Goal: Task Accomplishment & Management: Complete application form

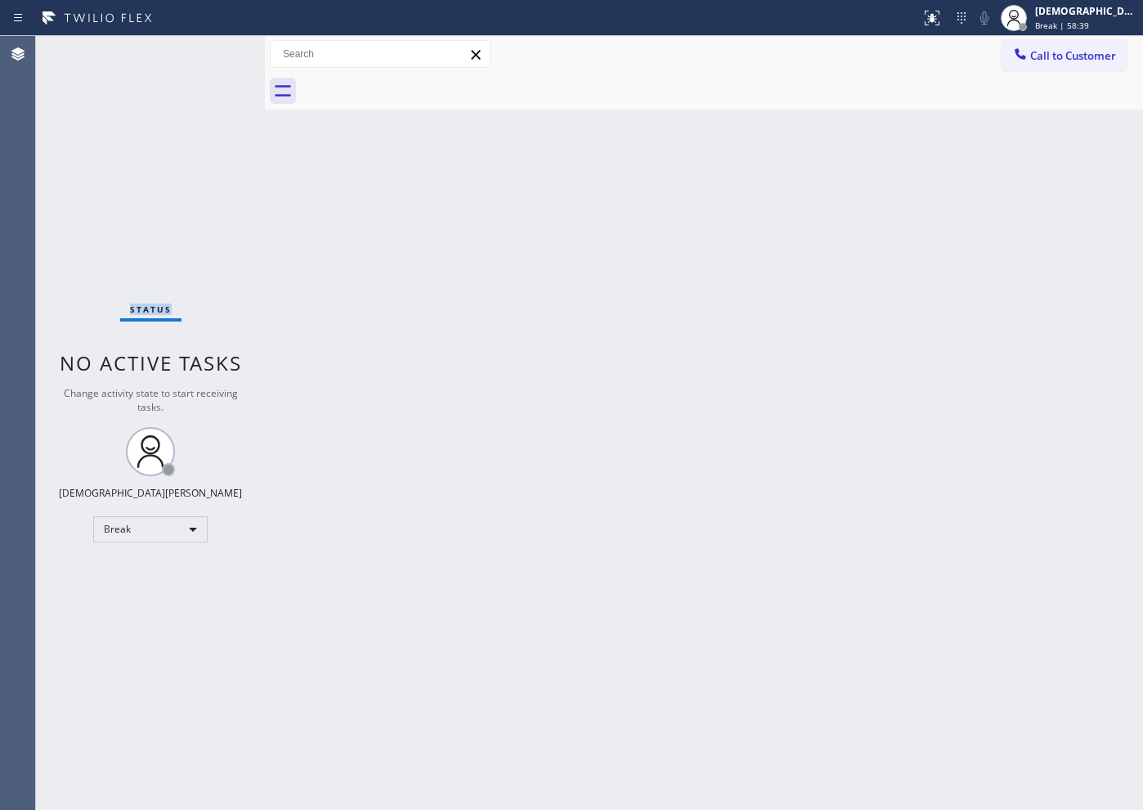
click at [106, 199] on div "Status No active tasks Change activity state to start receiving tasks. Christia…" at bounding box center [150, 423] width 229 height 774
click at [79, 158] on div "Status No active tasks Change activity state to start receiving tasks. Christia…" at bounding box center [150, 423] width 229 height 774
click at [124, 528] on div "Break" at bounding box center [150, 529] width 115 height 26
click at [173, 566] on li "Available" at bounding box center [149, 573] width 111 height 20
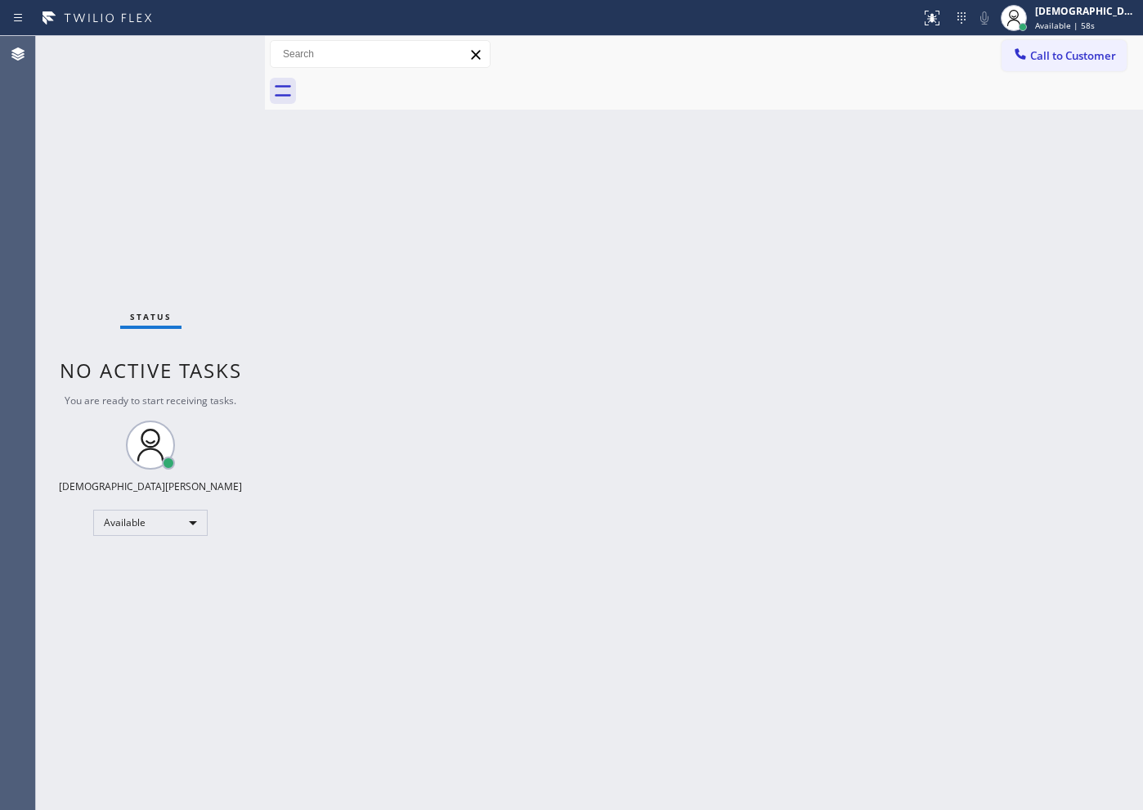
click at [78, 276] on div "Status No active tasks You are ready to start receiving tasks. Christian Cinco …" at bounding box center [150, 423] width 229 height 774
click at [150, 525] on div "Available" at bounding box center [150, 523] width 115 height 26
click at [164, 605] on li "Break" at bounding box center [149, 607] width 111 height 20
click at [101, 245] on div "Status No active tasks Change activity state to start receiving tasks. Christia…" at bounding box center [150, 423] width 229 height 774
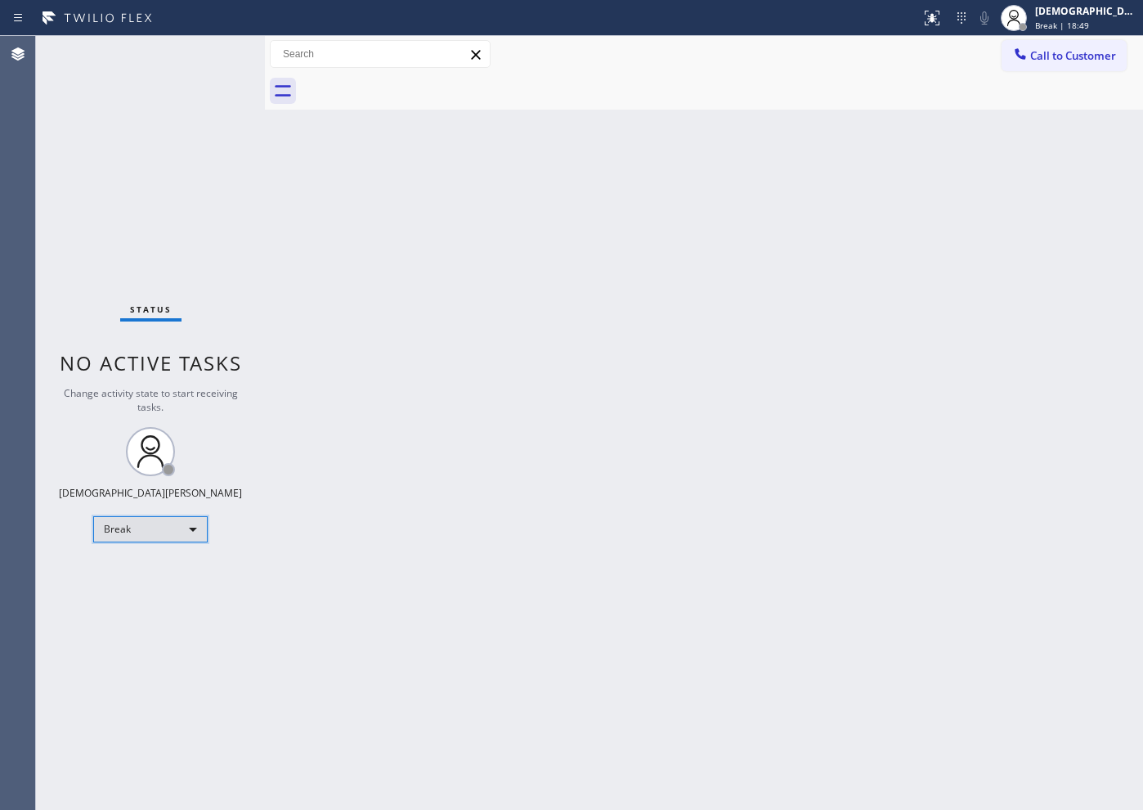
click at [192, 524] on div "Break" at bounding box center [150, 529] width 115 height 26
click at [172, 577] on li "Available" at bounding box center [149, 573] width 111 height 20
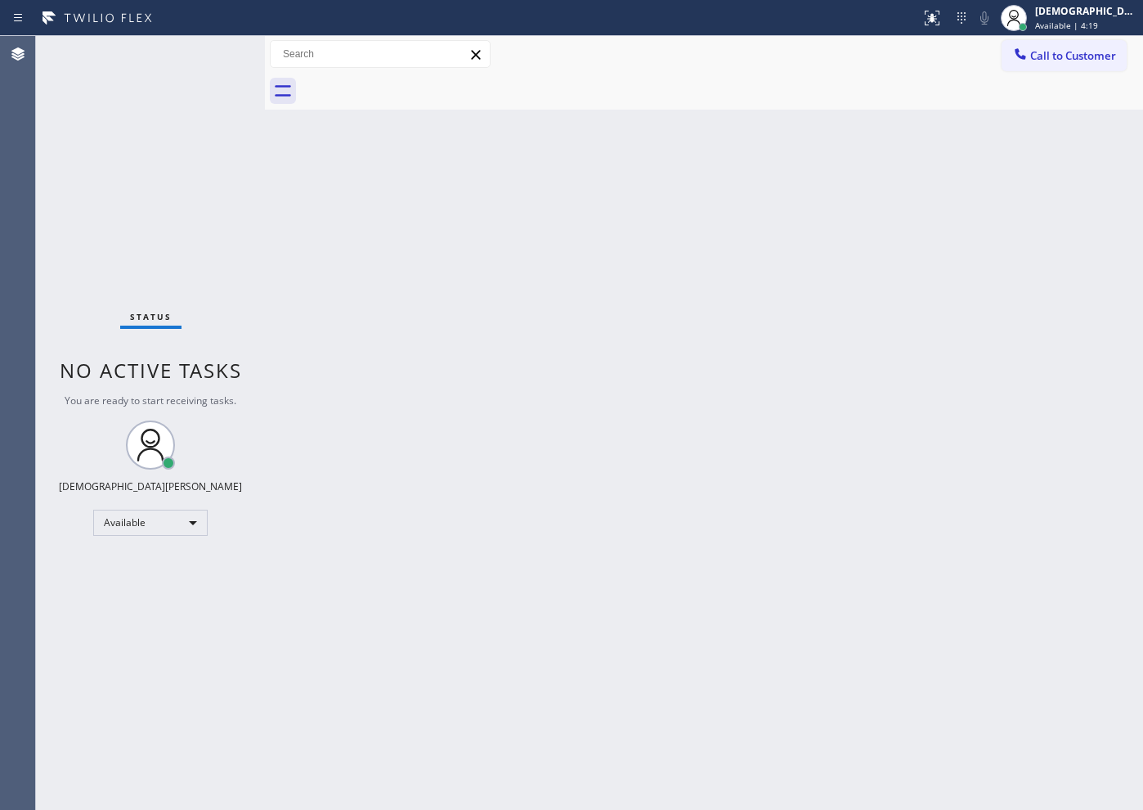
click at [48, 97] on div "Status No active tasks You are ready to start receiving tasks. Christian Cinco …" at bounding box center [150, 423] width 229 height 774
click at [96, 215] on div "Status No active tasks You are ready to start receiving tasks. Christian Cinco …" at bounding box center [150, 423] width 229 height 774
click at [59, 175] on div "Status No active tasks You are ready to start receiving tasks. Christian Cinco …" at bounding box center [150, 423] width 229 height 774
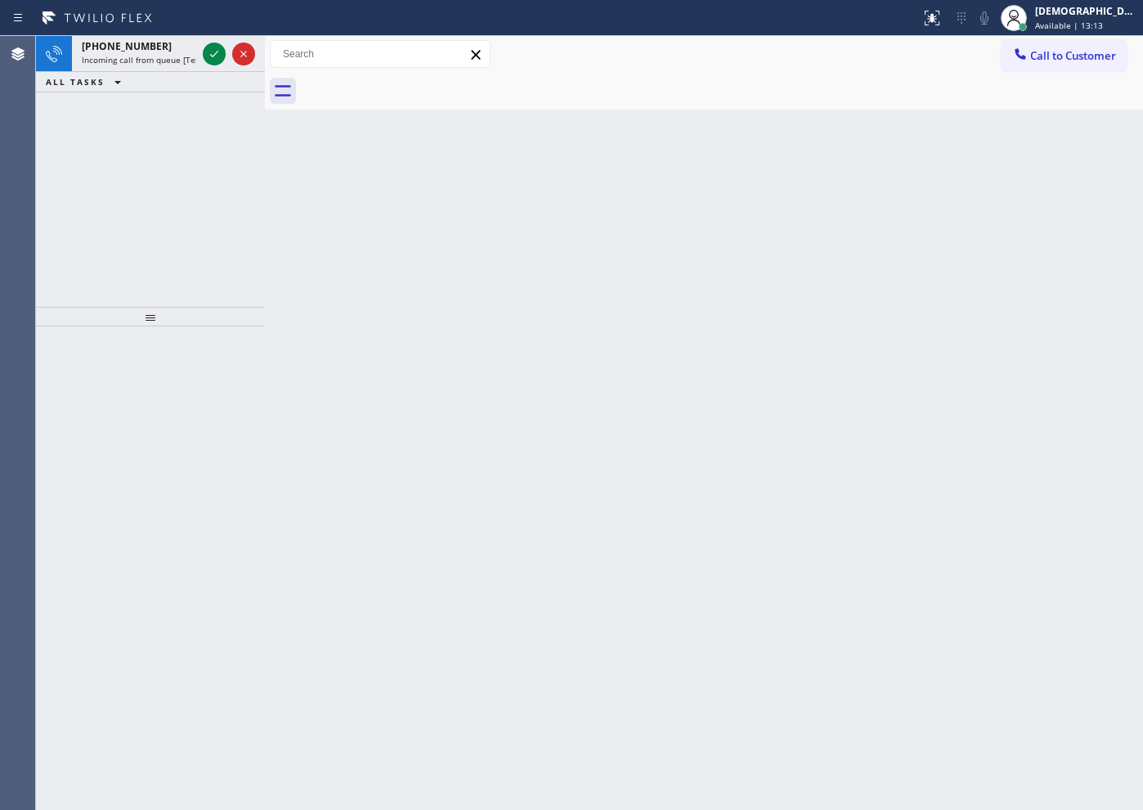
drag, startPoint x: 84, startPoint y: 209, endPoint x: 142, endPoint y: 134, distance: 94.4
click at [99, 182] on div "[PHONE_NUMBER] Incoming call from queue [Test] All ALL TASKS ALL TASKS ACTIVE T…" at bounding box center [150, 171] width 229 height 271
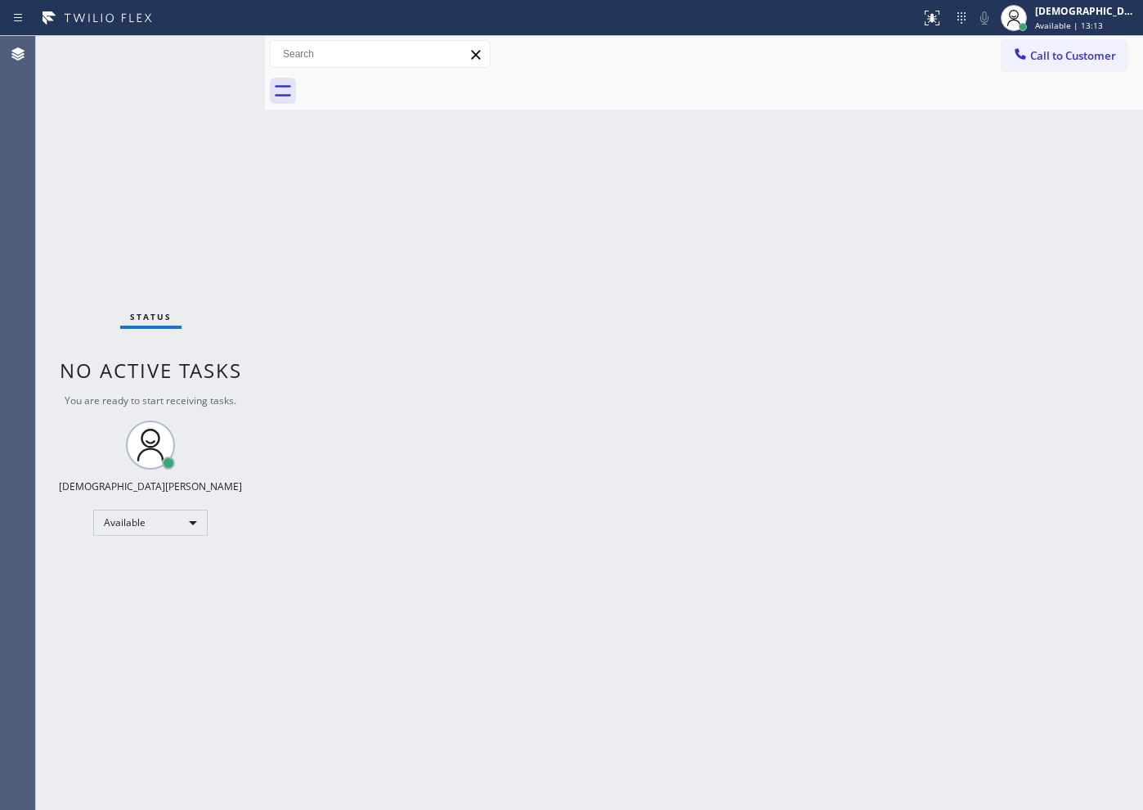
click at [211, 52] on div "Status No active tasks You are ready to start receiving tasks. Christian Cinco …" at bounding box center [150, 423] width 229 height 774
click at [215, 52] on div "Status No active tasks You are ready to start receiving tasks. Christian Cinco …" at bounding box center [150, 423] width 229 height 774
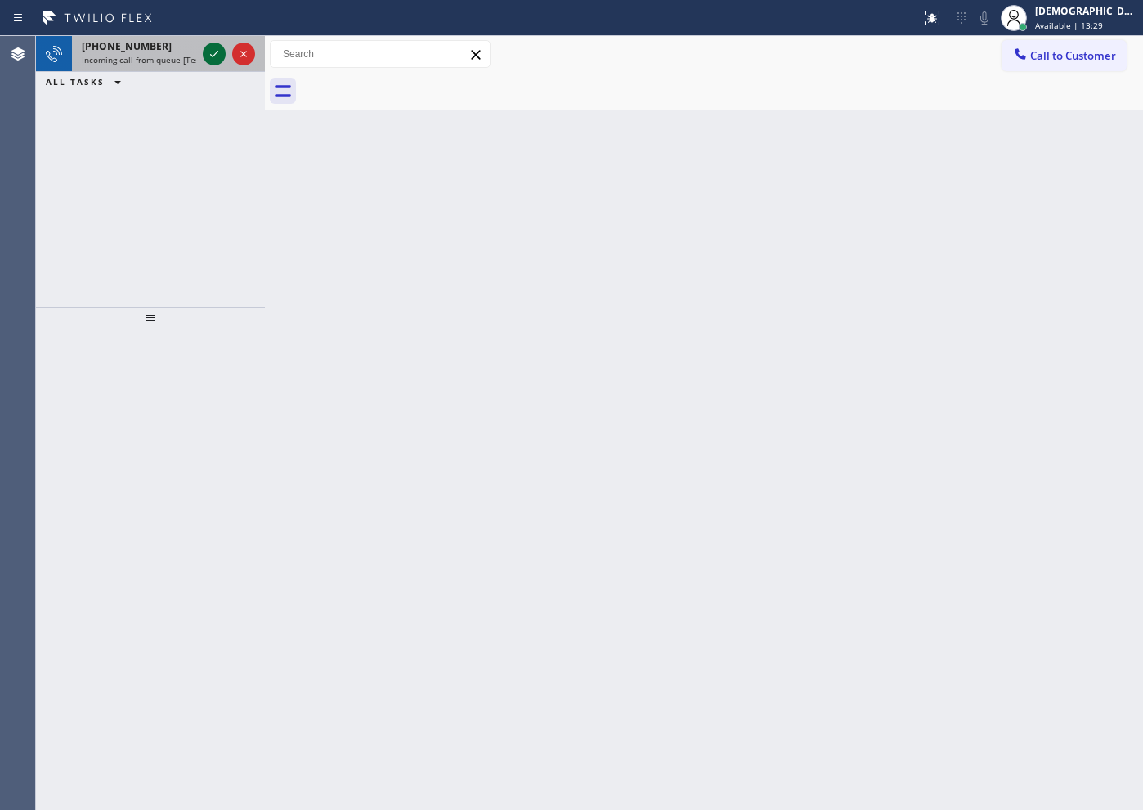
click at [216, 48] on icon at bounding box center [214, 54] width 20 height 20
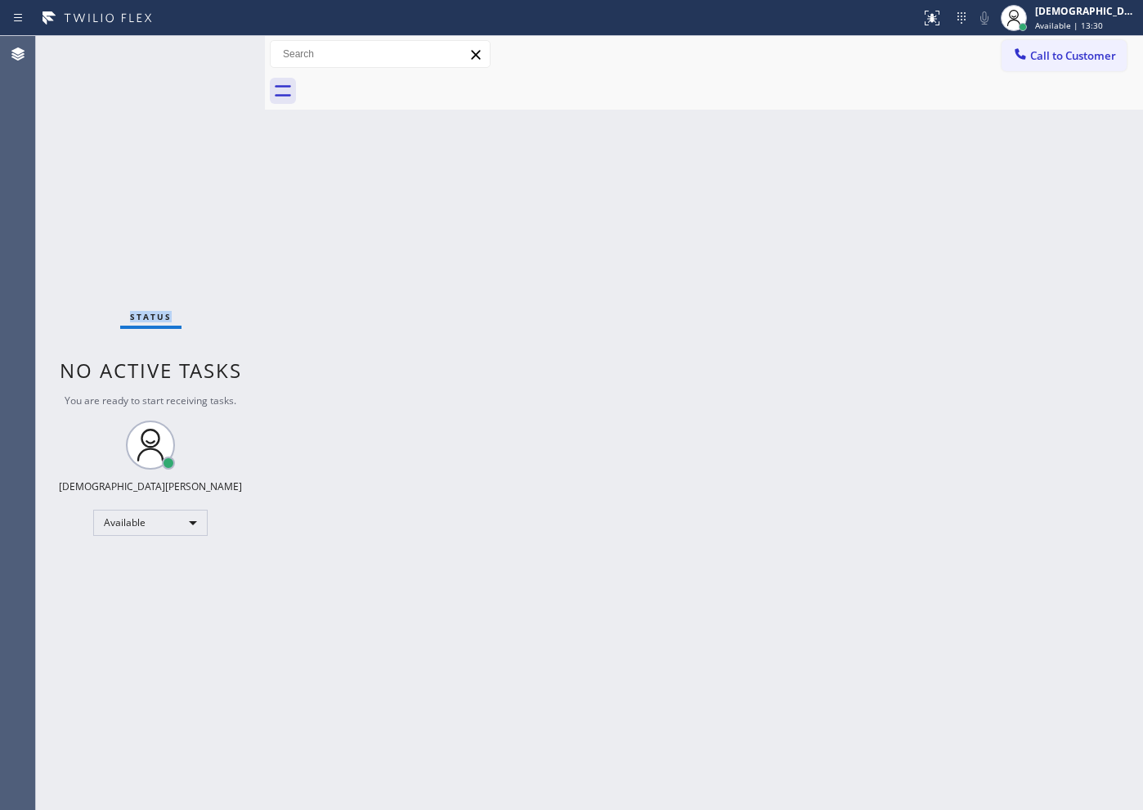
click at [216, 48] on div "Status No active tasks You are ready to start receiving tasks. Christian Cinco …" at bounding box center [150, 423] width 229 height 774
click at [942, 20] on icon at bounding box center [933, 18] width 20 height 20
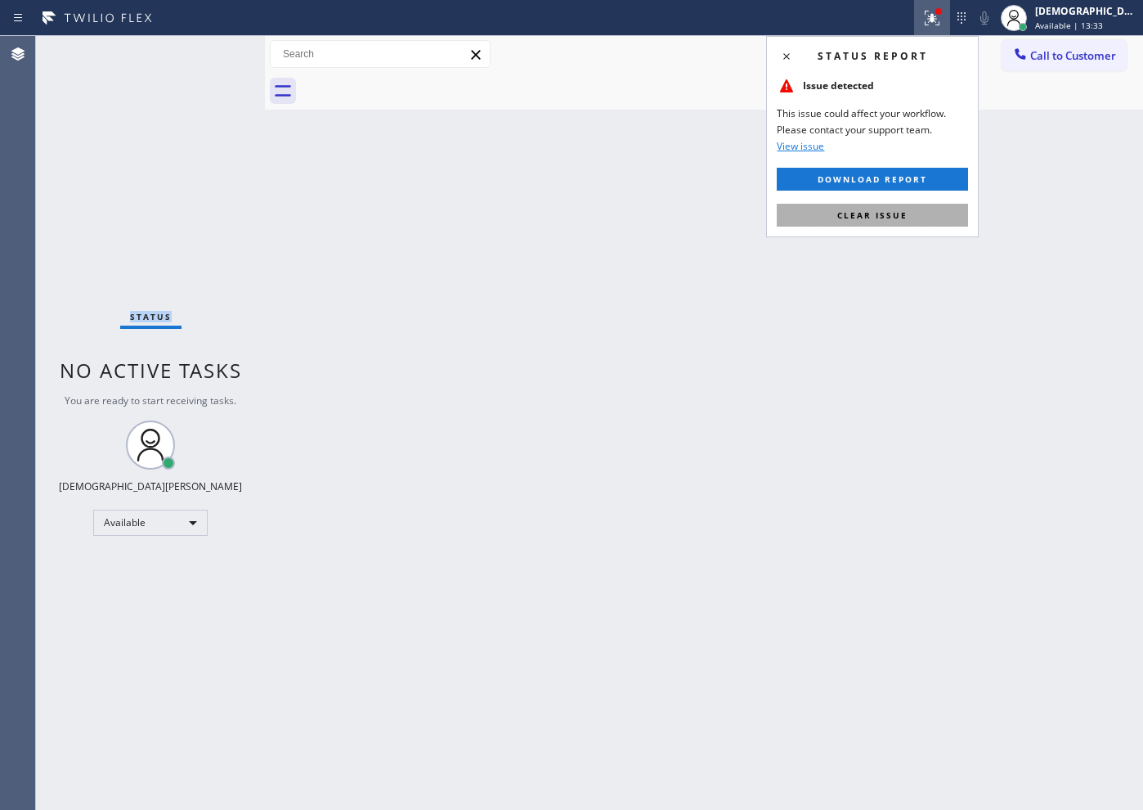
click at [900, 209] on span "Clear issue" at bounding box center [873, 214] width 70 height 11
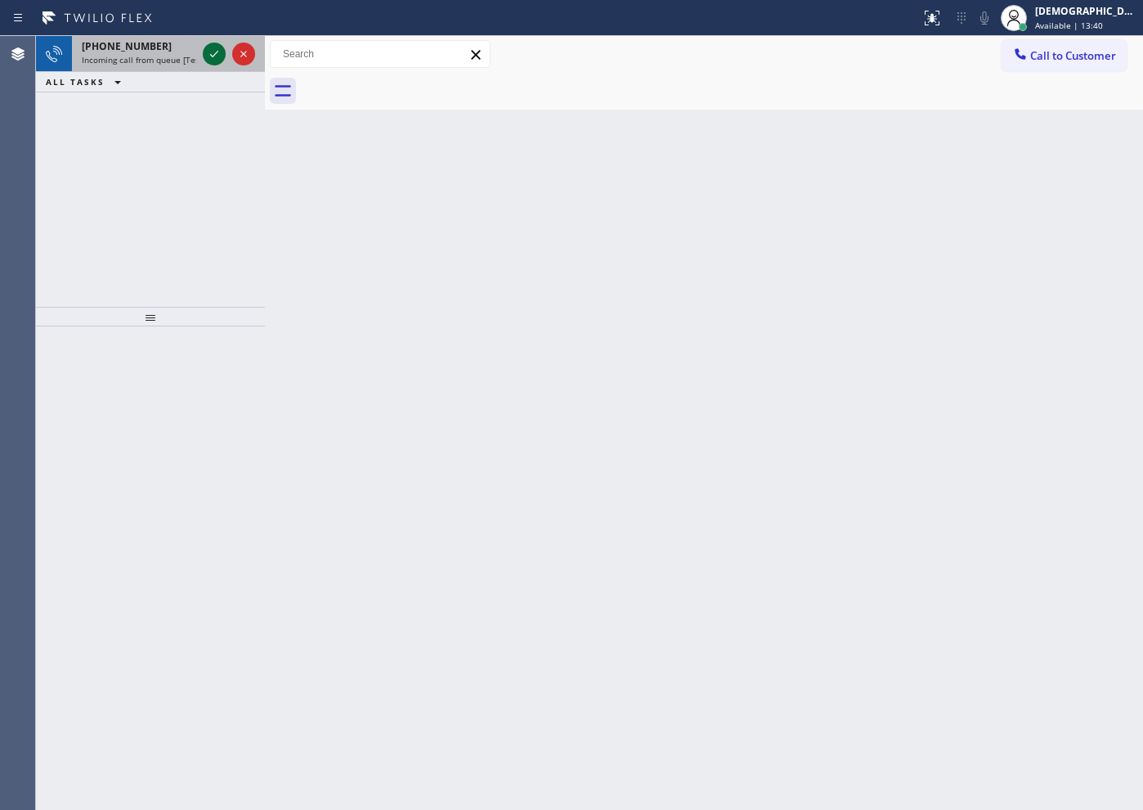
click at [213, 54] on icon at bounding box center [214, 54] width 20 height 20
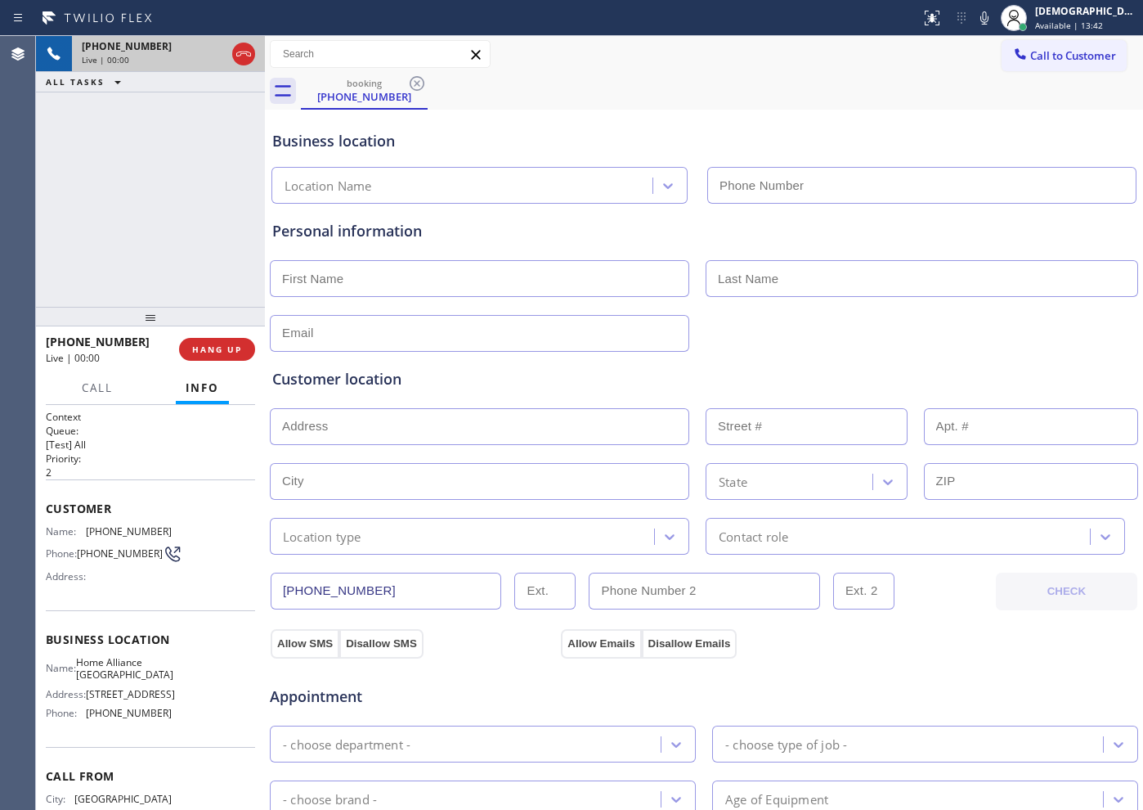
type input "[PHONE_NUMBER]"
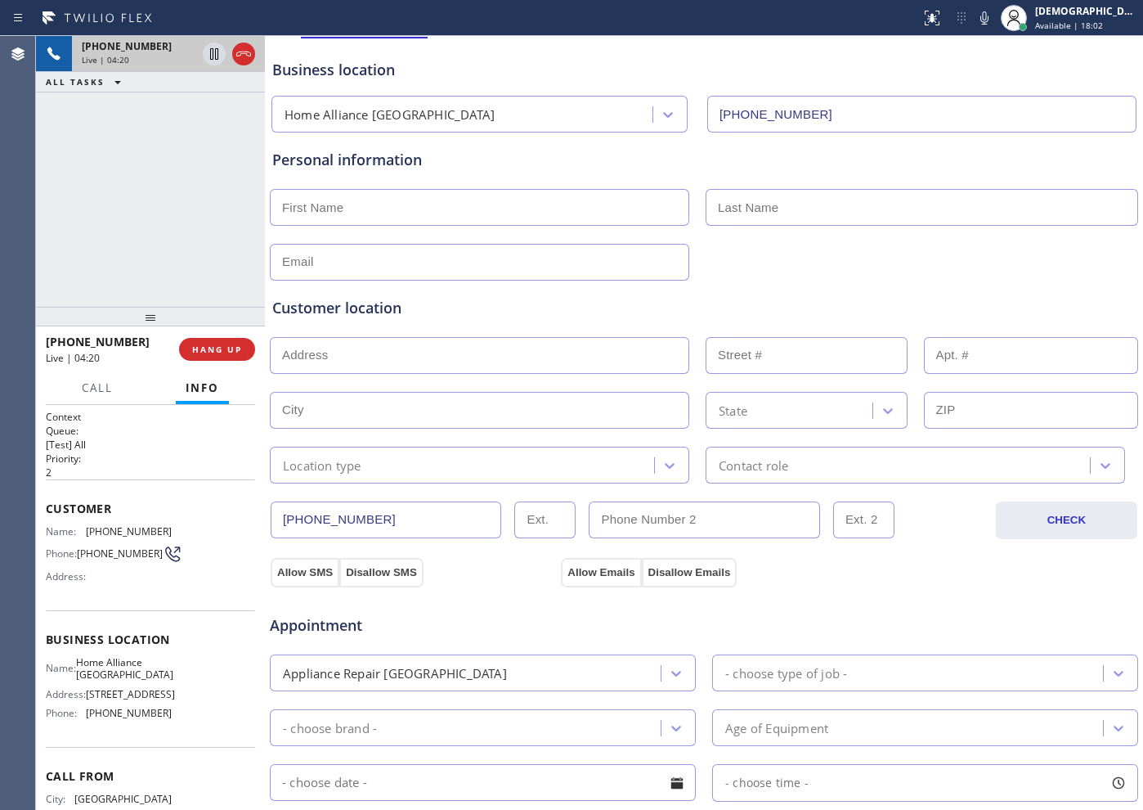
scroll to position [204, 0]
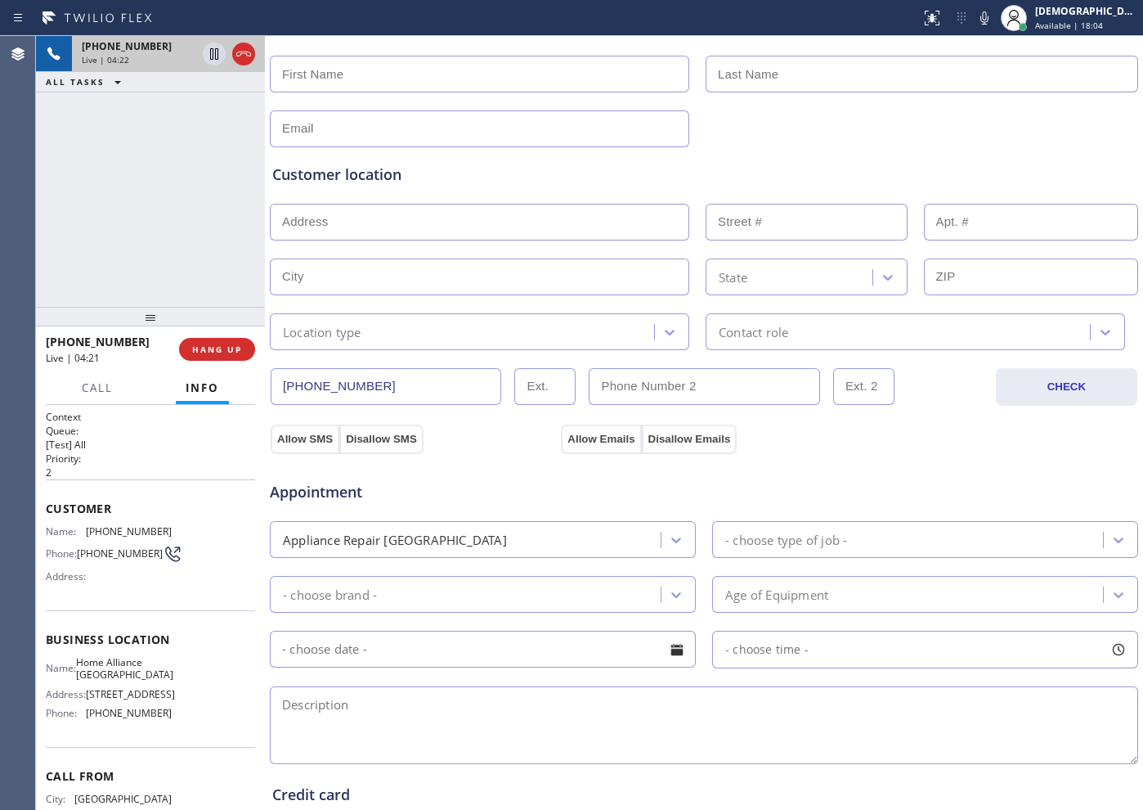
drag, startPoint x: 395, startPoint y: 381, endPoint x: 280, endPoint y: 384, distance: 115.4
click at [280, 384] on input "[PHONE_NUMBER]" at bounding box center [386, 386] width 231 height 37
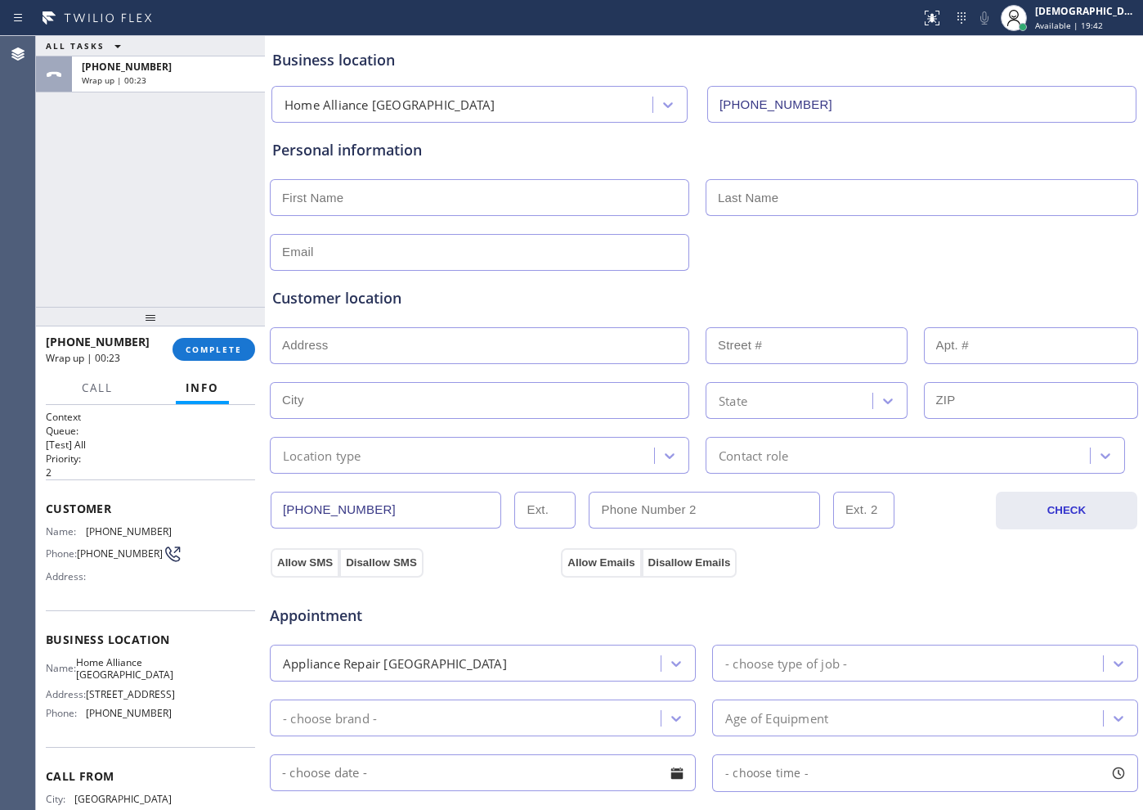
scroll to position [0, 0]
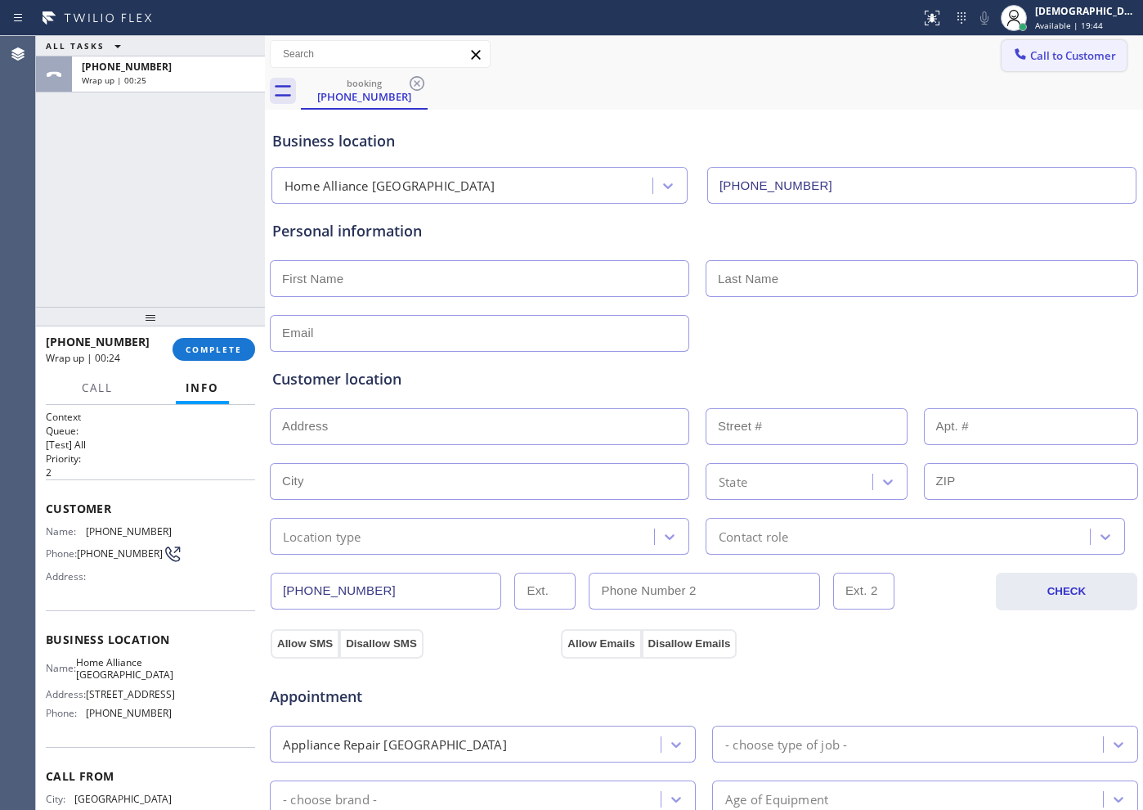
click at [1053, 60] on span "Call to Customer" at bounding box center [1074, 55] width 86 height 15
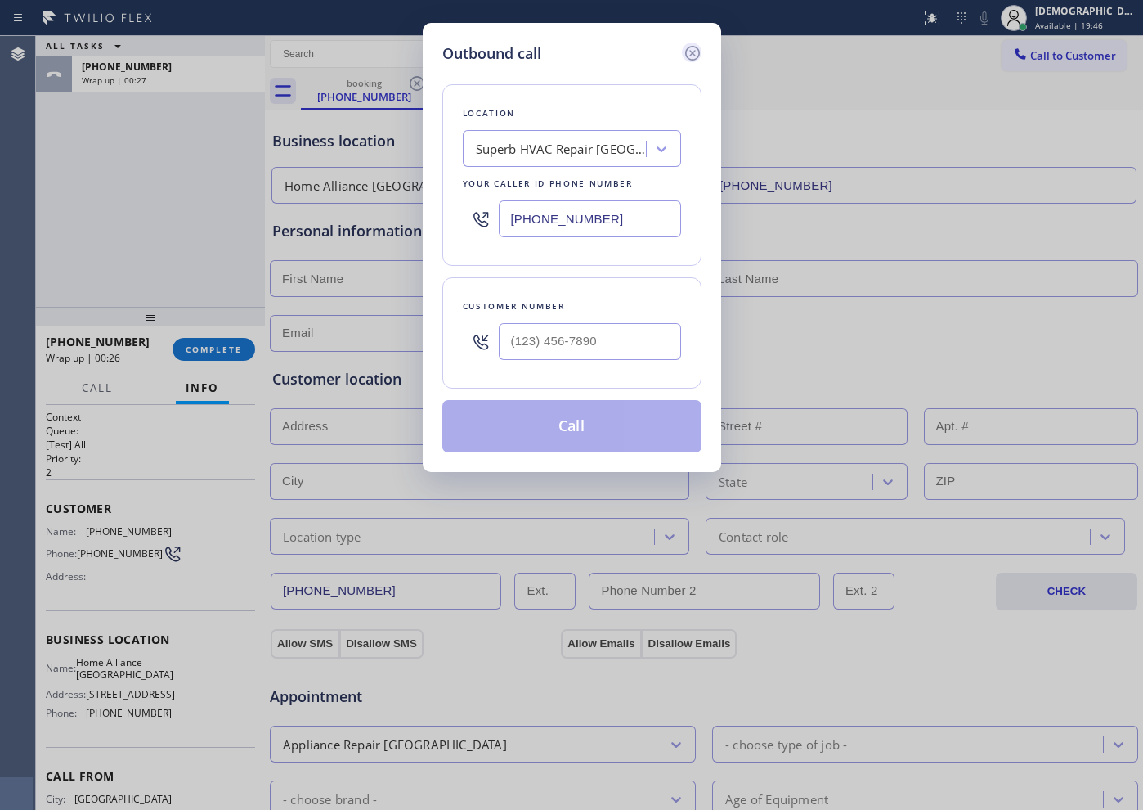
click at [696, 55] on icon at bounding box center [693, 53] width 20 height 20
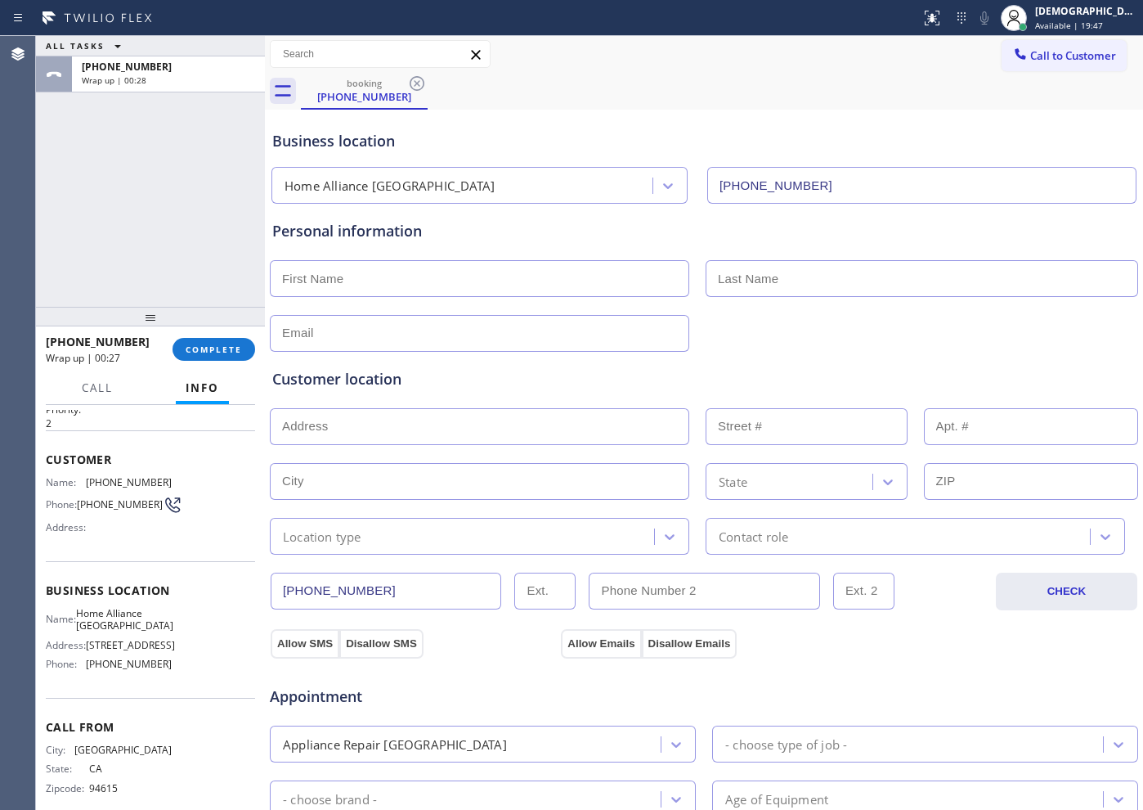
scroll to position [71, 0]
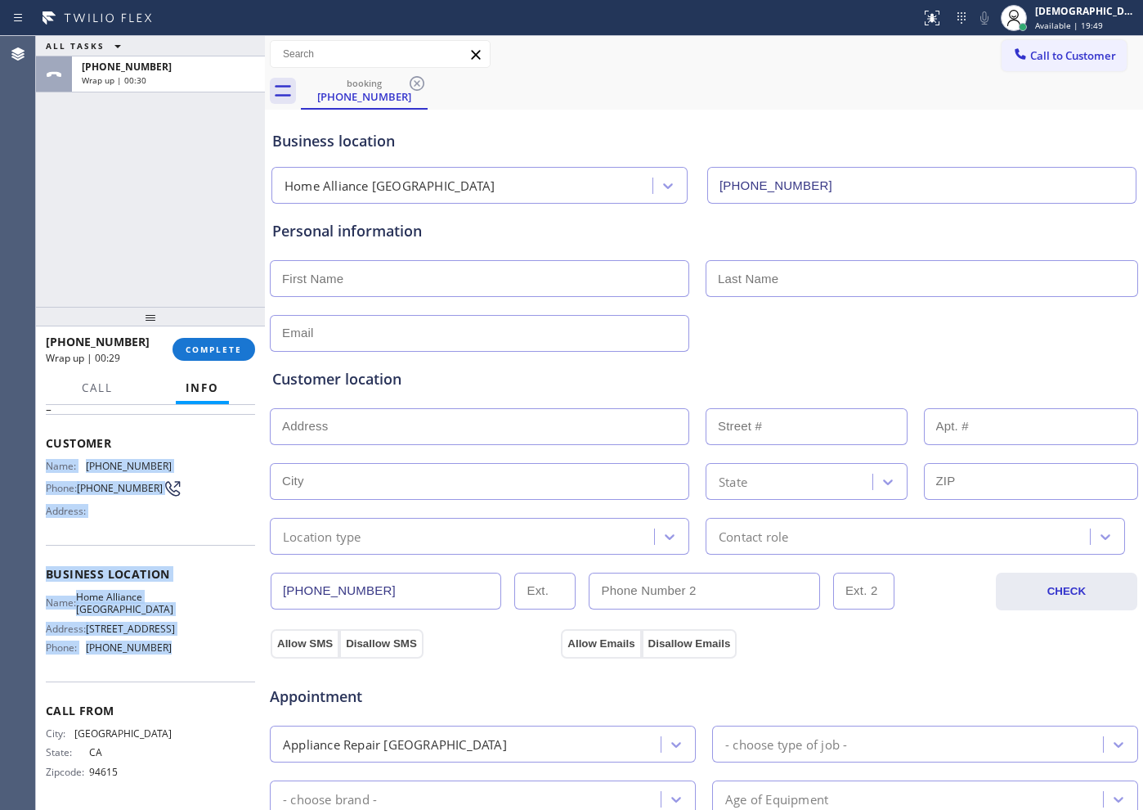
drag, startPoint x: 177, startPoint y: 658, endPoint x: 45, endPoint y: 459, distance: 238.4
click at [45, 459] on div "Context Queue: [Test] All Priority: 2 Customer Name: [PHONE_NUMBER] Phone: [PHO…" at bounding box center [150, 607] width 229 height 405
copy div "Name: [PHONE_NUMBER] Phone: [PHONE_NUMBER] Address: Business location Name: Hom…"
click at [1075, 57] on span "Call to Customer" at bounding box center [1074, 55] width 86 height 15
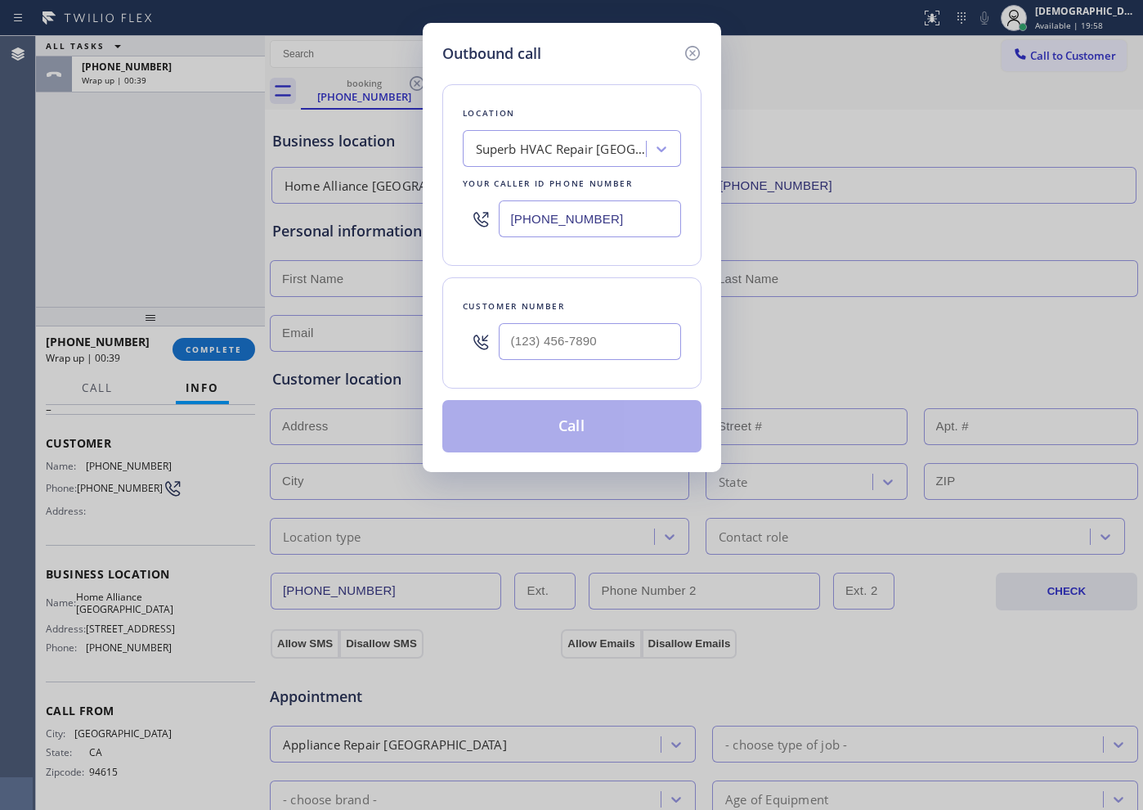
click at [624, 218] on input "[PHONE_NUMBER]" at bounding box center [590, 218] width 182 height 37
paste input "341) 888-6127"
type input "[PHONE_NUMBER]"
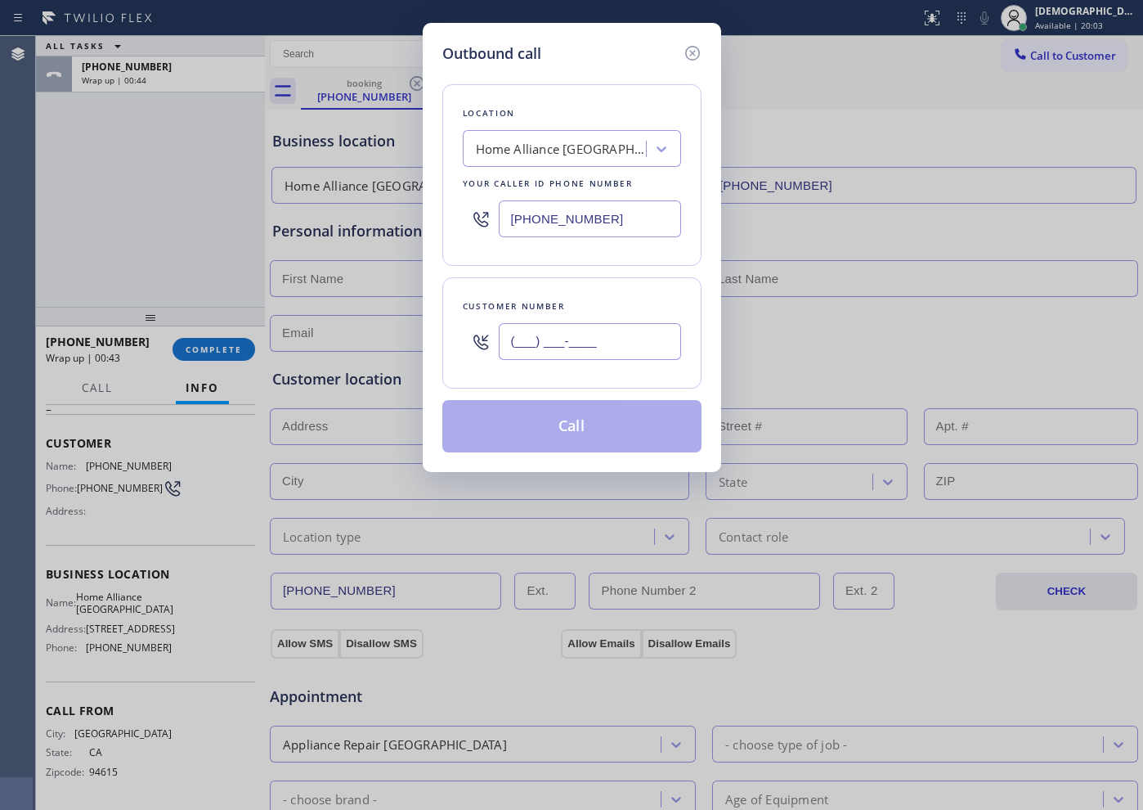
click at [640, 346] on input "(___) ___-____" at bounding box center [590, 341] width 182 height 37
paste input "510) 712-6637"
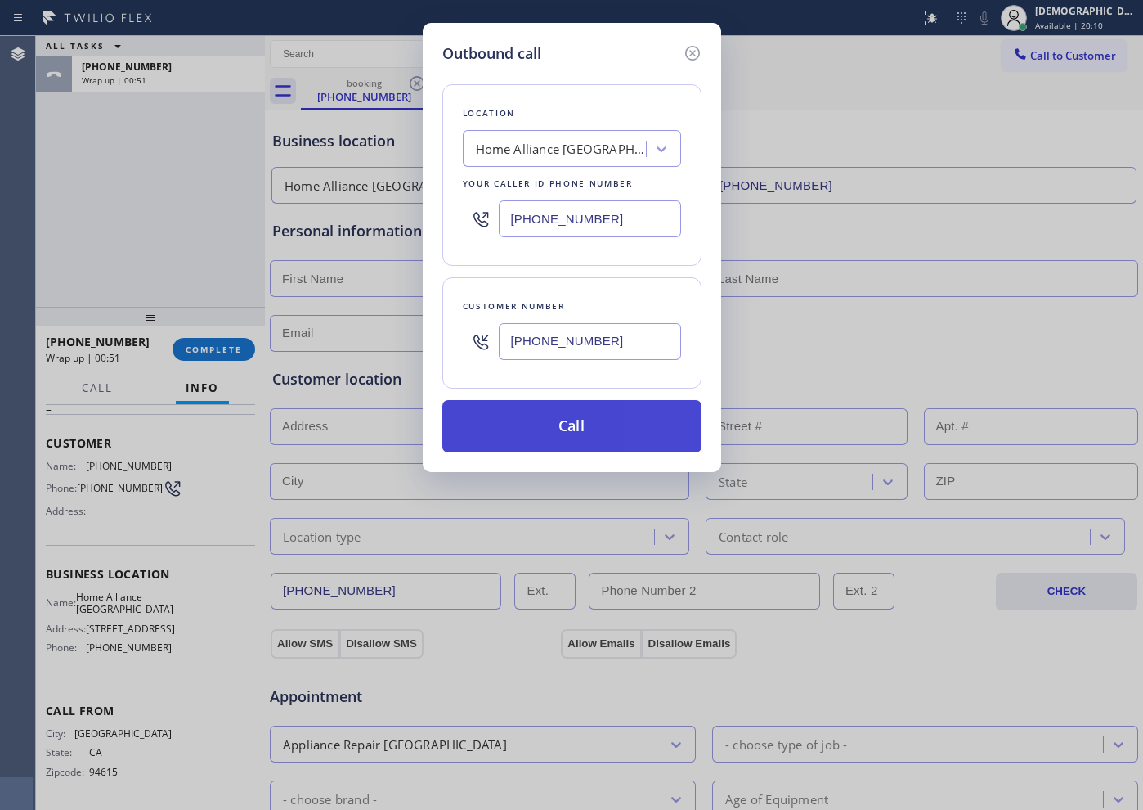
type input "[PHONE_NUMBER]"
click at [674, 424] on button "Call" at bounding box center [571, 426] width 259 height 52
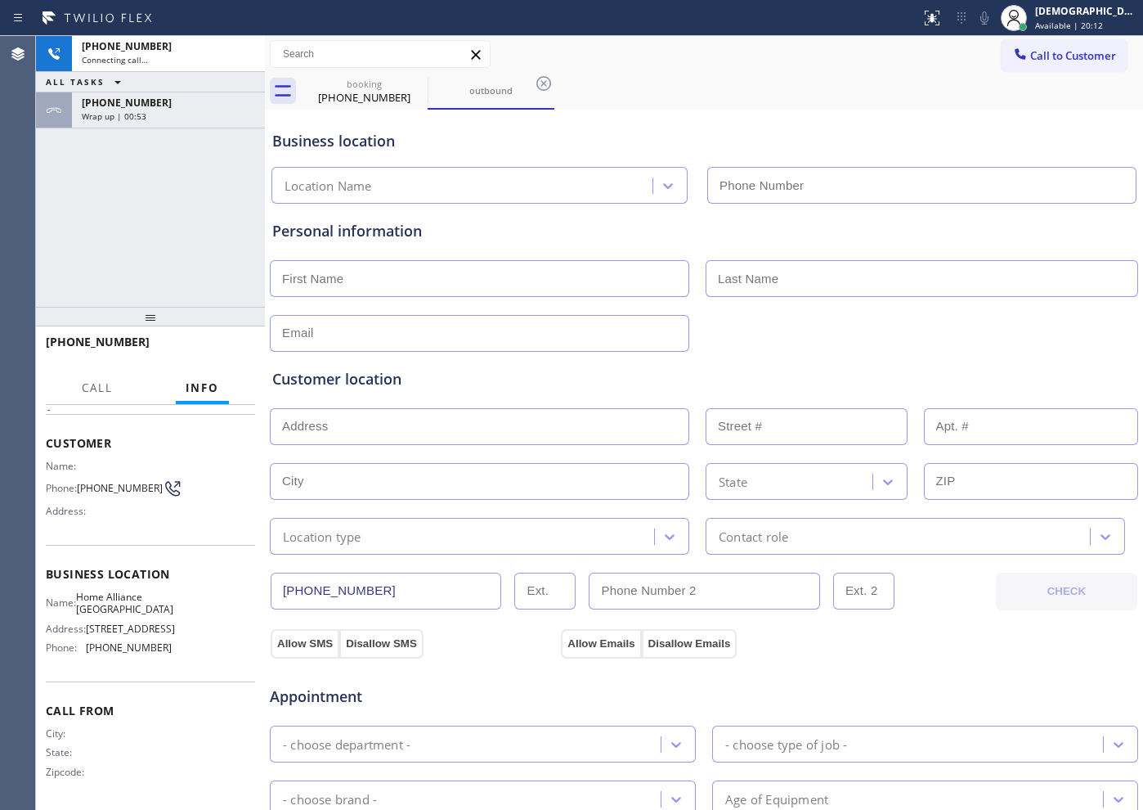
type input "[PHONE_NUMBER]"
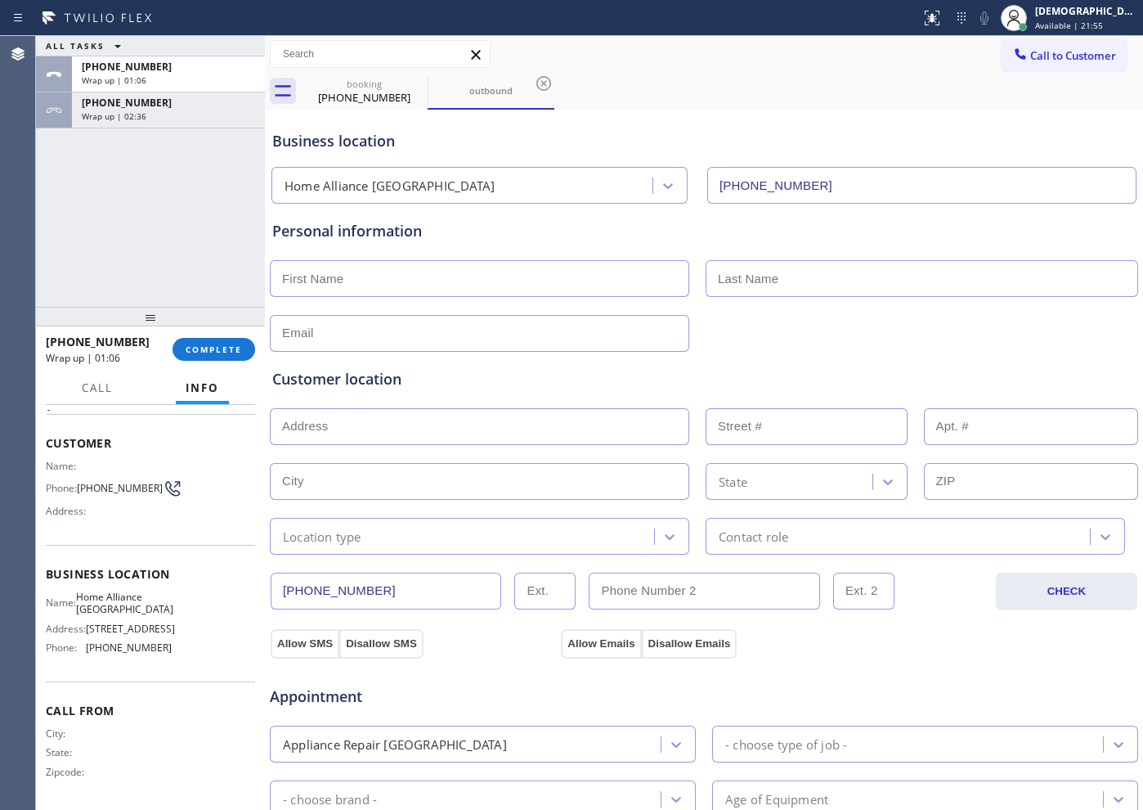
click at [335, 274] on input "text" at bounding box center [480, 278] width 420 height 37
paste input "[PERSON_NAME]"
type input "[PERSON_NAME]"
click at [838, 283] on input "text" at bounding box center [922, 278] width 433 height 37
paste input "[PERSON_NAME]"
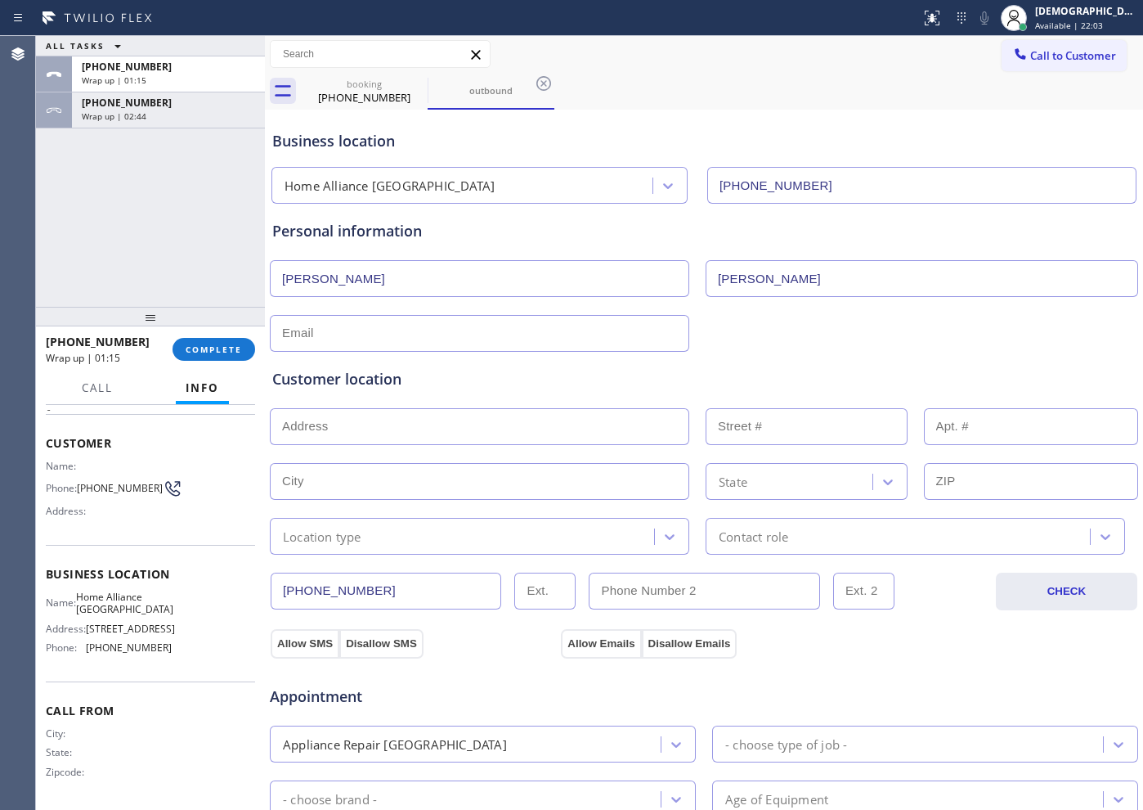
type input "[PERSON_NAME]"
click at [557, 336] on input "text" at bounding box center [480, 333] width 420 height 37
type input "[EMAIL_ADDRESS][DOMAIN_NAME]"
click at [326, 429] on input "text" at bounding box center [480, 426] width 420 height 37
paste input "[STREET_ADDRESS]"
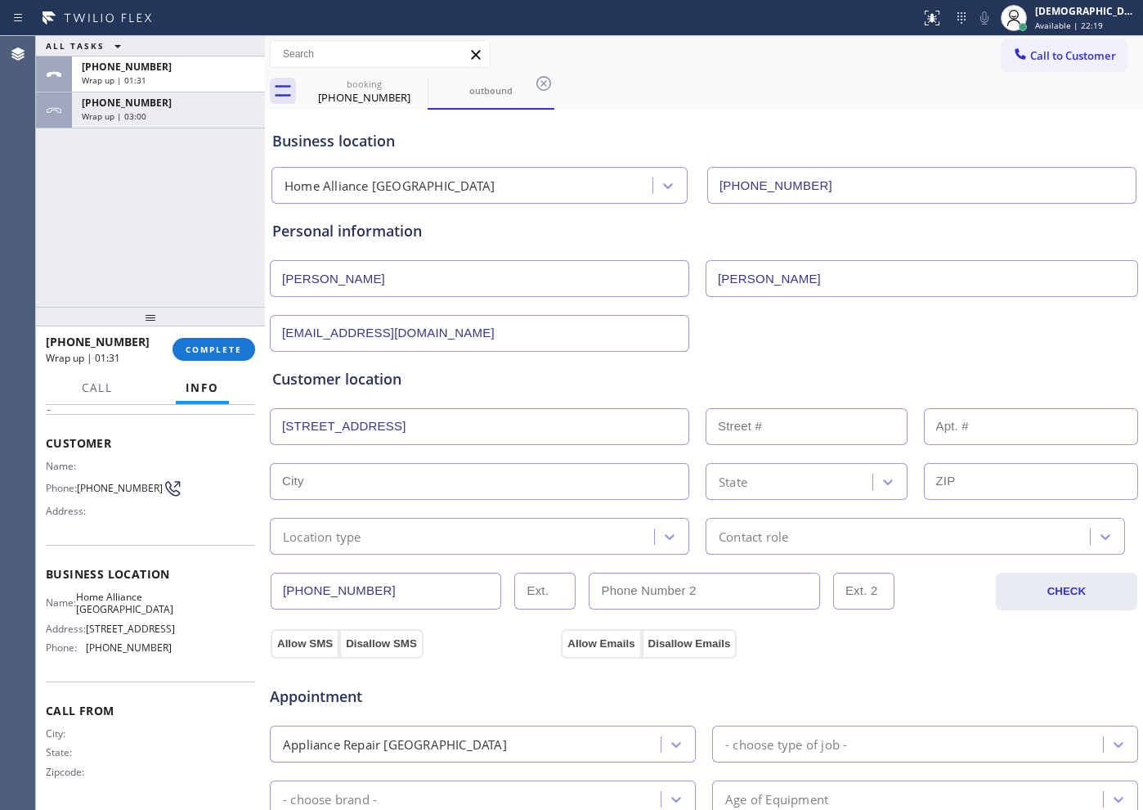
type input "[STREET_ADDRESS]"
type input "1750"
type input "[GEOGRAPHIC_DATA]"
type input "94606"
click at [424, 530] on div "Location type" at bounding box center [465, 536] width 380 height 29
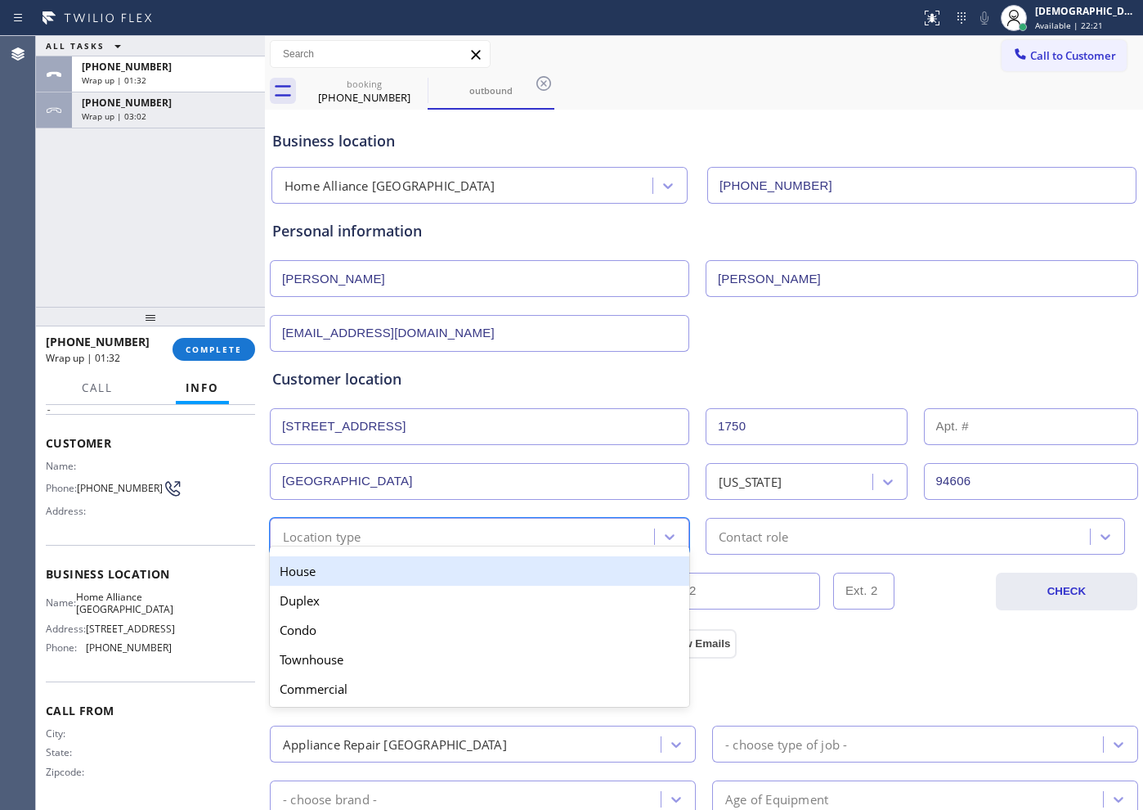
drag, startPoint x: 420, startPoint y: 576, endPoint x: 672, endPoint y: 565, distance: 253.0
click at [422, 576] on div "House" at bounding box center [480, 570] width 420 height 29
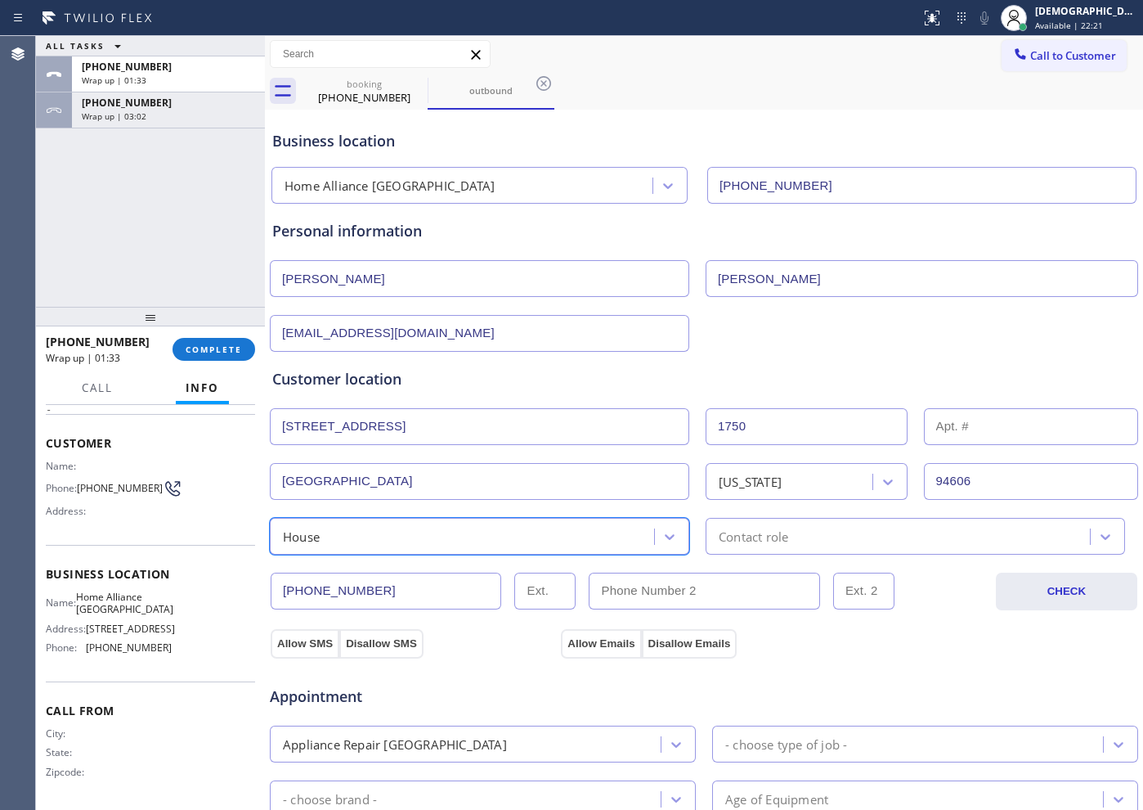
click at [726, 536] on div "Contact role" at bounding box center [754, 536] width 70 height 19
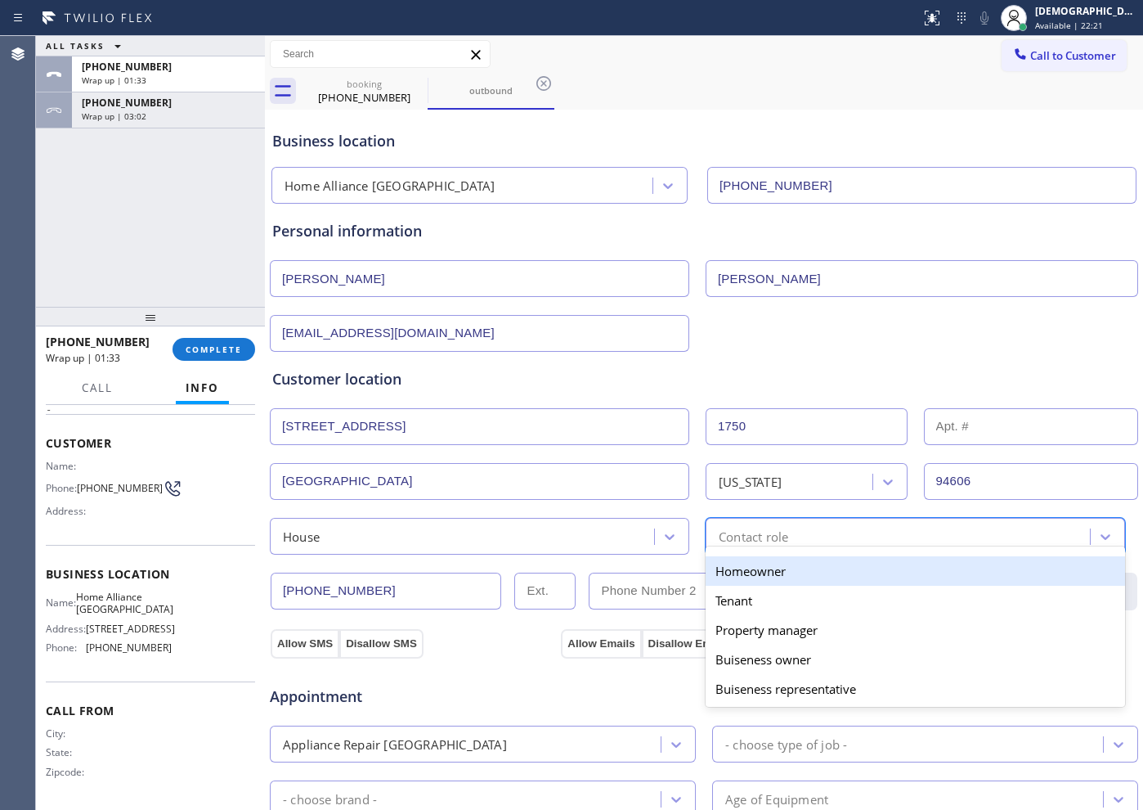
click at [719, 583] on div "Homeowner" at bounding box center [916, 570] width 420 height 29
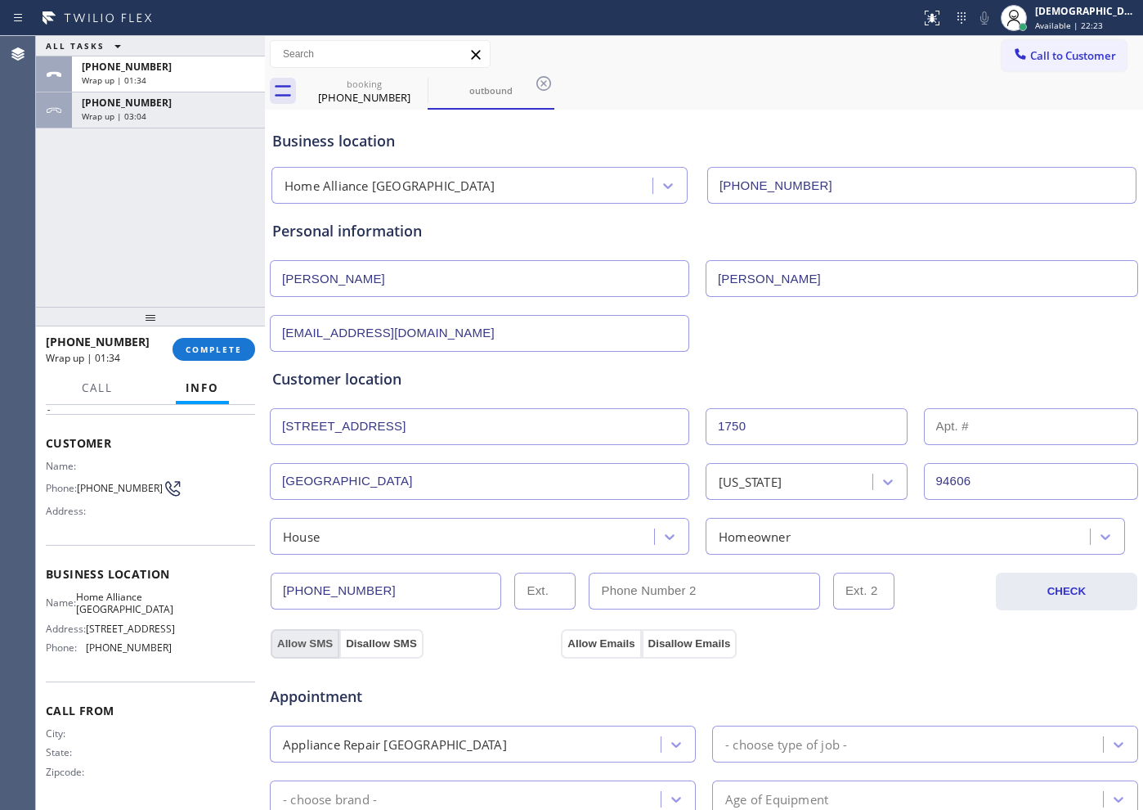
click at [312, 649] on button "Allow SMS" at bounding box center [305, 643] width 69 height 29
click at [593, 637] on button "Allow Emails" at bounding box center [601, 643] width 80 height 29
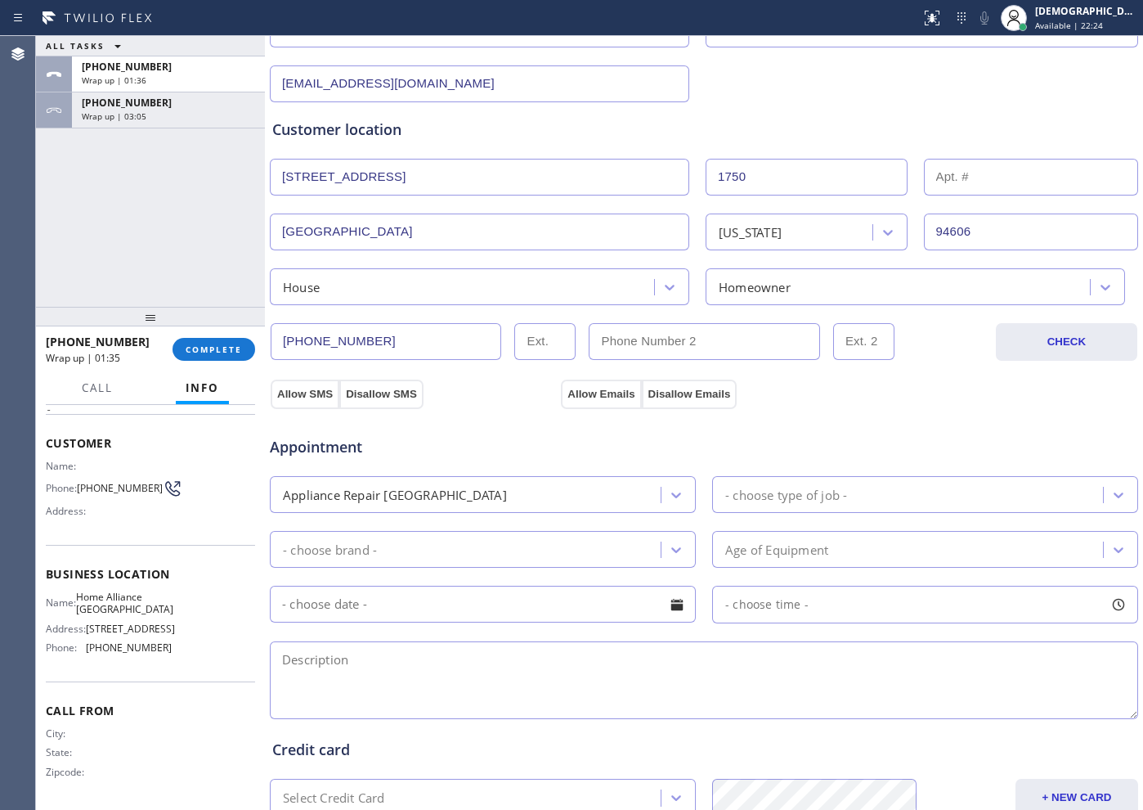
scroll to position [307, 0]
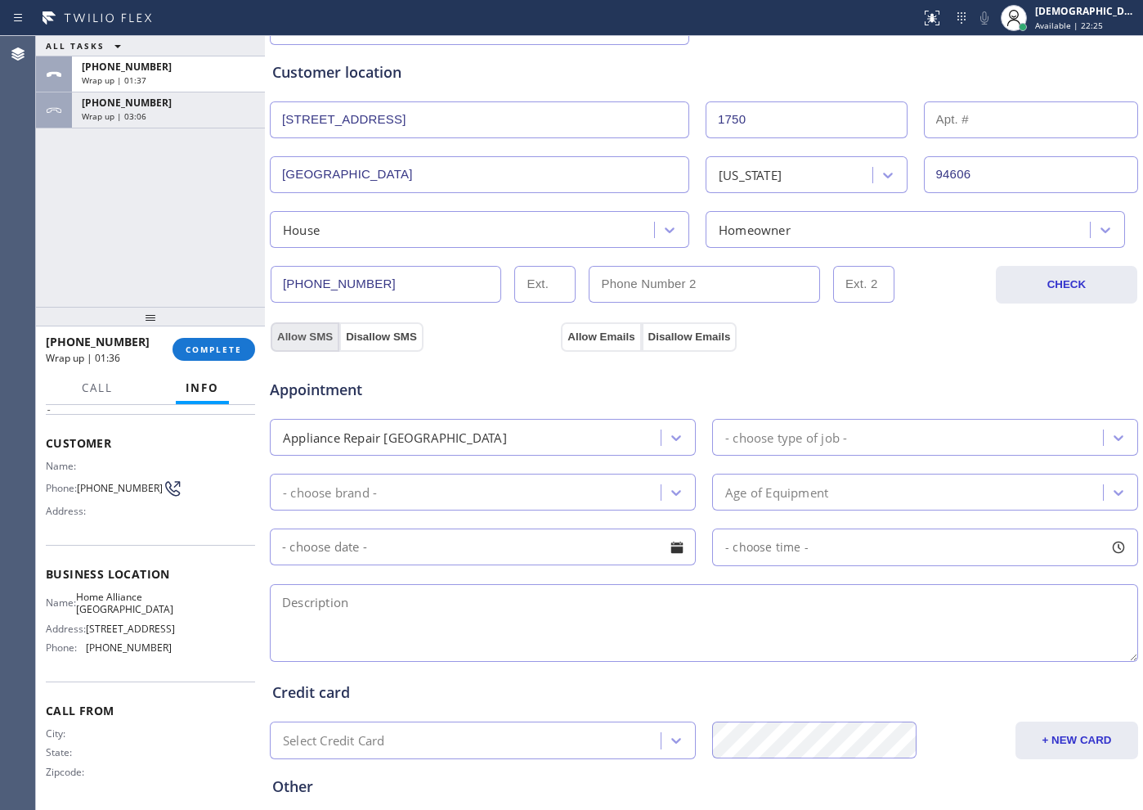
click at [305, 330] on button "Allow SMS" at bounding box center [305, 336] width 69 height 29
click at [600, 331] on button "Allow Emails" at bounding box center [601, 336] width 80 height 29
click at [302, 333] on button "Allow SMS" at bounding box center [305, 336] width 69 height 29
click at [587, 330] on button "Allow Emails" at bounding box center [601, 336] width 80 height 29
click at [314, 339] on button "Allow SMS" at bounding box center [305, 336] width 69 height 29
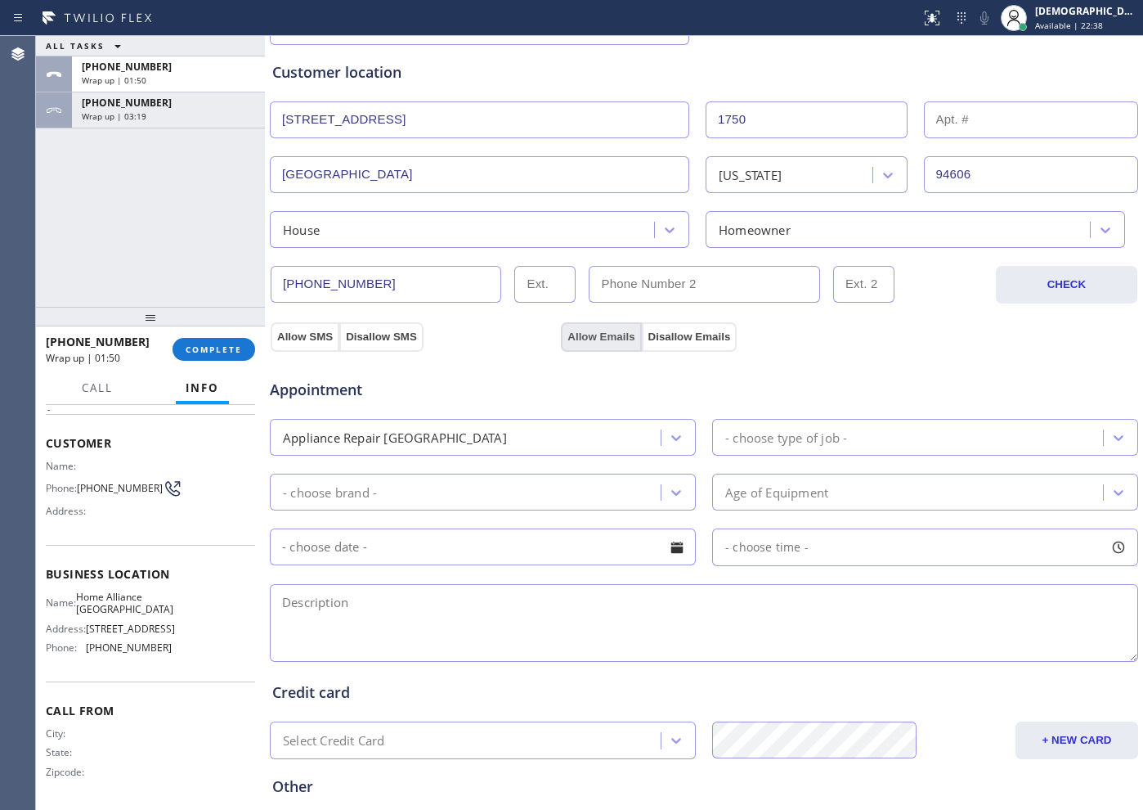
click at [571, 330] on button "Allow Emails" at bounding box center [601, 336] width 80 height 29
click at [773, 429] on div "- choose type of job -" at bounding box center [786, 437] width 122 height 19
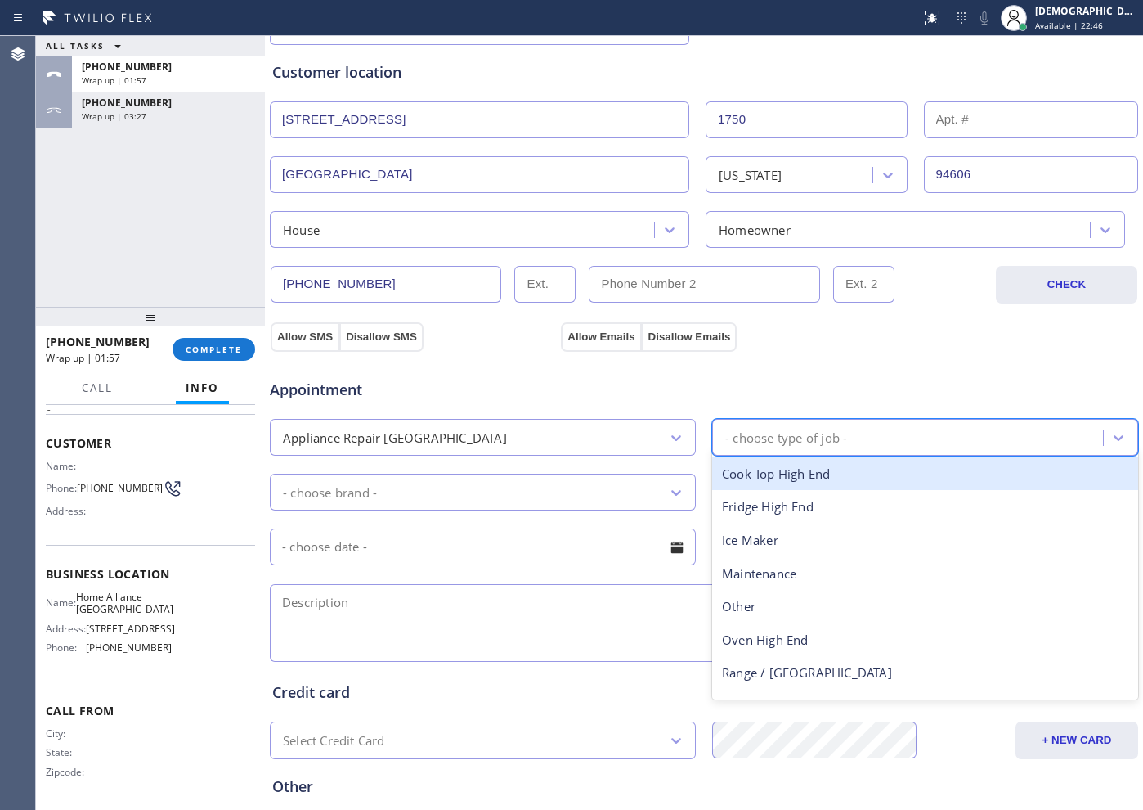
click at [537, 438] on div "Appliance Repair [GEOGRAPHIC_DATA]" at bounding box center [468, 437] width 386 height 29
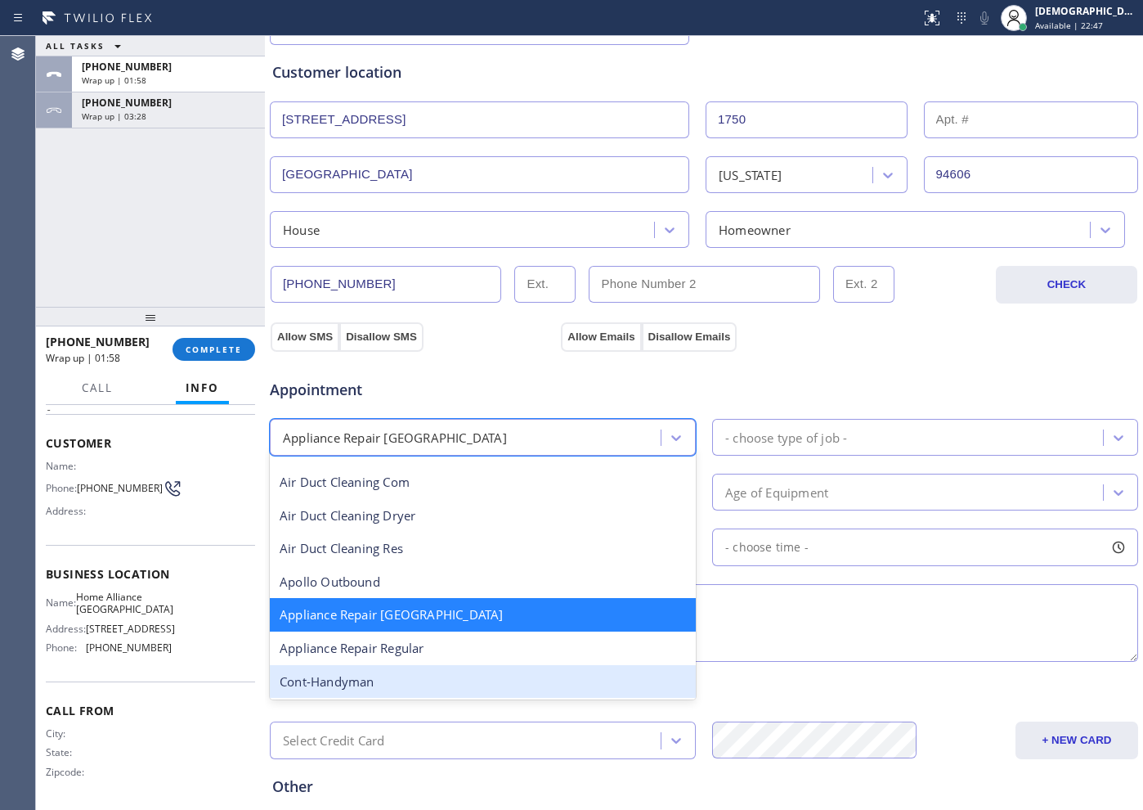
scroll to position [105, 0]
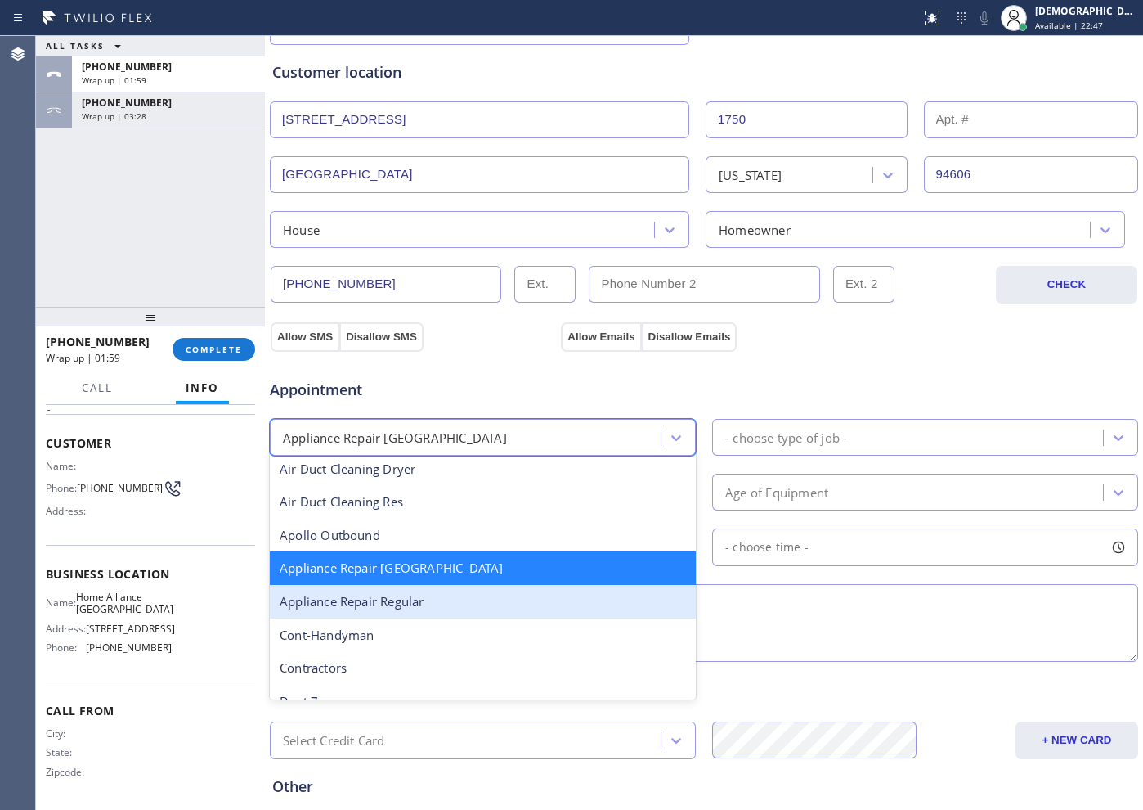
click at [436, 611] on div "Appliance Repair Regular" at bounding box center [483, 602] width 426 height 34
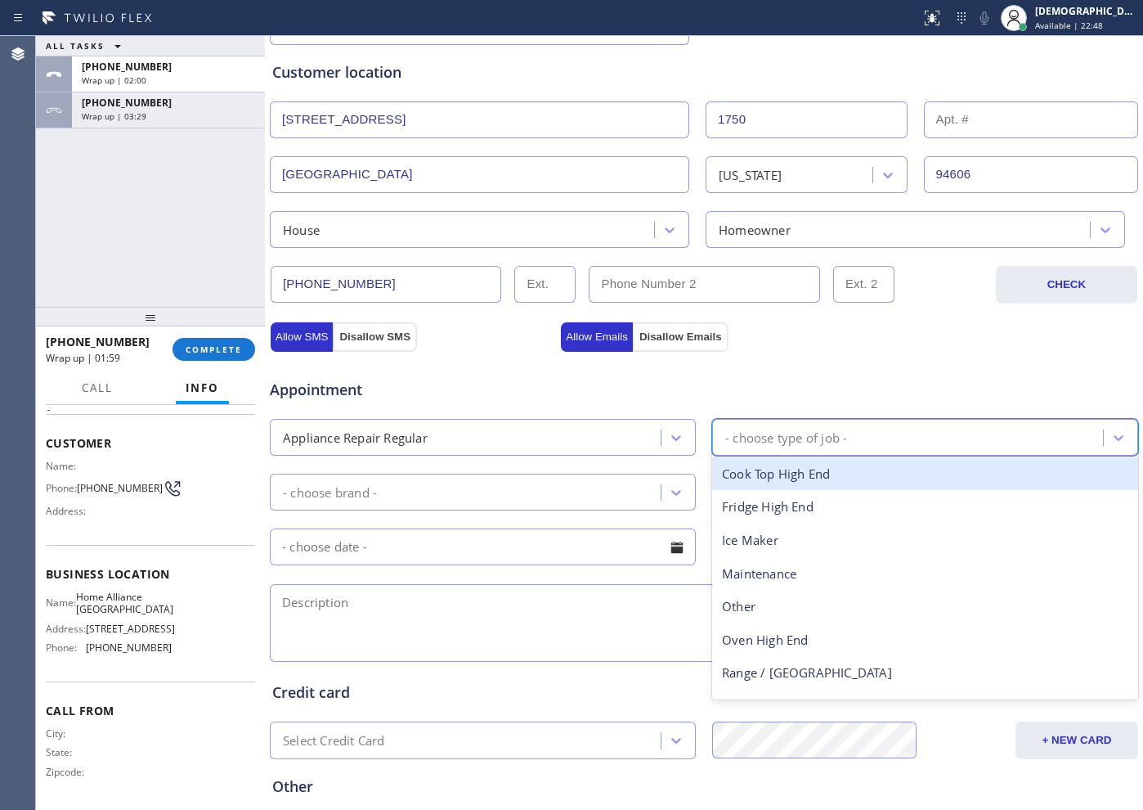
click at [795, 433] on div "- choose type of job -" at bounding box center [786, 437] width 122 height 19
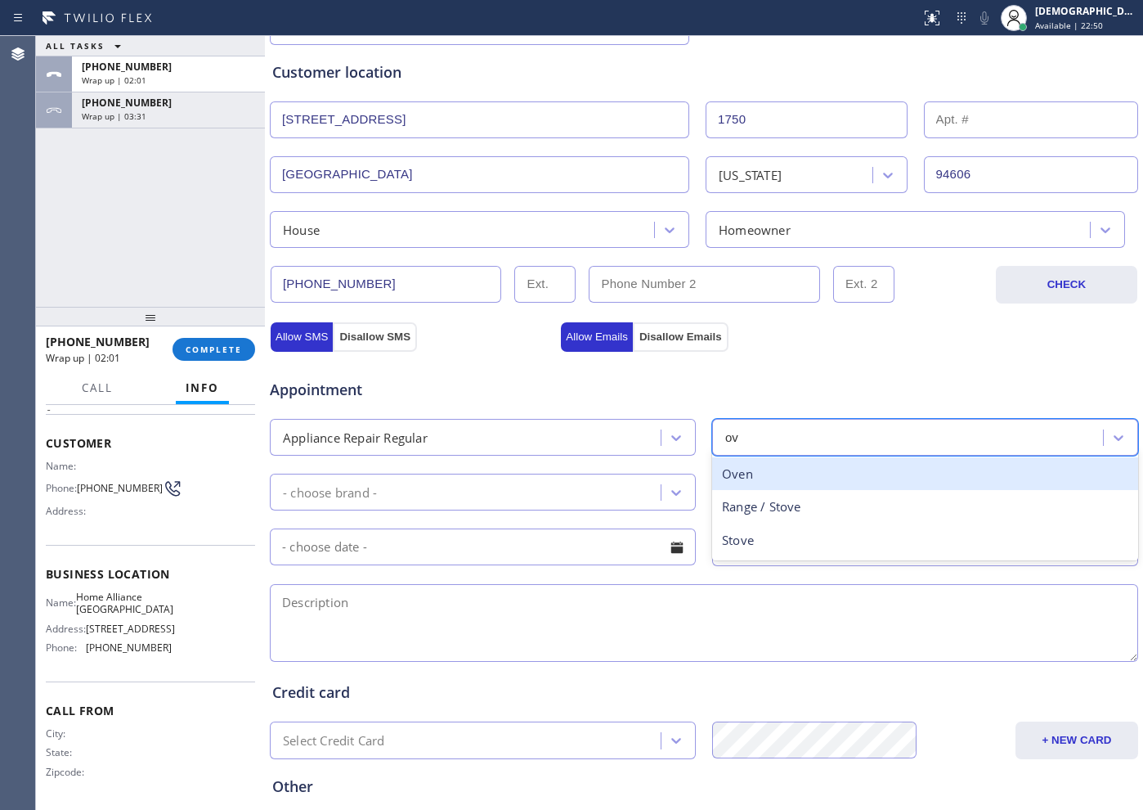
type input "ove"
click at [764, 485] on div "Oven" at bounding box center [925, 474] width 426 height 34
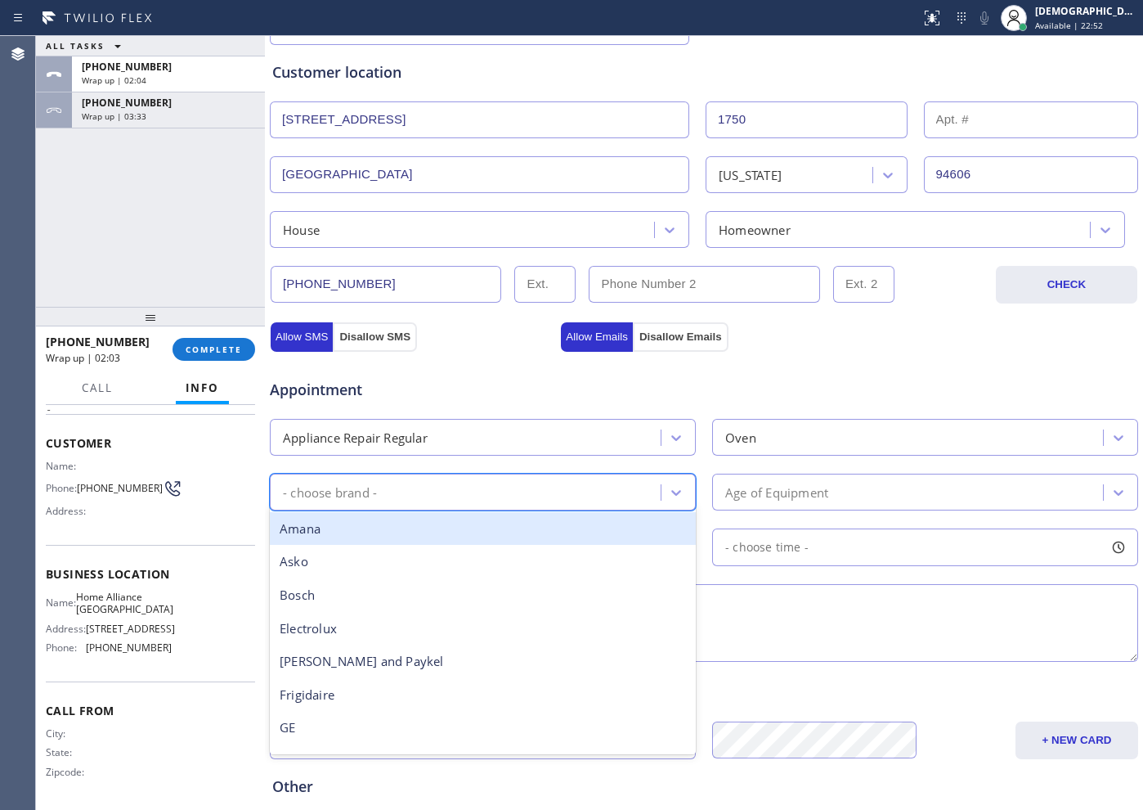
click at [441, 496] on div "- choose brand -" at bounding box center [468, 492] width 386 height 29
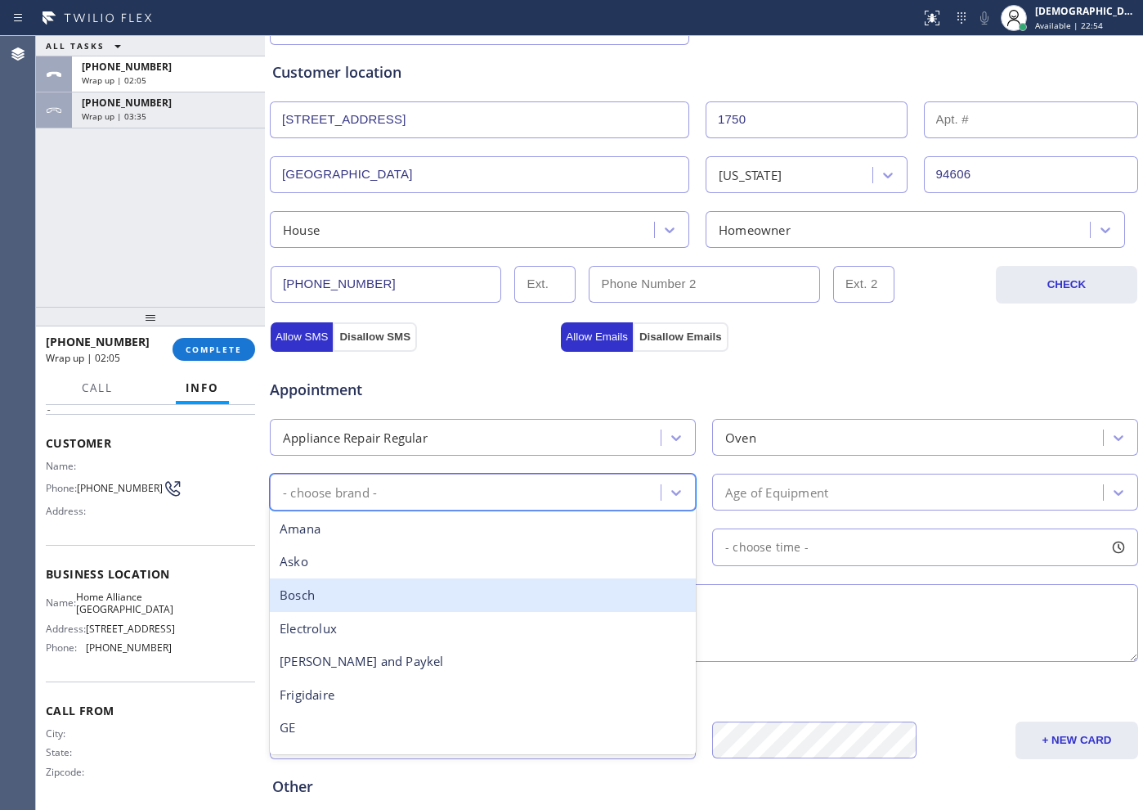
click at [405, 589] on div "Bosch" at bounding box center [483, 595] width 426 height 34
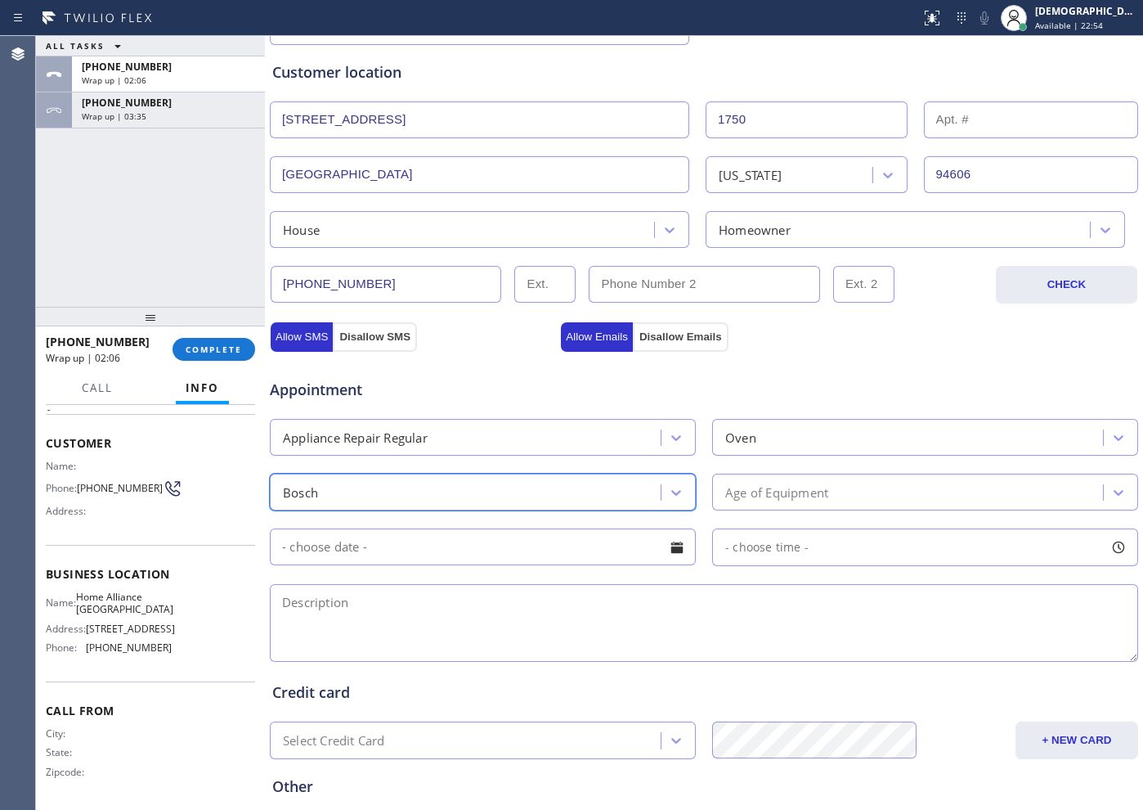
click at [800, 478] on div "Age of Equipment" at bounding box center [910, 492] width 386 height 29
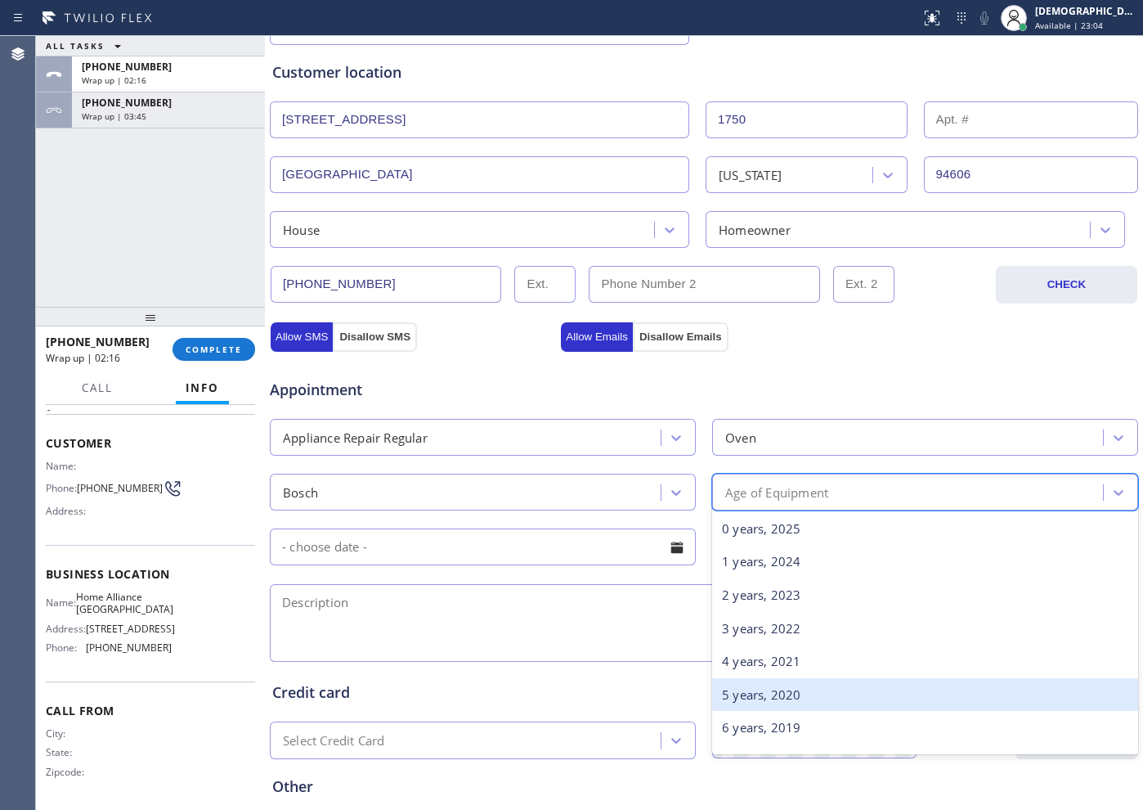
click at [815, 680] on div "5 years, 2020" at bounding box center [925, 695] width 426 height 34
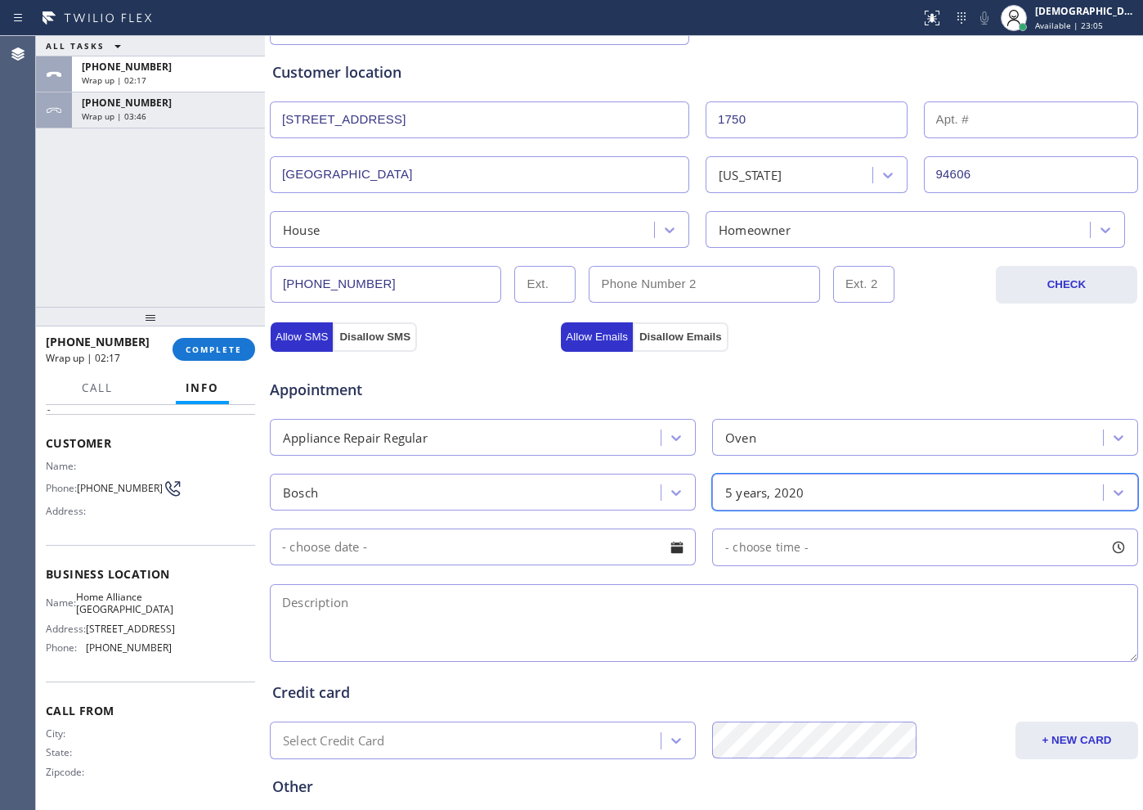
click at [432, 546] on input "text" at bounding box center [483, 546] width 426 height 37
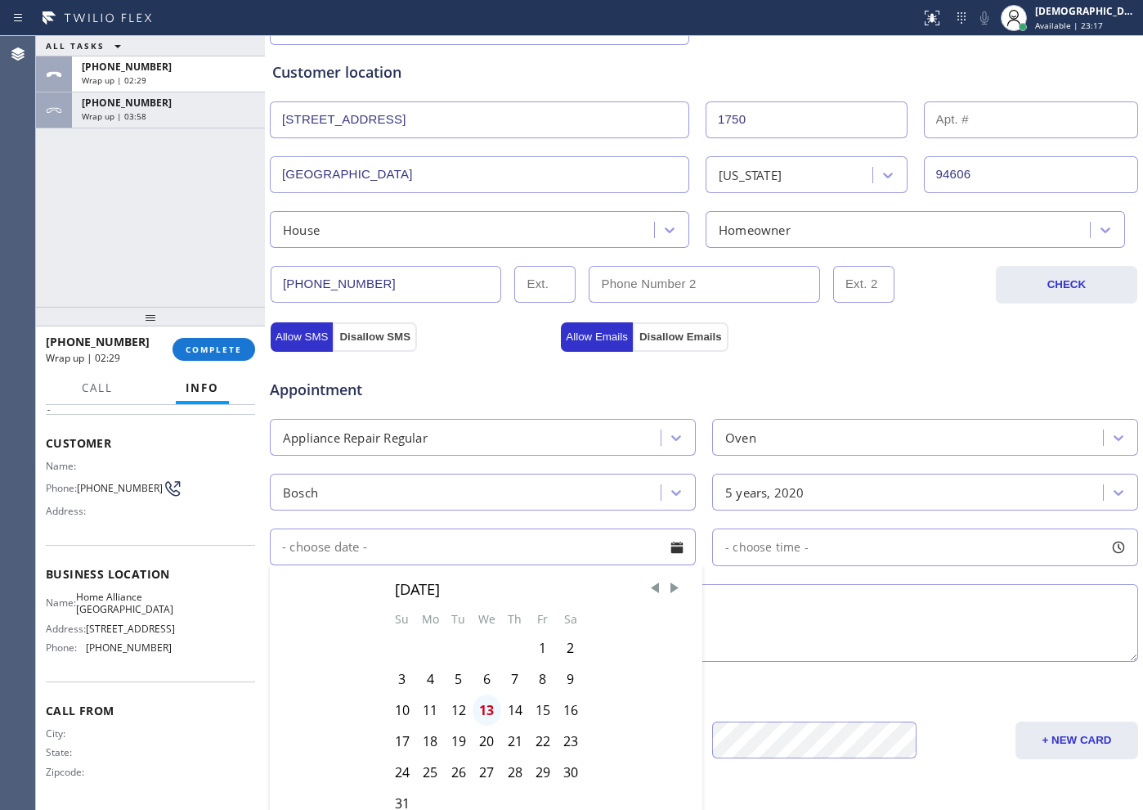
click at [489, 709] on div "13" at bounding box center [487, 709] width 29 height 31
type input "[DATE]"
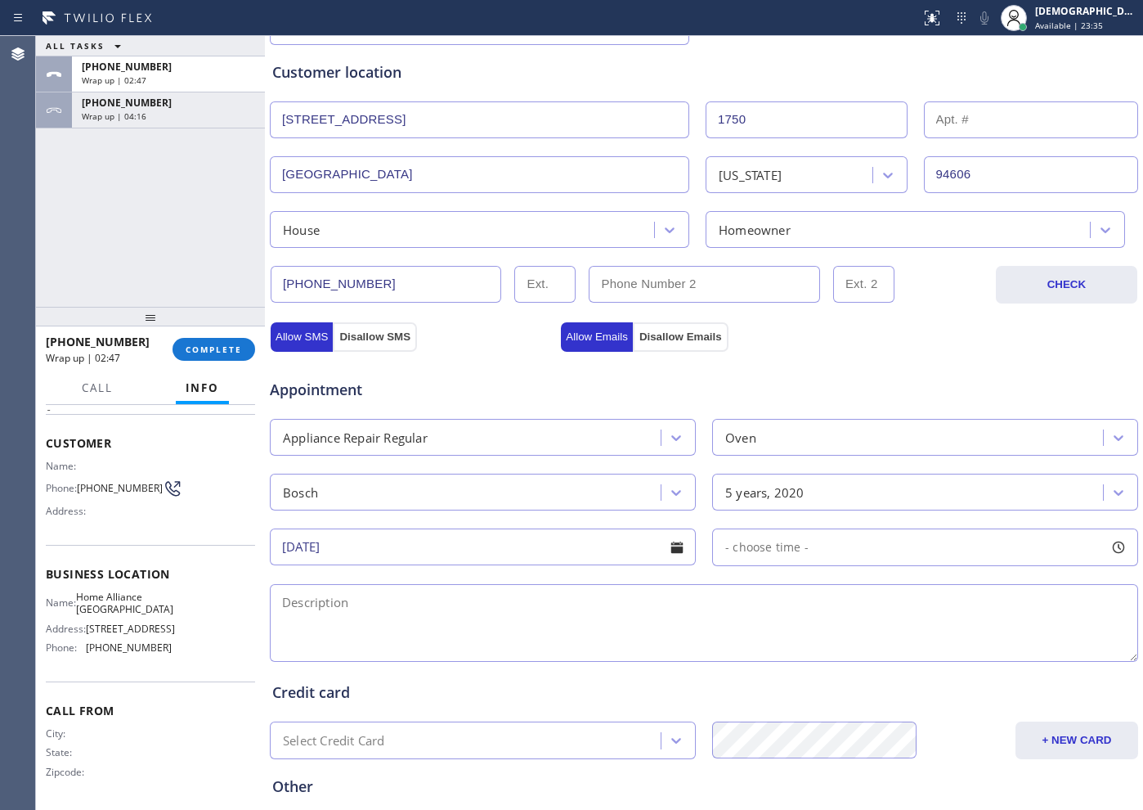
click at [362, 581] on div at bounding box center [704, 623] width 872 height 84
click at [355, 596] on textarea at bounding box center [704, 623] width 869 height 78
paste textarea "bosch/Oven is lock / wall oven / it wont open 5 years"
click at [608, 592] on textarea "Bosch/Oven is lock / wall oven / it wont open 5 years" at bounding box center [704, 623] width 869 height 78
click at [726, 592] on textarea "Bosch/Oven is lock / wall oven / it wont open 5 years /" at bounding box center [704, 623] width 869 height 78
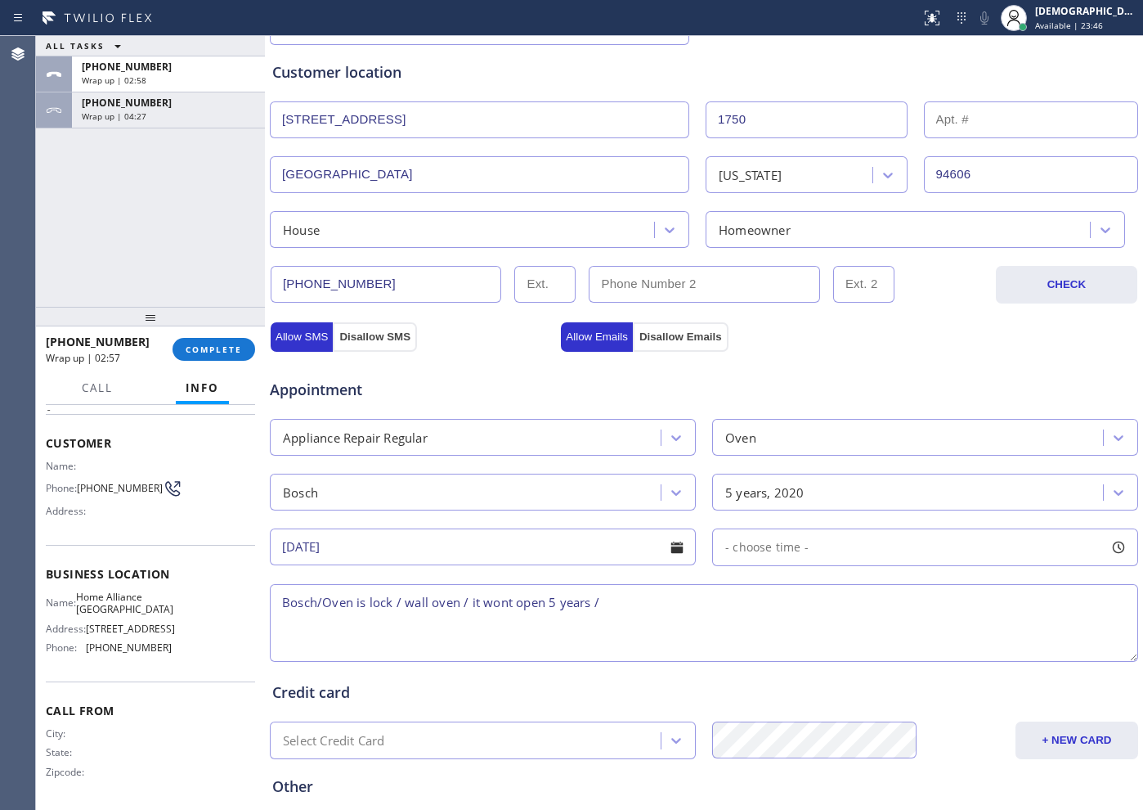
paste textarea "[STREET_ADDRESS]"
drag, startPoint x: 128, startPoint y: 609, endPoint x: 81, endPoint y: 596, distance: 49.0
click at [81, 596] on div "Name: Home Alliance [GEOGRAPHIC_DATA]" at bounding box center [109, 603] width 126 height 25
copy div "Home Alliance [GEOGRAPHIC_DATA]"
click at [868, 588] on textarea "Bosch/Oven is lock / wall oven / it wont open 5 years / [STREET_ADDRESS]" at bounding box center [704, 623] width 869 height 78
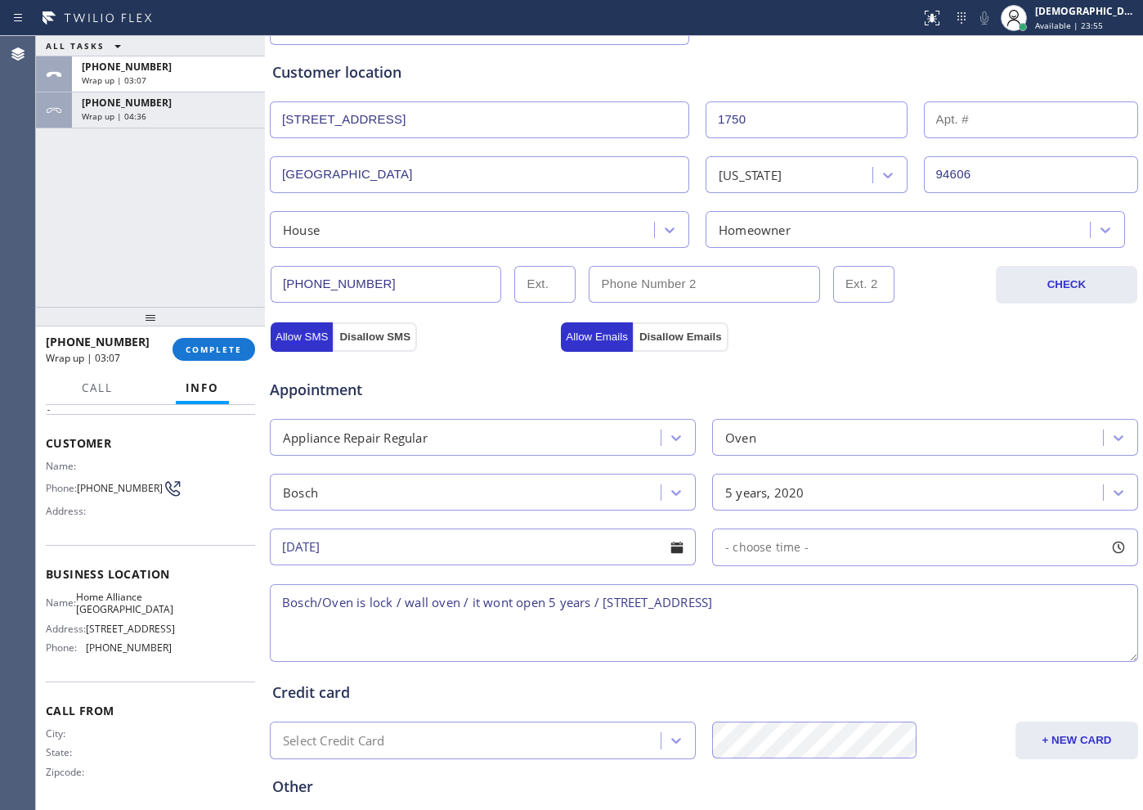
paste textarea "Home Alliance [GEOGRAPHIC_DATA]"
click at [280, 619] on textarea "Bosch/Oven is lock / wall oven / it wont open 5 years / [STREET_ADDRESS] Home A…" at bounding box center [704, 623] width 869 height 78
click at [977, 604] on textarea "Bosch/Oven is lock / wall oven / it wont open 5 years / [STREET_ADDRESS] /Home …" at bounding box center [704, 623] width 869 height 78
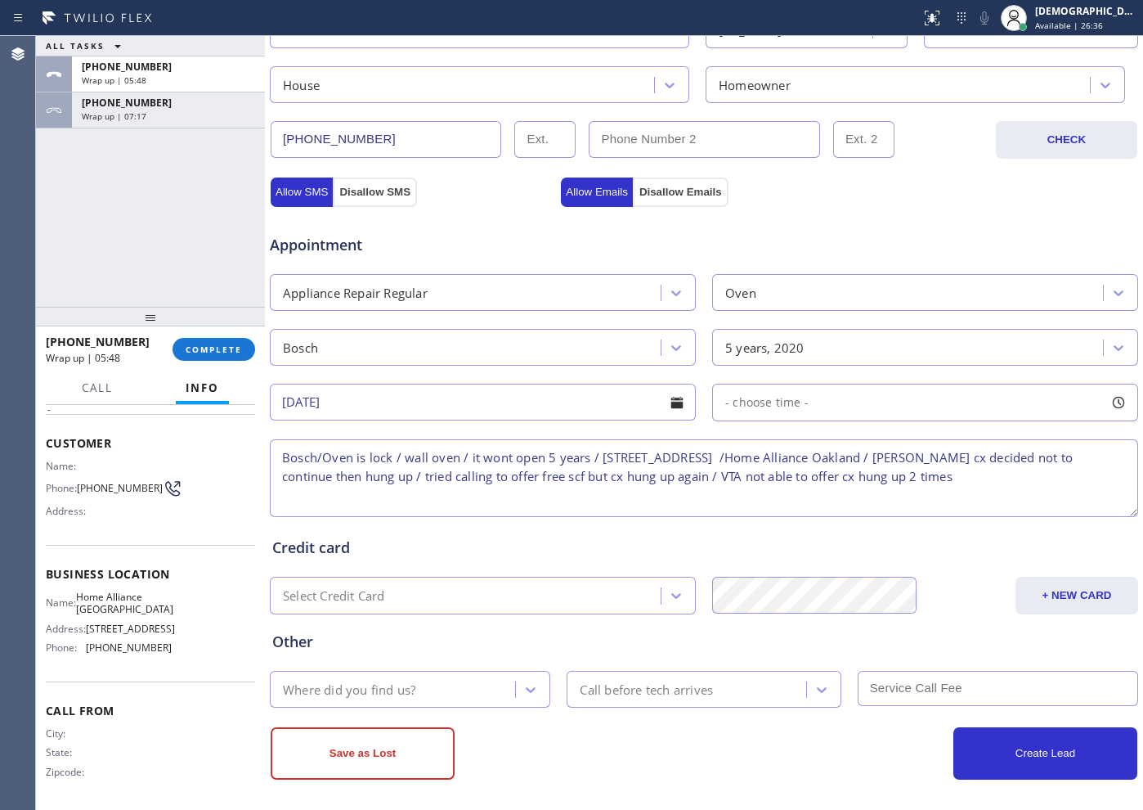
scroll to position [458, 0]
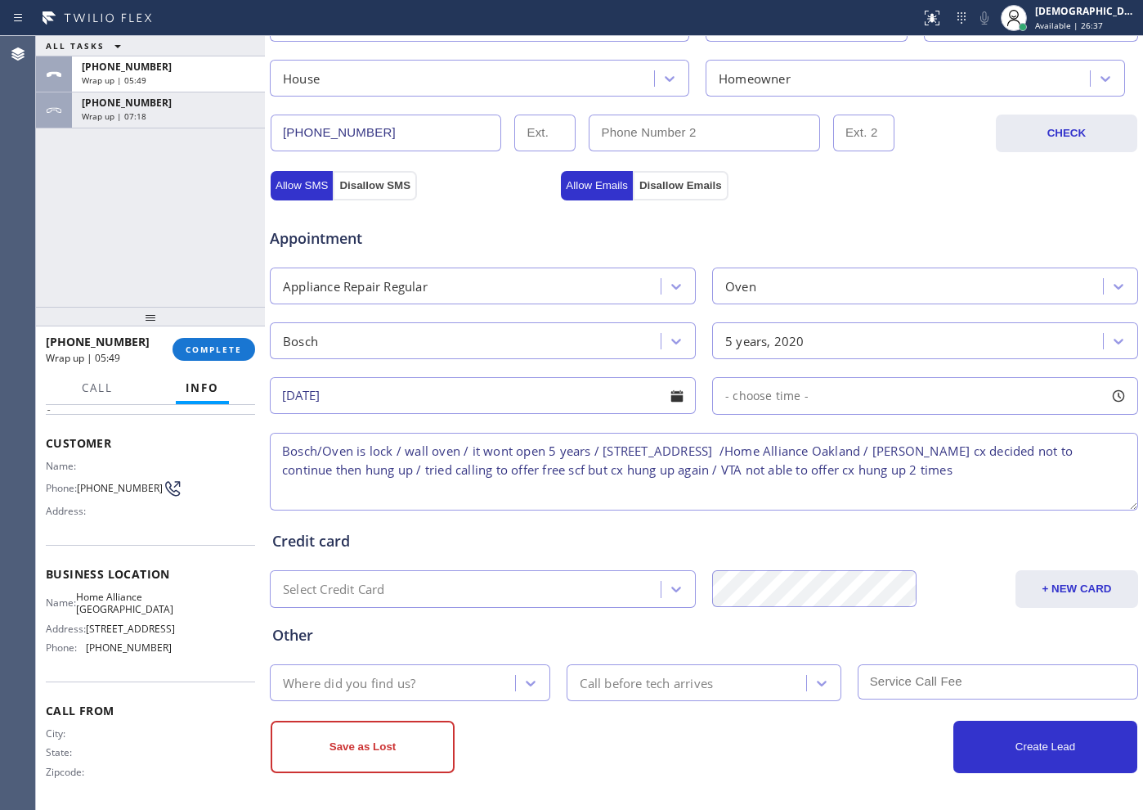
type textarea "Bosch/Oven is lock / wall oven / it wont open 5 years / [STREET_ADDRESS] /Home …"
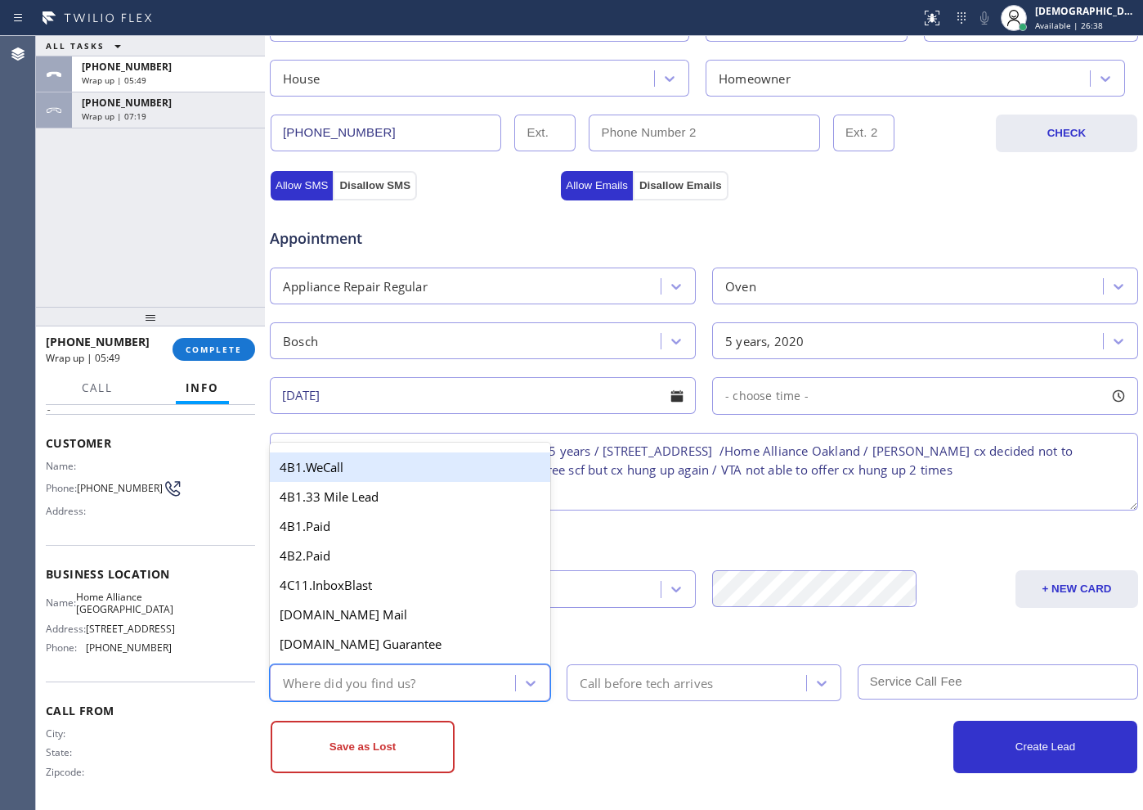
click at [420, 679] on div "Where did you find us?" at bounding box center [395, 682] width 240 height 29
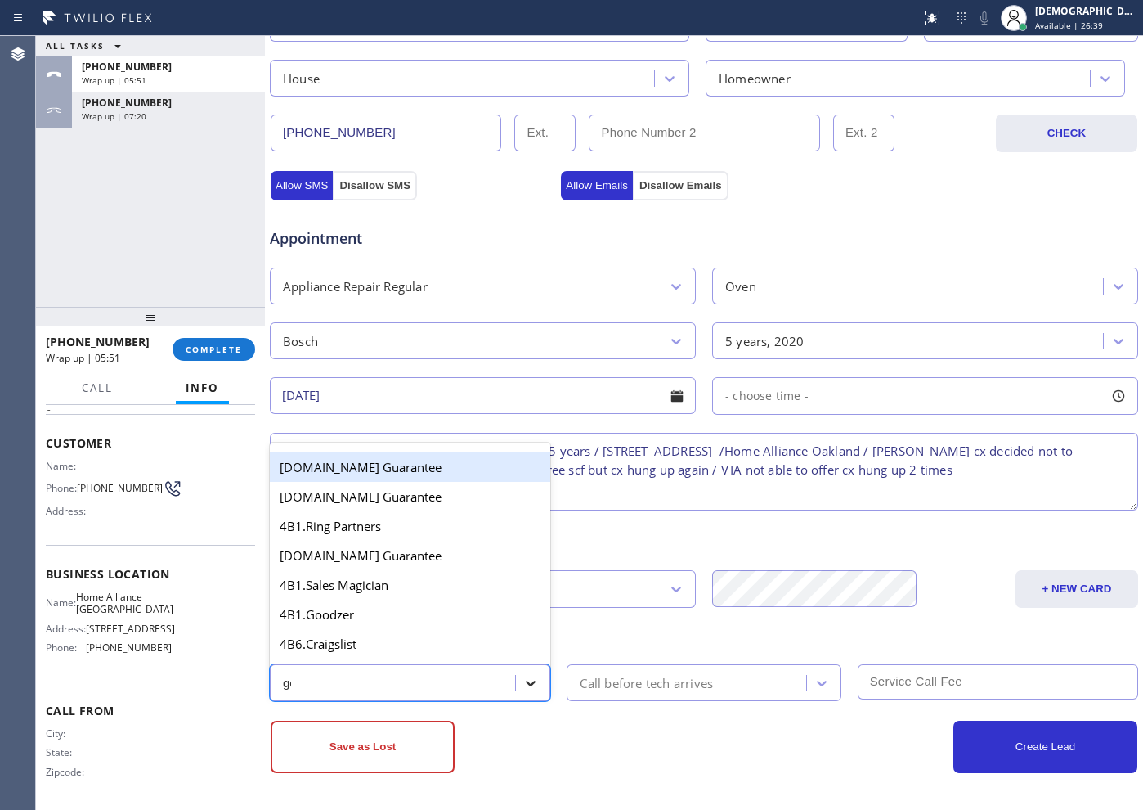
type input "goo"
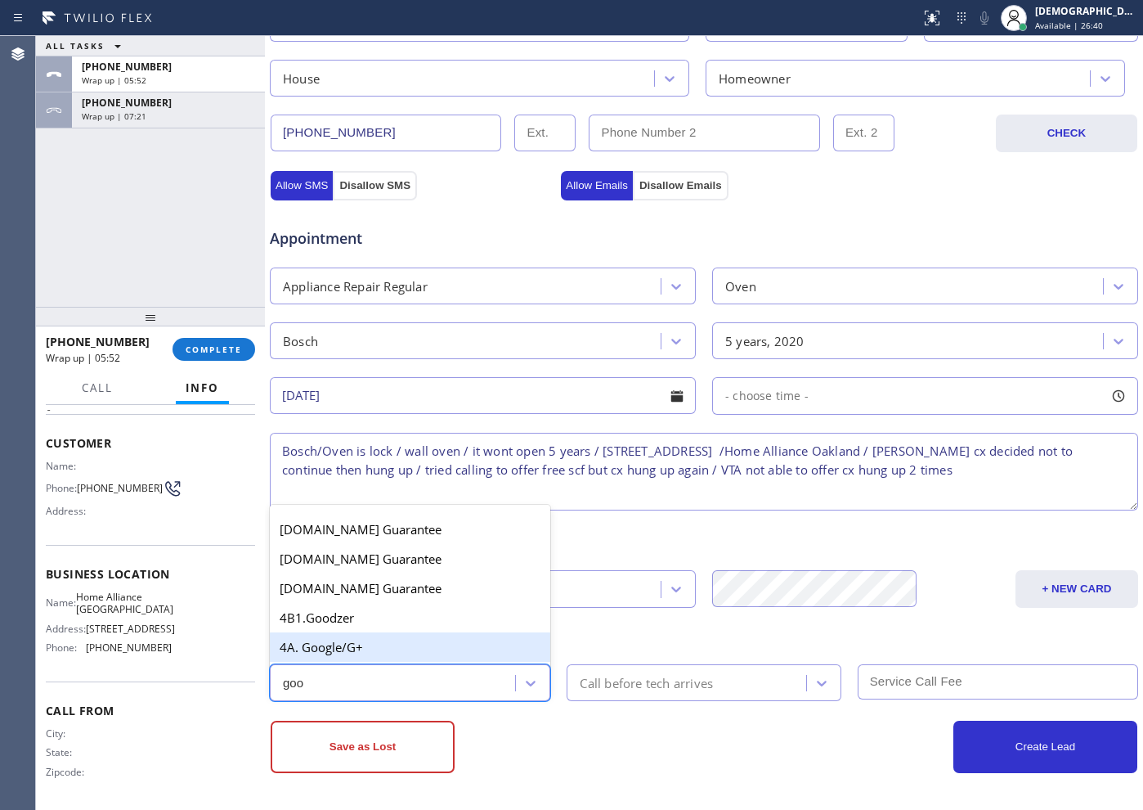
click at [472, 654] on div "4A. Google/G+" at bounding box center [410, 646] width 281 height 29
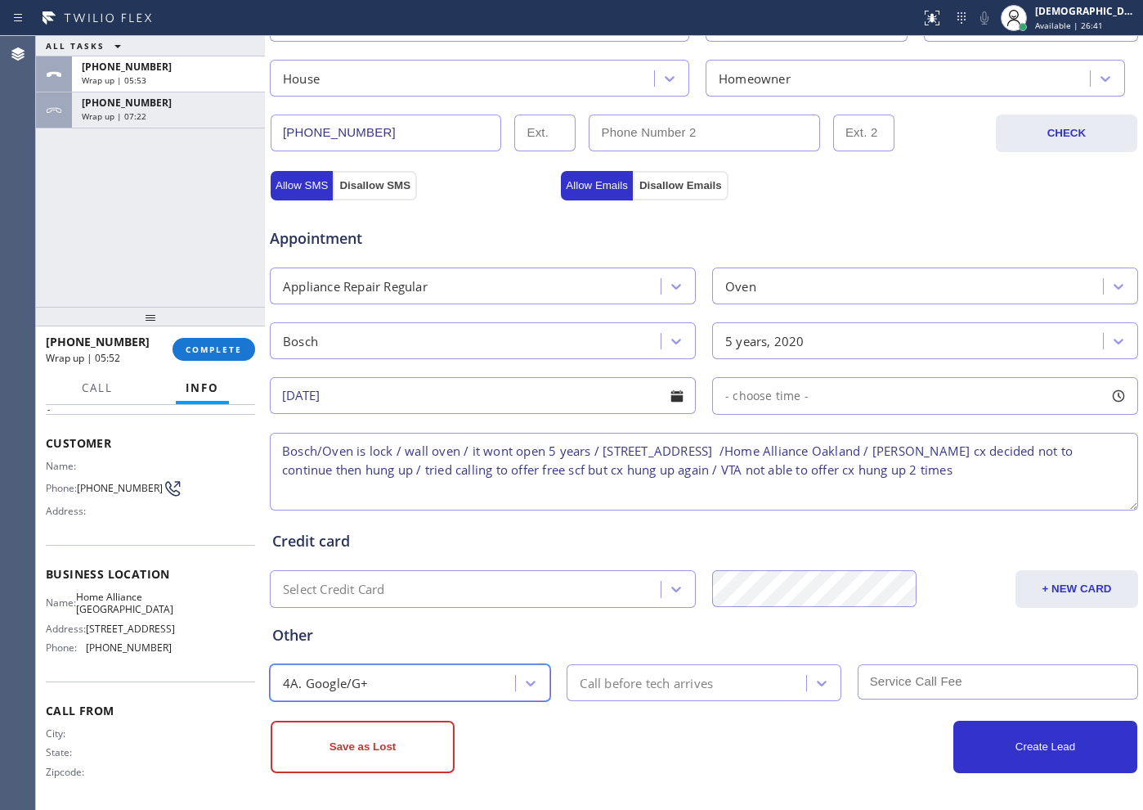
click at [617, 686] on div "Call before tech arrives" at bounding box center [646, 682] width 133 height 19
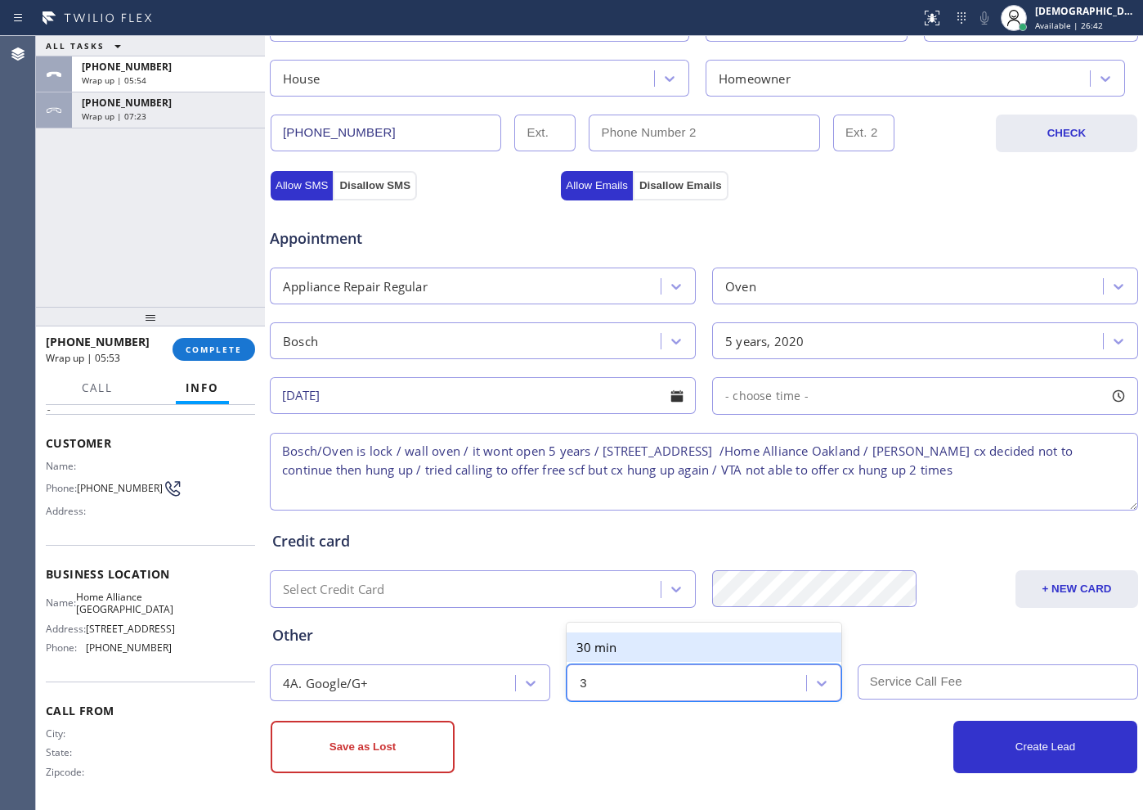
type input "30"
click at [630, 647] on div "30 min" at bounding box center [704, 646] width 274 height 29
click at [414, 479] on textarea "Bosch/Oven is lock / wall oven / it wont open 5 years / [STREET_ADDRESS] /Home …" at bounding box center [704, 472] width 869 height 78
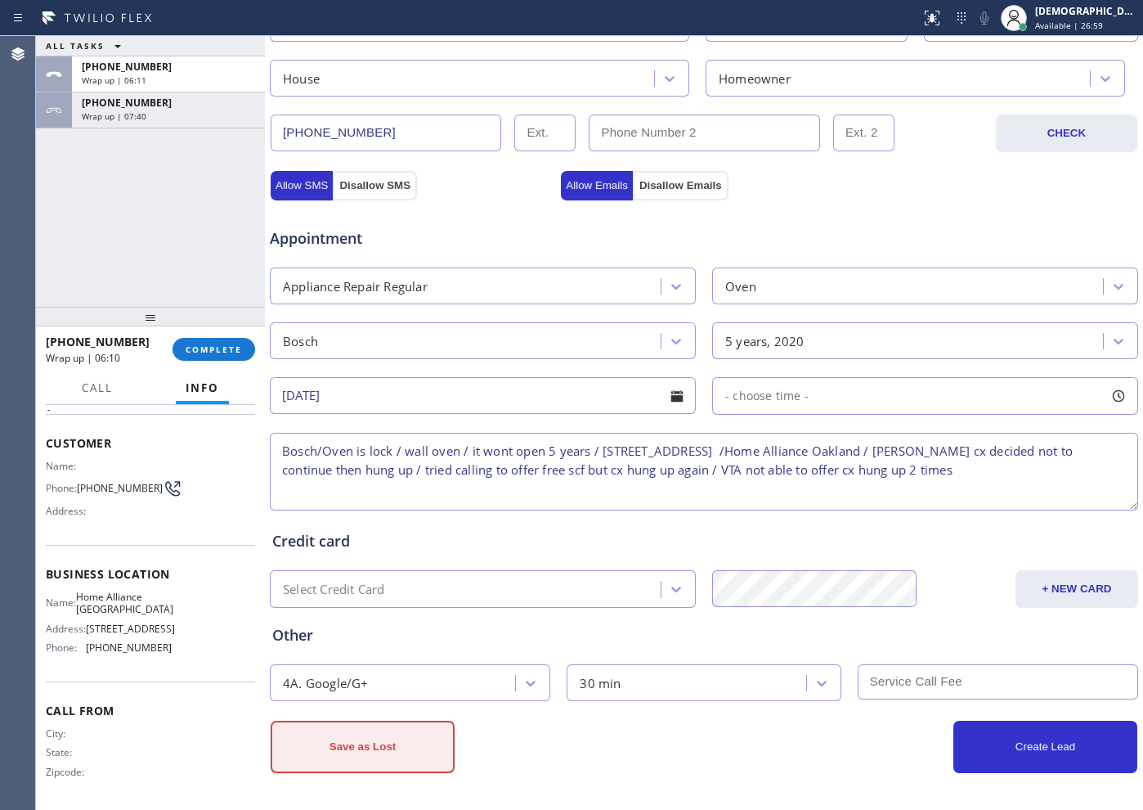
click at [380, 748] on button "Save as Lost" at bounding box center [363, 747] width 184 height 52
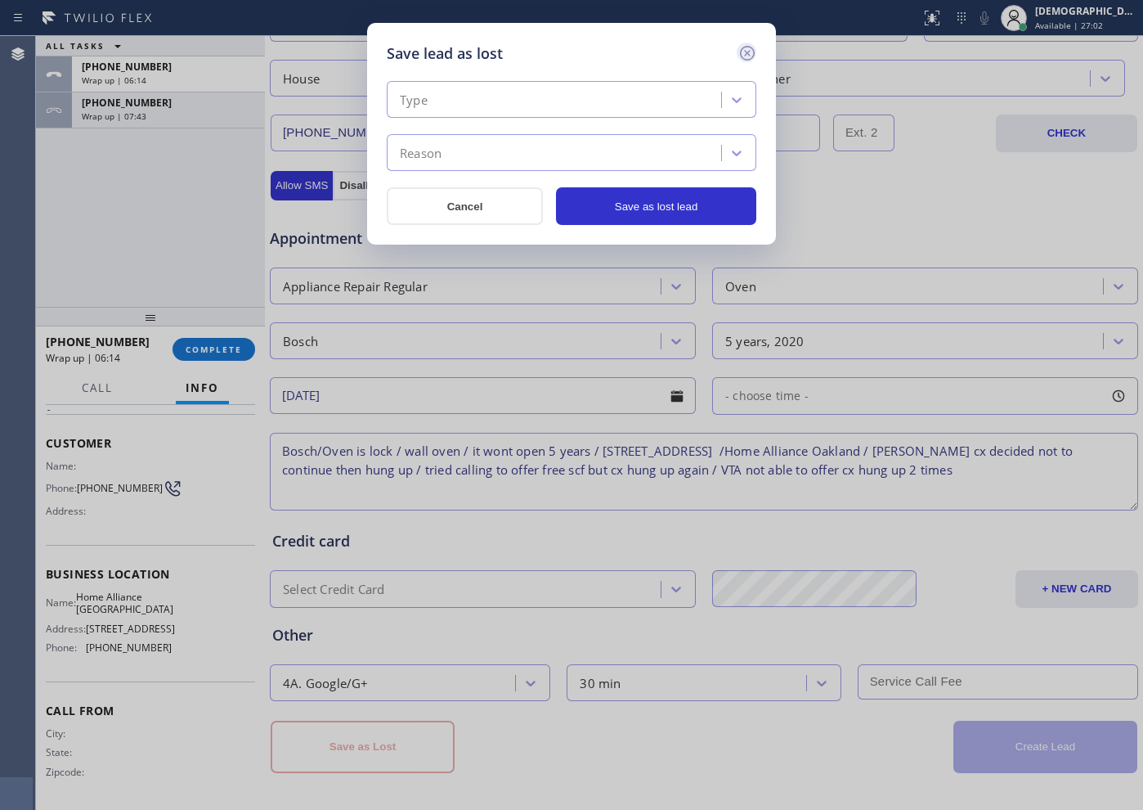
click at [755, 52] on icon at bounding box center [748, 53] width 20 height 20
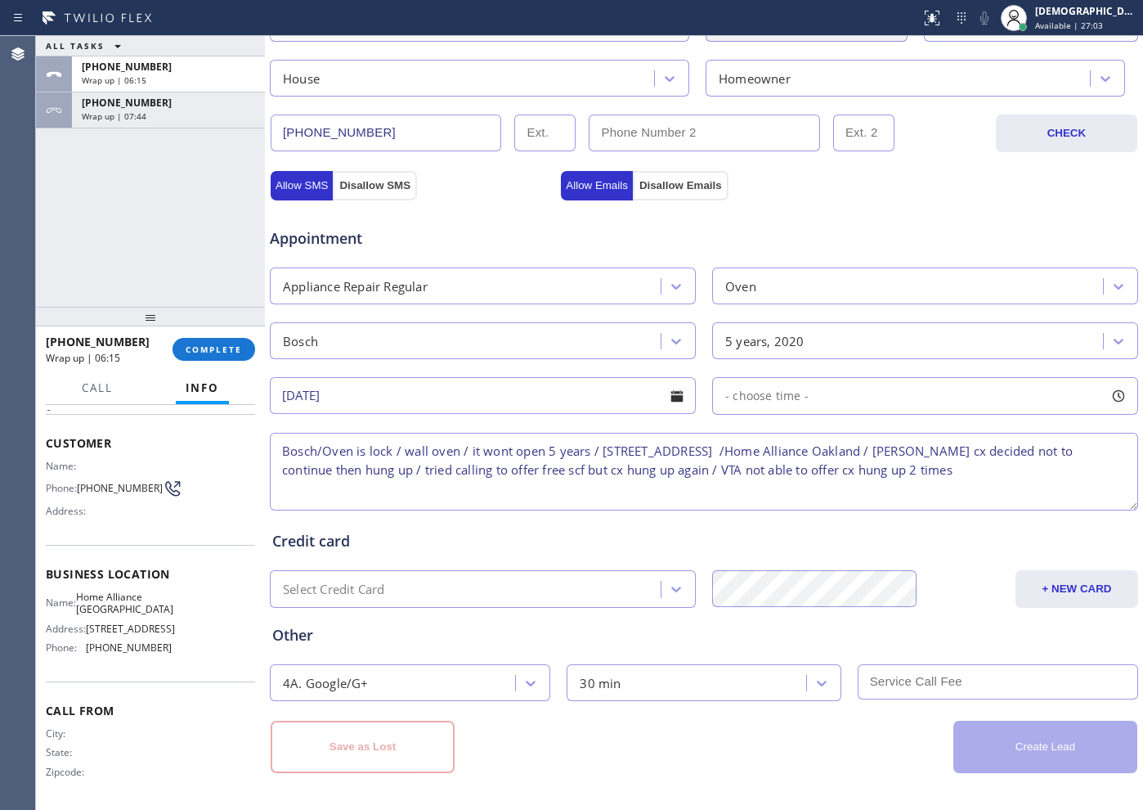
click at [390, 478] on textarea "Bosch/Oven is lock / wall oven / it wont open 5 years / [STREET_ADDRESS] /Home …" at bounding box center [704, 472] width 869 height 78
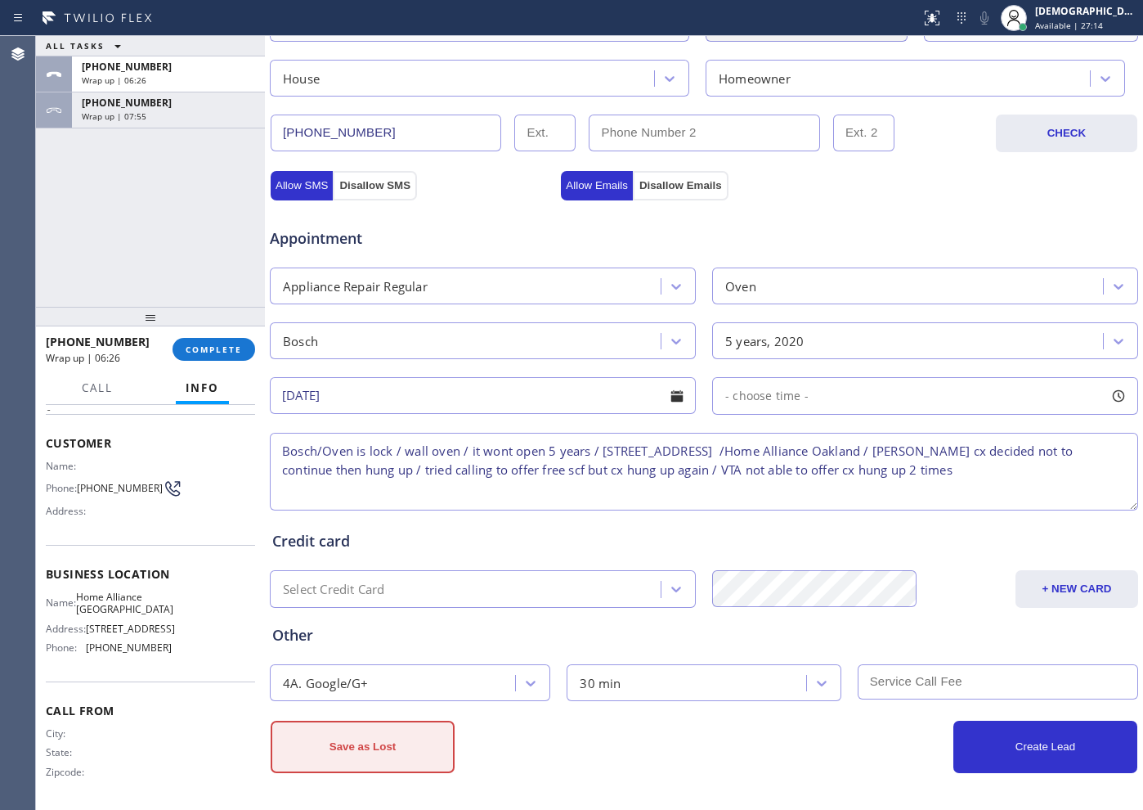
click at [384, 742] on button "Save as Lost" at bounding box center [363, 747] width 184 height 52
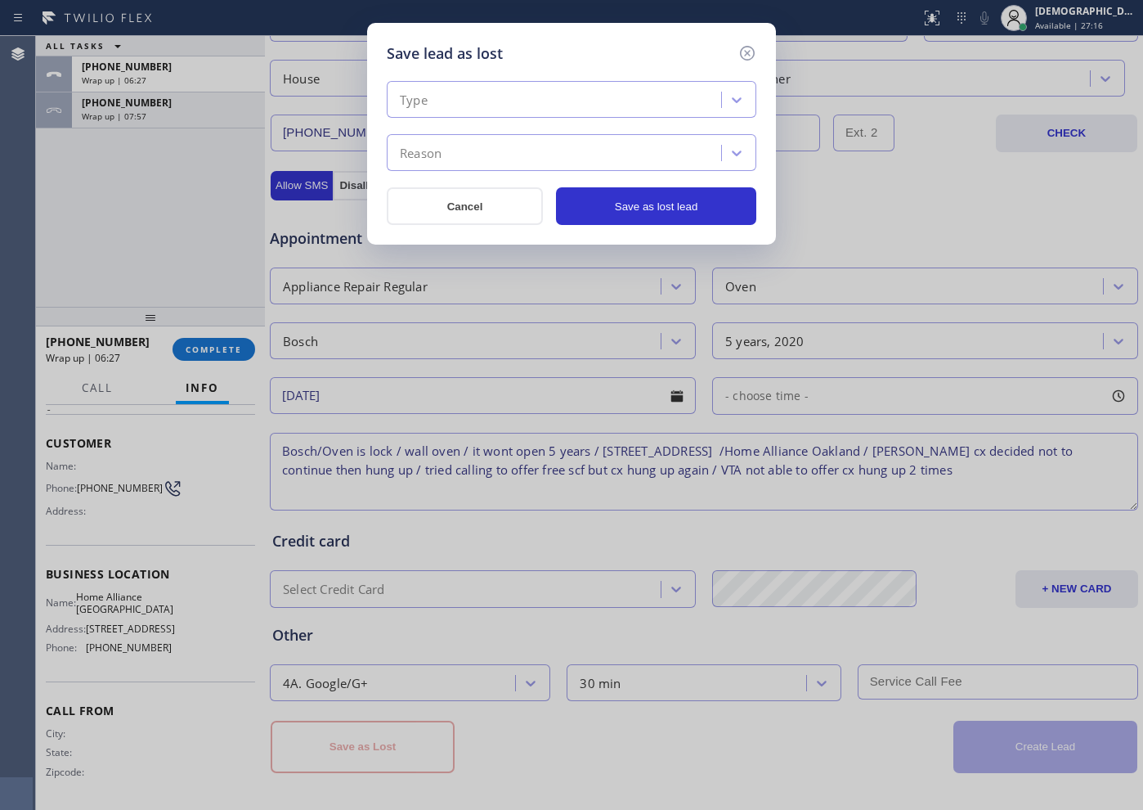
click at [474, 105] on div "Type" at bounding box center [557, 100] width 330 height 29
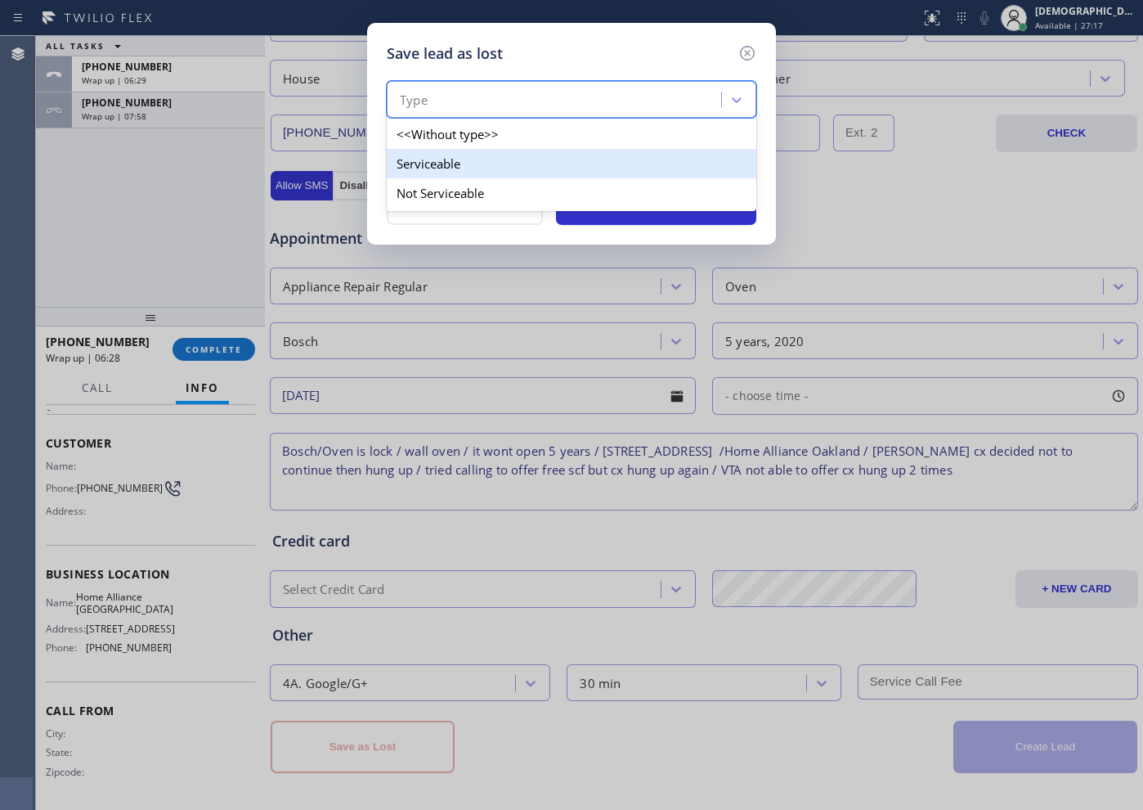
click at [458, 164] on div "Serviceable" at bounding box center [572, 163] width 370 height 29
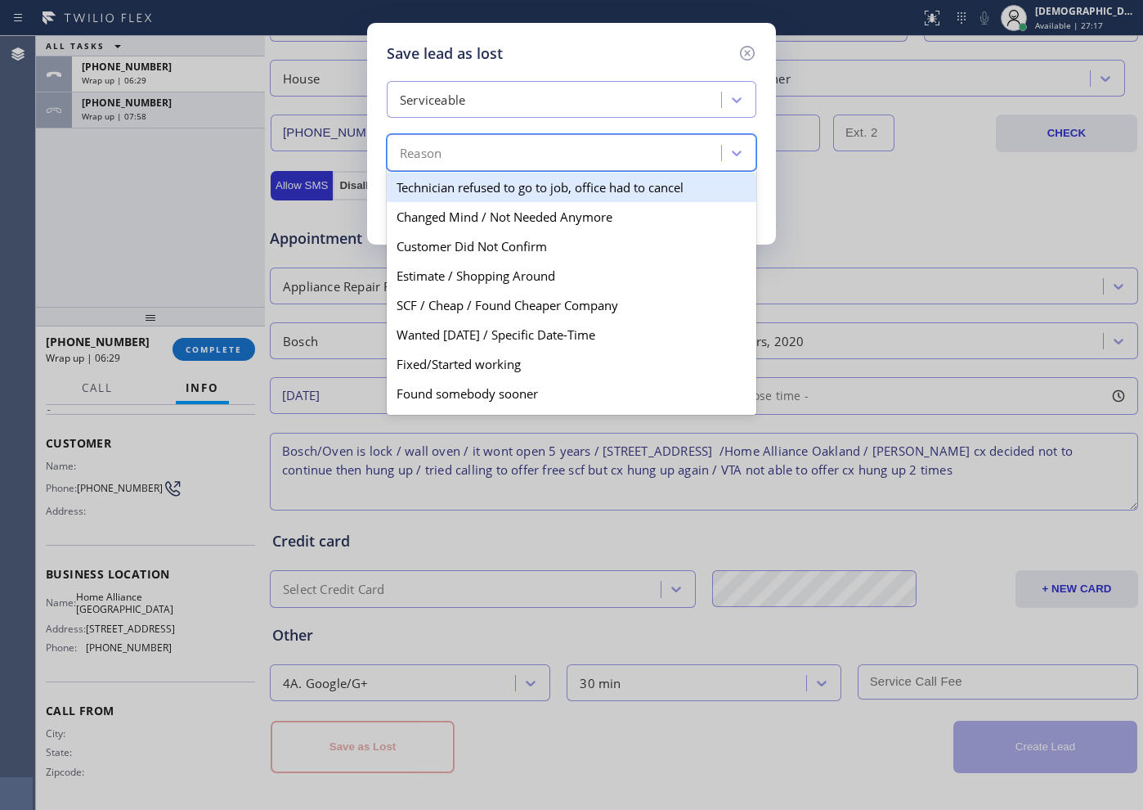
click at [459, 150] on div "Reason" at bounding box center [557, 153] width 330 height 29
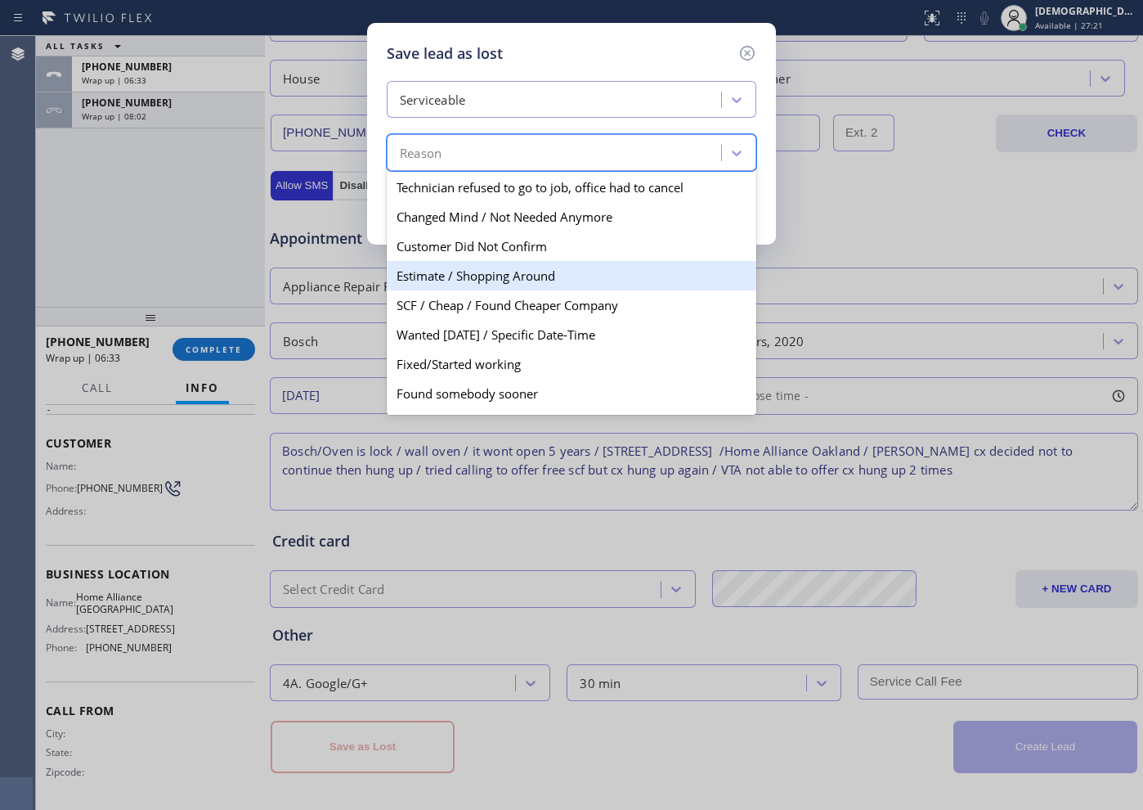
click at [484, 266] on div "Estimate / Shopping Around" at bounding box center [572, 275] width 370 height 29
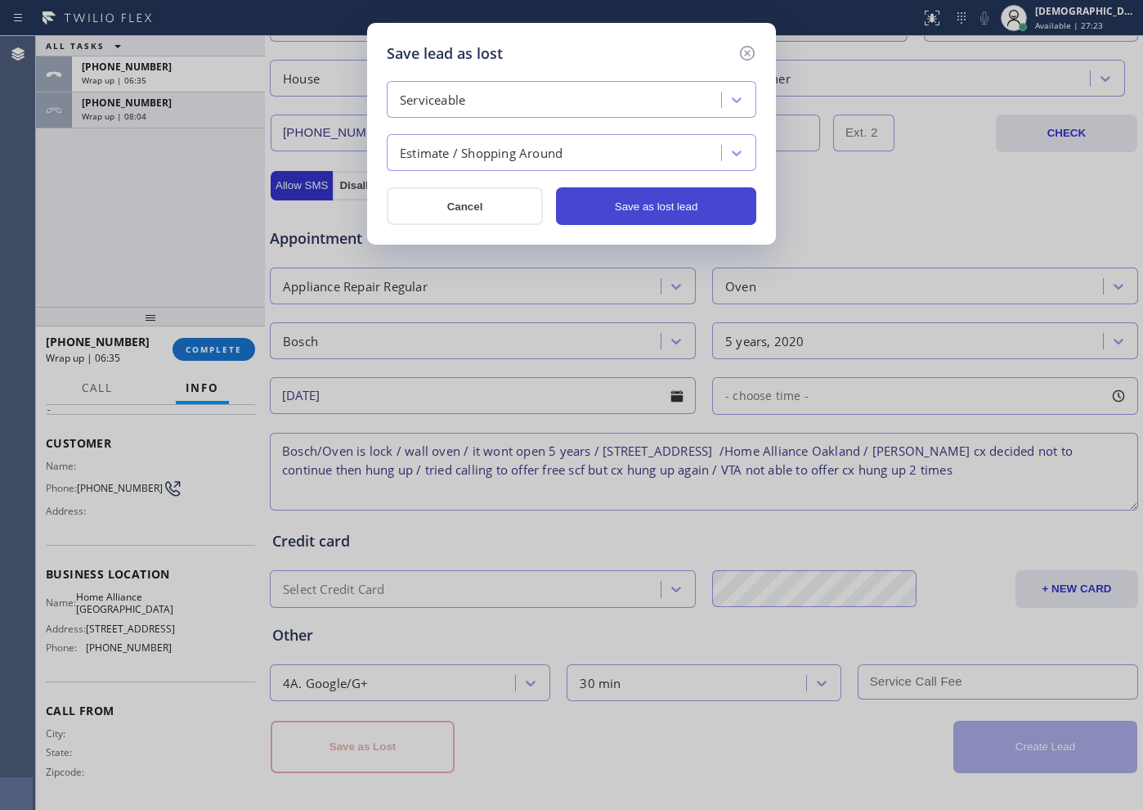
click at [609, 207] on button "Save as lost lead" at bounding box center [656, 206] width 200 height 38
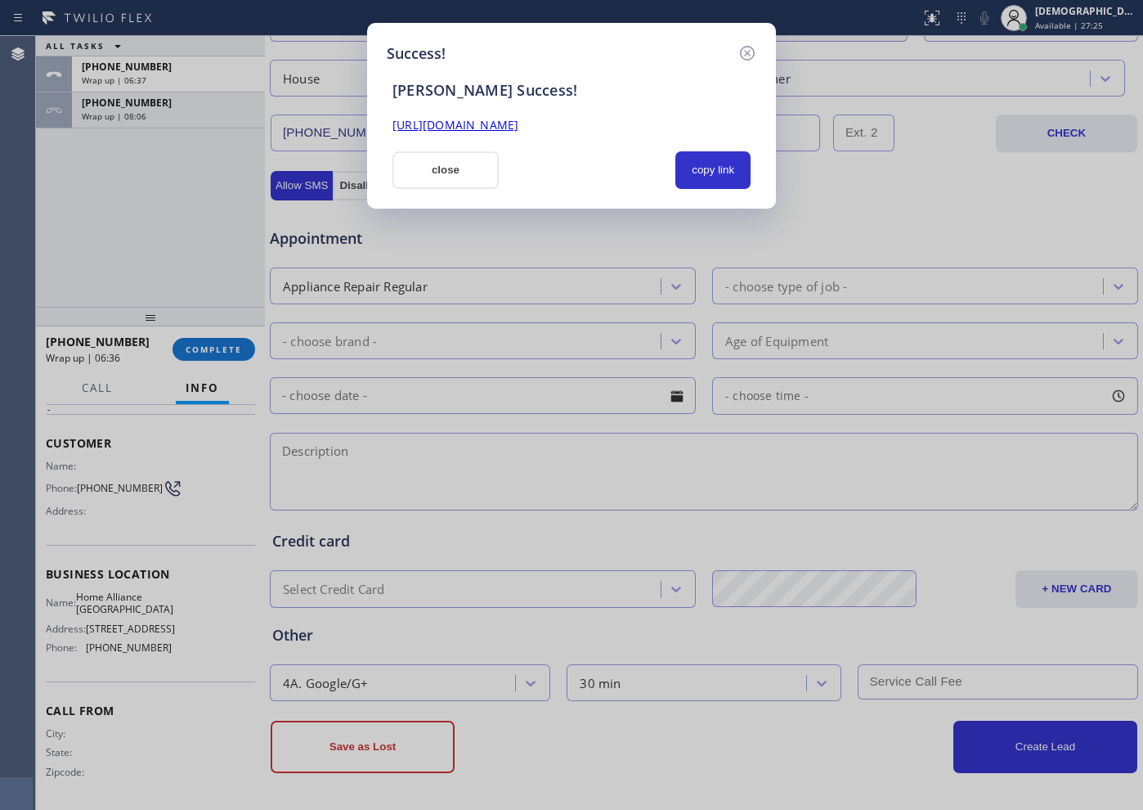
click at [488, 165] on button "close" at bounding box center [446, 170] width 106 height 38
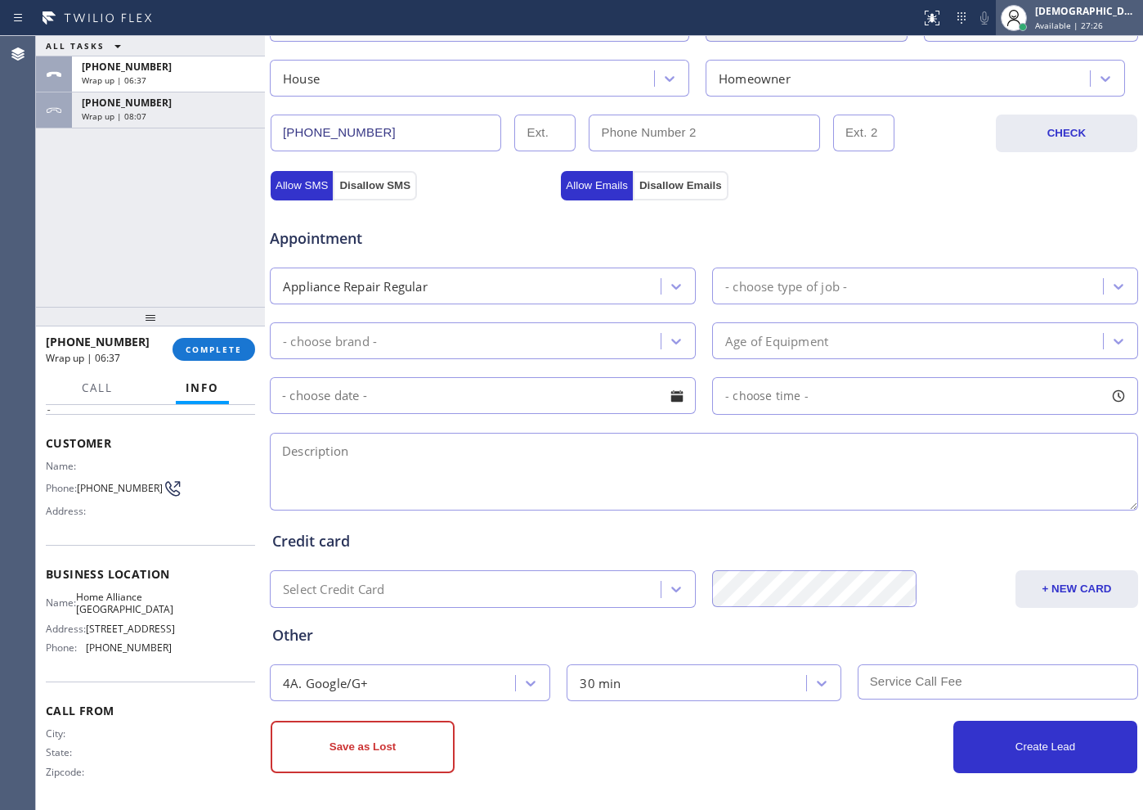
click at [1079, 11] on div "[DEMOGRAPHIC_DATA][PERSON_NAME]" at bounding box center [1086, 11] width 103 height 14
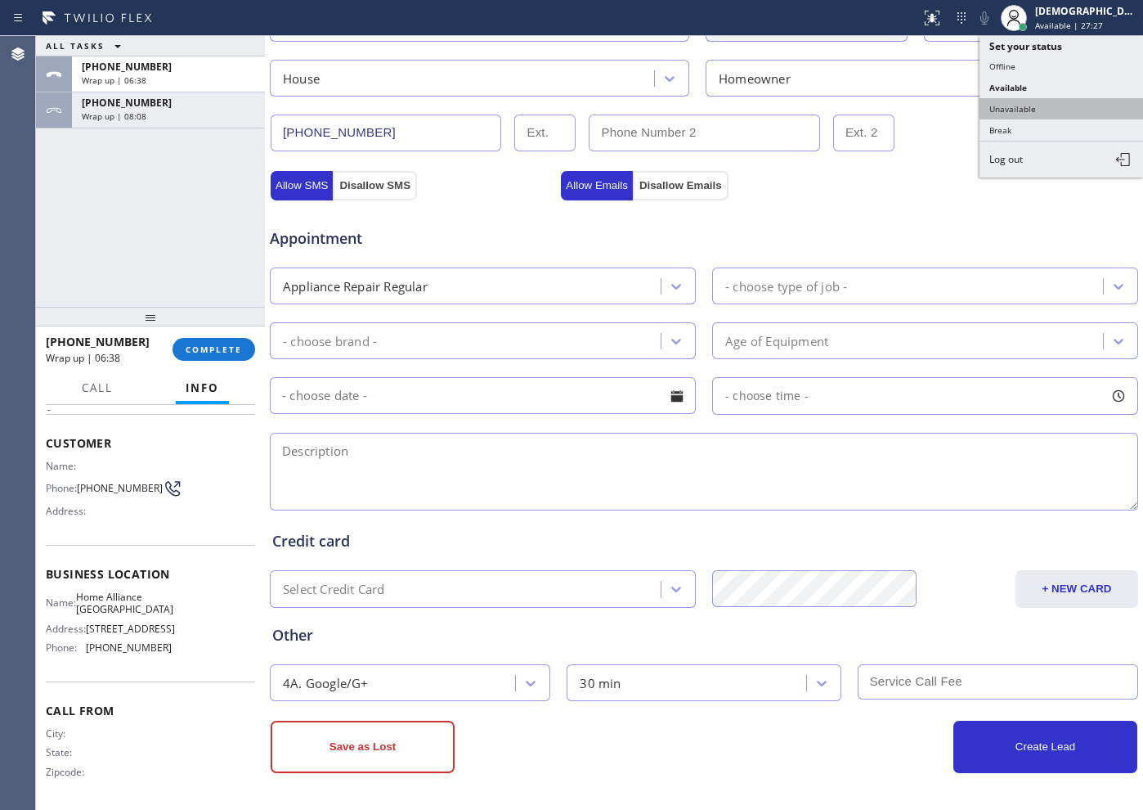
click at [1025, 102] on button "Unavailable" at bounding box center [1062, 108] width 164 height 21
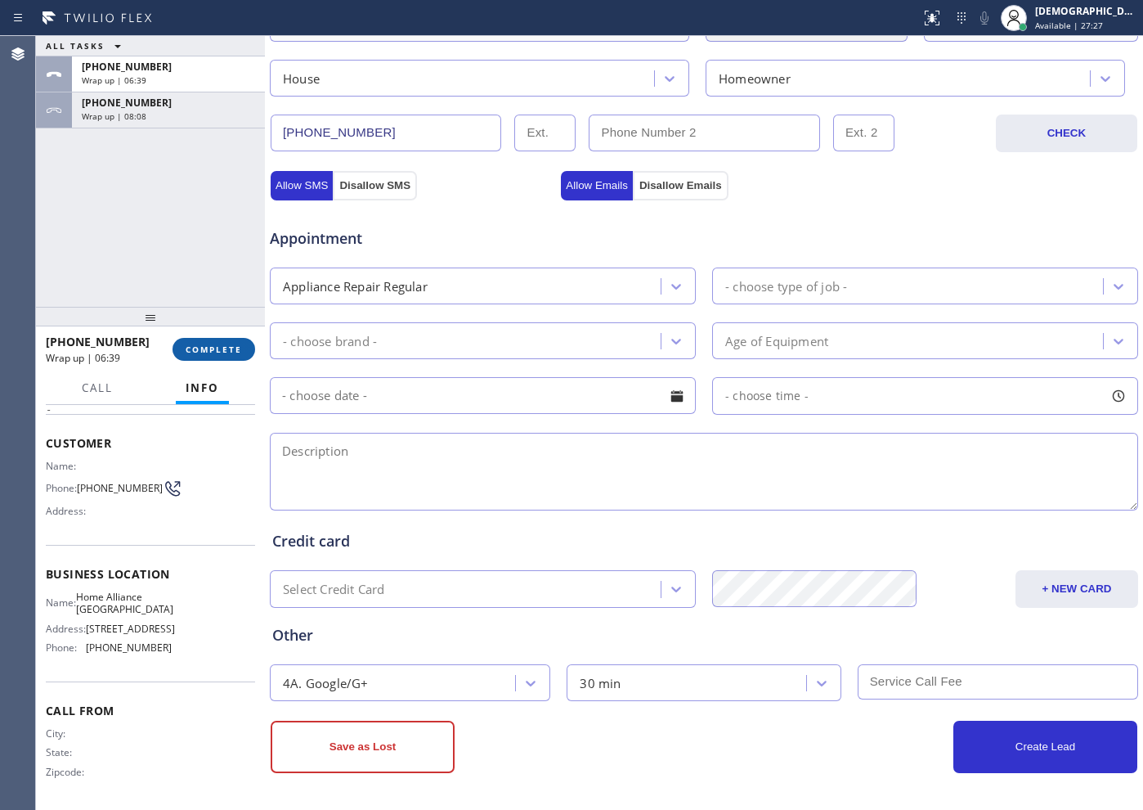
click at [223, 351] on span "COMPLETE" at bounding box center [214, 349] width 56 height 11
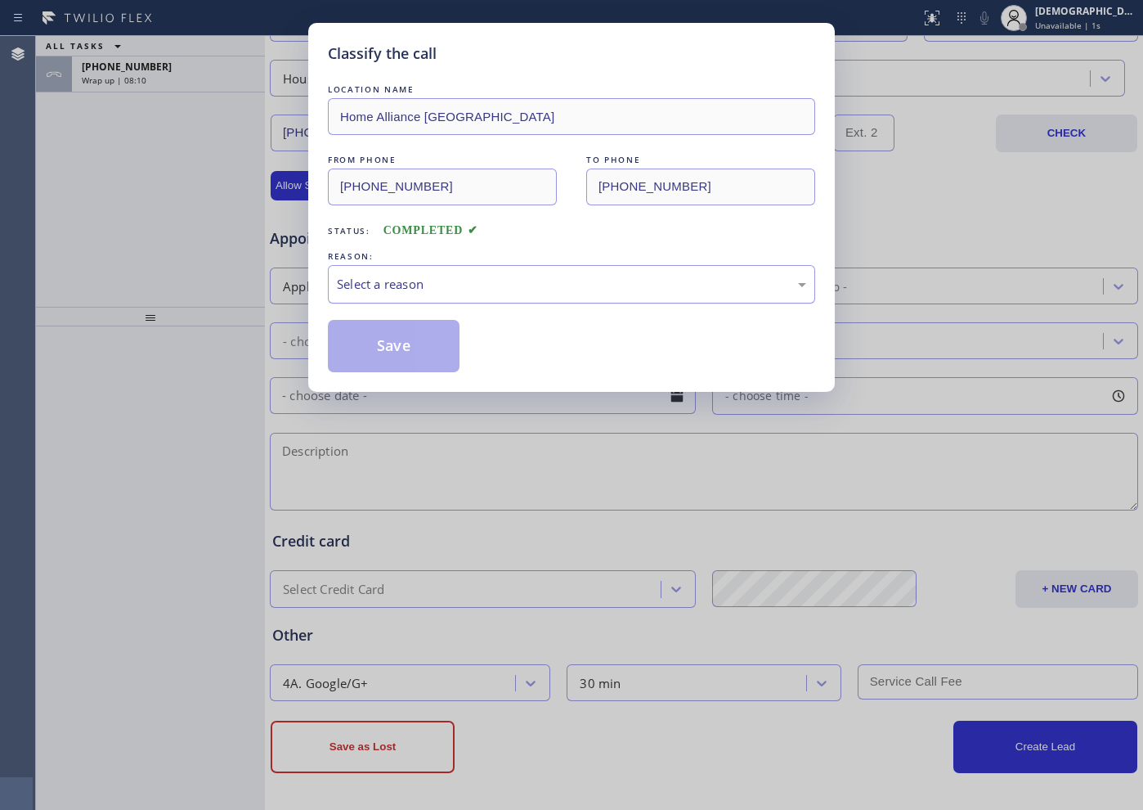
click at [398, 298] on div "Select a reason" at bounding box center [571, 284] width 487 height 38
click at [373, 344] on button "Save" at bounding box center [394, 346] width 132 height 52
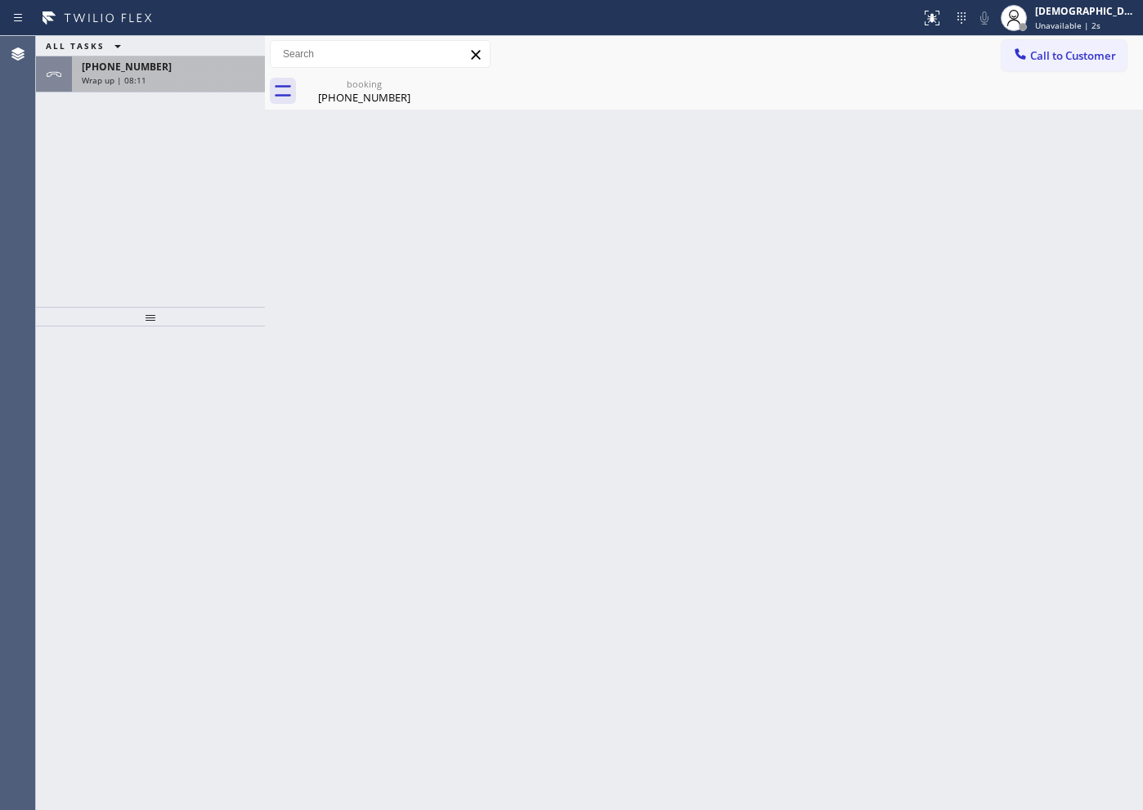
click at [190, 74] on div "Wrap up | 08:11" at bounding box center [168, 79] width 173 height 11
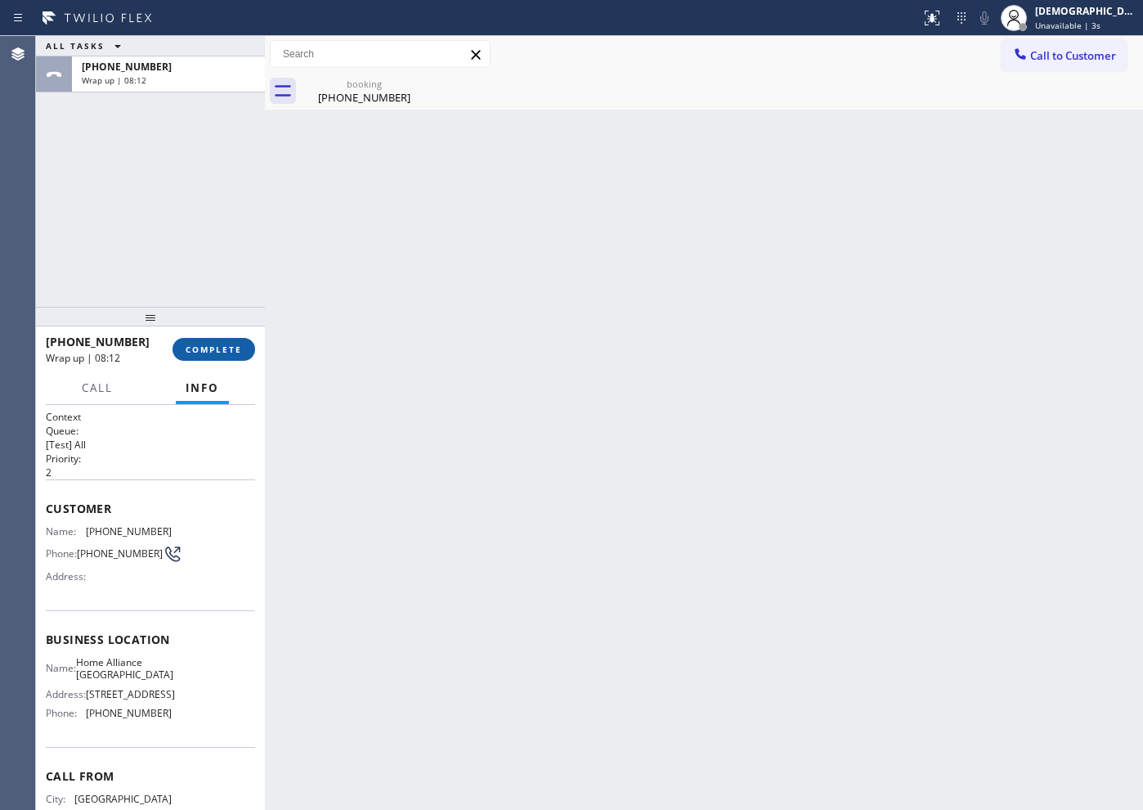
click at [210, 357] on button "COMPLETE" at bounding box center [214, 349] width 83 height 23
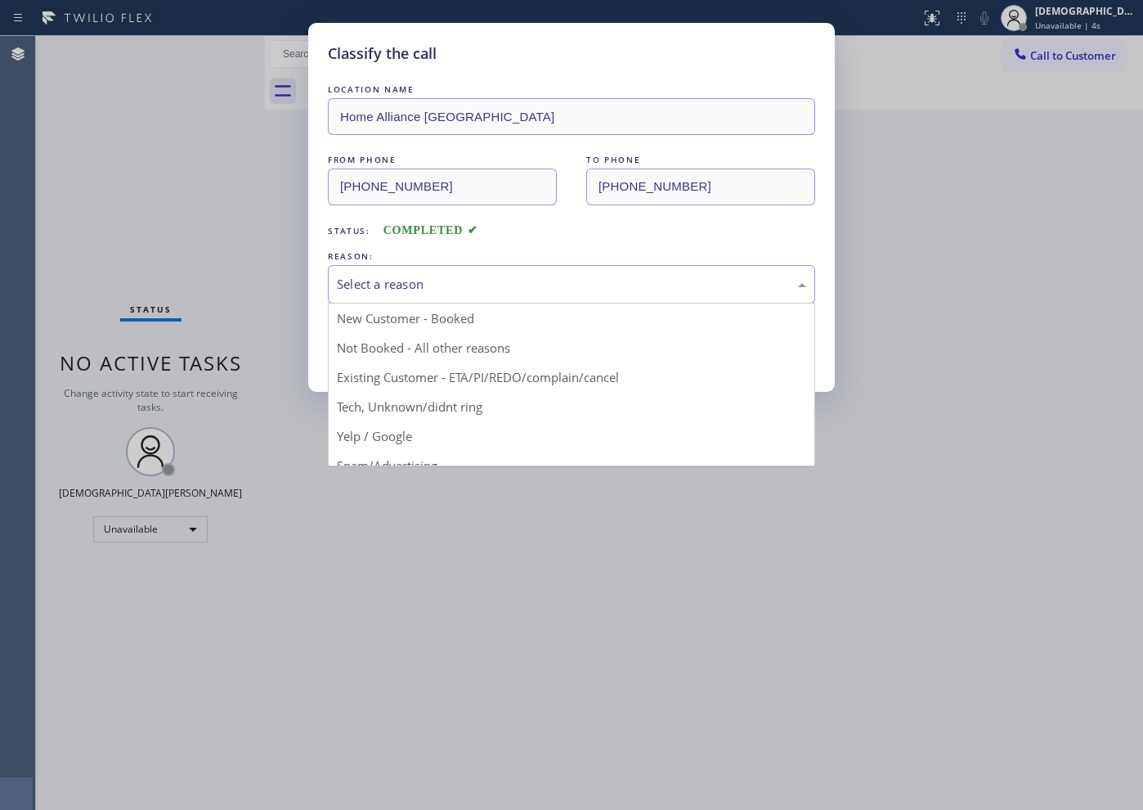
click at [354, 292] on div "Select a reason" at bounding box center [571, 284] width 469 height 19
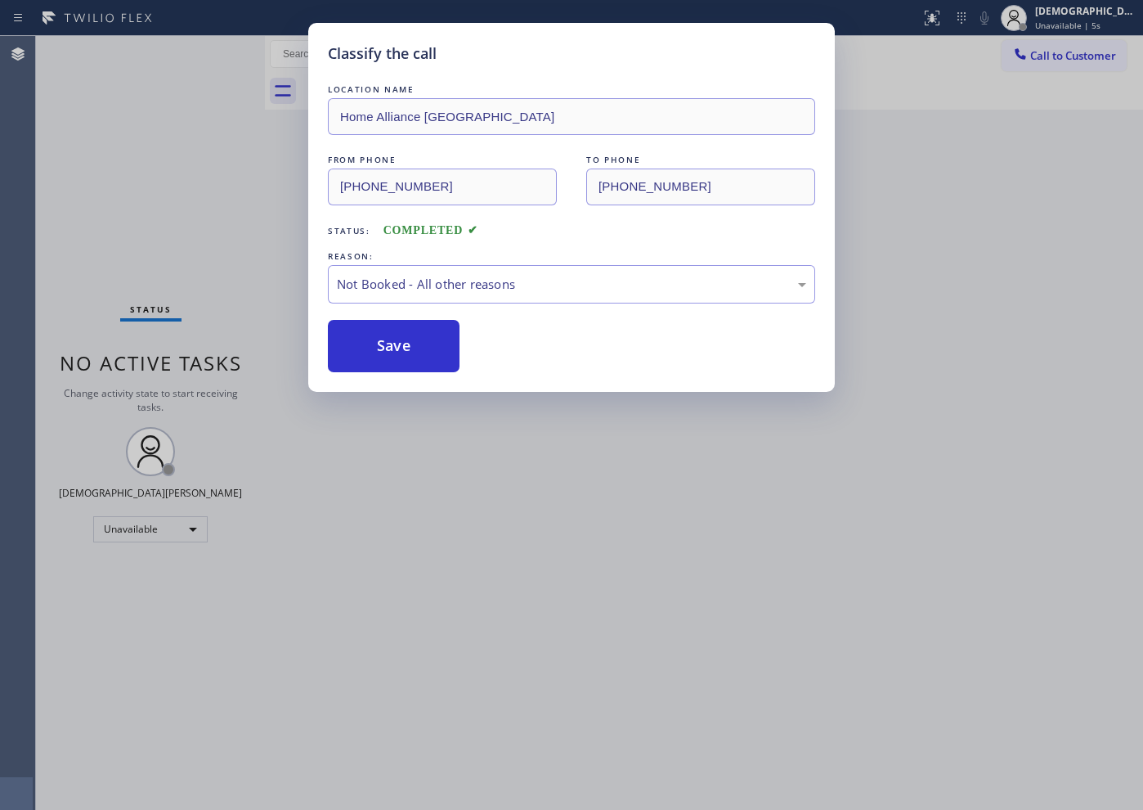
click at [356, 341] on button "Save" at bounding box center [394, 346] width 132 height 52
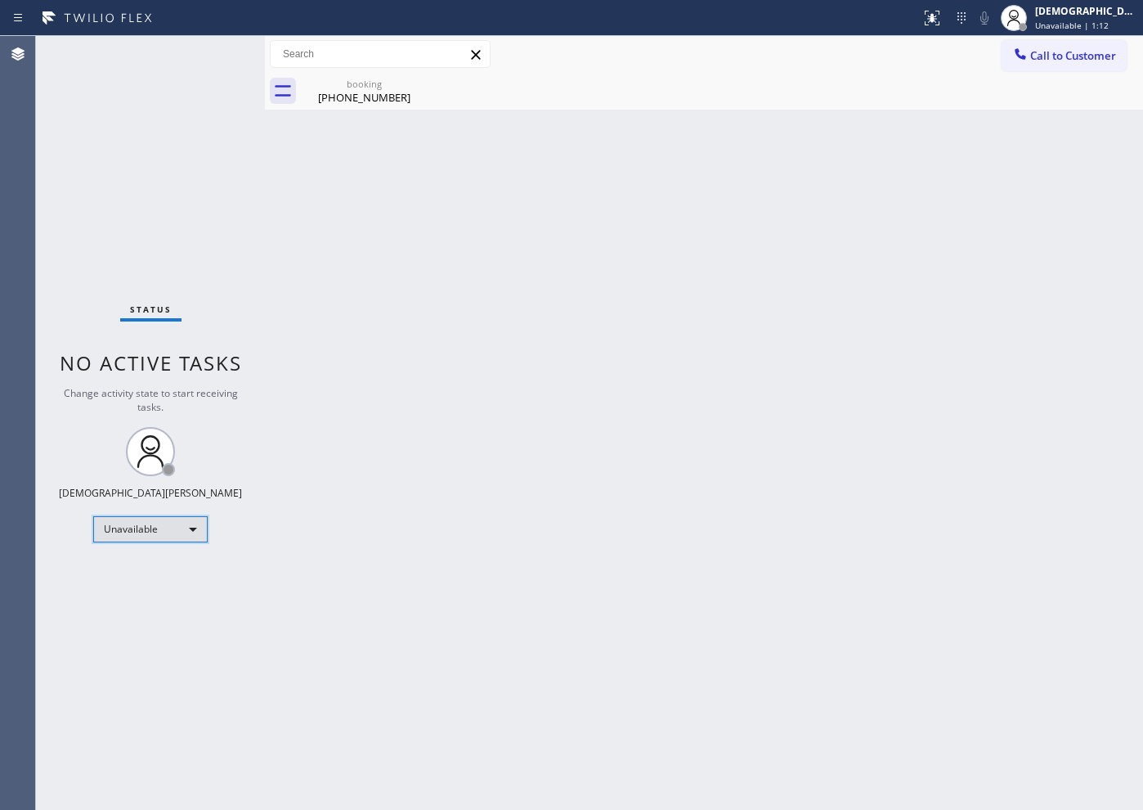
click at [162, 540] on div "Unavailable" at bounding box center [150, 529] width 115 height 26
click at [148, 575] on li "Available" at bounding box center [149, 573] width 111 height 20
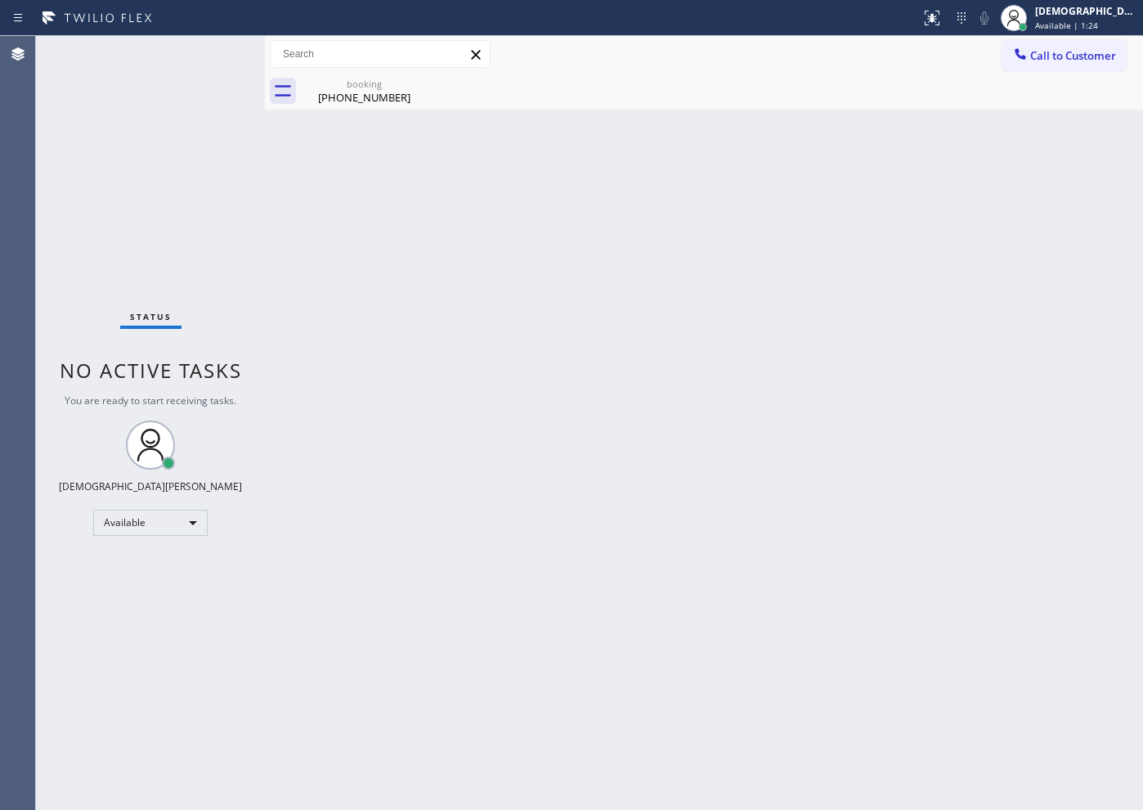
click at [84, 305] on div "Status No active tasks You are ready to start receiving tasks. Christian Cinco …" at bounding box center [150, 423] width 229 height 774
click at [97, 170] on div "Status No active tasks You are ready to start receiving tasks. Christian Cinco …" at bounding box center [150, 423] width 229 height 774
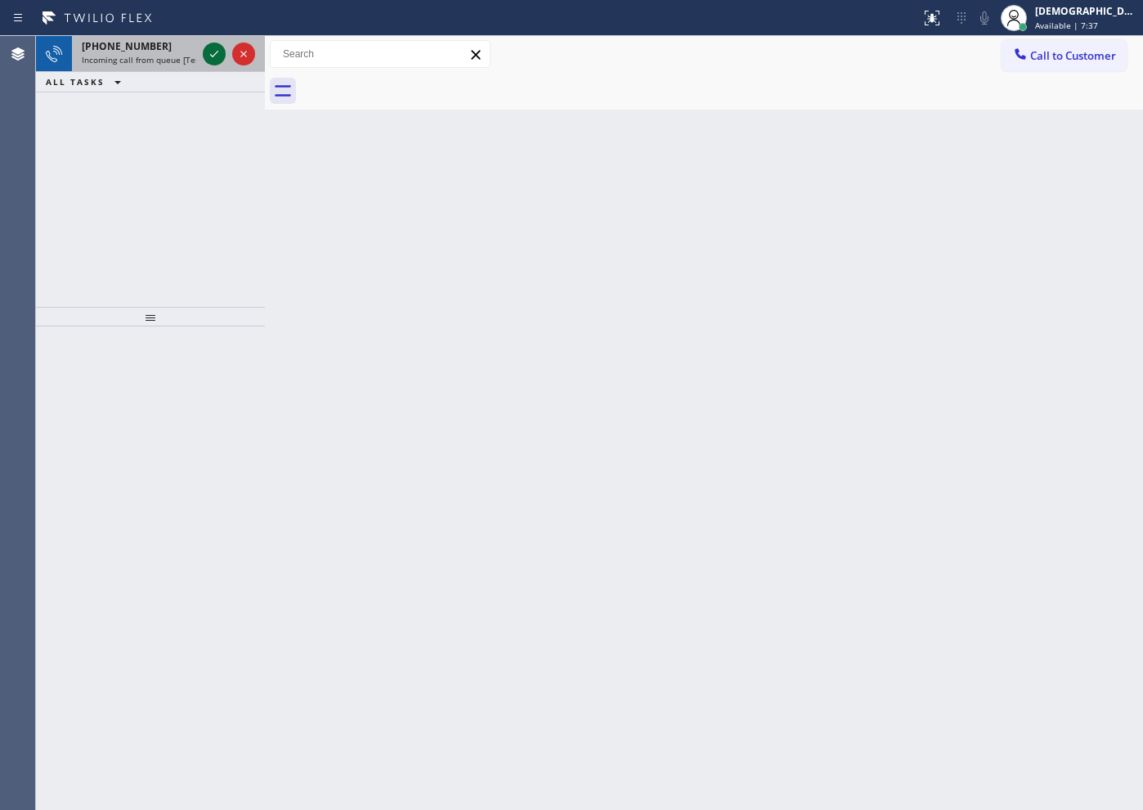
click at [208, 62] on icon at bounding box center [214, 54] width 20 height 20
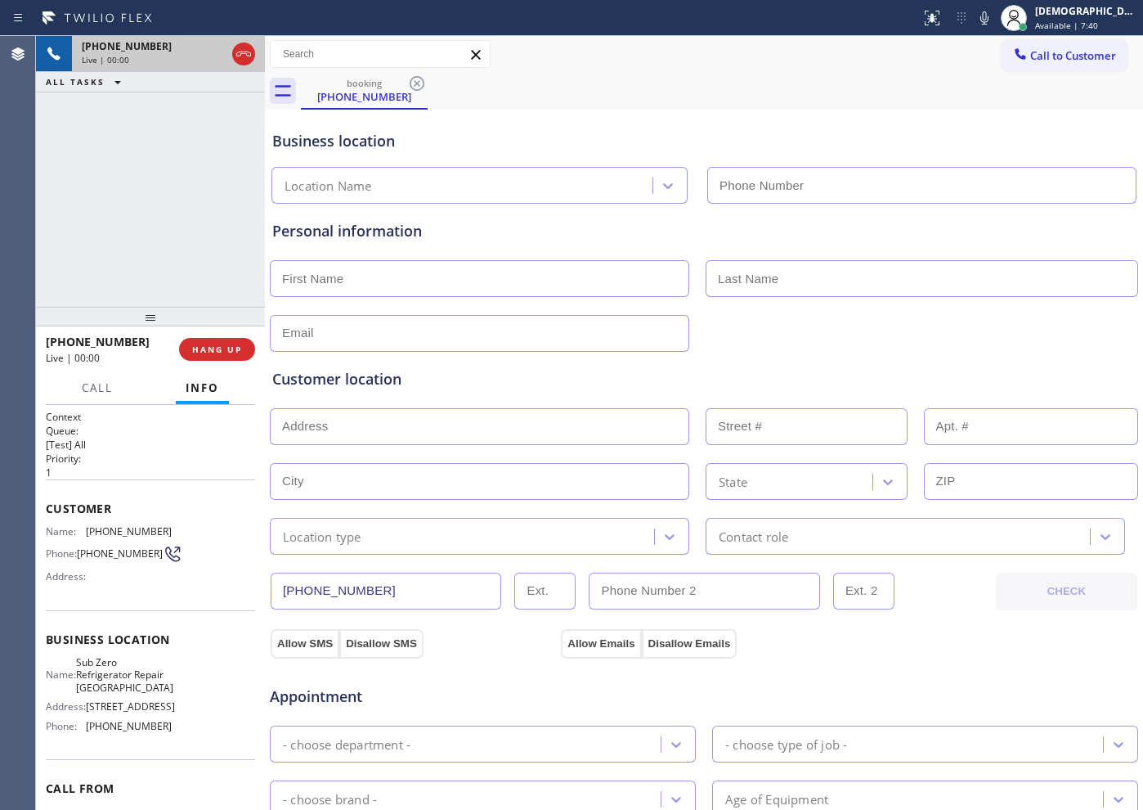
type input "[PHONE_NUMBER]"
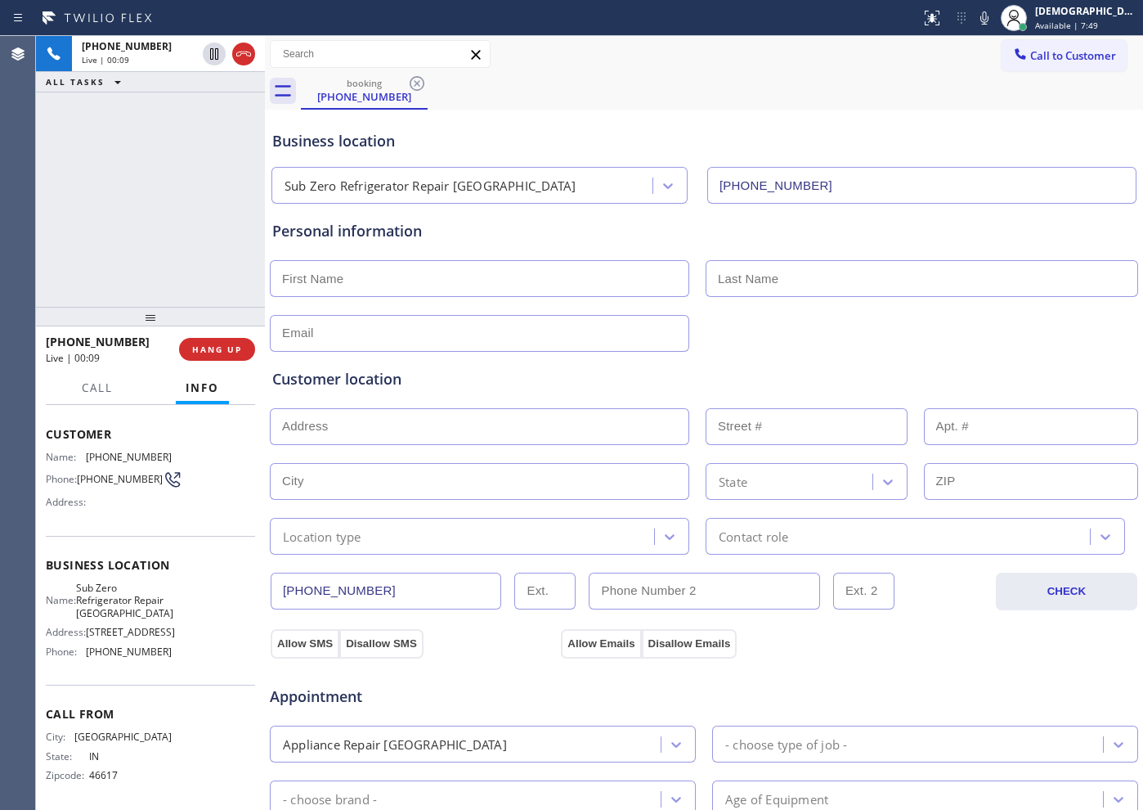
scroll to position [97, 0]
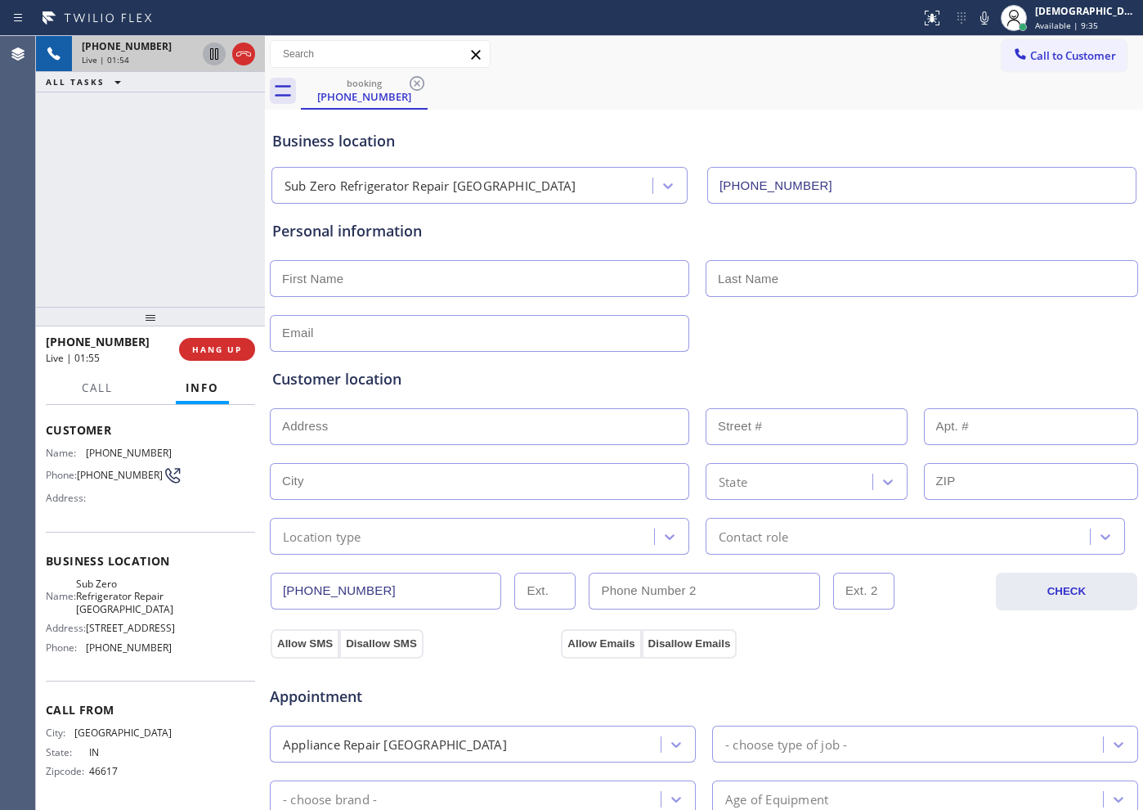
click at [211, 56] on icon at bounding box center [214, 53] width 8 height 11
drag, startPoint x: 82, startPoint y: 169, endPoint x: 250, endPoint y: 49, distance: 207.0
click at [83, 169] on div "[PHONE_NUMBER] Live | 04:25 ALL TASKS ALL TASKS ACTIVE TASKS TASKS IN WRAP UP" at bounding box center [150, 171] width 229 height 271
click at [63, 199] on div "[PHONE_NUMBER] Live | 06:36 ALL TASKS ALL TASKS ACTIVE TASKS TASKS IN WRAP UP" at bounding box center [150, 171] width 229 height 271
click at [217, 52] on icon at bounding box center [214, 53] width 11 height 11
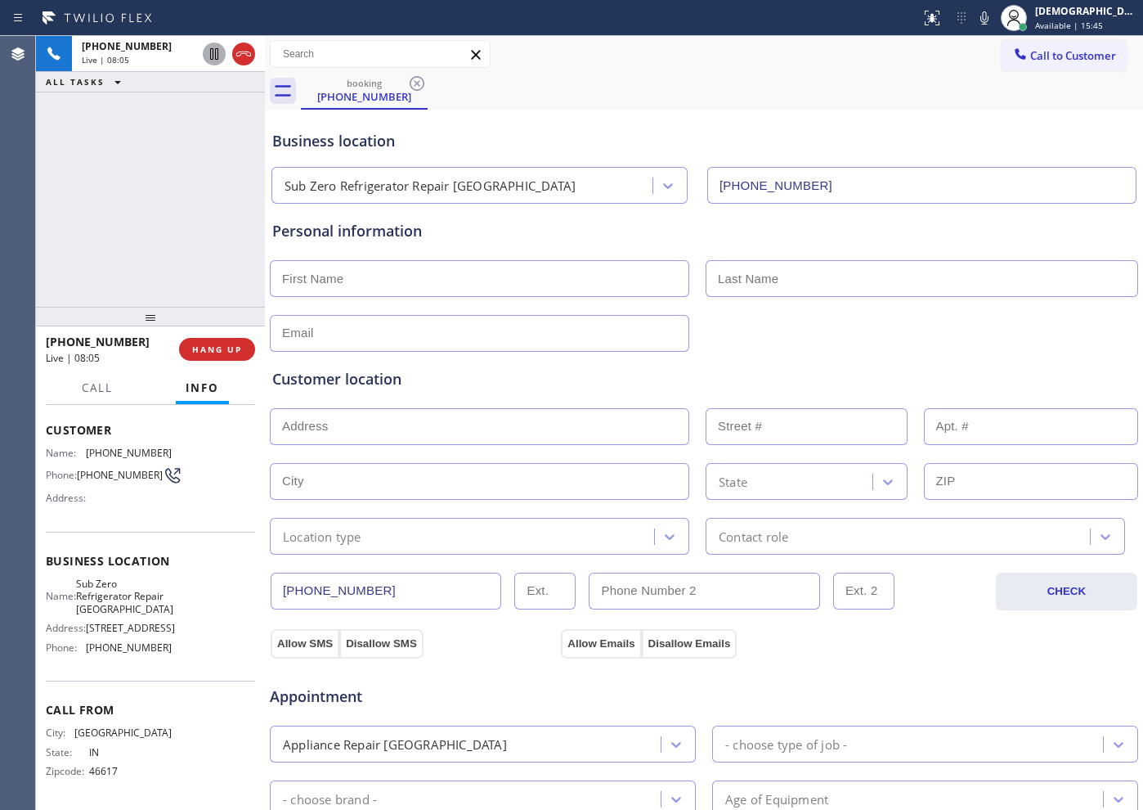
click at [91, 151] on div "[PHONE_NUMBER] Live | 08:05 ALL TASKS ALL TASKS ACTIVE TASKS TASKS IN WRAP UP" at bounding box center [150, 171] width 229 height 271
click at [205, 56] on icon at bounding box center [214, 54] width 20 height 20
click at [113, 179] on div "[PHONE_NUMBER] Live | 09:55 ALL TASKS ALL TASKS ACTIVE TASKS TASKS IN WRAP UP" at bounding box center [150, 171] width 229 height 271
click at [231, 61] on div at bounding box center [229, 54] width 59 height 36
click at [219, 61] on icon at bounding box center [214, 54] width 20 height 20
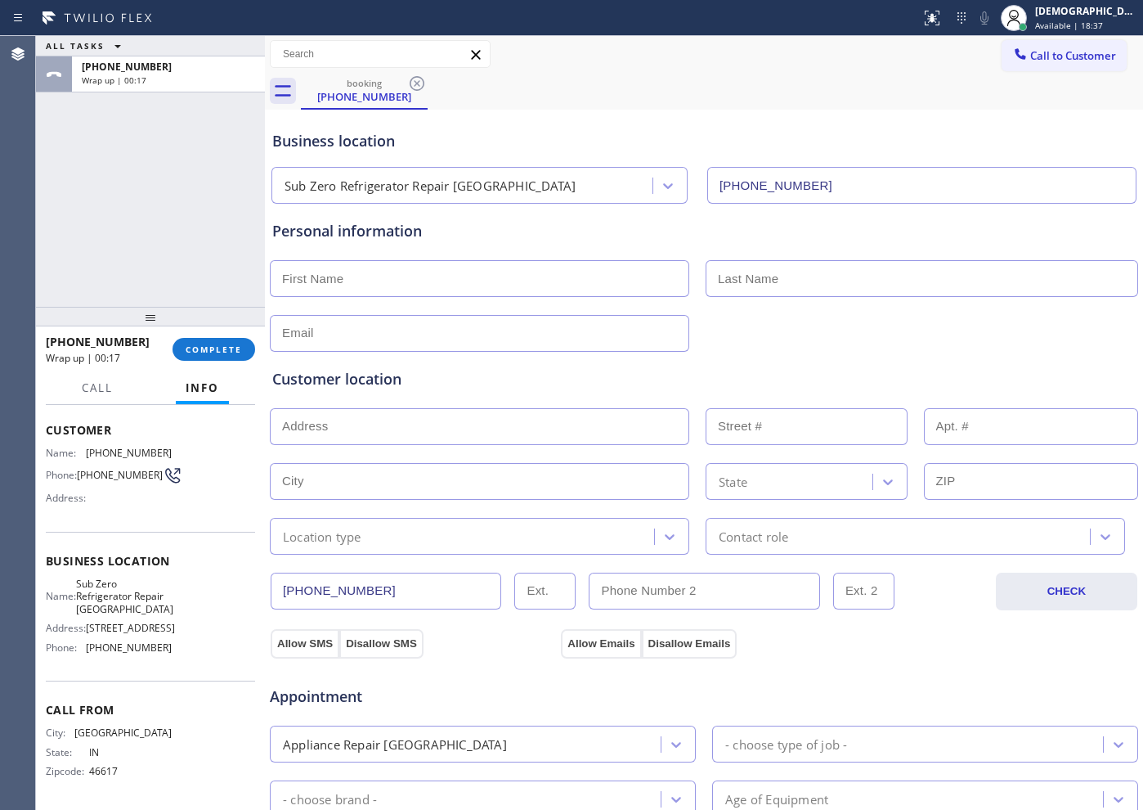
click at [83, 261] on div "ALL TASKS ALL TASKS ACTIVE TASKS TASKS IN WRAP UP [PHONE_NUMBER] Wrap up | 00:17" at bounding box center [150, 171] width 229 height 271
click at [438, 278] on input "text" at bounding box center [480, 278] width 420 height 37
paste input "[PERSON_NAME]"
type input "[PERSON_NAME]"
click at [944, 257] on div "[PERSON_NAME]" at bounding box center [704, 277] width 872 height 40
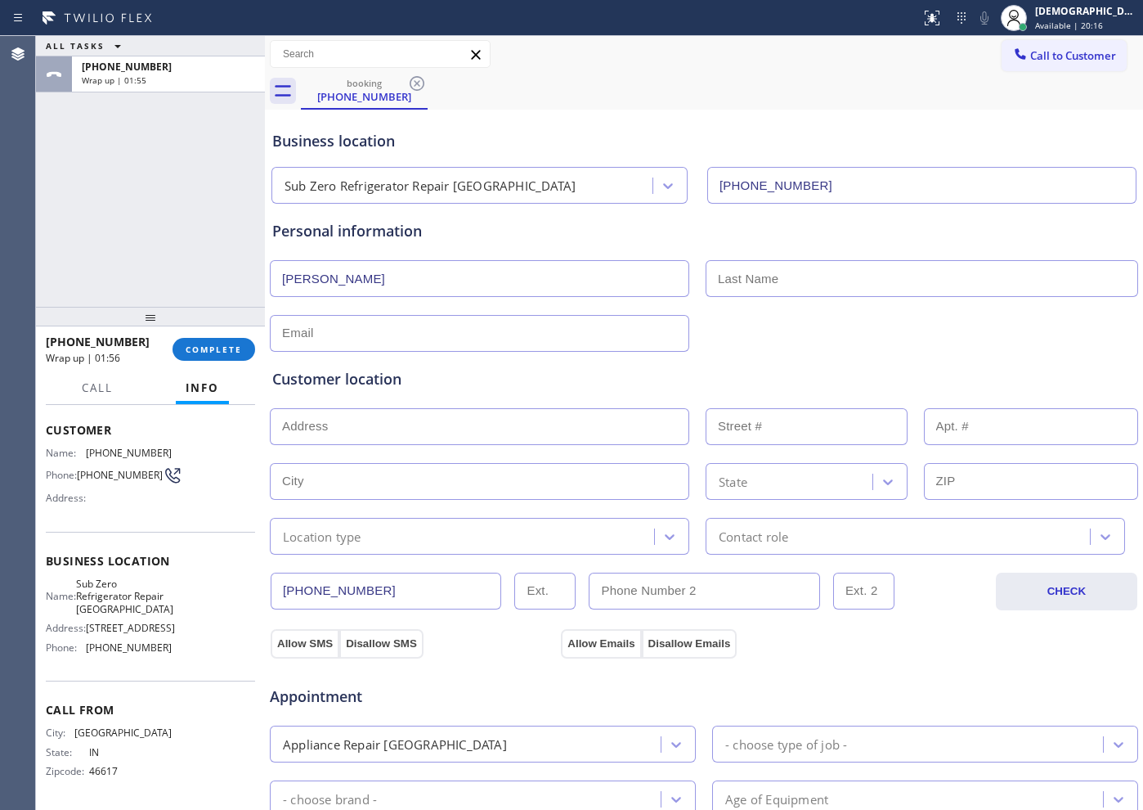
click at [941, 269] on input "text" at bounding box center [922, 278] width 433 height 37
paste input "[PERSON_NAME]"
type input "[PERSON_NAME]"
click at [529, 332] on input "text" at bounding box center [480, 333] width 420 height 37
type input "[EMAIL_ADDRESS][DOMAIN_NAME]"
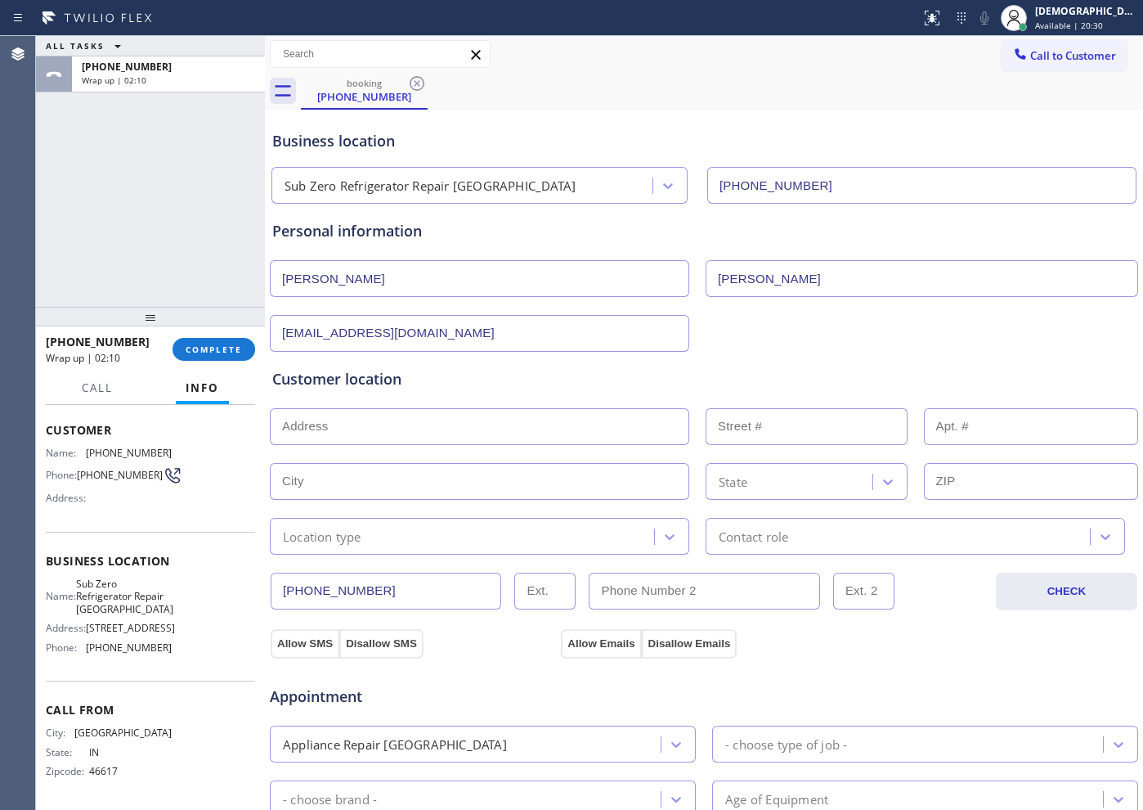
click at [451, 405] on div at bounding box center [704, 425] width 872 height 40
click at [457, 419] on input "text" at bounding box center [480, 426] width 420 height 37
paste input "[STREET_ADDRESS][PERSON_NAME]"
type input "[STREET_ADDRESS][PERSON_NAME]"
type input "1335"
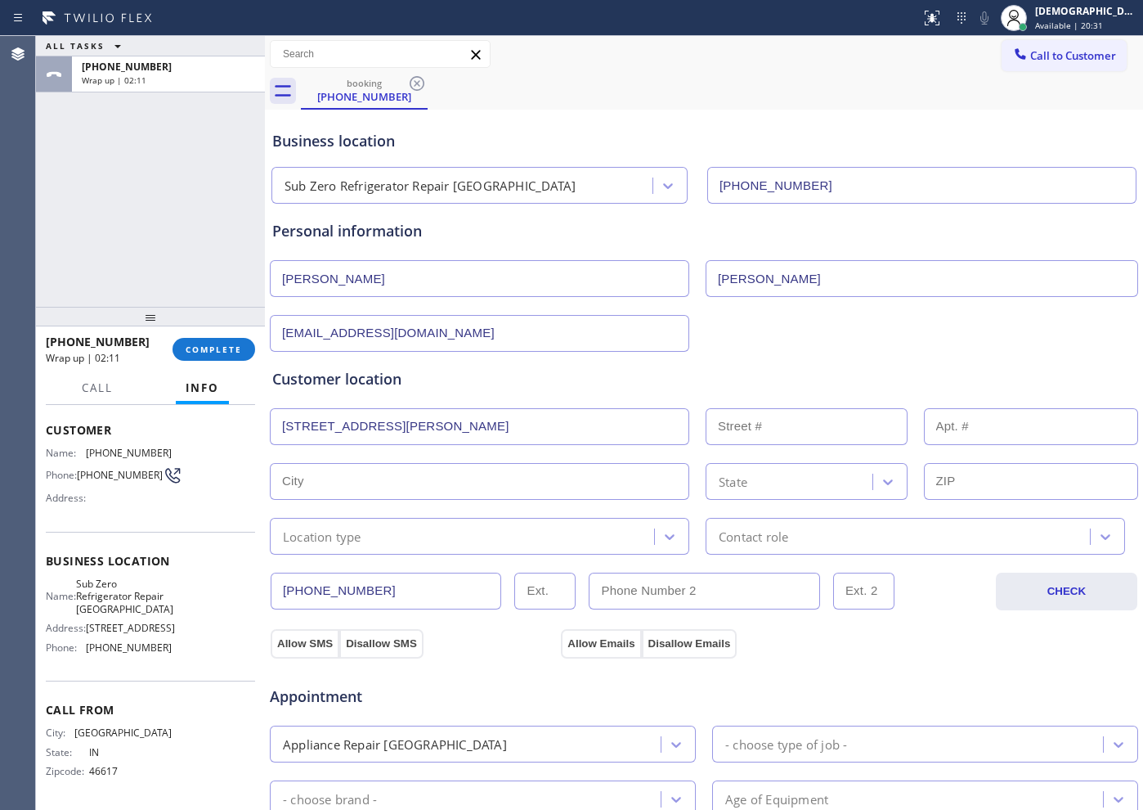
type input "[GEOGRAPHIC_DATA]"
type input "60660"
click at [443, 530] on div "Location type" at bounding box center [465, 536] width 380 height 29
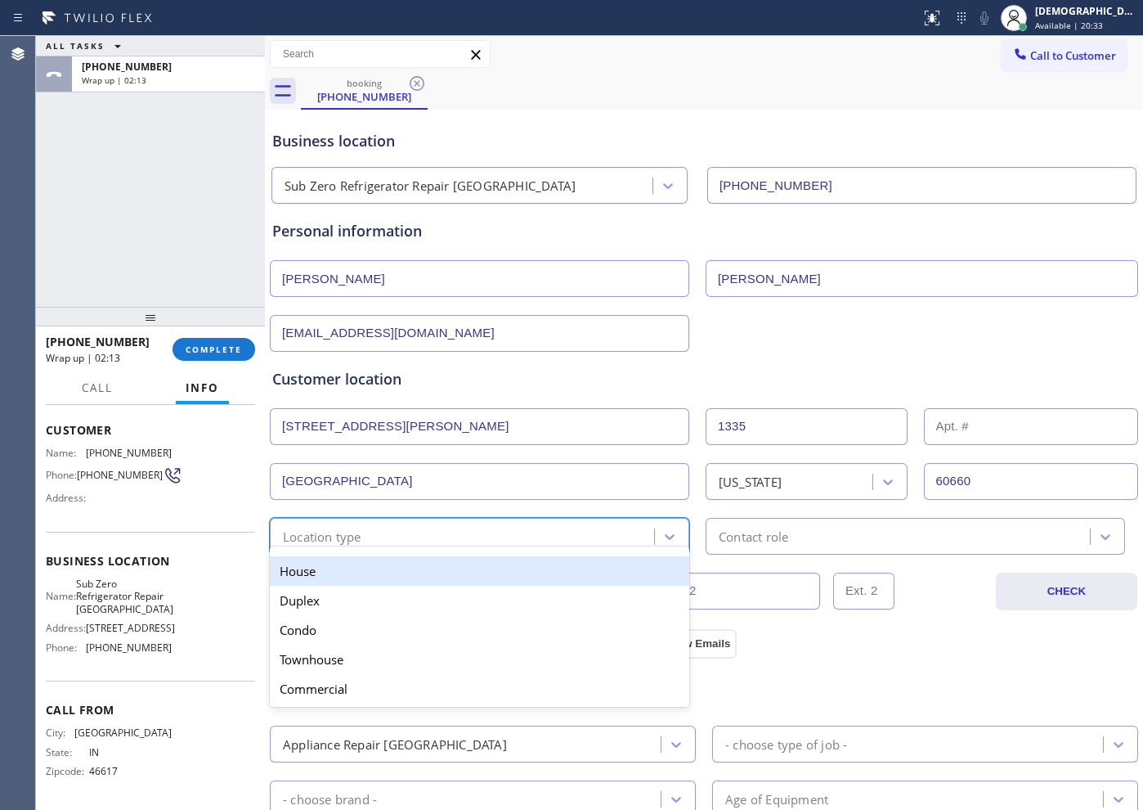
click at [447, 577] on div "House" at bounding box center [480, 570] width 420 height 29
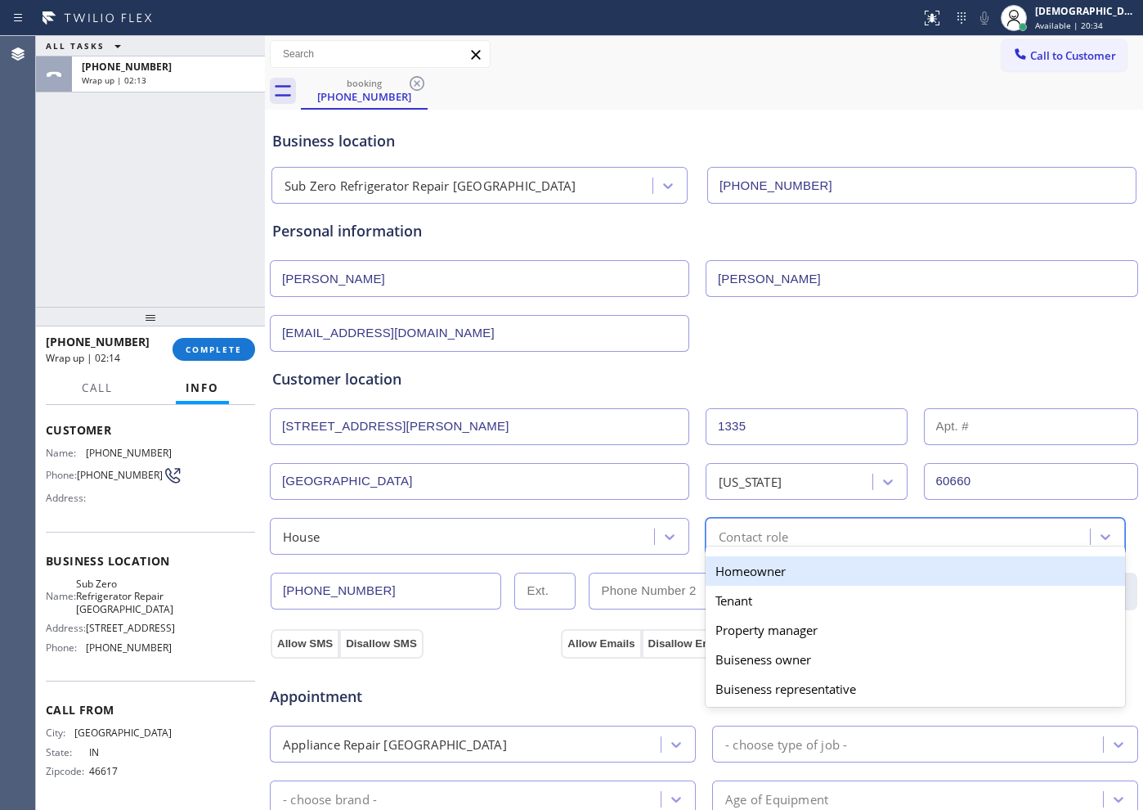
click at [718, 547] on div "option Homeowner focused, 1 of 5. 5 results available. Use Up and Down to choos…" at bounding box center [916, 536] width 420 height 37
click at [728, 576] on div "Homeowner" at bounding box center [916, 570] width 420 height 29
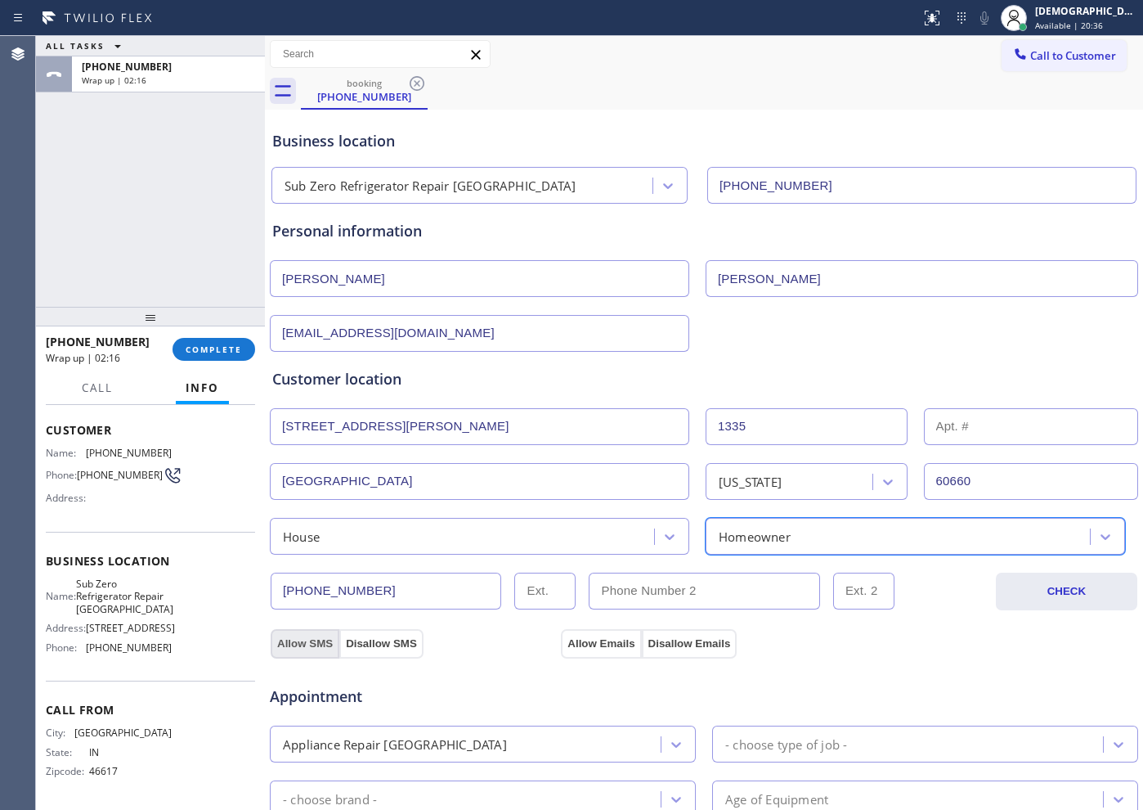
click at [312, 643] on button "Allow SMS" at bounding box center [305, 643] width 69 height 29
click at [564, 652] on div "Appointment Appliance Repair High End - choose type of job - - choose brand - A…" at bounding box center [704, 811] width 870 height 321
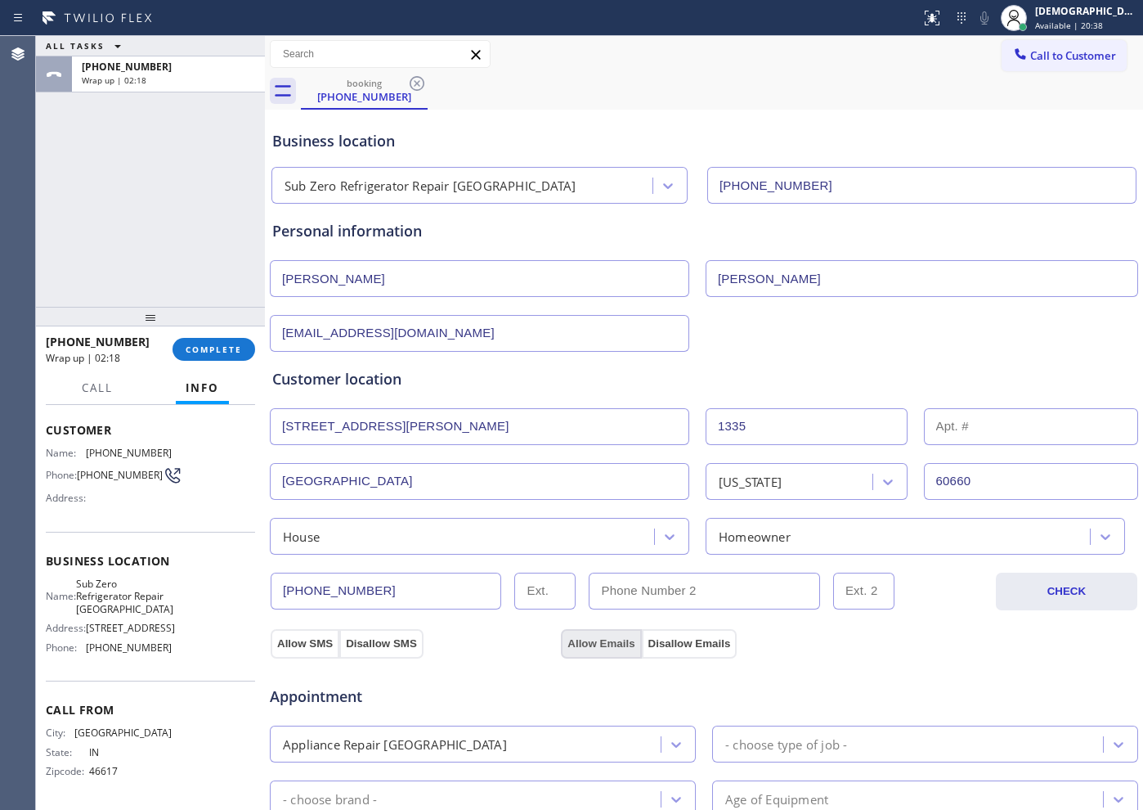
click at [572, 648] on button "Allow Emails" at bounding box center [601, 643] width 80 height 29
click at [312, 637] on button "Allow SMS" at bounding box center [305, 643] width 69 height 29
click at [294, 634] on button "Allow SMS" at bounding box center [305, 643] width 69 height 29
click at [581, 645] on button "Allow Emails" at bounding box center [601, 643] width 80 height 29
drag, startPoint x: 309, startPoint y: 640, endPoint x: 522, endPoint y: 640, distance: 212.7
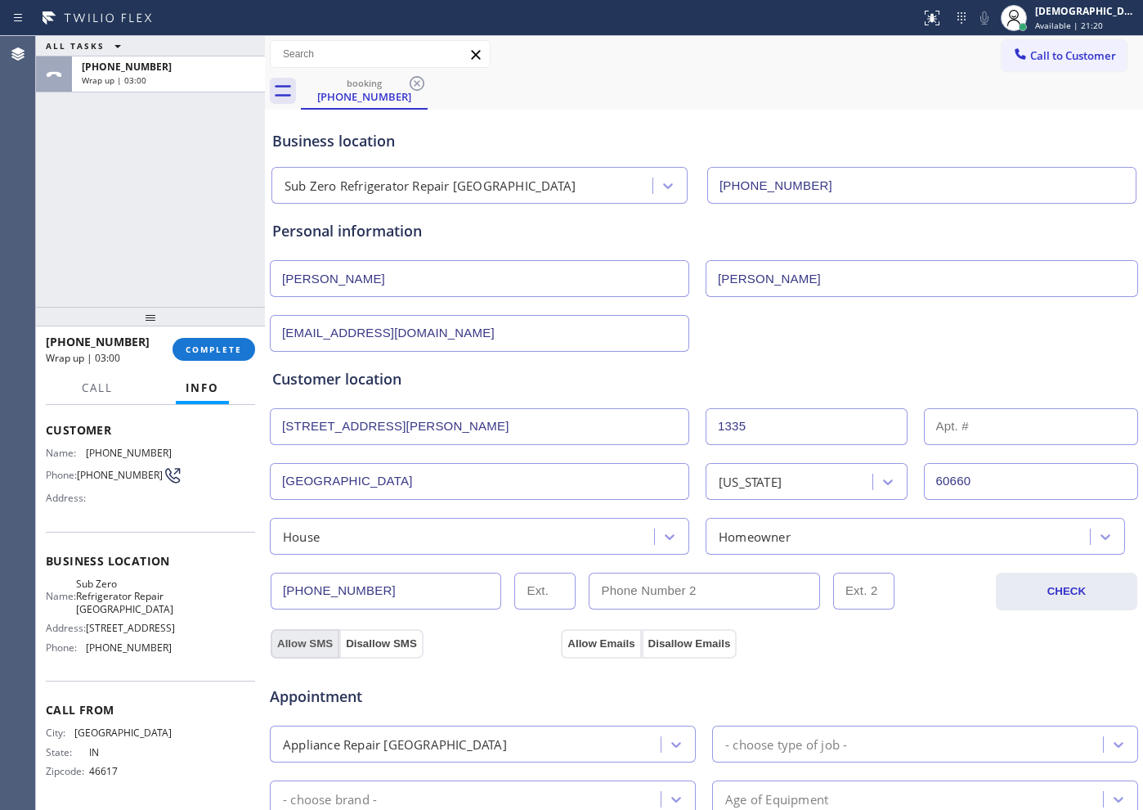
click at [311, 640] on button "Allow SMS" at bounding box center [305, 643] width 69 height 29
click at [590, 636] on button "Allow Emails" at bounding box center [601, 643] width 80 height 29
click at [296, 643] on button "Allow SMS" at bounding box center [305, 643] width 69 height 29
click at [574, 640] on button "Allow Emails" at bounding box center [601, 643] width 80 height 29
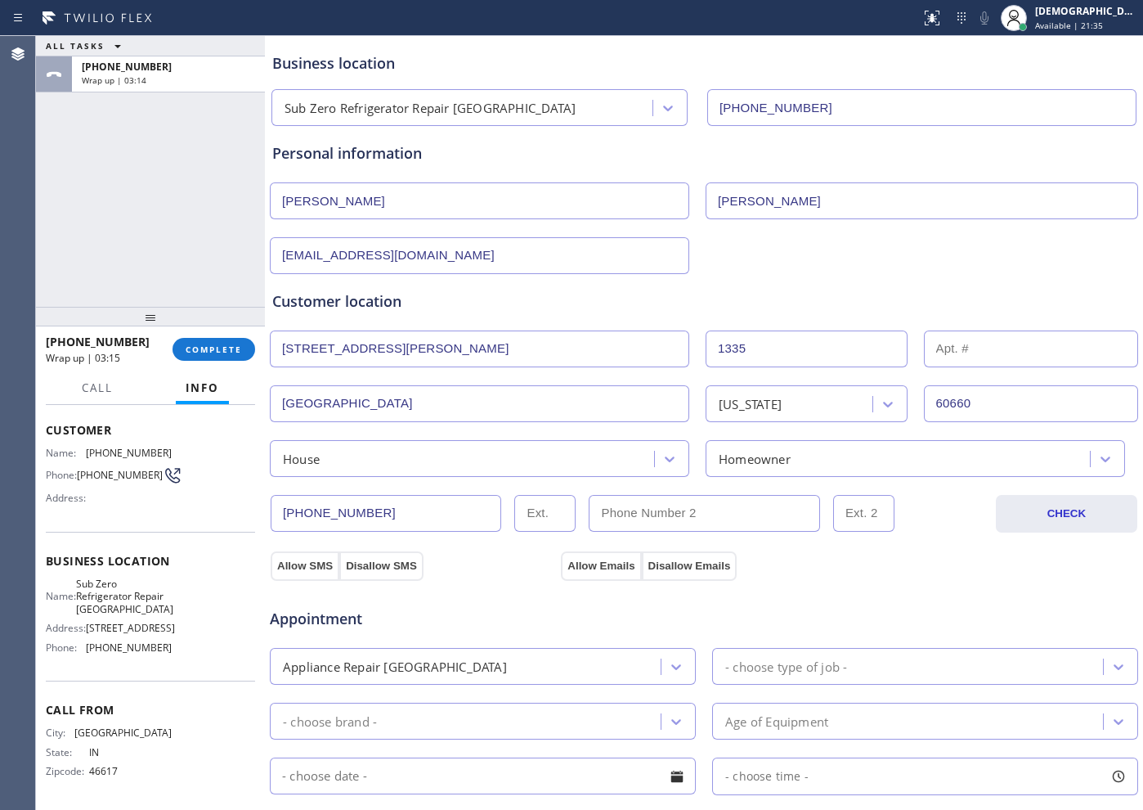
scroll to position [204, 0]
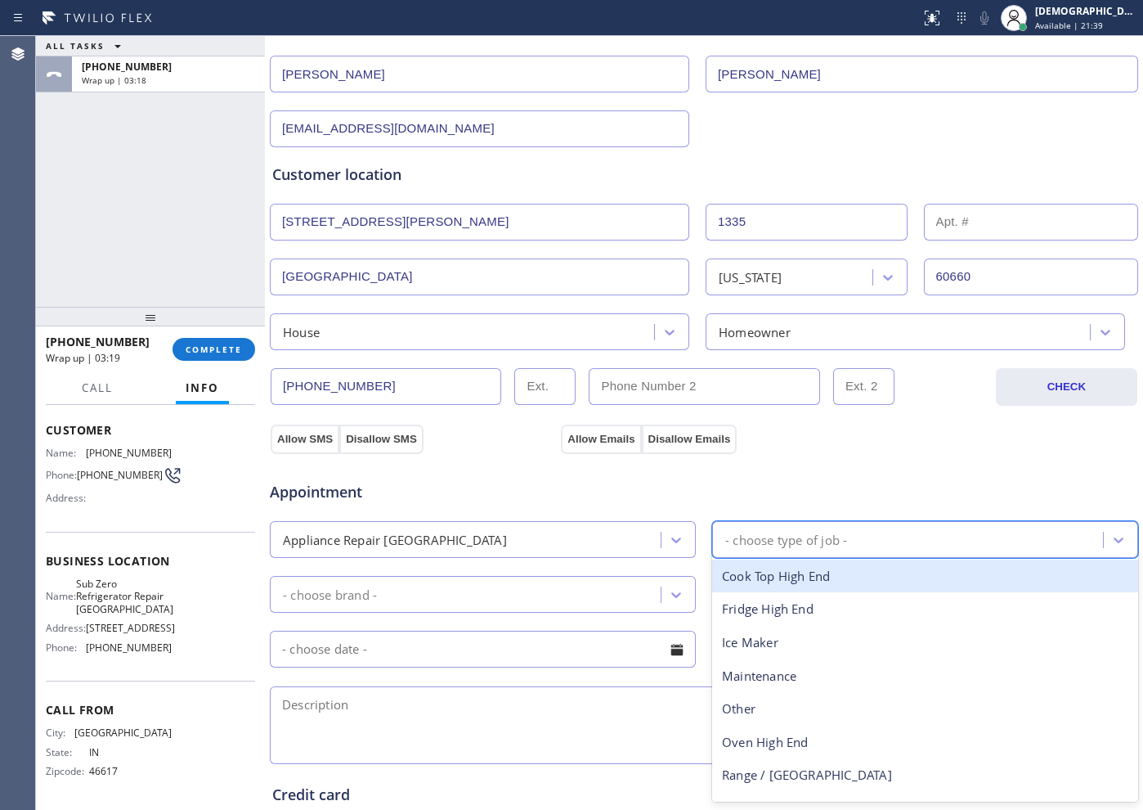
click at [762, 536] on div "- choose type of job -" at bounding box center [786, 539] width 122 height 19
type input "fr"
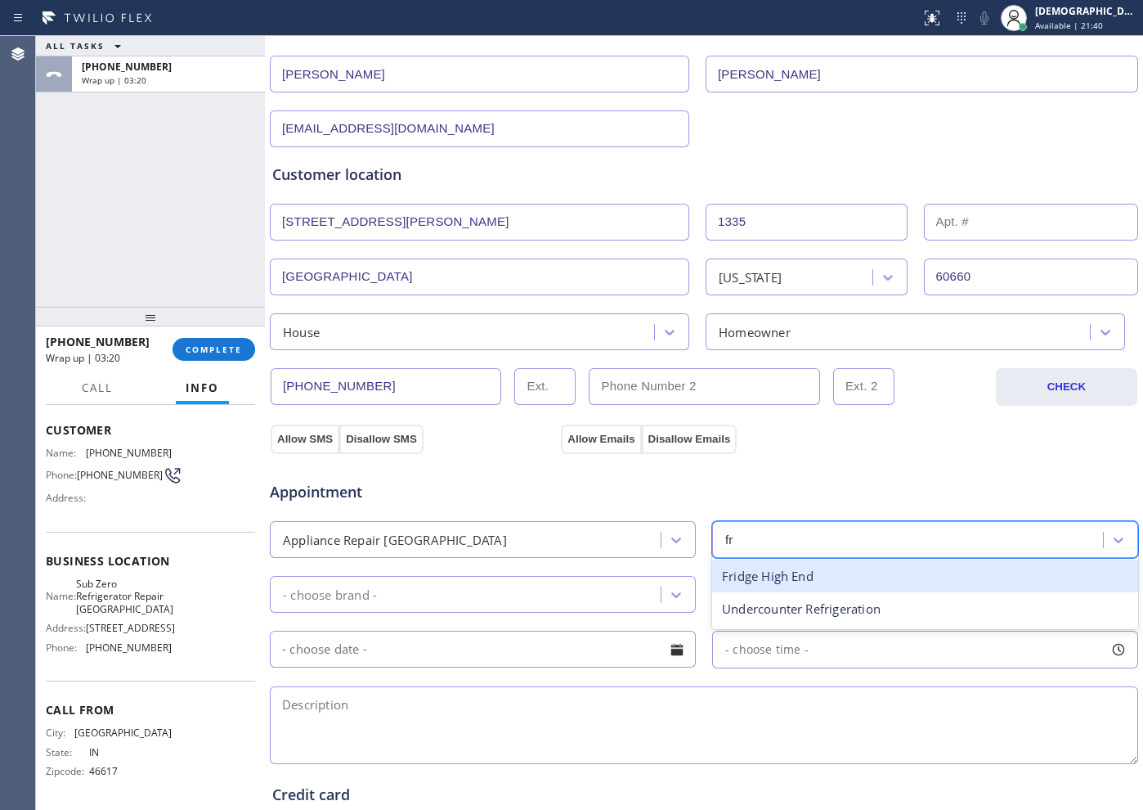
click at [781, 575] on div "Fridge High End" at bounding box center [925, 576] width 426 height 34
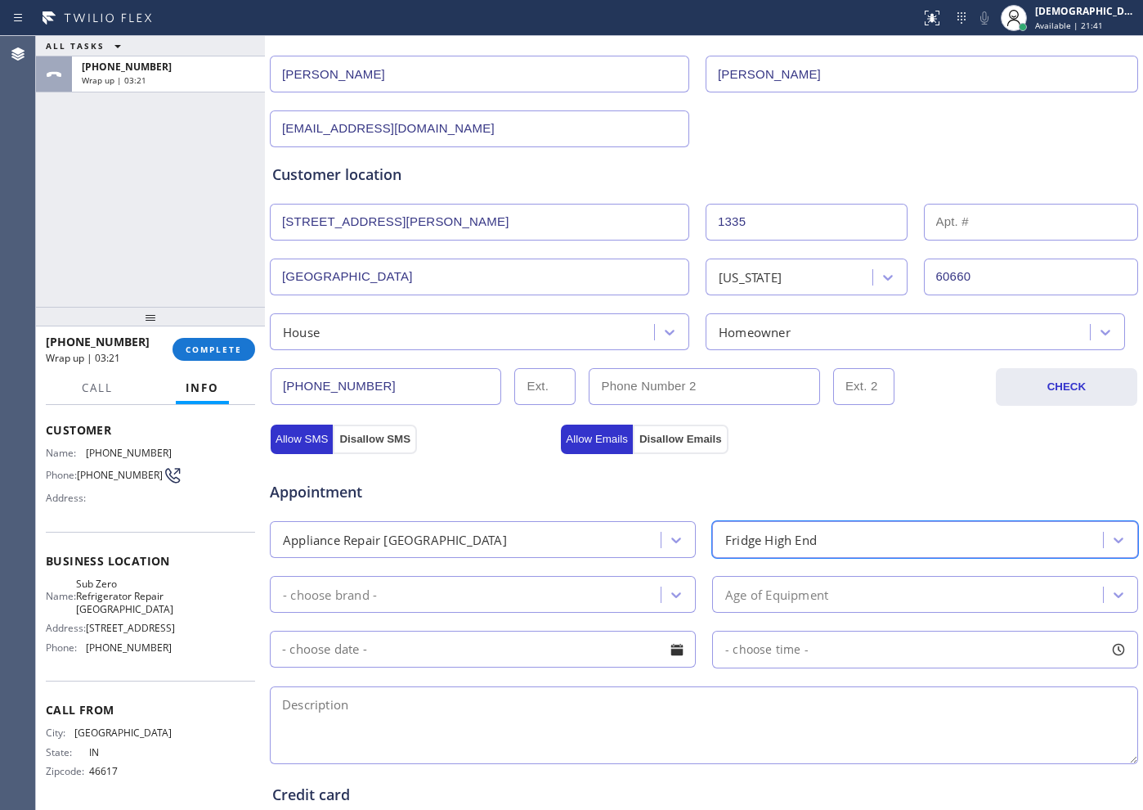
click at [555, 577] on div "- choose brand -" at bounding box center [483, 594] width 426 height 37
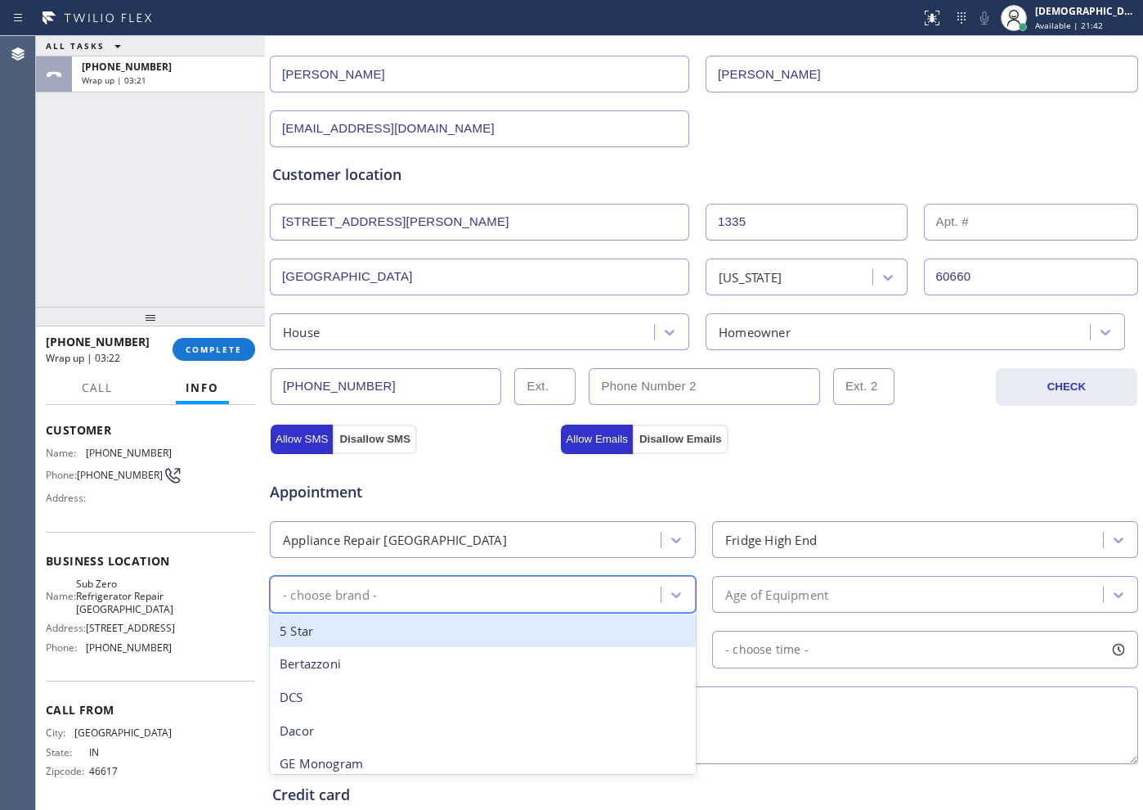
type input "s"
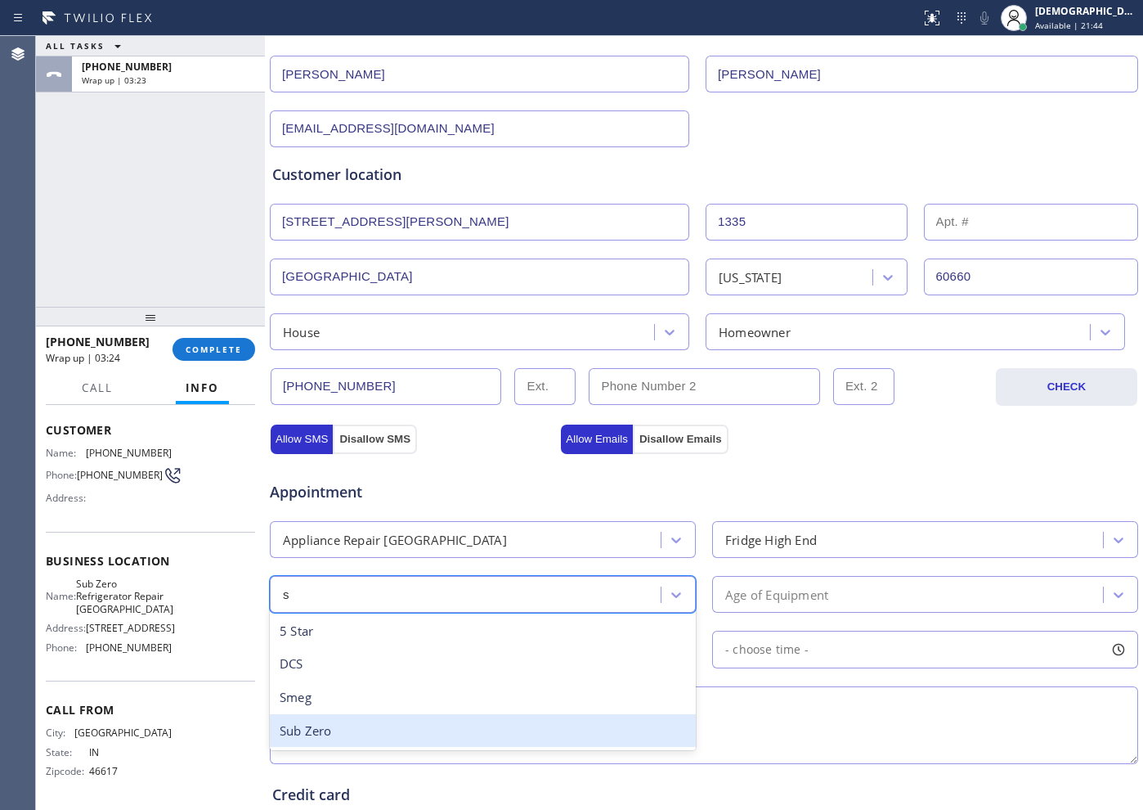
click at [494, 720] on div "Sub Zero" at bounding box center [483, 731] width 426 height 34
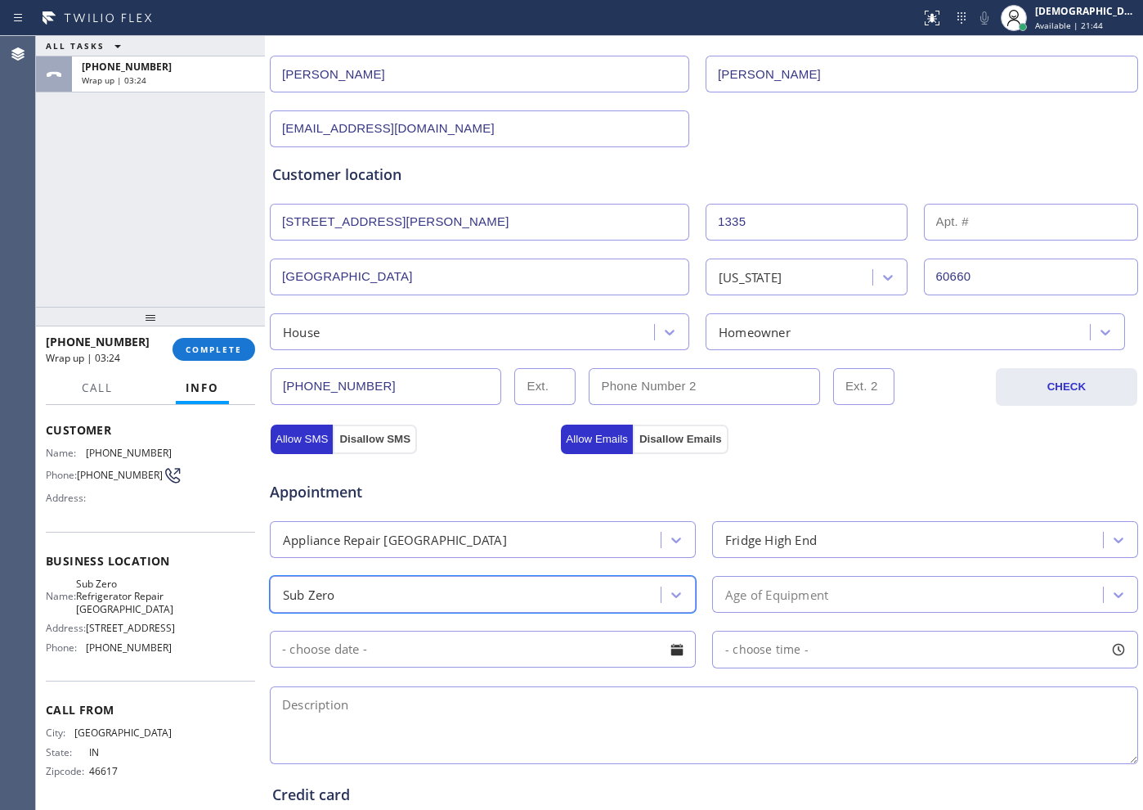
click at [801, 604] on div "Age of Equipment" at bounding box center [910, 594] width 386 height 29
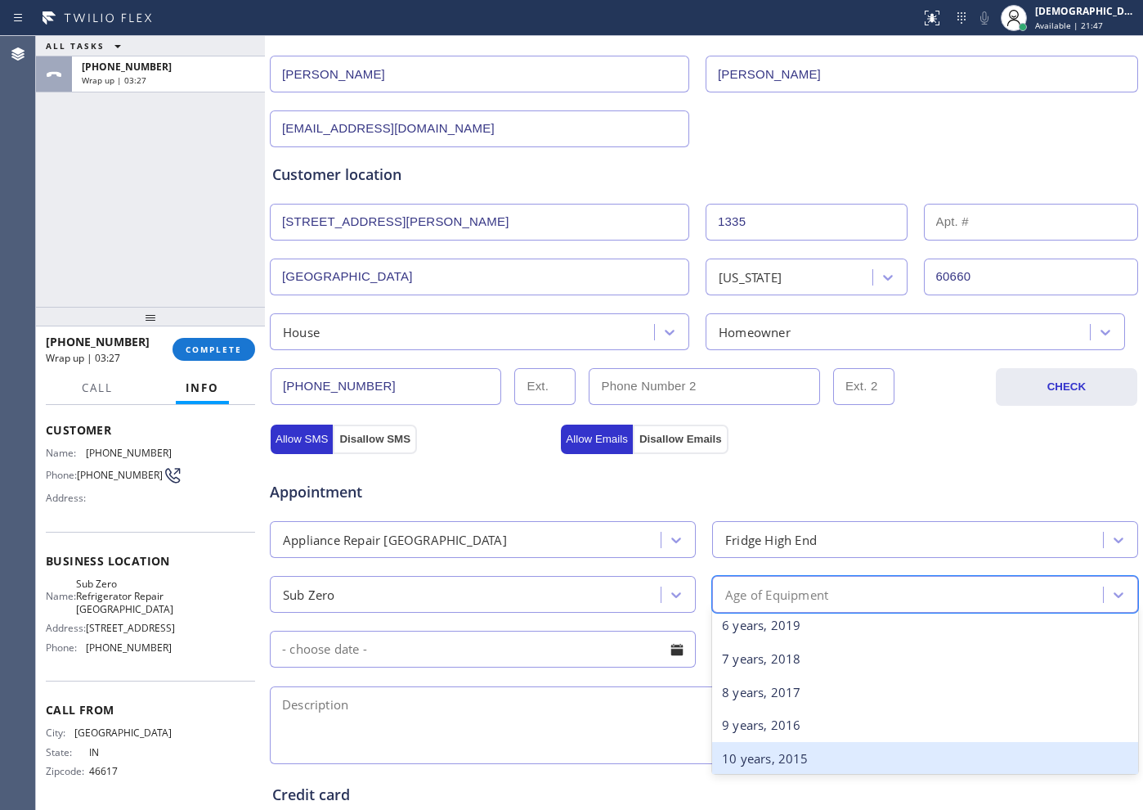
click at [764, 751] on div "10 years, 2015" at bounding box center [925, 759] width 426 height 34
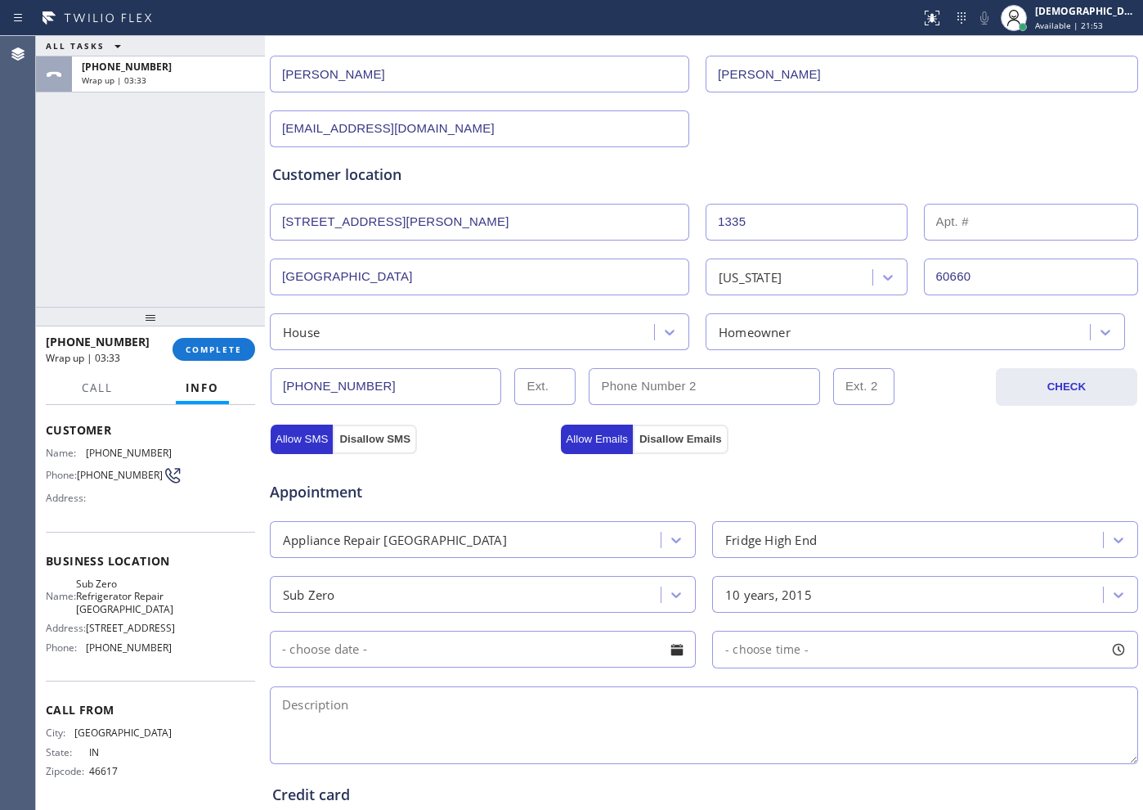
click at [512, 727] on textarea at bounding box center [704, 725] width 869 height 78
paste textarea "Subzero/ Fridge / its a mold issue/ cx already cleaned the fridge / I explain c…"
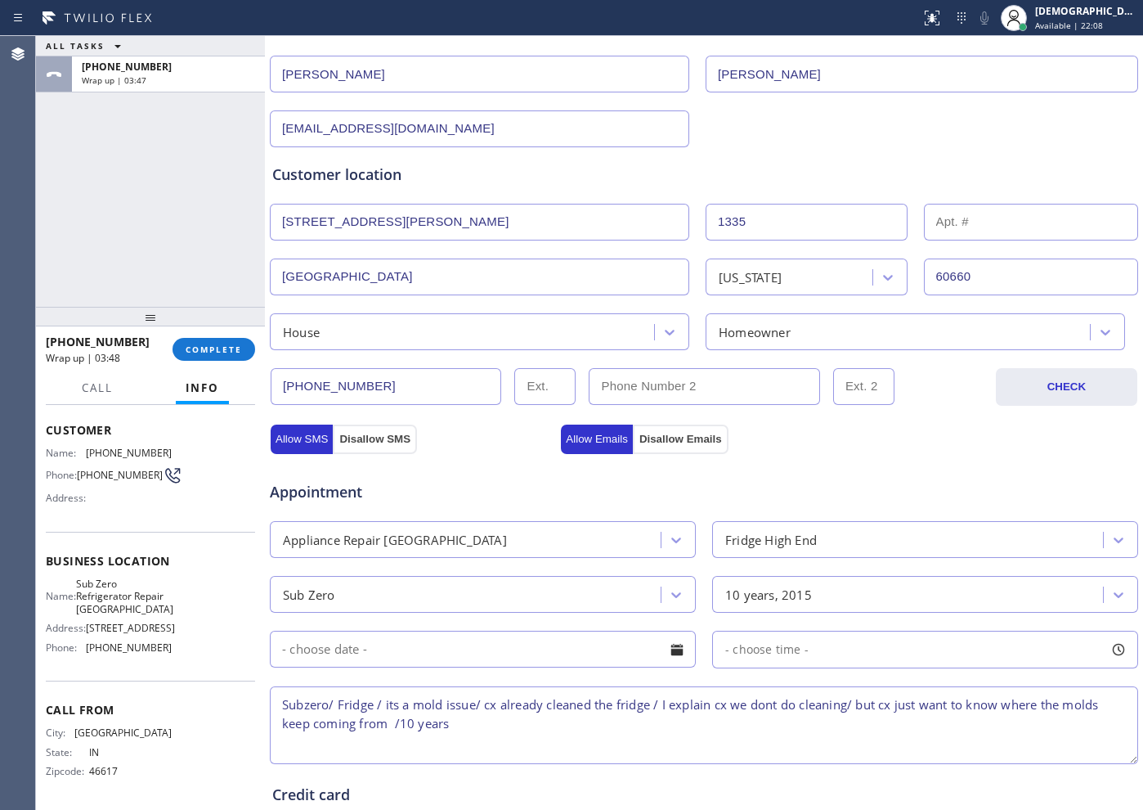
click at [510, 715] on textarea "Subzero/ Fridge / its a mold issue/ cx already cleaned the fridge / I explain c…" at bounding box center [704, 725] width 869 height 78
click at [487, 729] on textarea "Subzero/ Fridge / its a mold issue/ cx already cleaned the fridge / I explain c…" at bounding box center [704, 725] width 869 height 78
paste textarea "[STREET_ADDRESS][PERSON_NAME]"
drag, startPoint x: 162, startPoint y: 600, endPoint x: 86, endPoint y: 576, distance: 79.9
click at [86, 577] on span "Sub Zero Refrigerator Repair [GEOGRAPHIC_DATA]" at bounding box center [124, 596] width 97 height 38
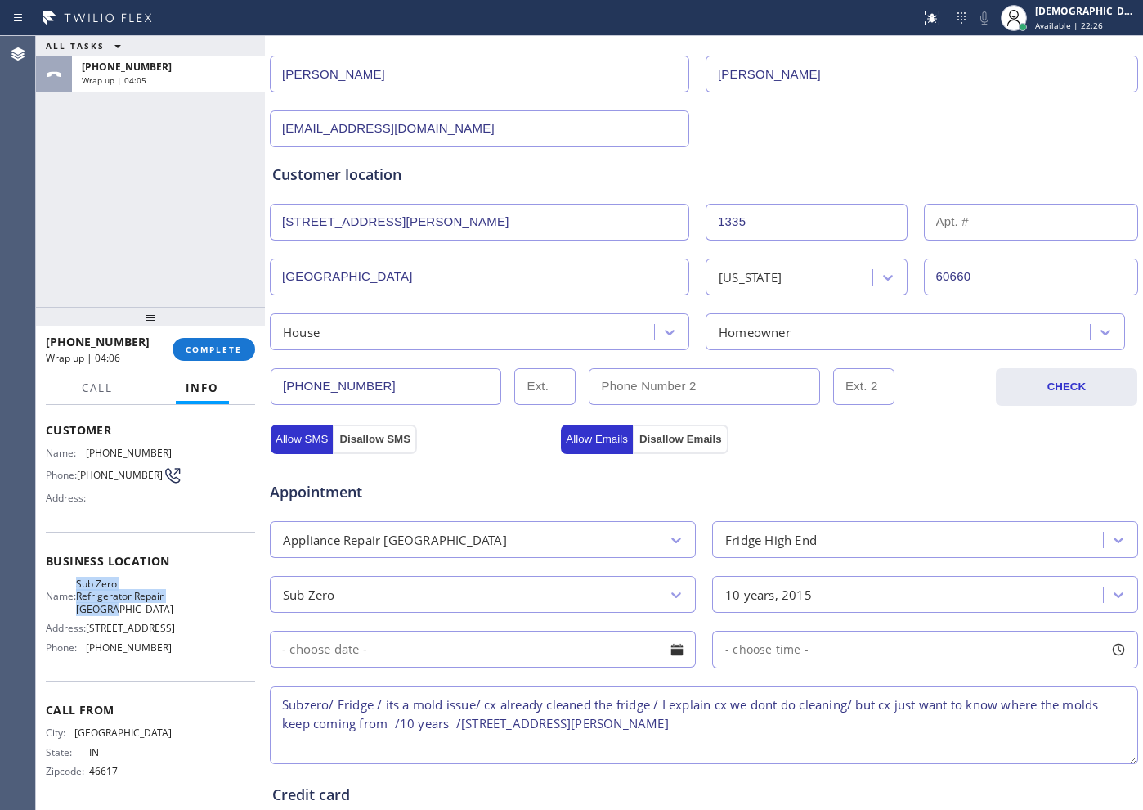
copy span "Sub Zero Refrigerator Repair [GEOGRAPHIC_DATA]"
click at [729, 726] on textarea "Subzero/ Fridge / its a mold issue/ cx already cleaned the fridge / I explain c…" at bounding box center [704, 725] width 869 height 78
paste textarea "Sub Zero Refrigerator Repair [GEOGRAPHIC_DATA]"
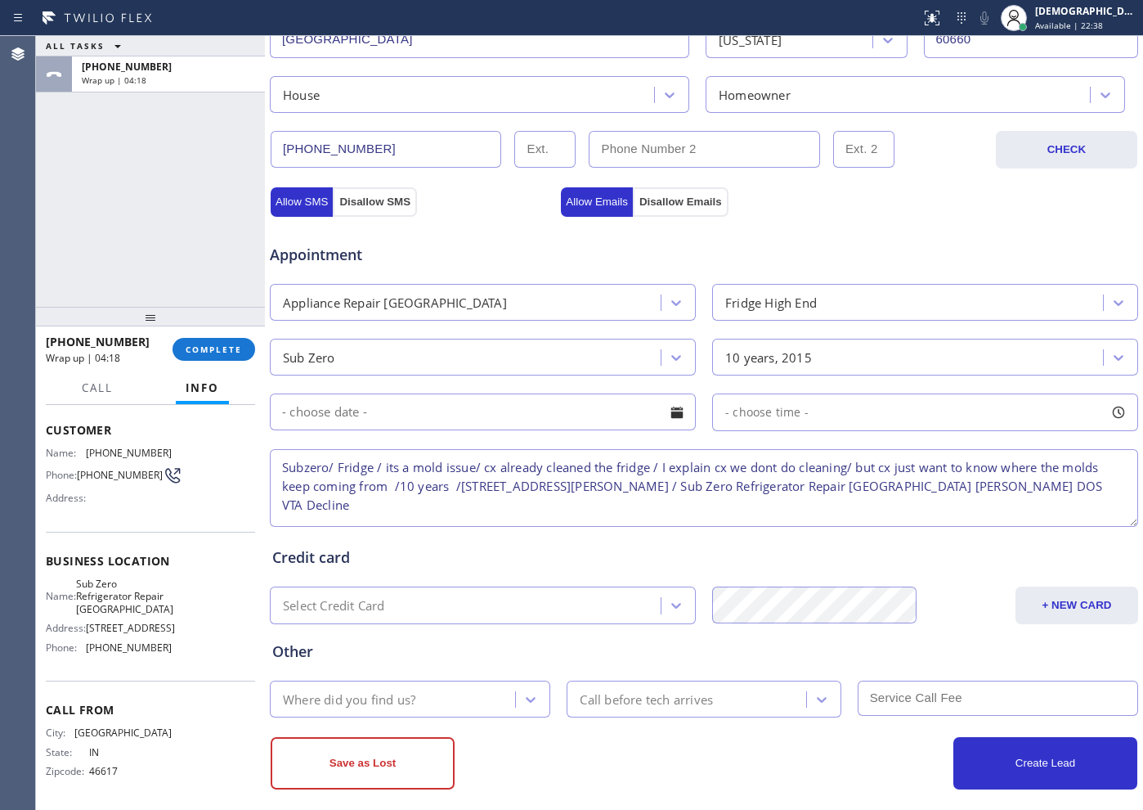
scroll to position [458, 0]
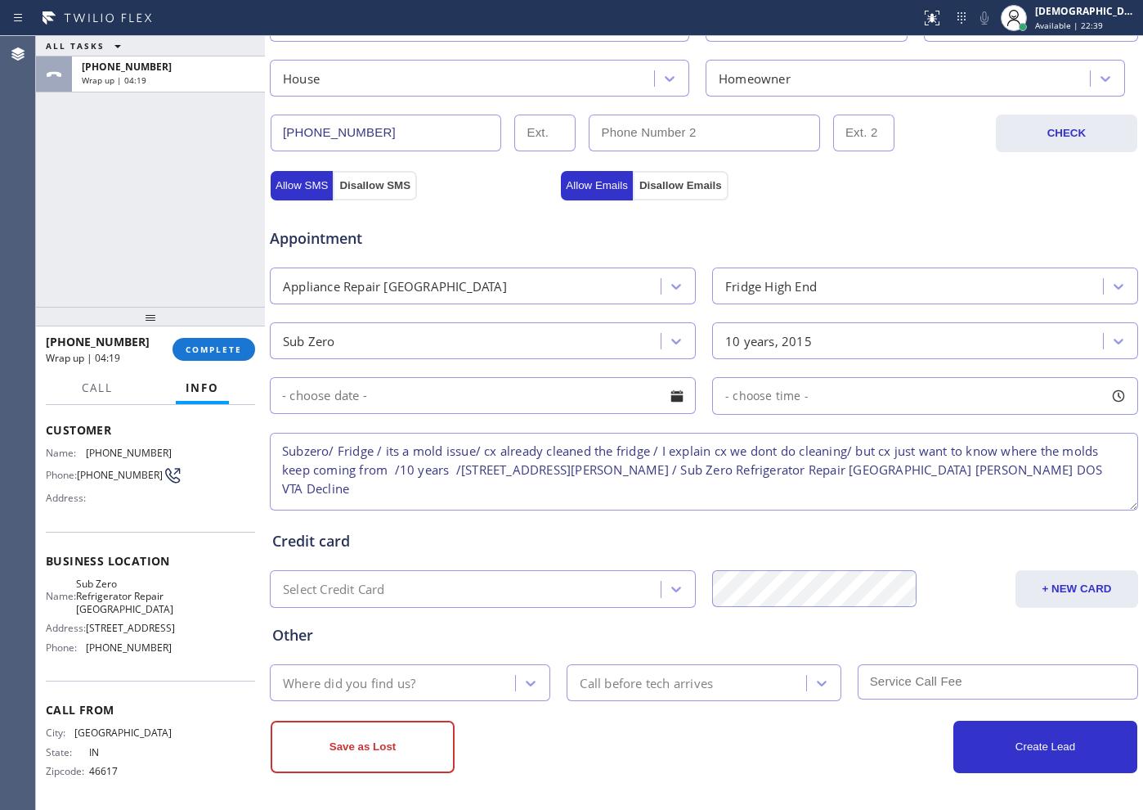
type textarea "Subzero/ Fridge / its a mold issue/ cx already cleaned the fridge / I explain c…"
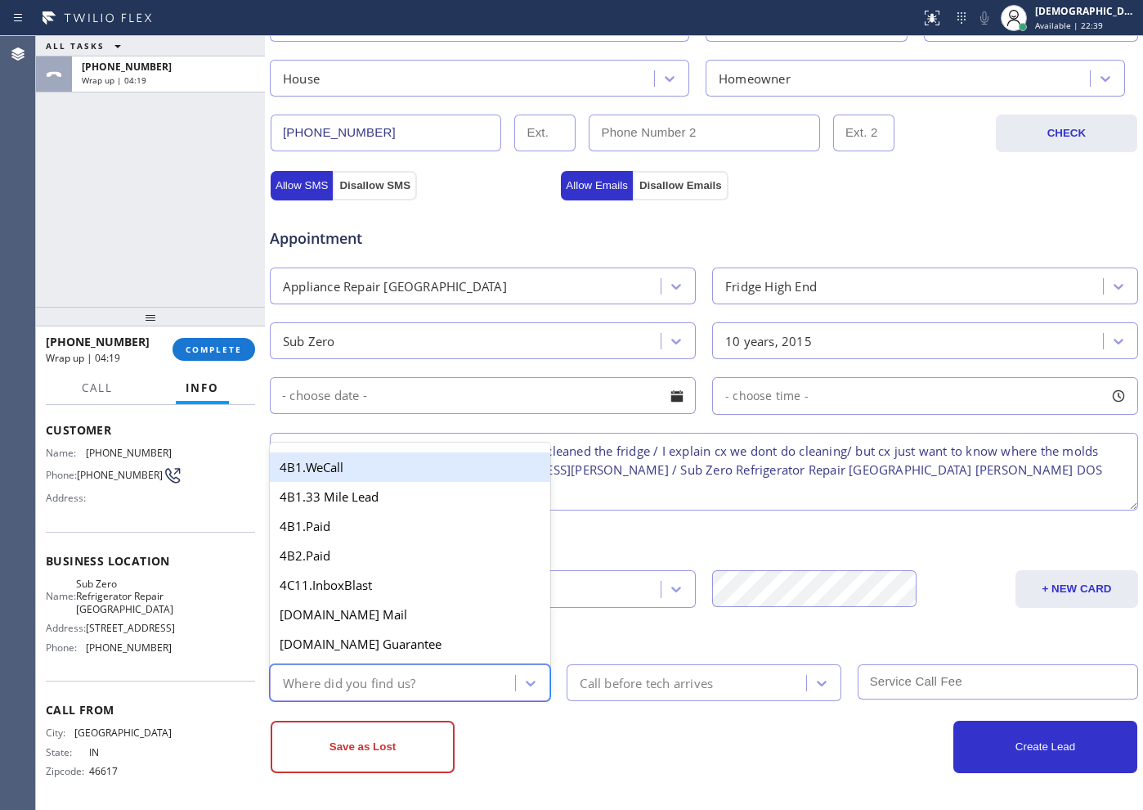
click at [424, 689] on div "Where did you find us?" at bounding box center [395, 682] width 240 height 29
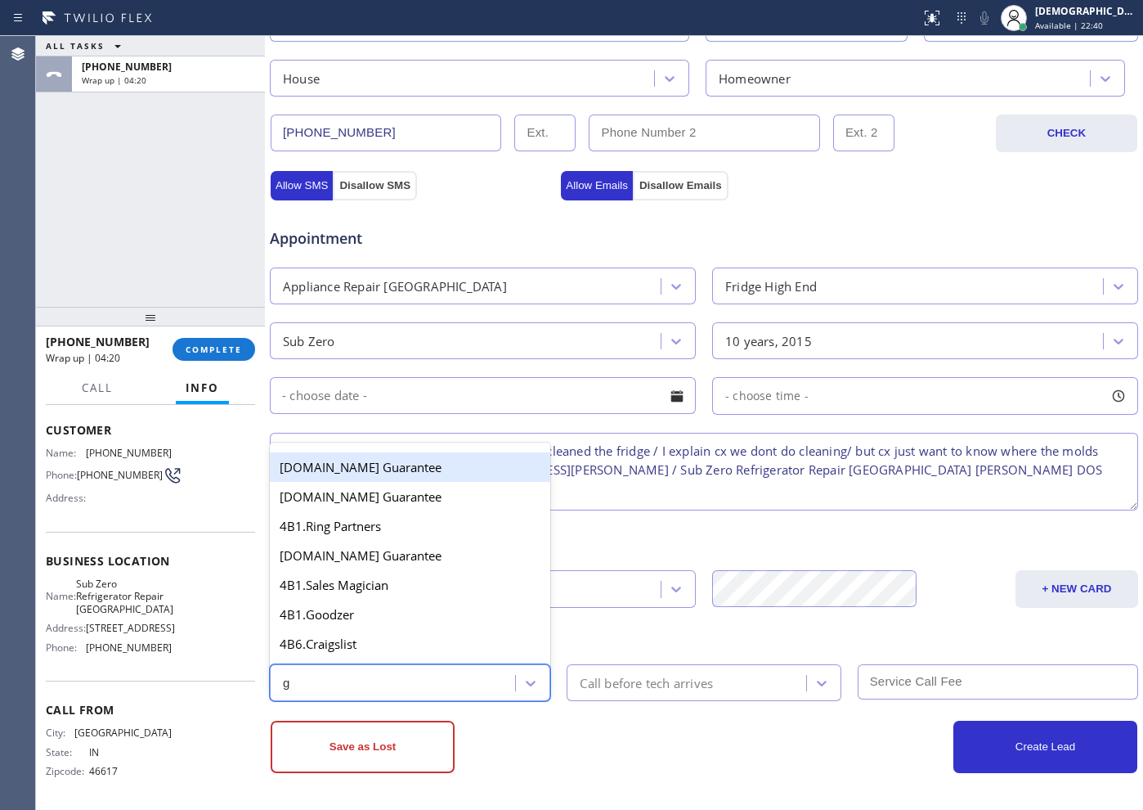
type input "go"
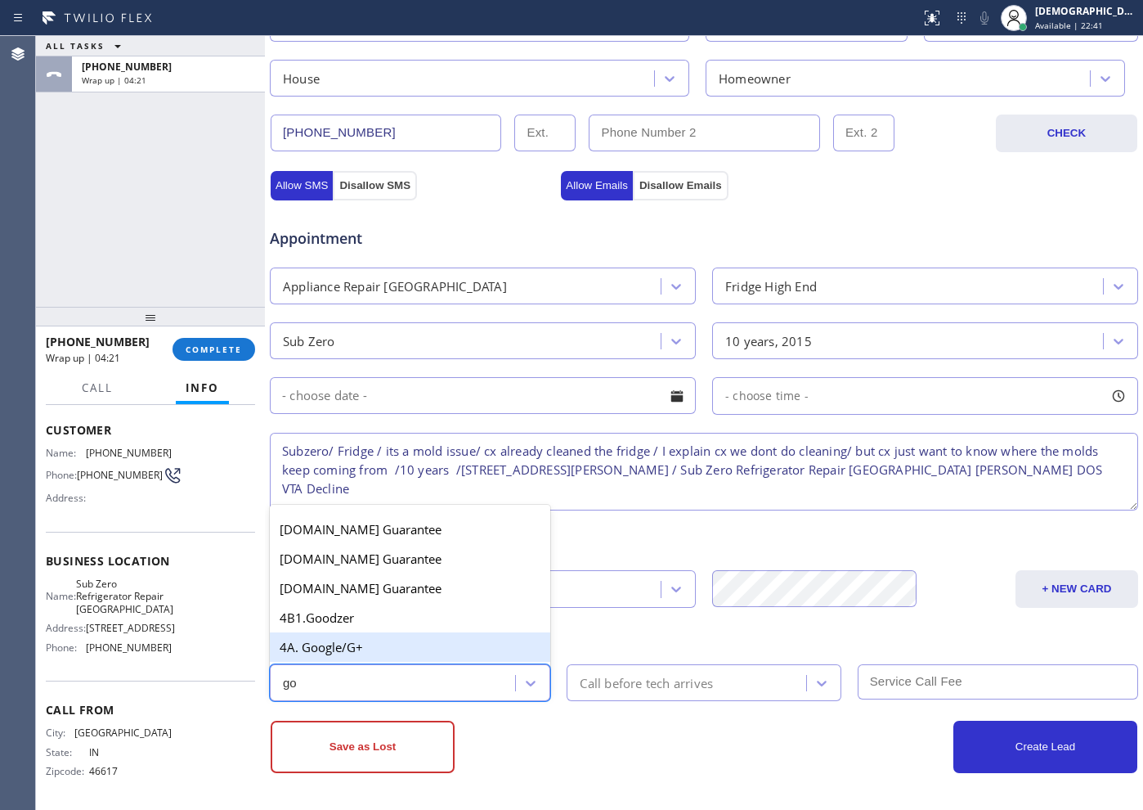
click at [395, 654] on div "4A. Google/G+" at bounding box center [410, 646] width 281 height 29
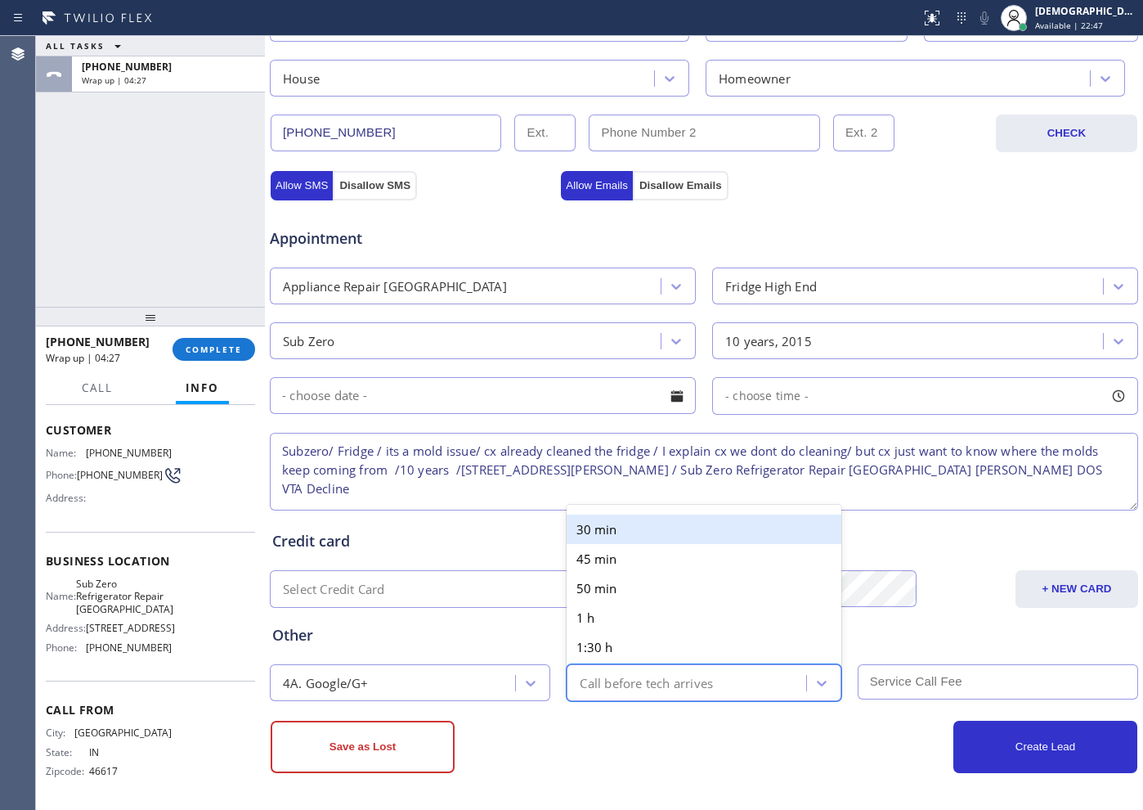
click at [664, 685] on div "Call before tech arrives" at bounding box center [646, 682] width 133 height 19
click at [610, 535] on div "30 min" at bounding box center [704, 528] width 274 height 29
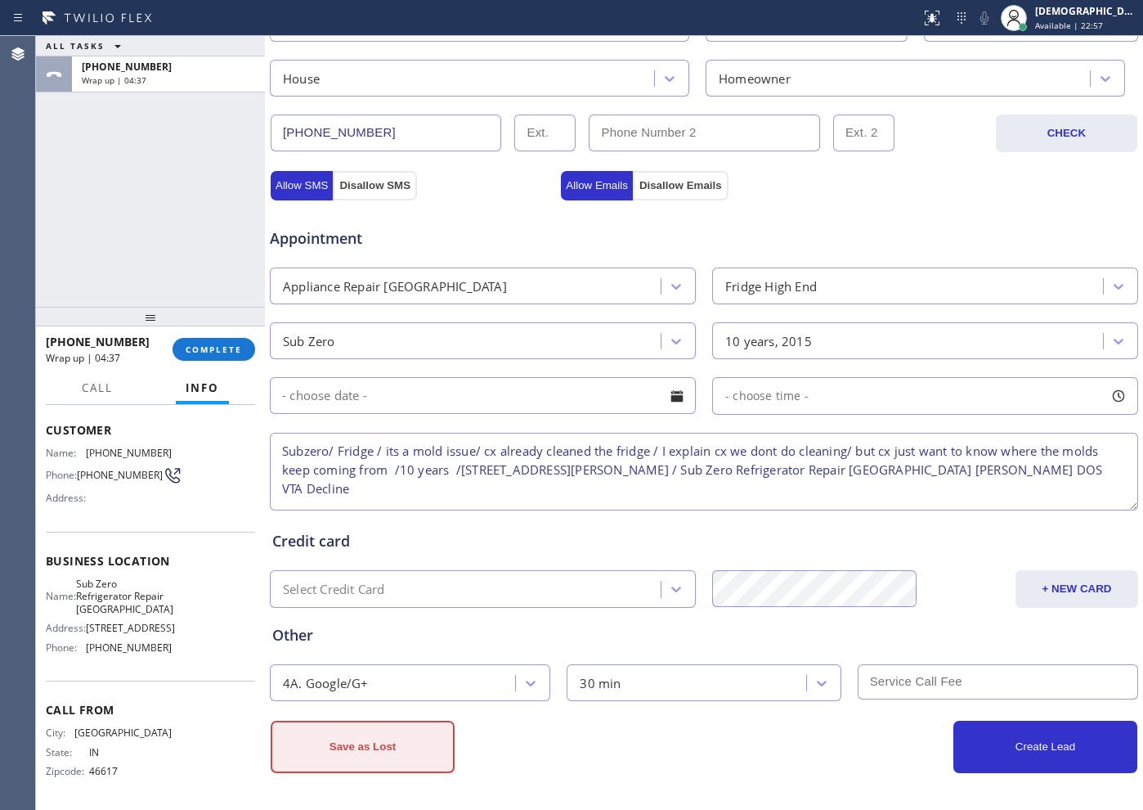
click at [380, 761] on button "Save as Lost" at bounding box center [363, 747] width 184 height 52
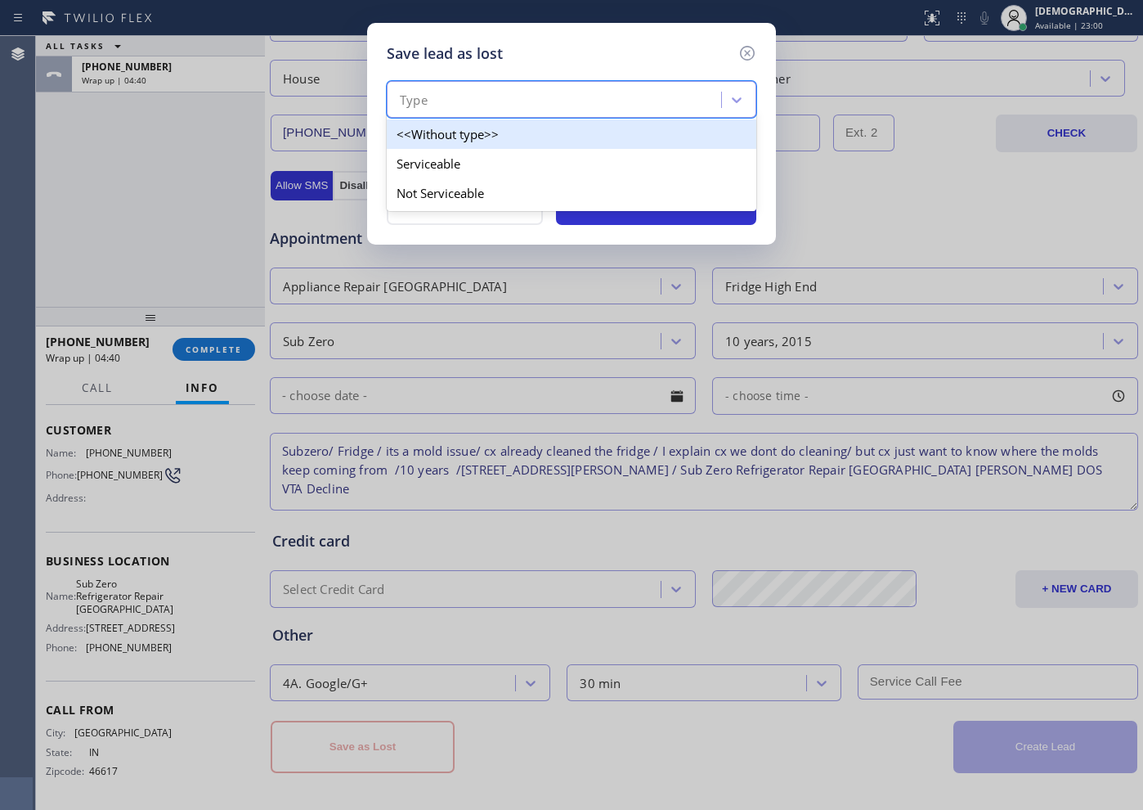
click at [532, 100] on div "Type" at bounding box center [557, 100] width 330 height 29
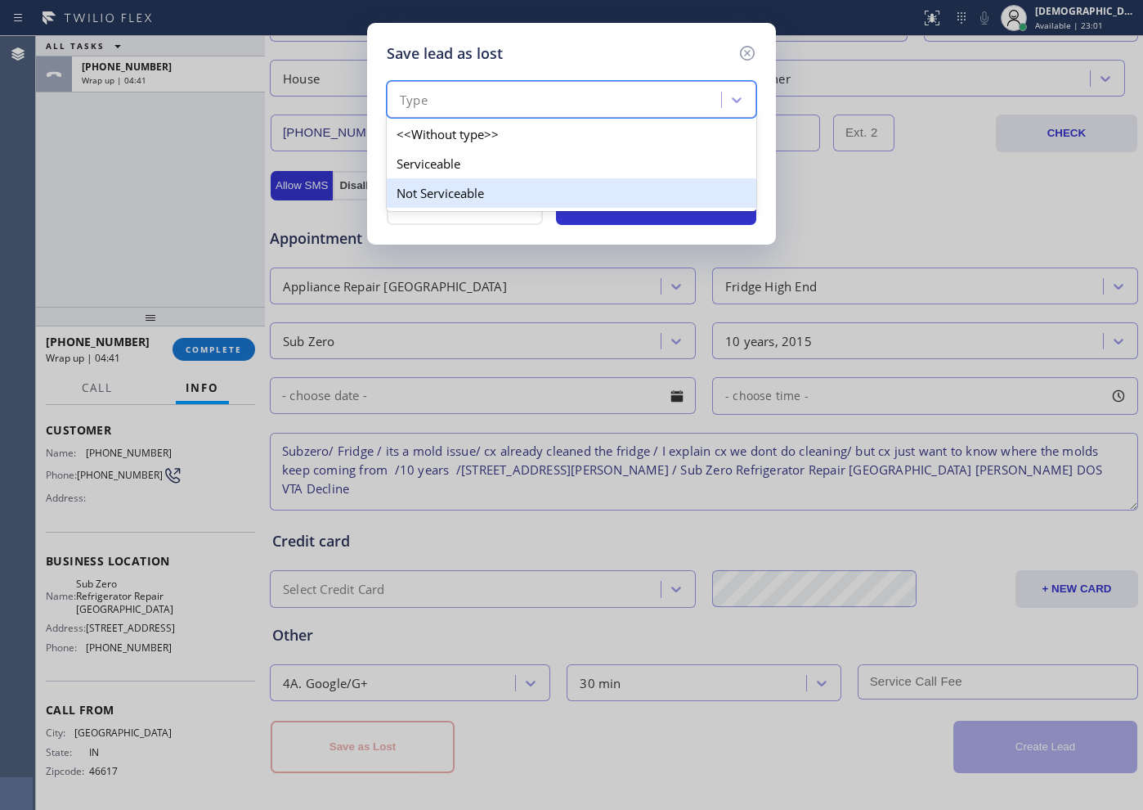
click at [471, 204] on div "Not Serviceable" at bounding box center [572, 192] width 370 height 29
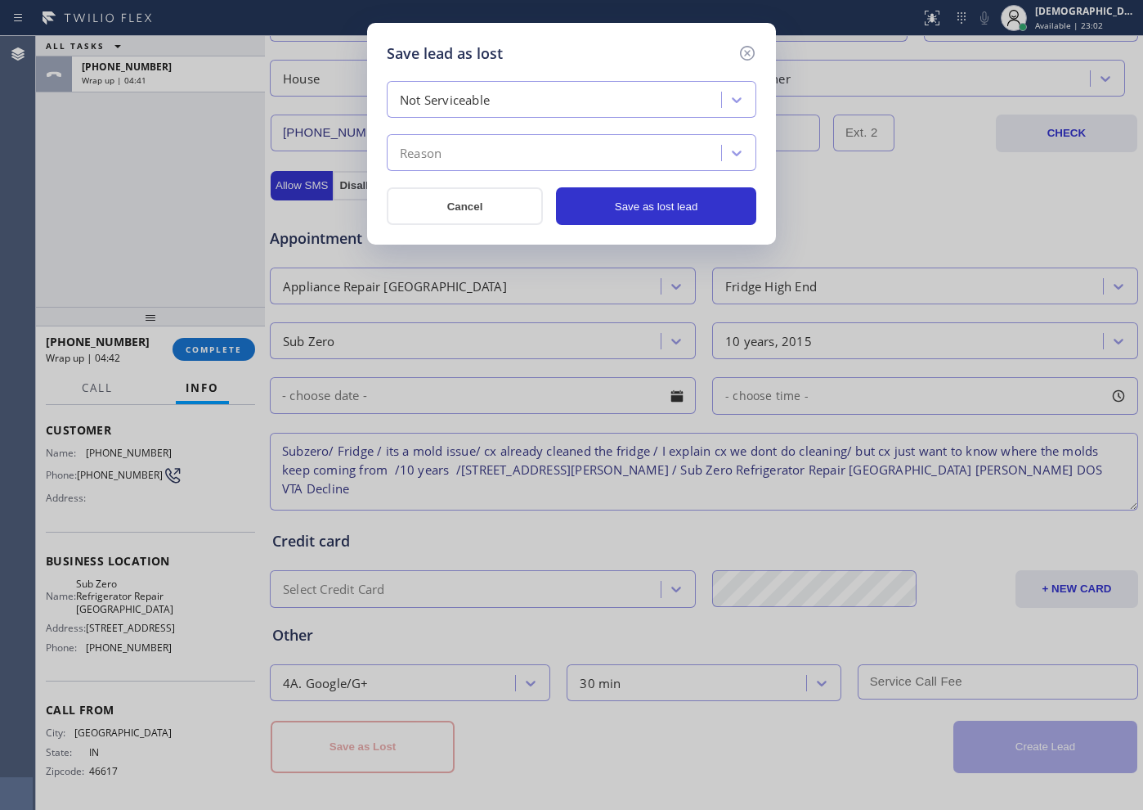
click at [483, 149] on div "Reason" at bounding box center [557, 153] width 330 height 29
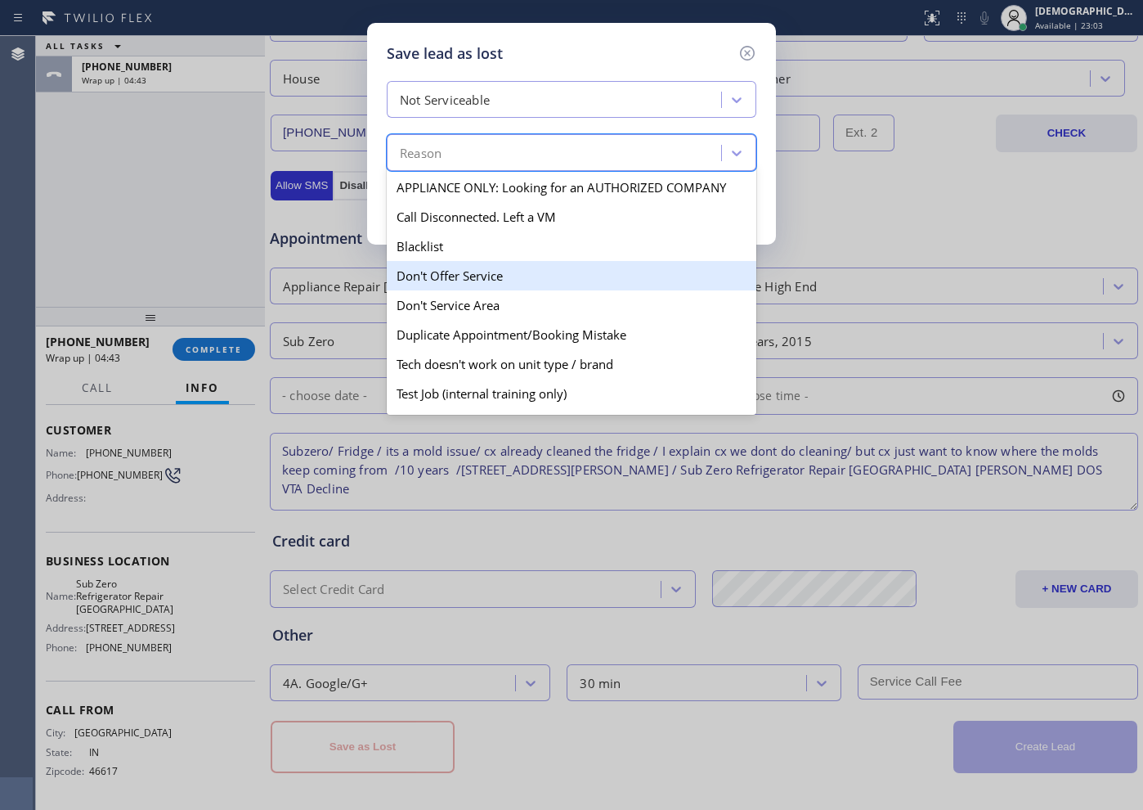
click at [508, 274] on div "Don't Offer Service" at bounding box center [572, 275] width 370 height 29
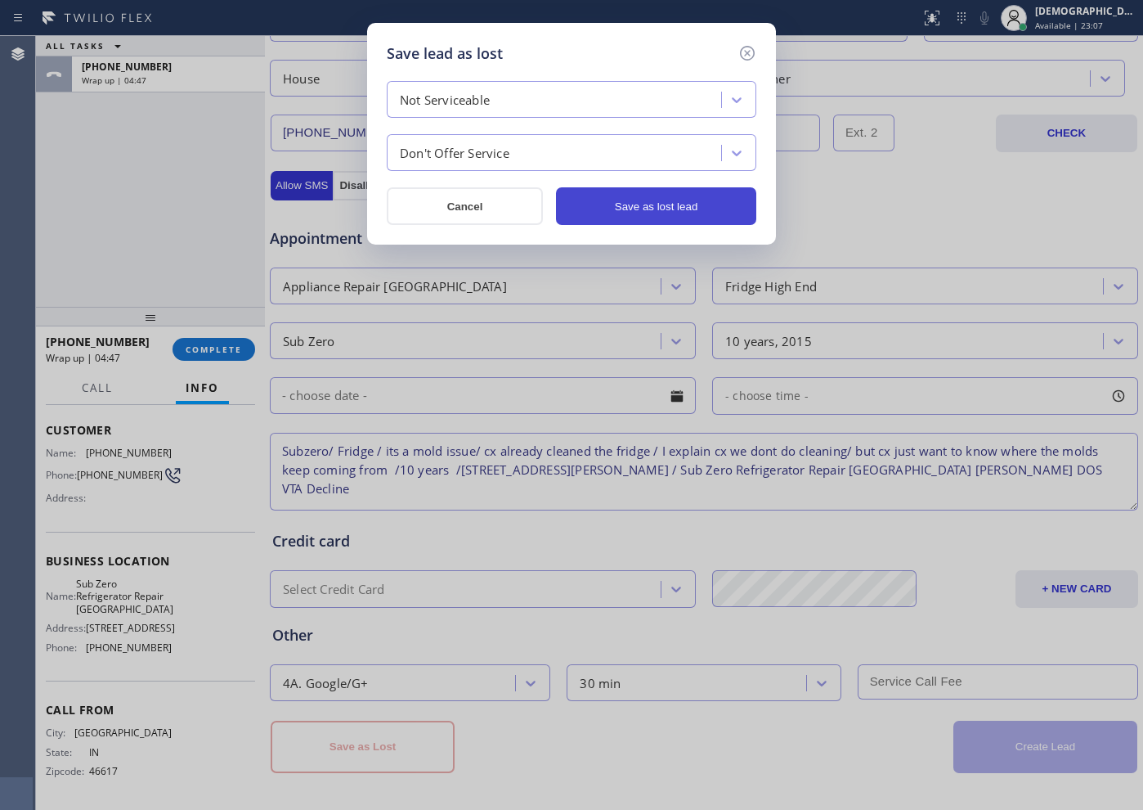
click at [655, 204] on button "Save as lost lead" at bounding box center [656, 206] width 200 height 38
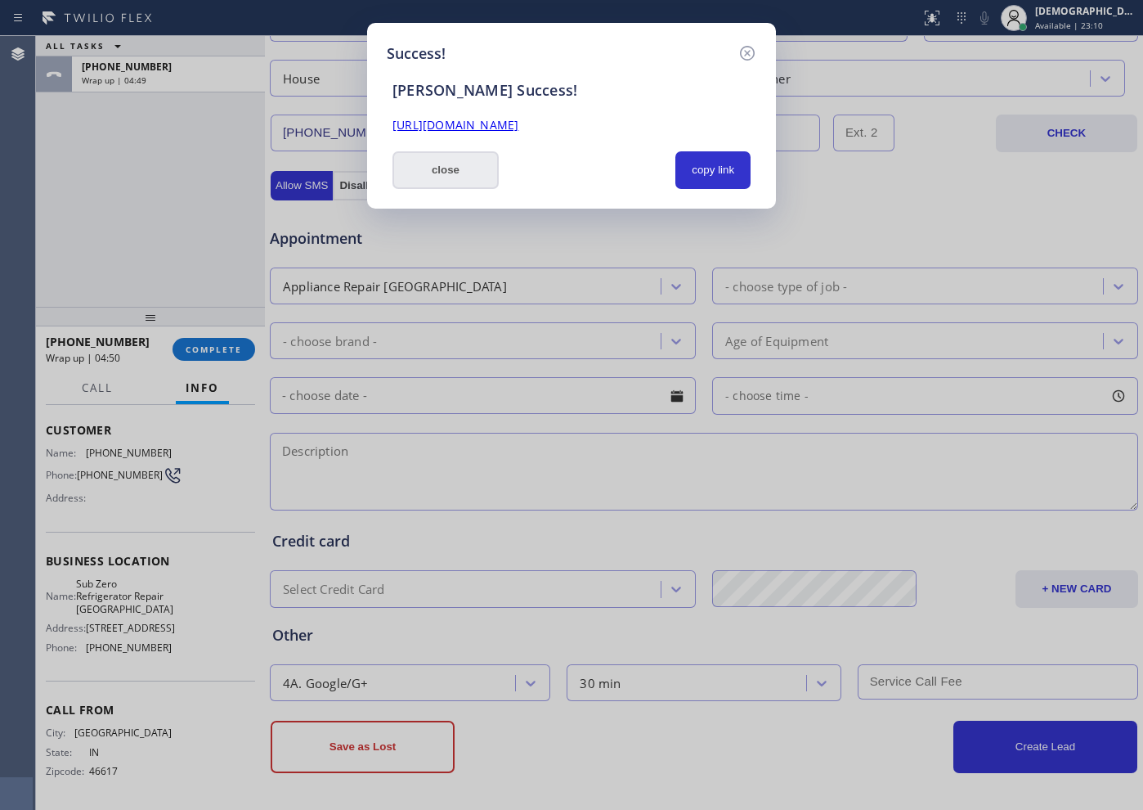
click at [456, 178] on button "close" at bounding box center [446, 170] width 106 height 38
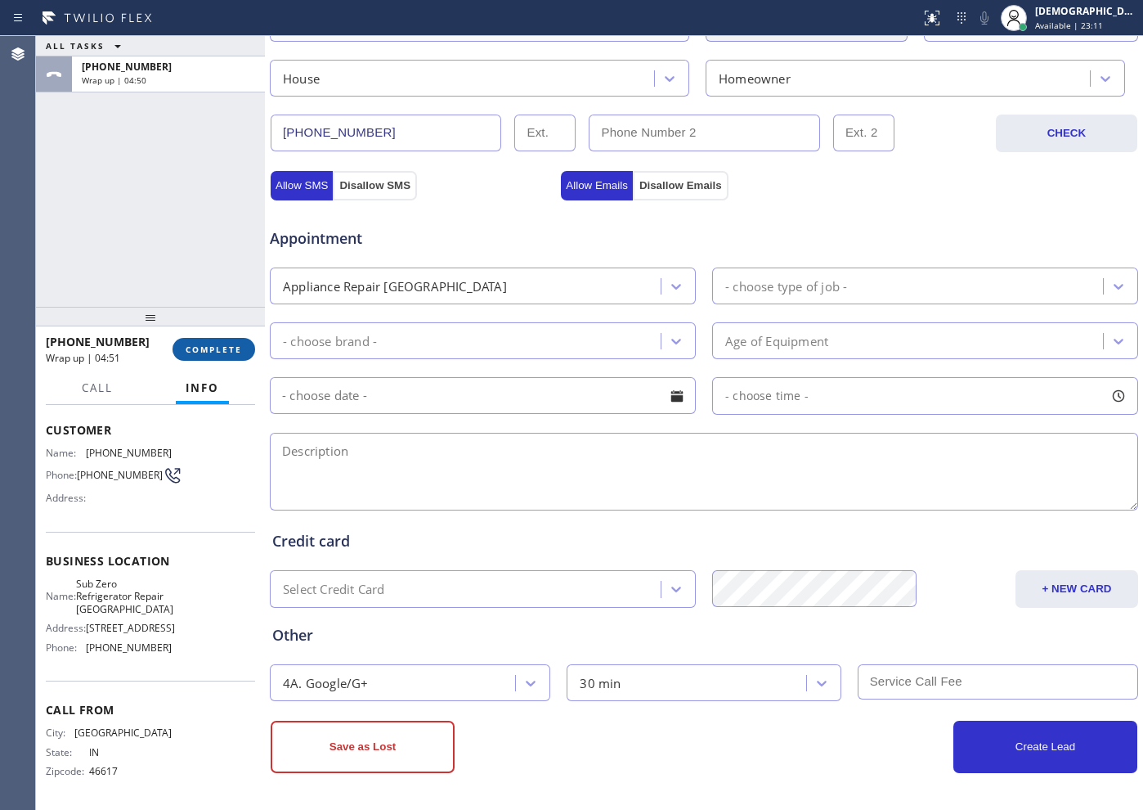
click at [233, 354] on span "COMPLETE" at bounding box center [214, 349] width 56 height 11
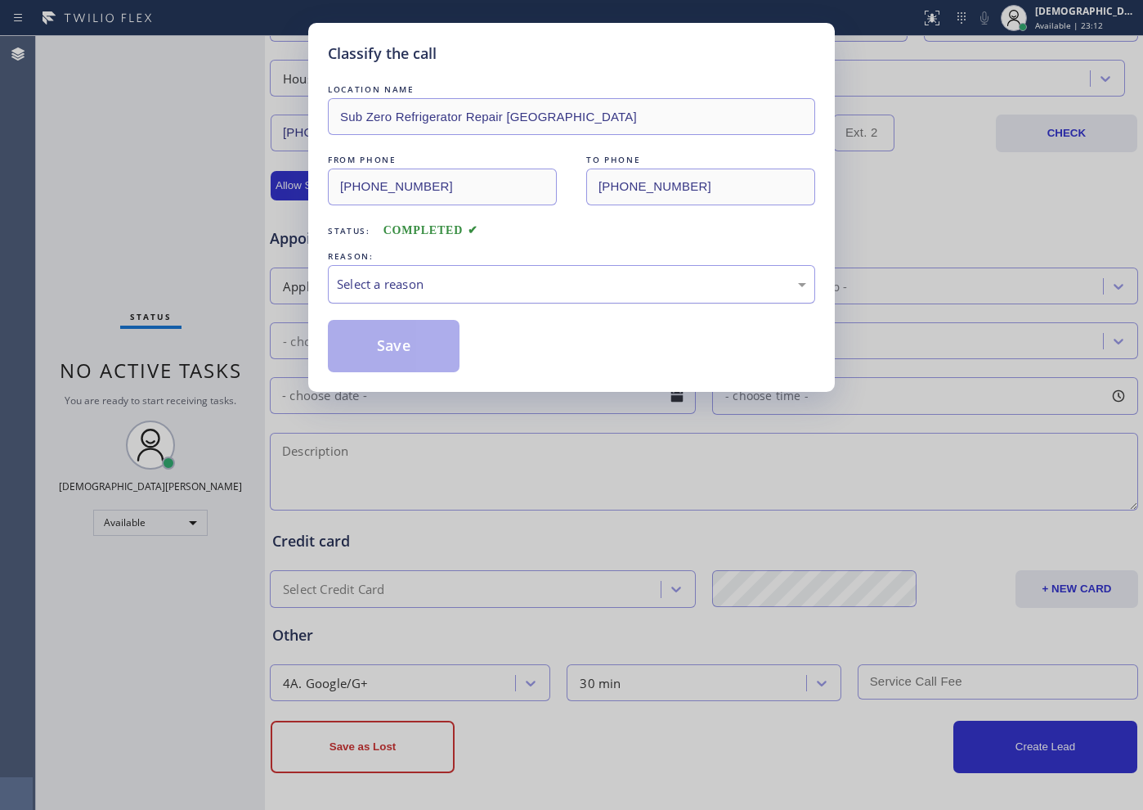
click at [417, 295] on div "Select a reason" at bounding box center [571, 284] width 487 height 38
click at [383, 350] on button "Save" at bounding box center [394, 346] width 132 height 52
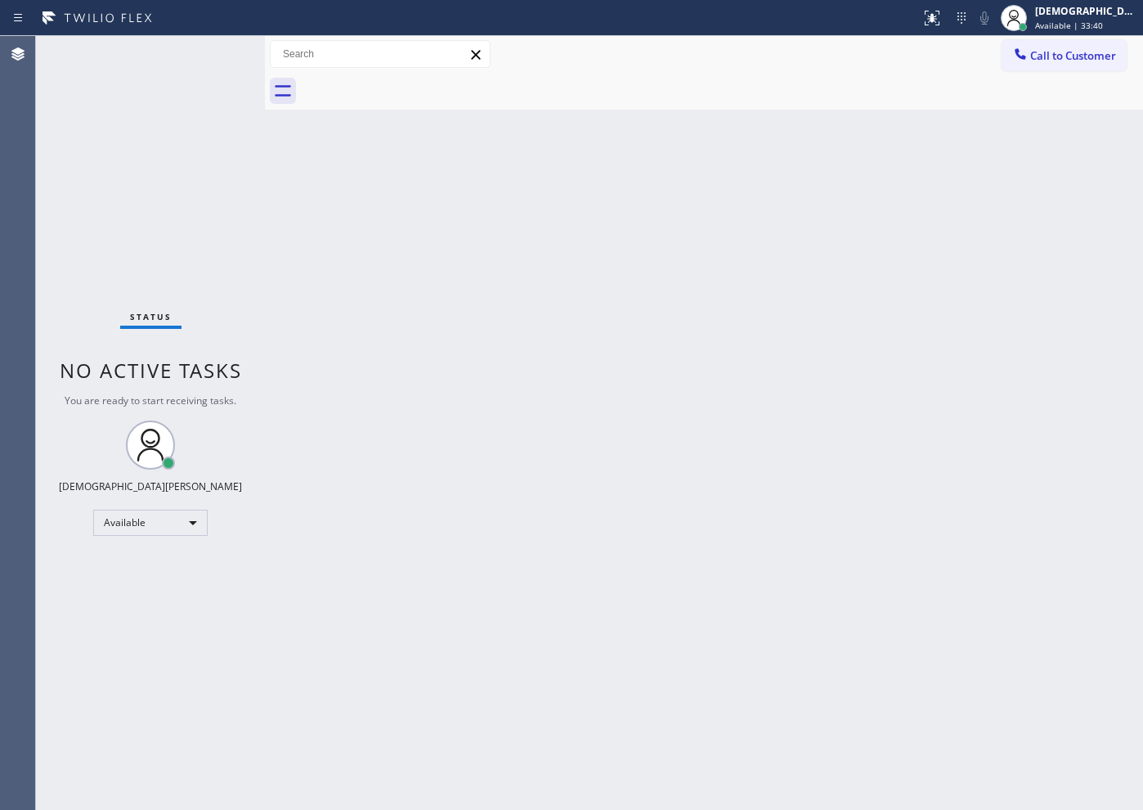
click at [258, 220] on div "Status No active tasks You are ready to start receiving tasks. Christian Cinco …" at bounding box center [150, 423] width 229 height 774
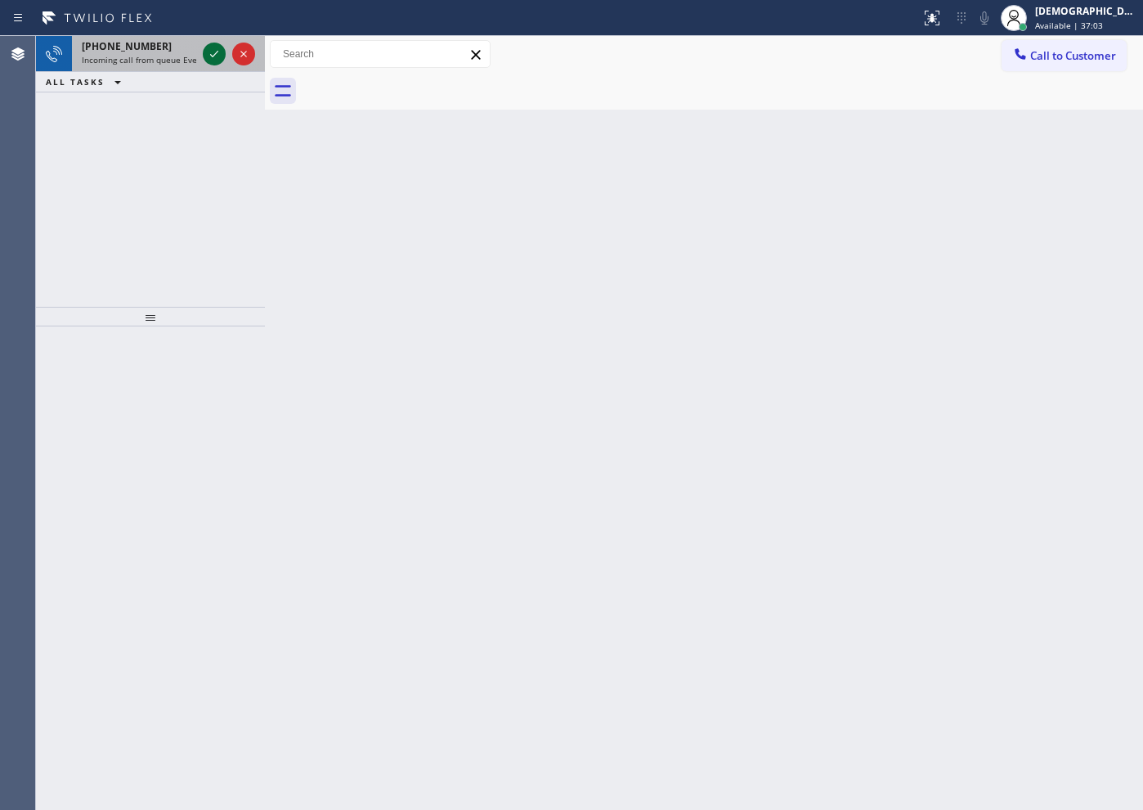
click at [214, 54] on icon at bounding box center [214, 54] width 8 height 7
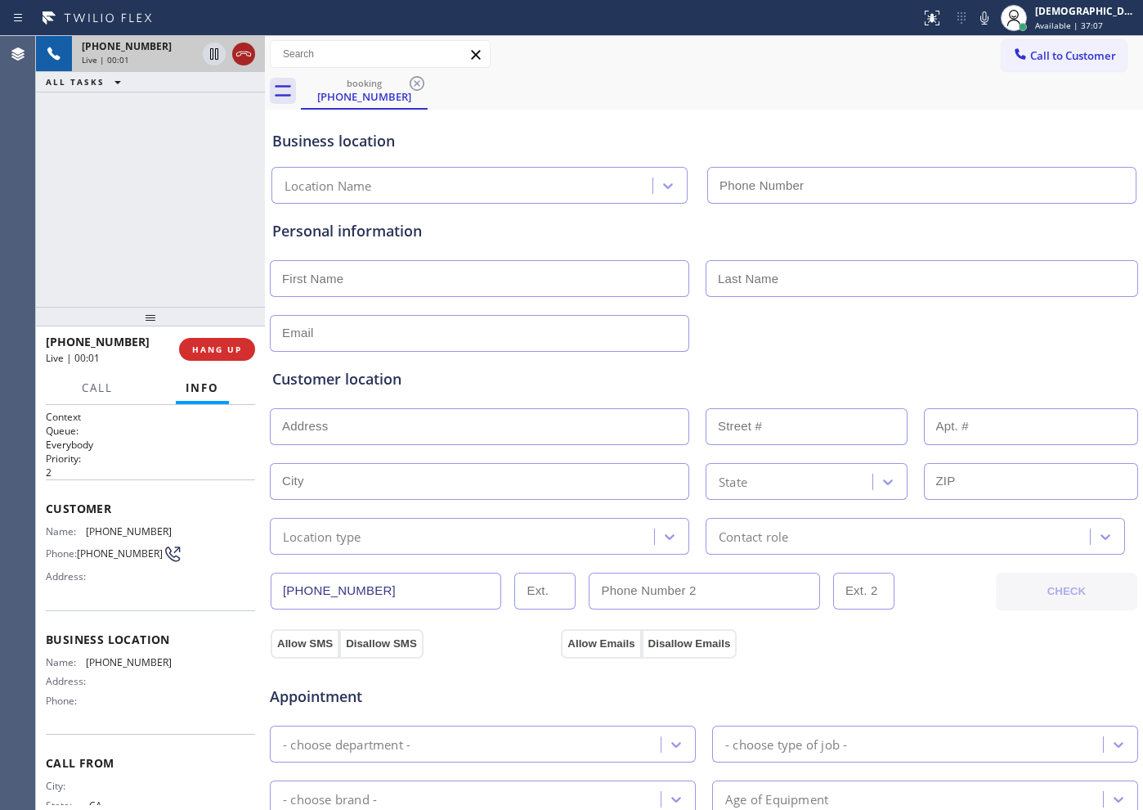
click at [245, 48] on icon at bounding box center [244, 54] width 20 height 20
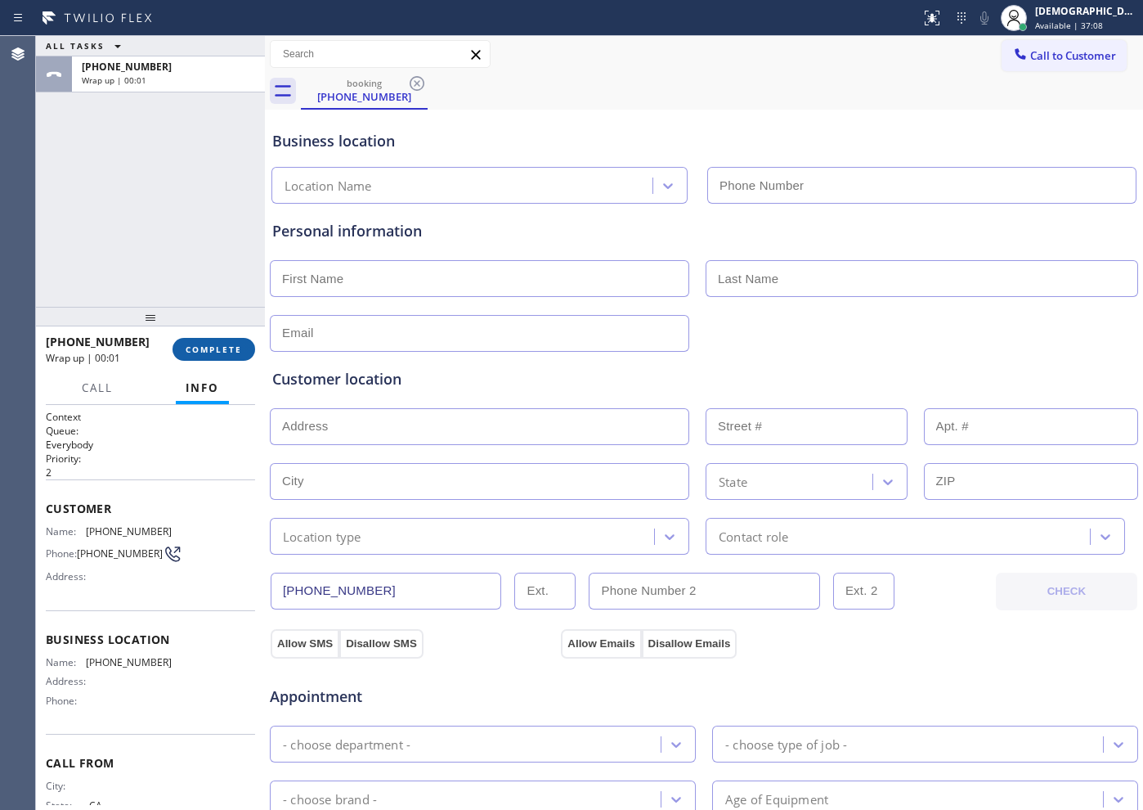
click at [233, 345] on span "COMPLETE" at bounding box center [214, 349] width 56 height 11
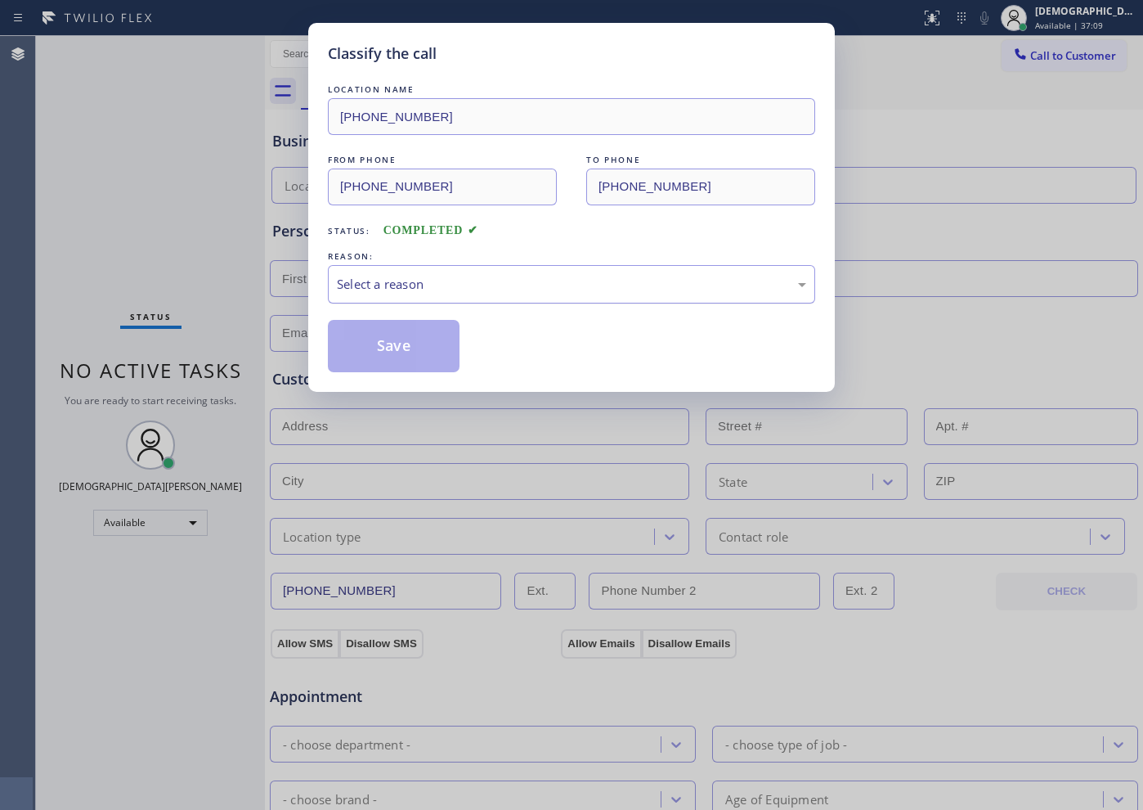
click at [382, 297] on div "Select a reason" at bounding box center [571, 284] width 487 height 38
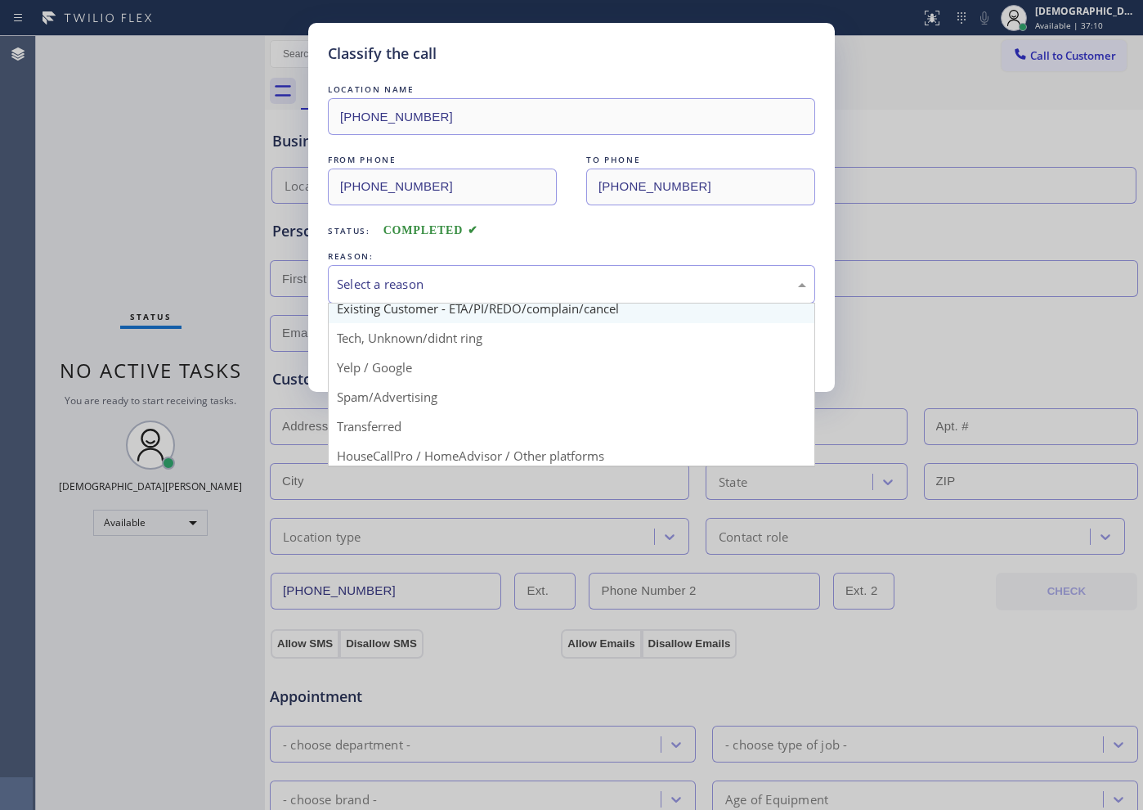
scroll to position [102, 0]
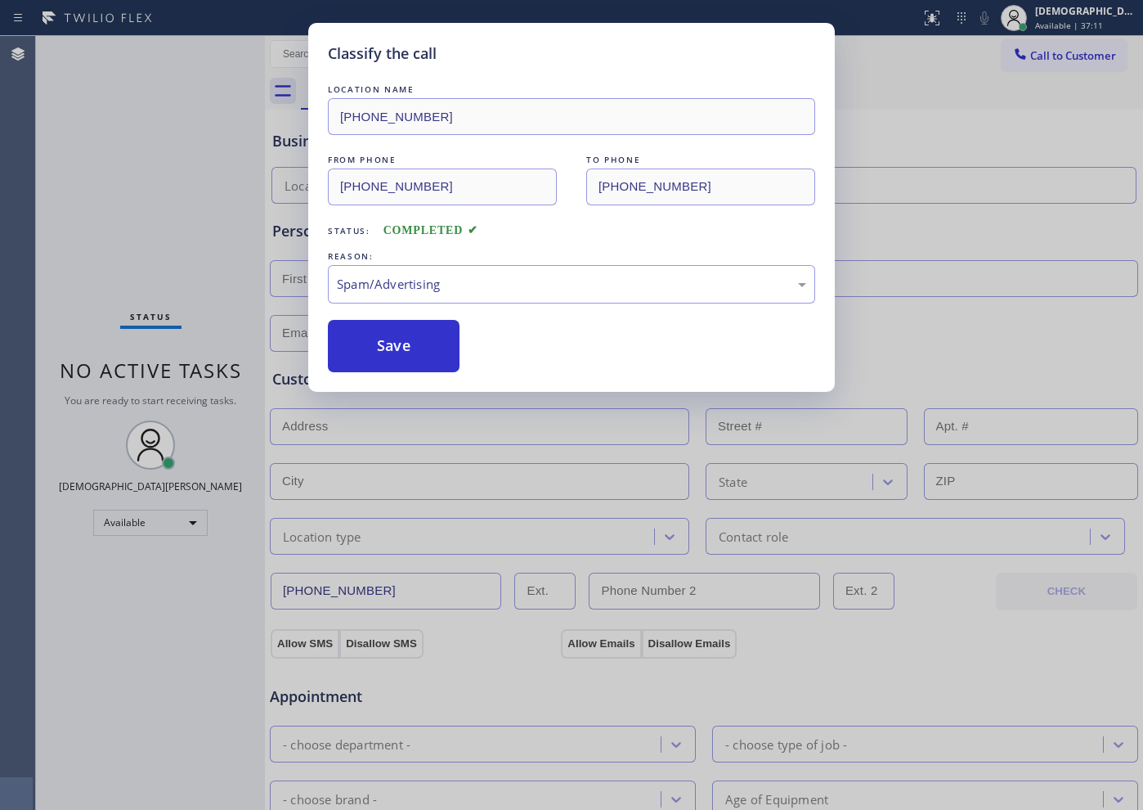
click at [375, 357] on button "Save" at bounding box center [394, 346] width 132 height 52
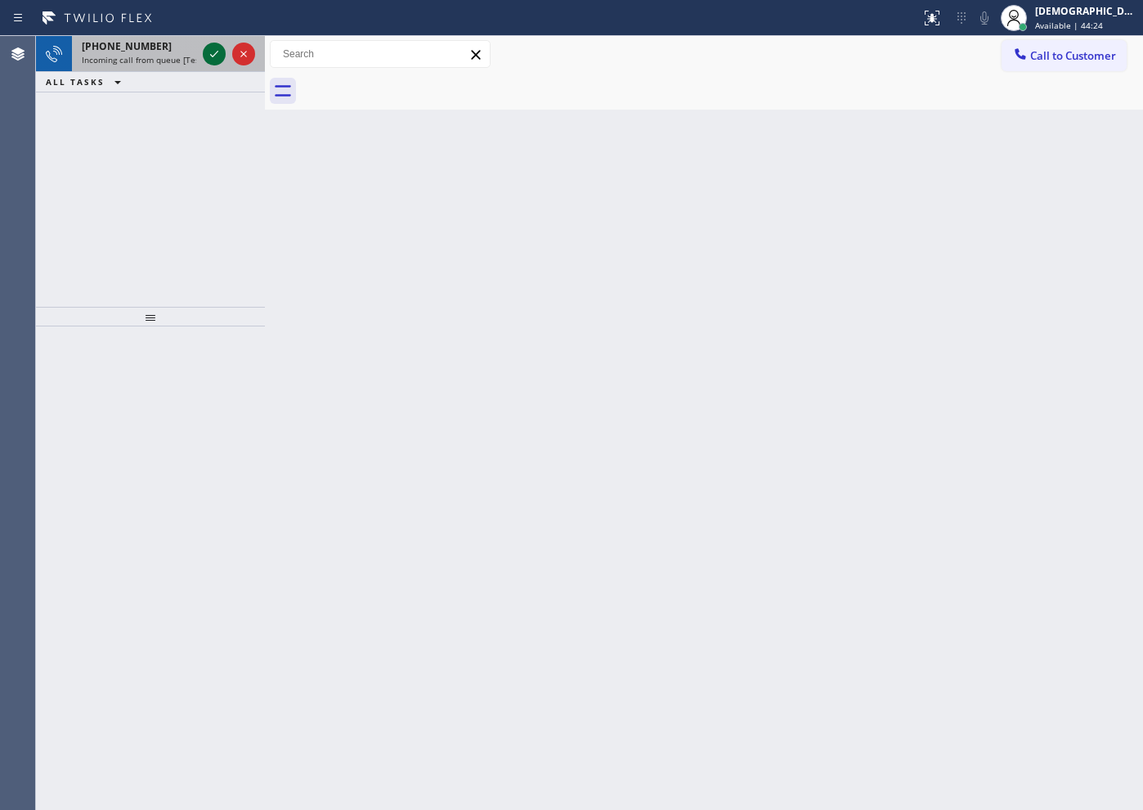
click at [218, 56] on icon at bounding box center [214, 54] width 20 height 20
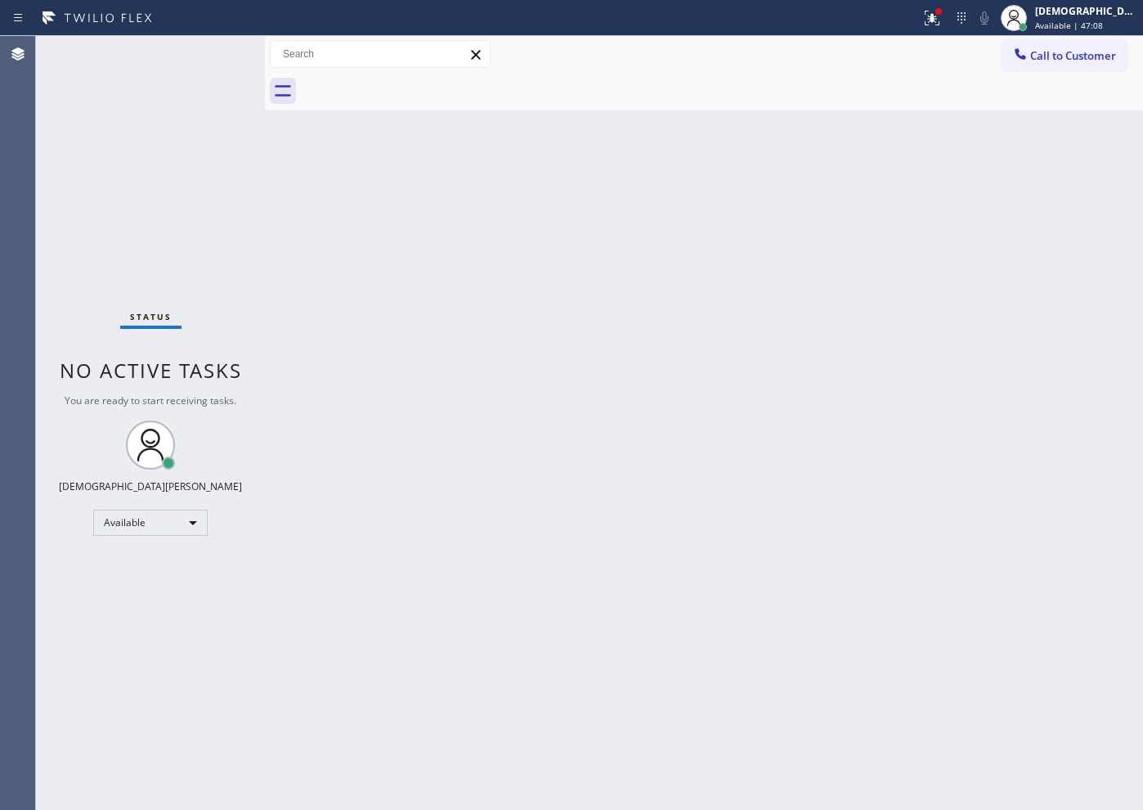
click at [51, 199] on div "Status No active tasks You are ready to start receiving tasks. Christian Cinco …" at bounding box center [150, 423] width 229 height 774
click at [93, 233] on div "Status No active tasks You are ready to start receiving tasks. Christian Cinco …" at bounding box center [150, 423] width 229 height 774
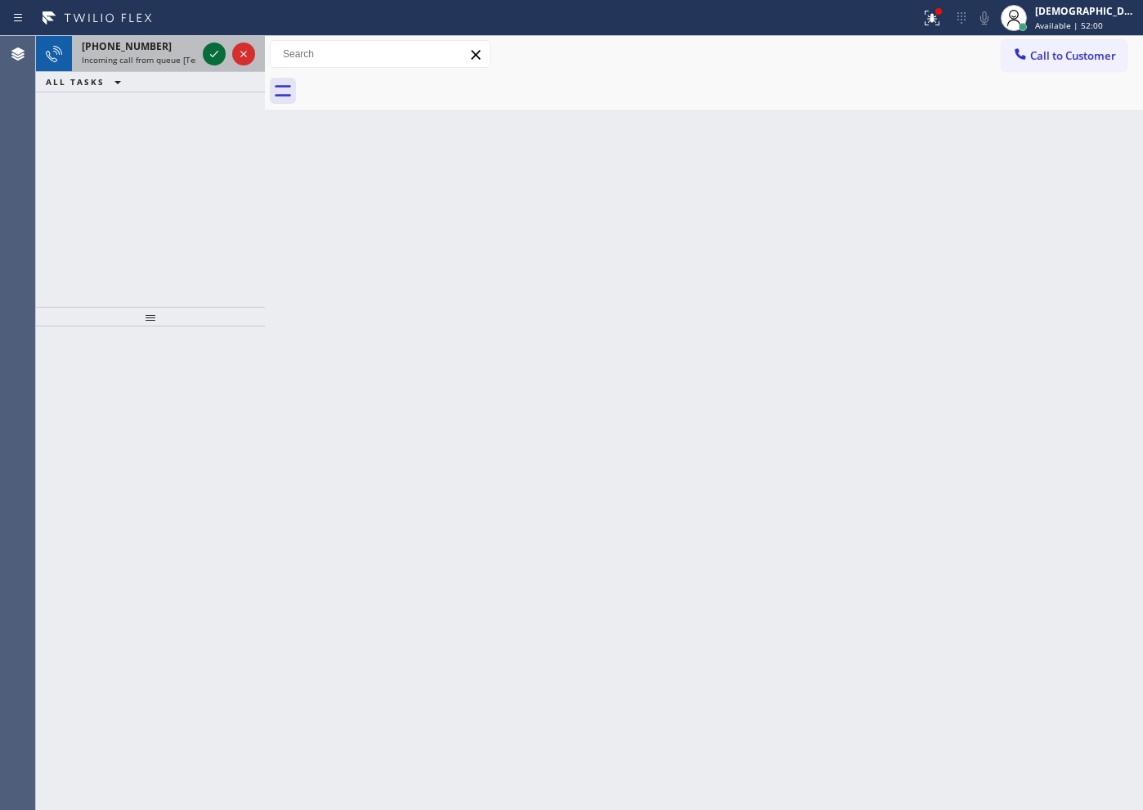
click at [213, 51] on icon at bounding box center [214, 54] width 20 height 20
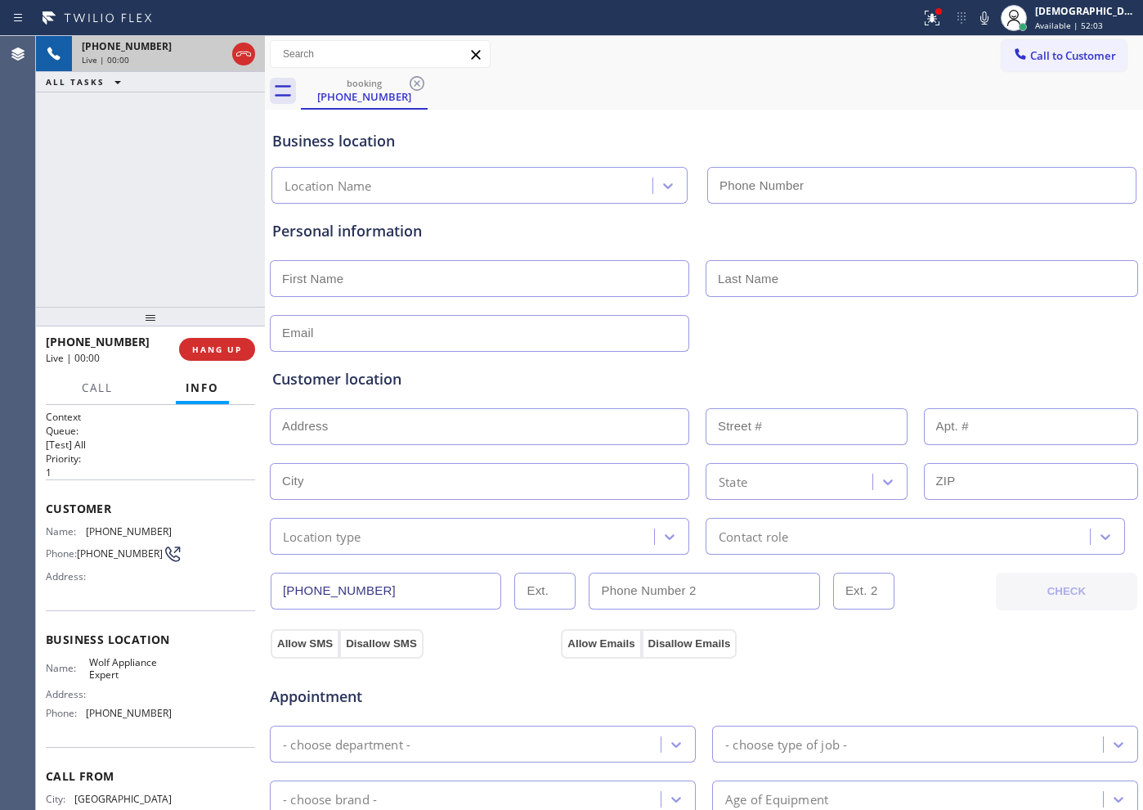
type input "[PHONE_NUMBER]"
drag, startPoint x: 390, startPoint y: 590, endPoint x: 256, endPoint y: 590, distance: 134.1
click at [256, 590] on div "[PHONE_NUMBER] Live | 08:30 ALL TASKS ALL TASKS ACTIVE TASKS TASKS IN WRAP UP […" at bounding box center [589, 423] width 1107 height 774
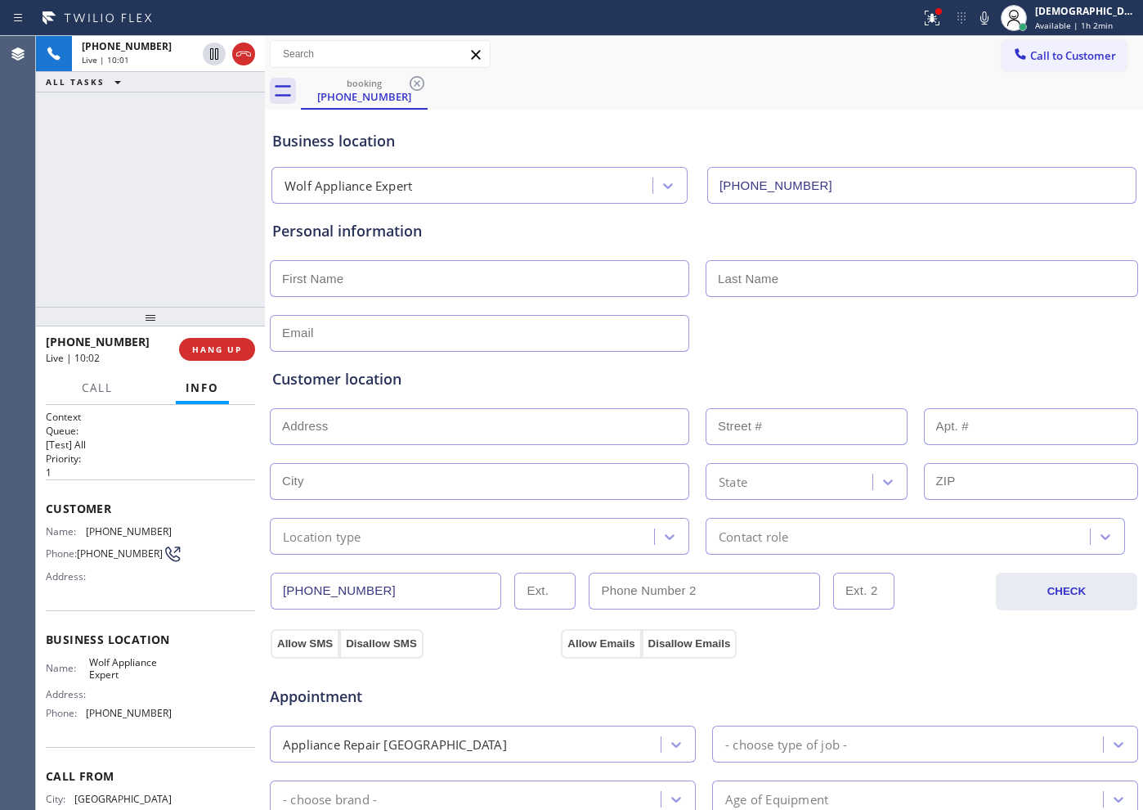
drag, startPoint x: 245, startPoint y: 47, endPoint x: 301, endPoint y: 64, distance: 58.0
click at [245, 47] on icon at bounding box center [244, 54] width 20 height 20
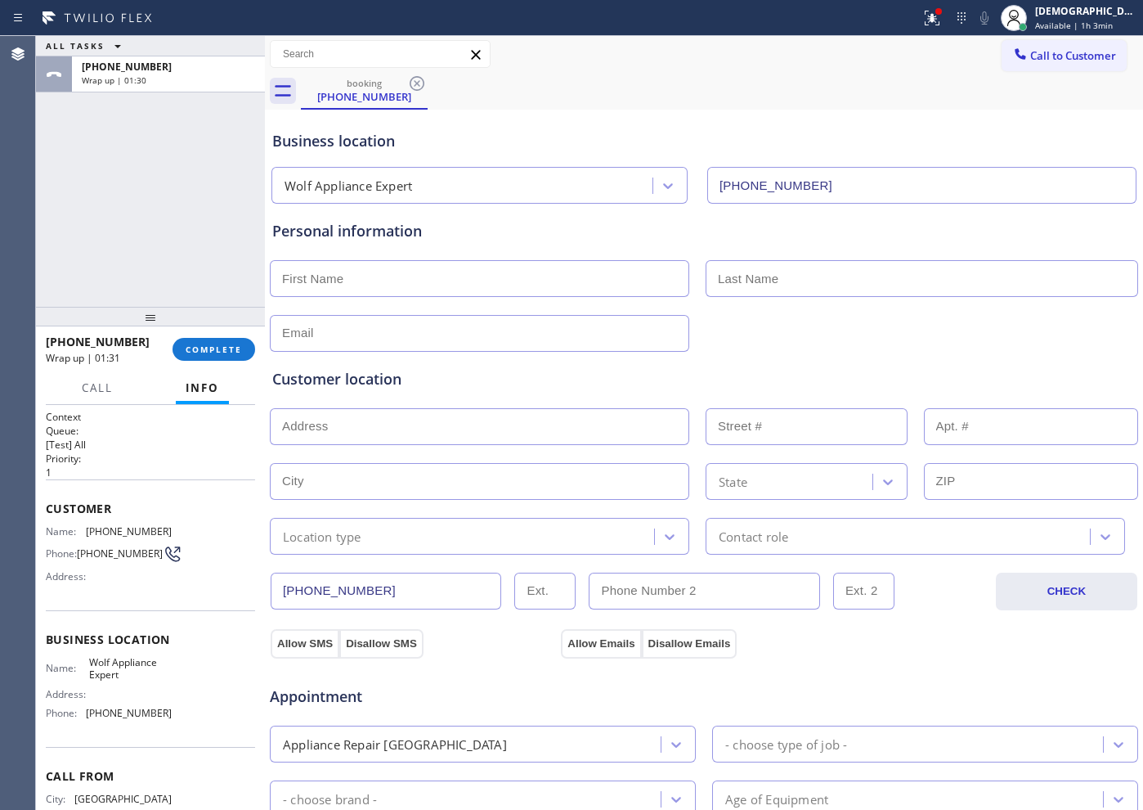
click at [301, 290] on input "text" at bounding box center [480, 278] width 420 height 37
paste input "[PERSON_NAME]"
type input "[PERSON_NAME]"
click at [718, 278] on input "text" at bounding box center [922, 278] width 433 height 37
paste input "[PERSON_NAME]"
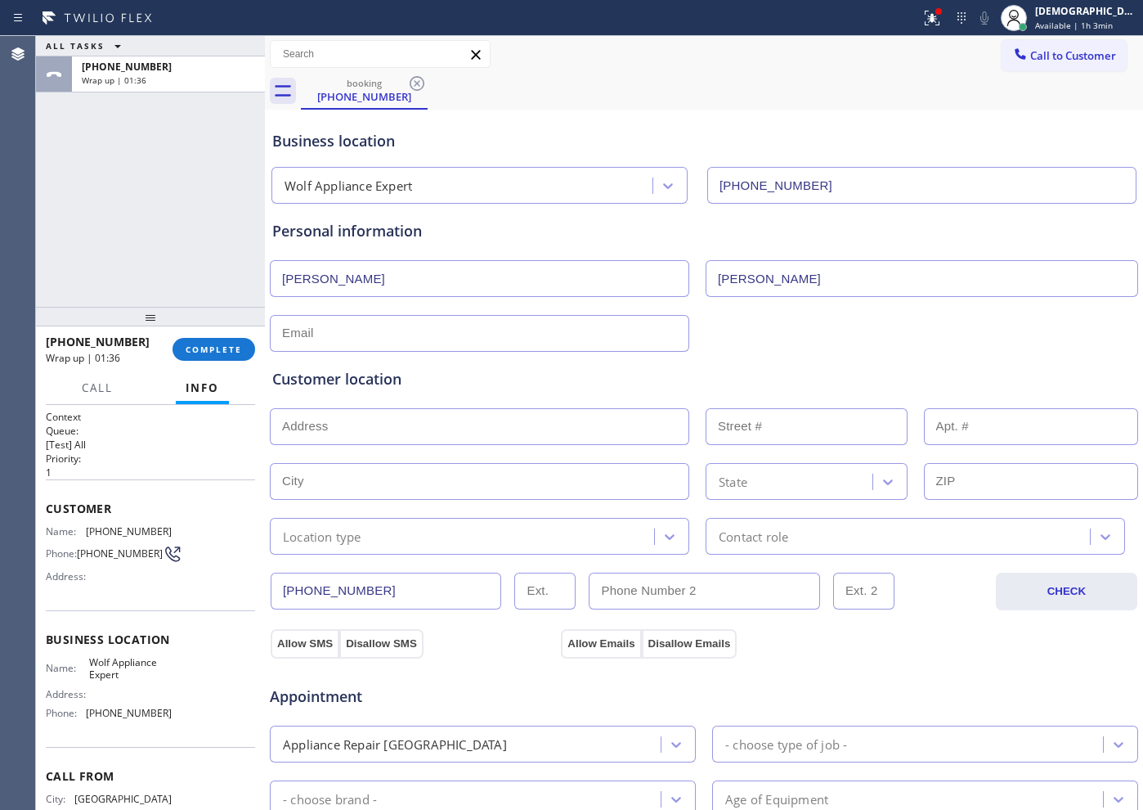
type input "[PERSON_NAME]"
click at [439, 330] on input "text" at bounding box center [480, 333] width 420 height 37
paste input "[EMAIL_ADDRESS][DOMAIN_NAME]"
type input "[EMAIL_ADDRESS][DOMAIN_NAME]"
click at [362, 431] on input "text" at bounding box center [480, 426] width 420 height 37
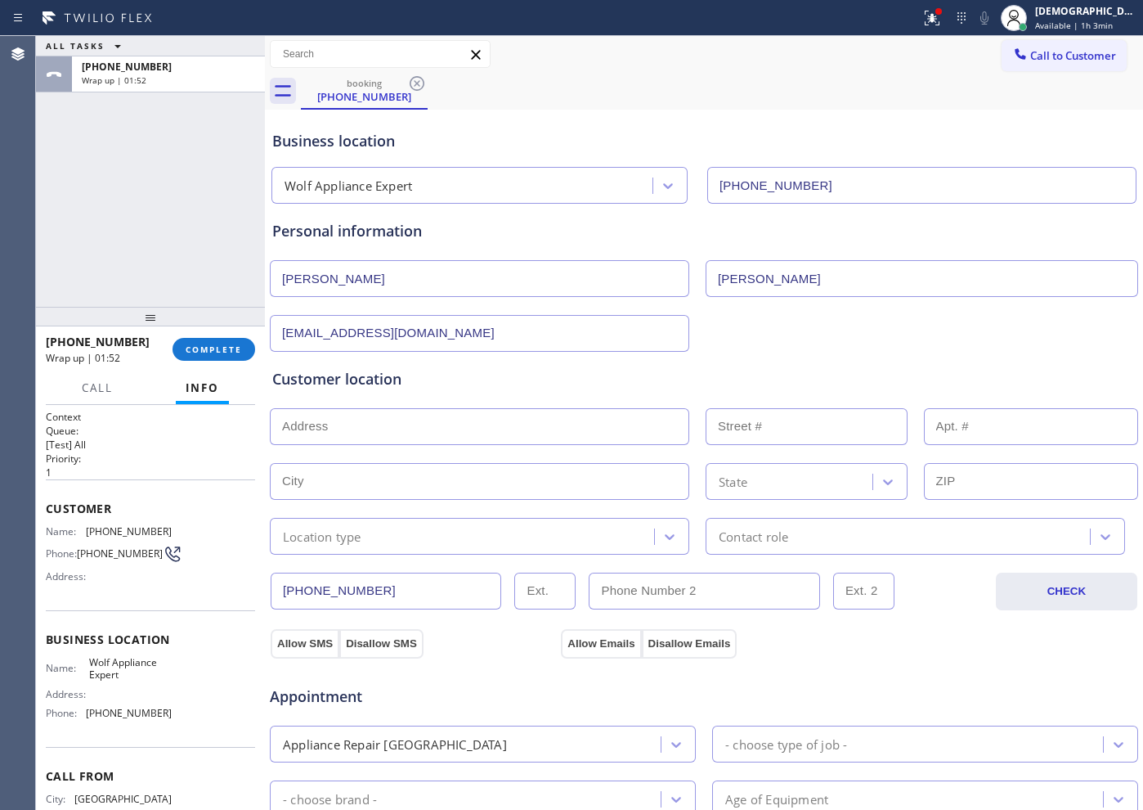
paste input "[STREET_ADDRESS][PERSON_NAME]"
type input "15511 Illora Dr"
type input "15511"
type input "La Mirada"
type input "90638"
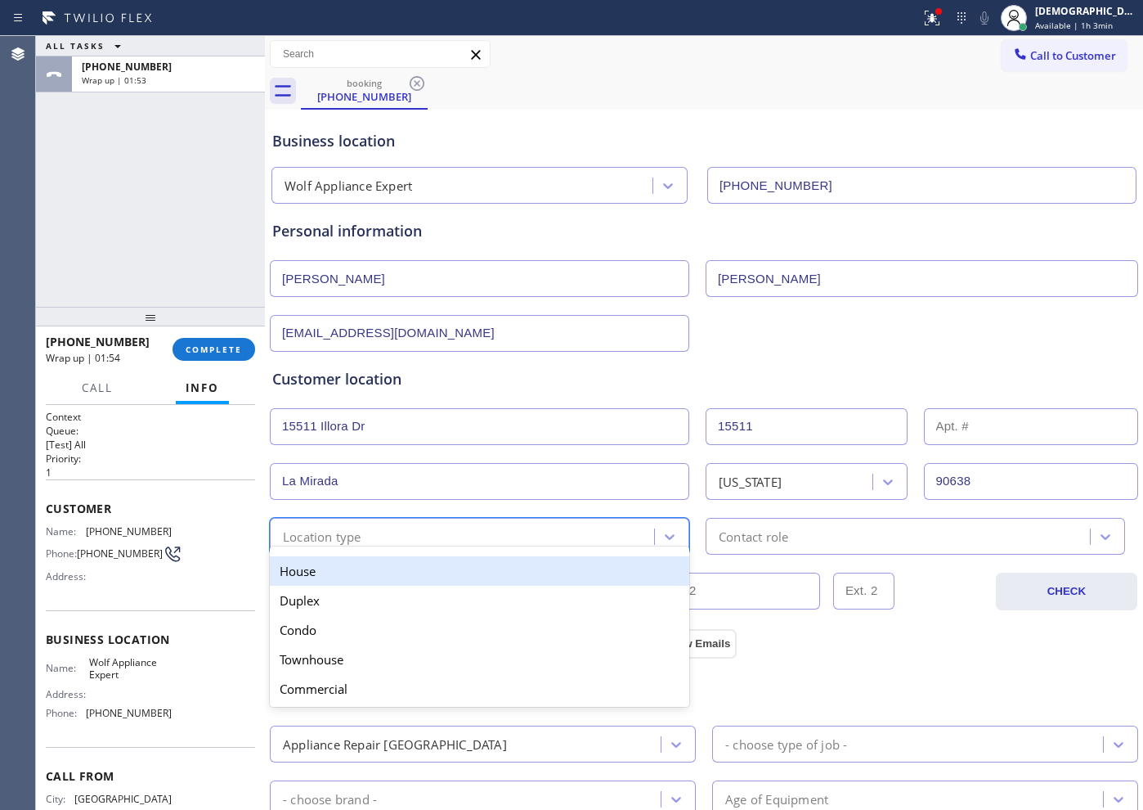
click at [344, 531] on div "Location type" at bounding box center [322, 536] width 79 height 19
click at [349, 560] on div "House" at bounding box center [480, 570] width 420 height 29
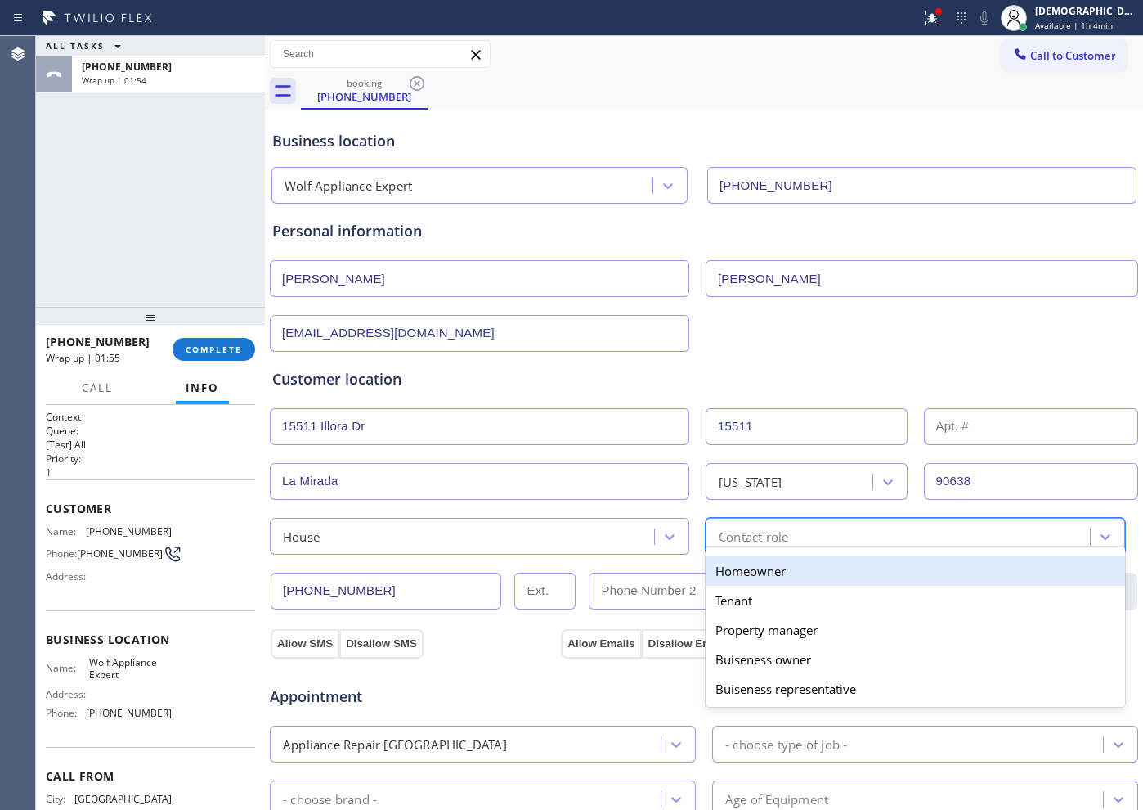
click at [748, 538] on div "Contact role" at bounding box center [754, 536] width 70 height 19
click at [744, 569] on div "Homeowner" at bounding box center [916, 570] width 420 height 29
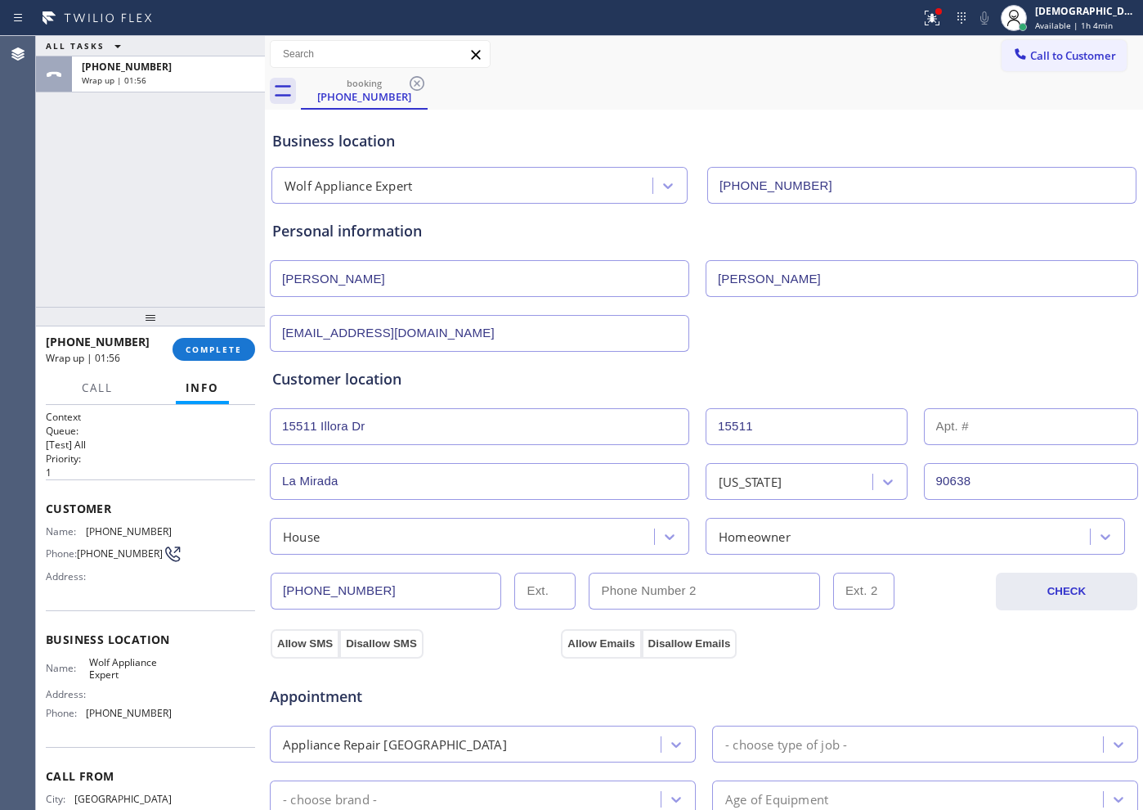
drag, startPoint x: 294, startPoint y: 639, endPoint x: 528, endPoint y: 639, distance: 233.9
click at [302, 639] on button "Allow SMS" at bounding box center [305, 643] width 69 height 29
click at [586, 638] on button "Allow Emails" at bounding box center [601, 643] width 80 height 29
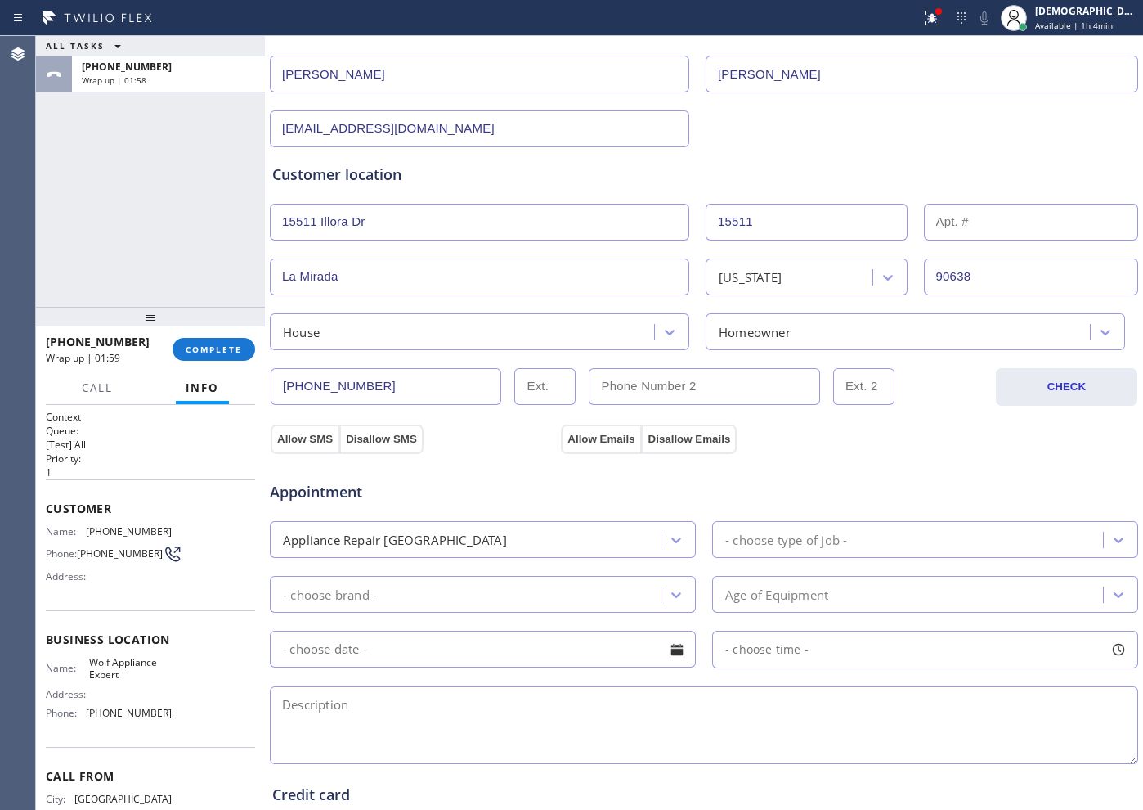
scroll to position [307, 0]
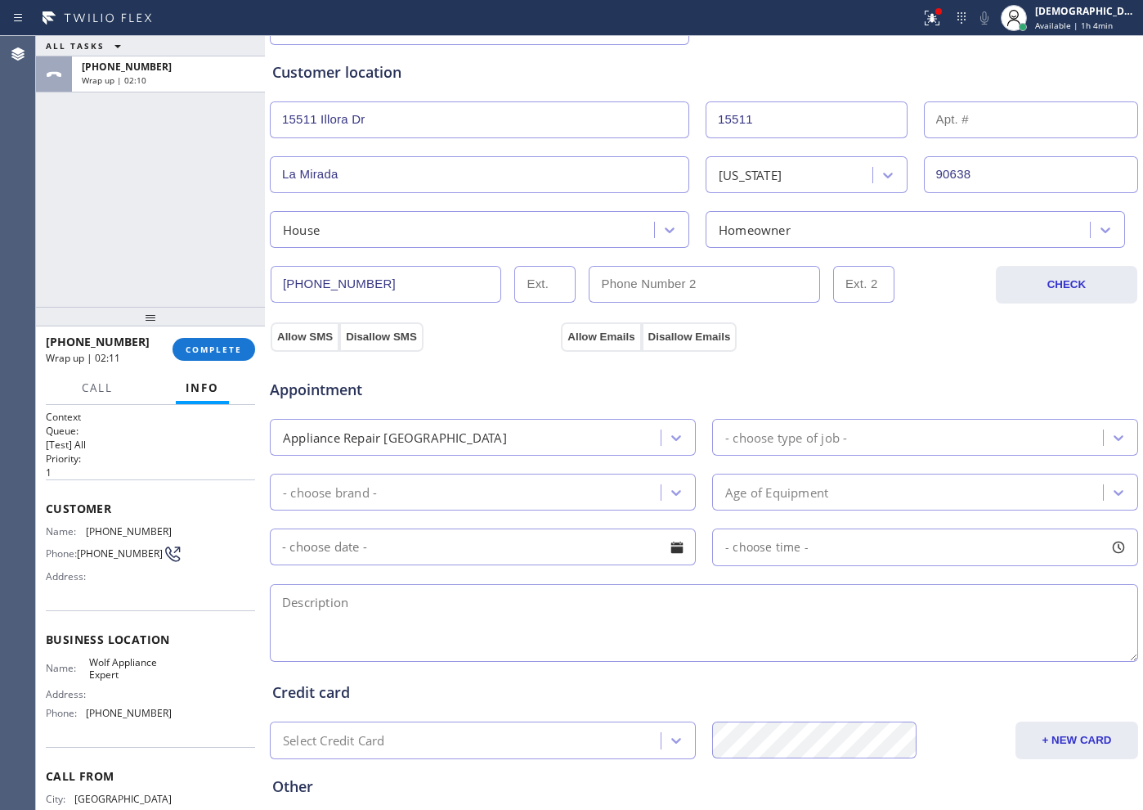
click at [591, 446] on div "Appliance Repair [GEOGRAPHIC_DATA]" at bounding box center [468, 437] width 386 height 29
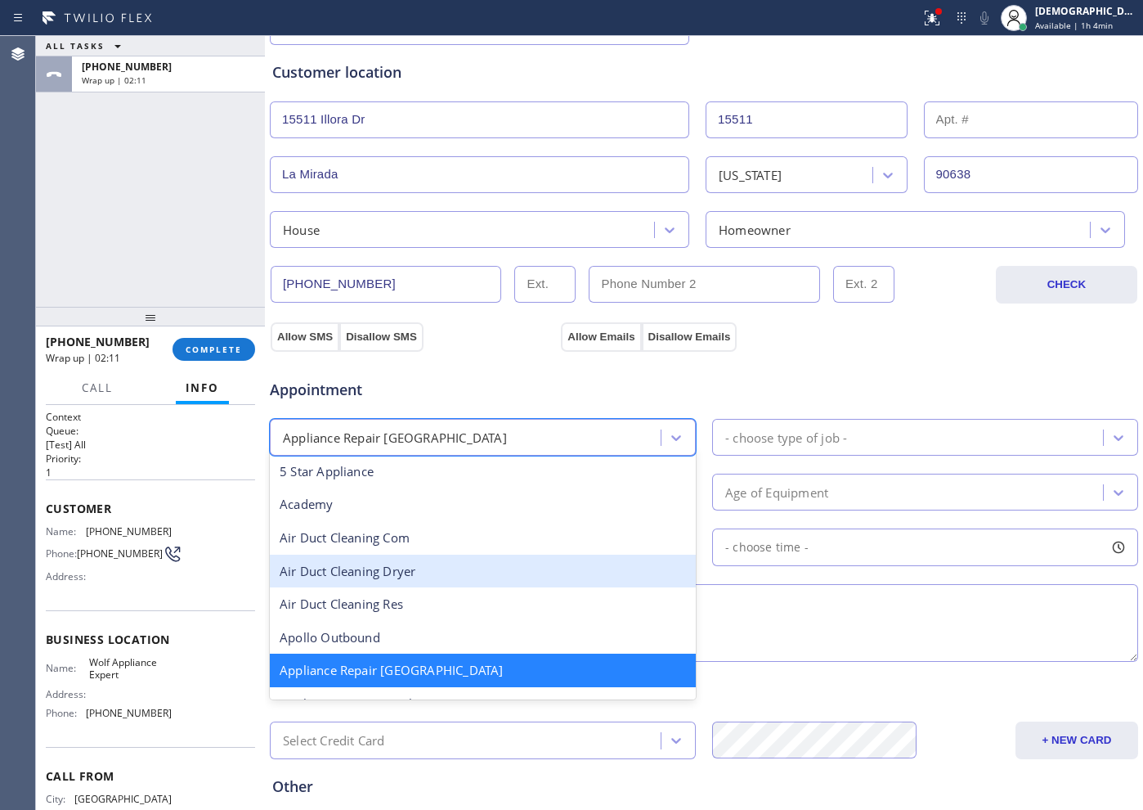
scroll to position [105, 0]
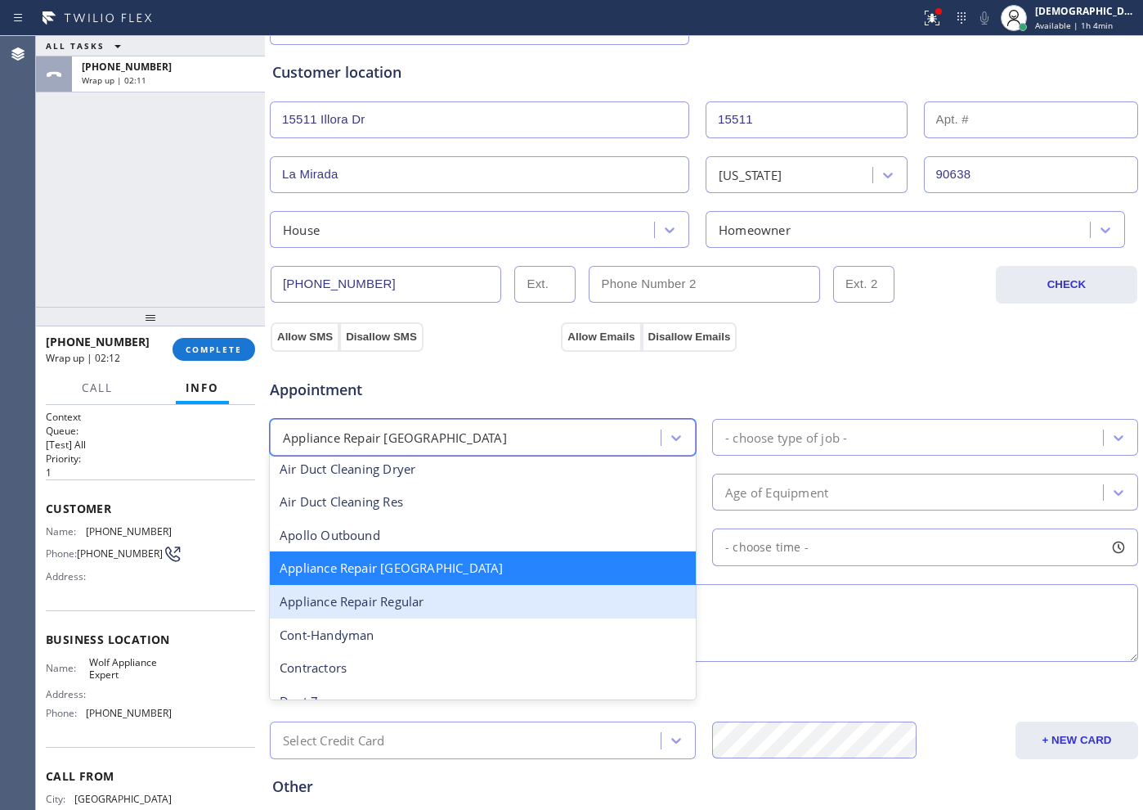
click at [531, 588] on div "Appliance Repair Regular" at bounding box center [483, 602] width 426 height 34
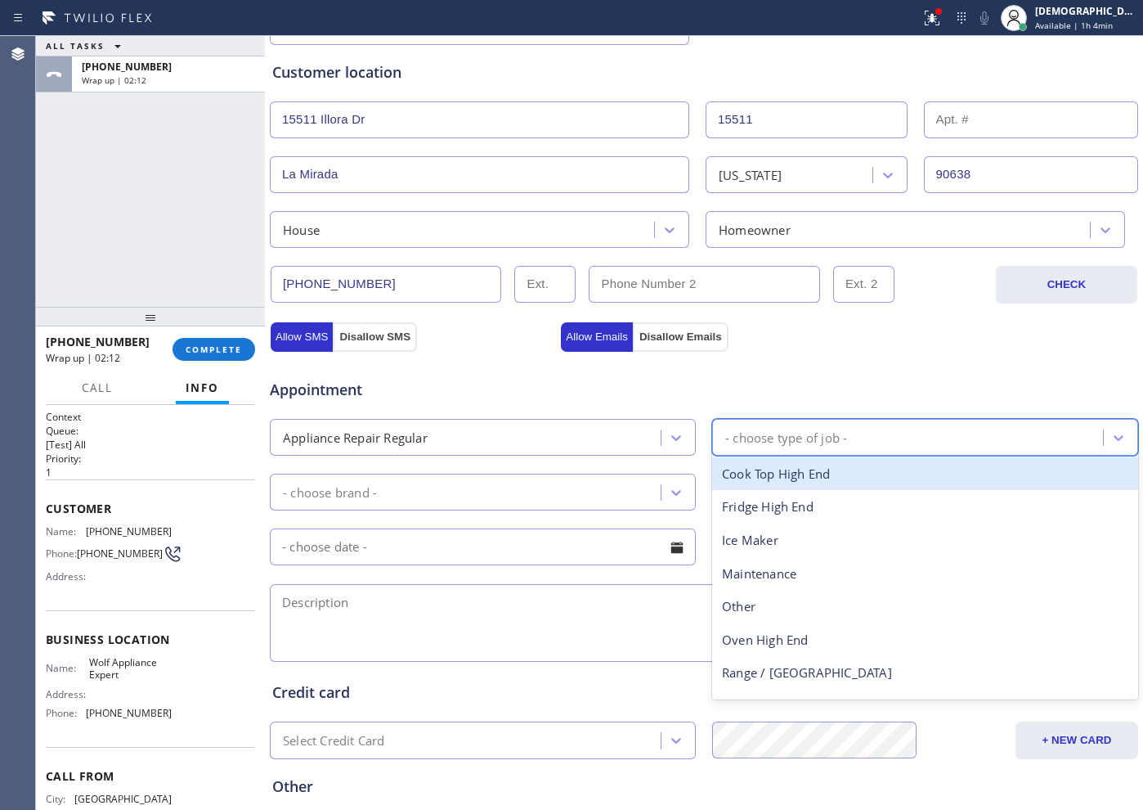
click at [780, 423] on div "- choose type of job -" at bounding box center [910, 437] width 386 height 29
type input "ov"
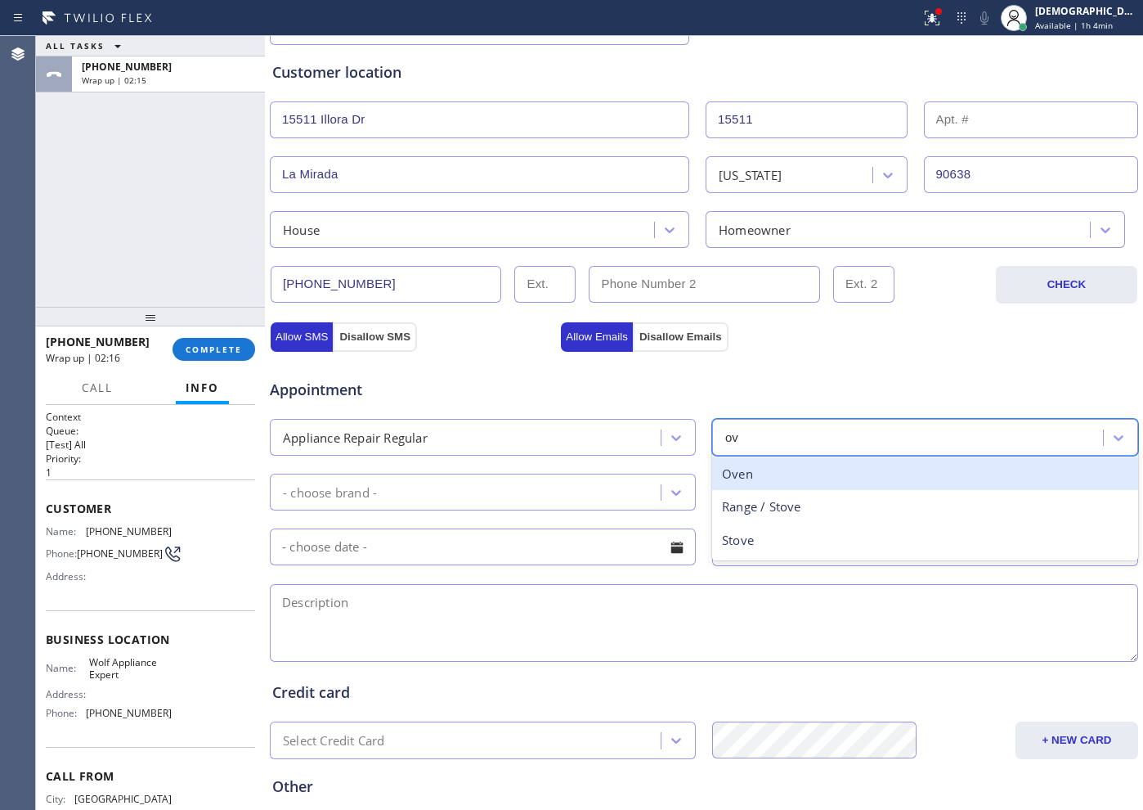
click at [778, 482] on div "Oven" at bounding box center [925, 474] width 426 height 34
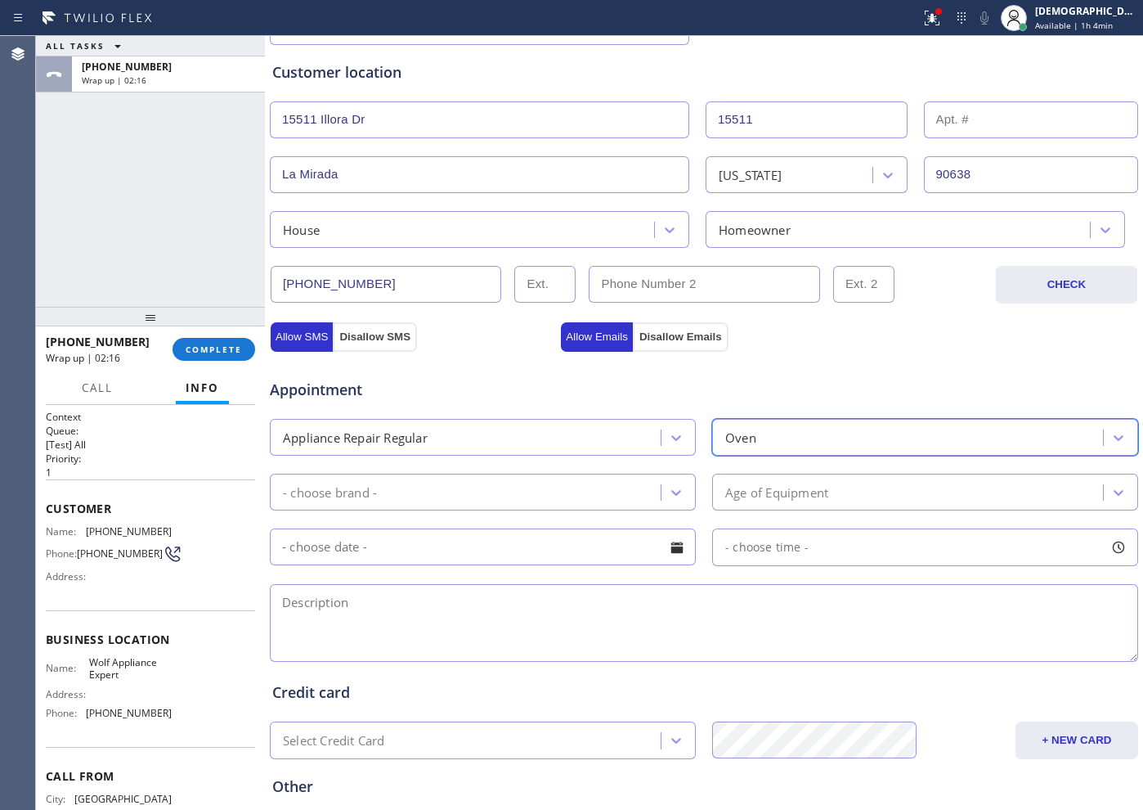
click at [547, 484] on div "- choose brand -" at bounding box center [468, 492] width 386 height 29
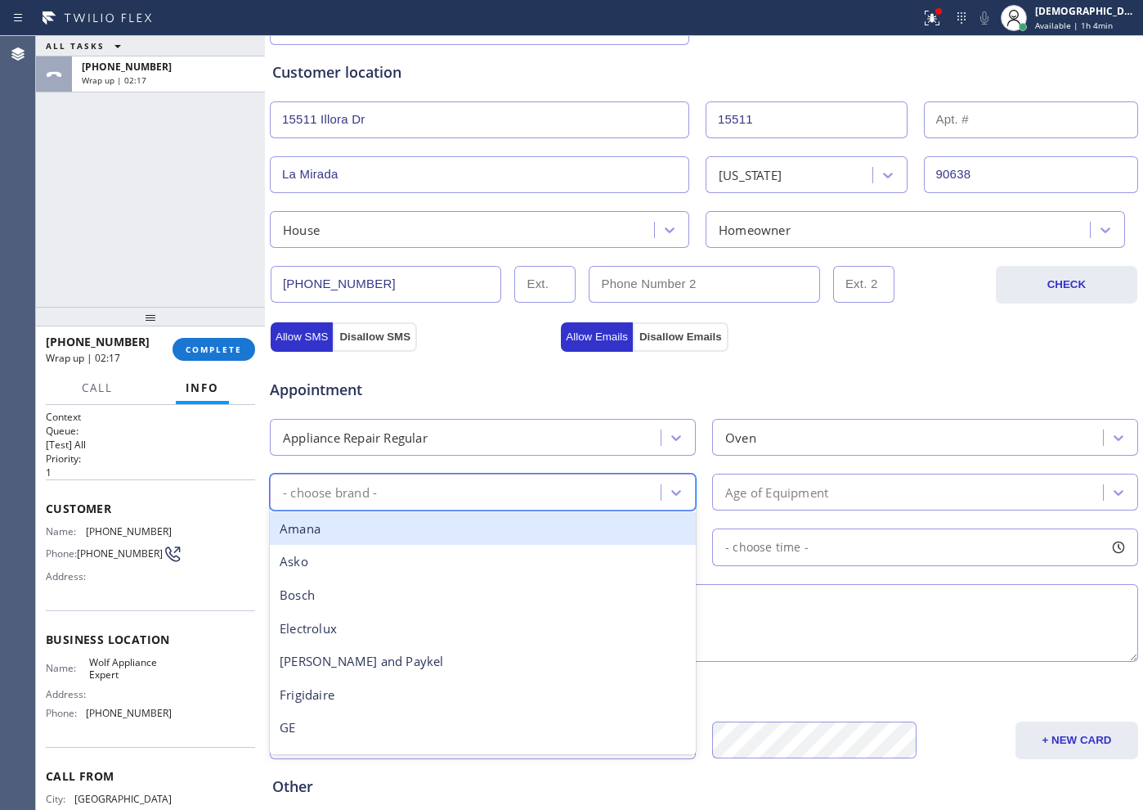
type input "g"
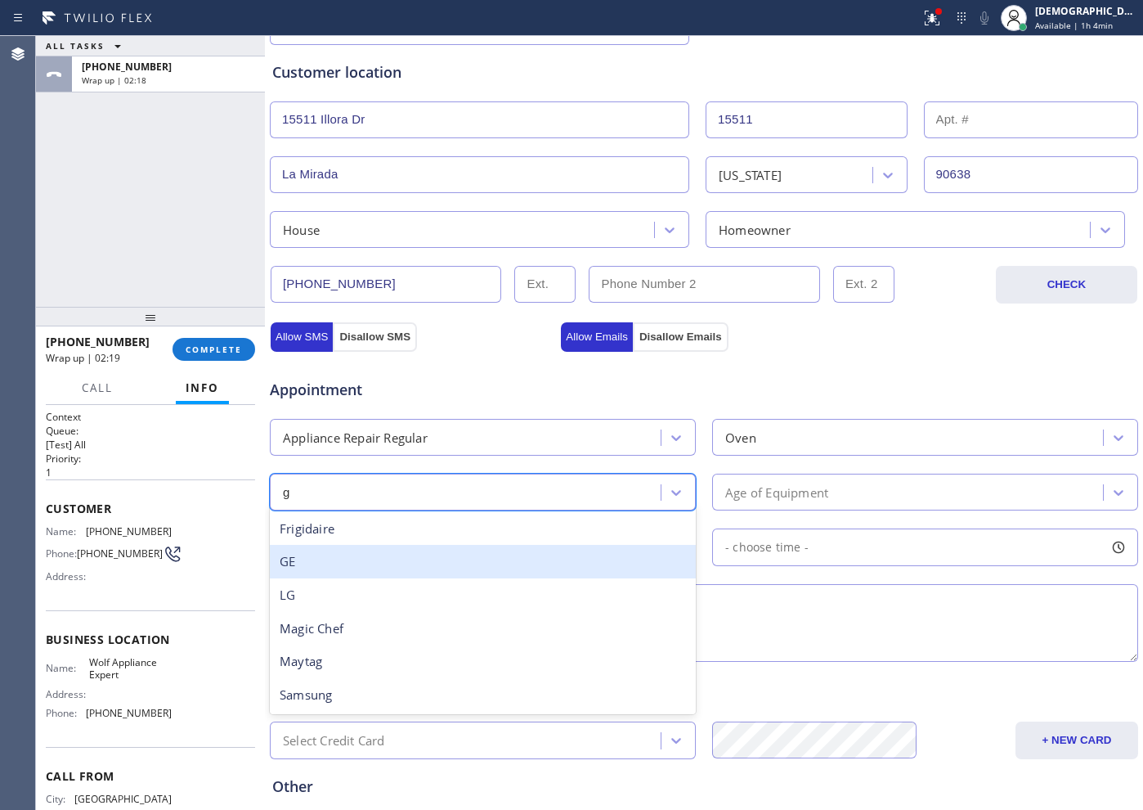
click at [518, 571] on div "GE" at bounding box center [483, 562] width 426 height 34
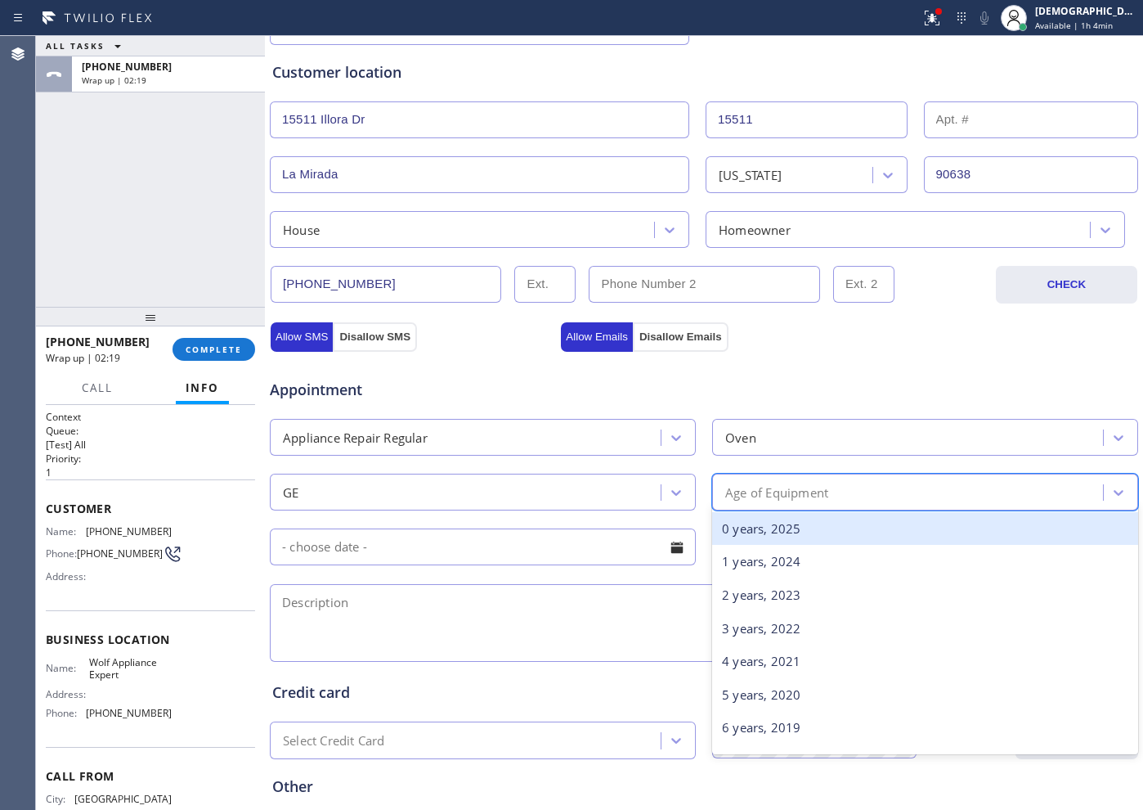
click at [771, 487] on div "Age of Equipment" at bounding box center [776, 492] width 103 height 19
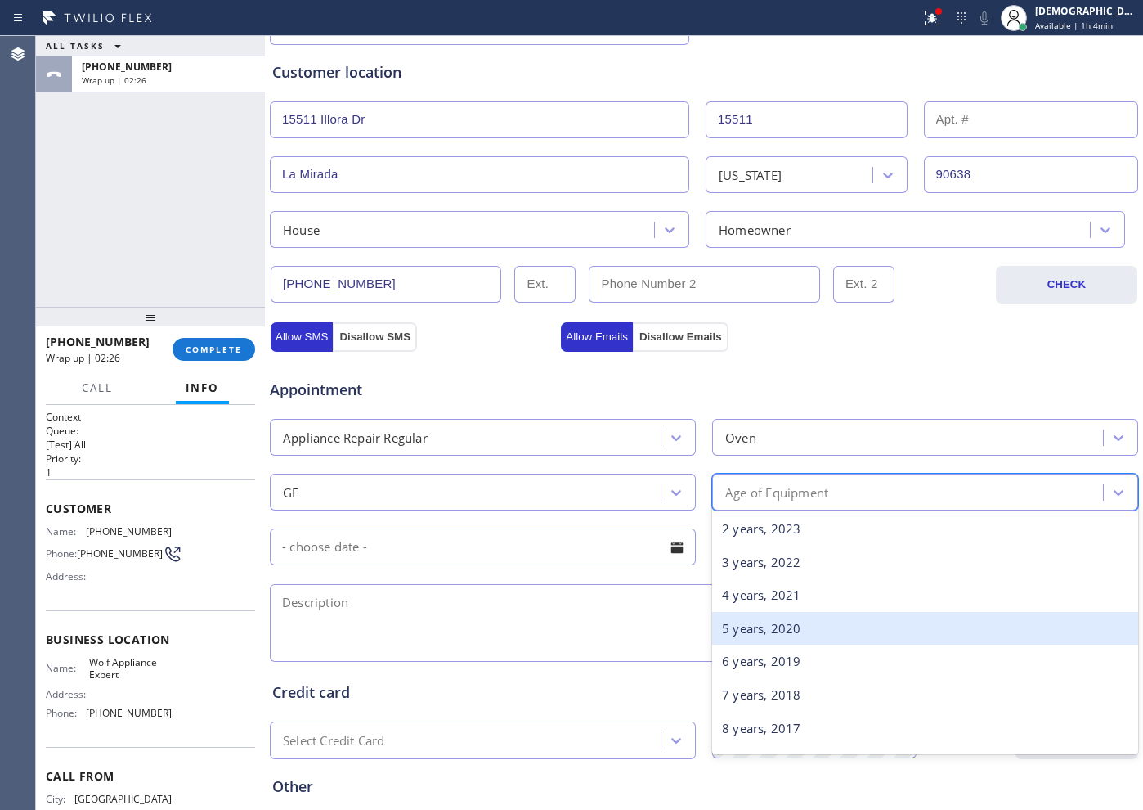
scroll to position [102, 0]
click at [792, 636] on div "6 years, 2019" at bounding box center [925, 626] width 426 height 34
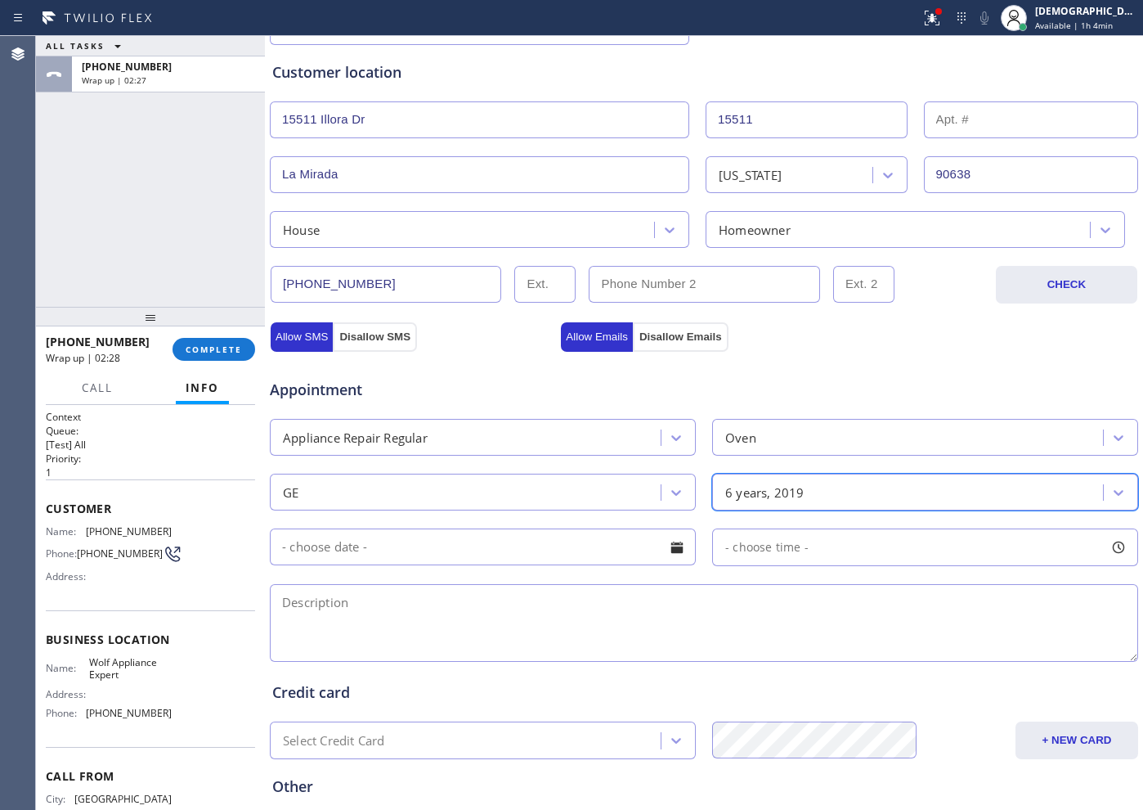
click at [494, 555] on input "text" at bounding box center [483, 546] width 426 height 37
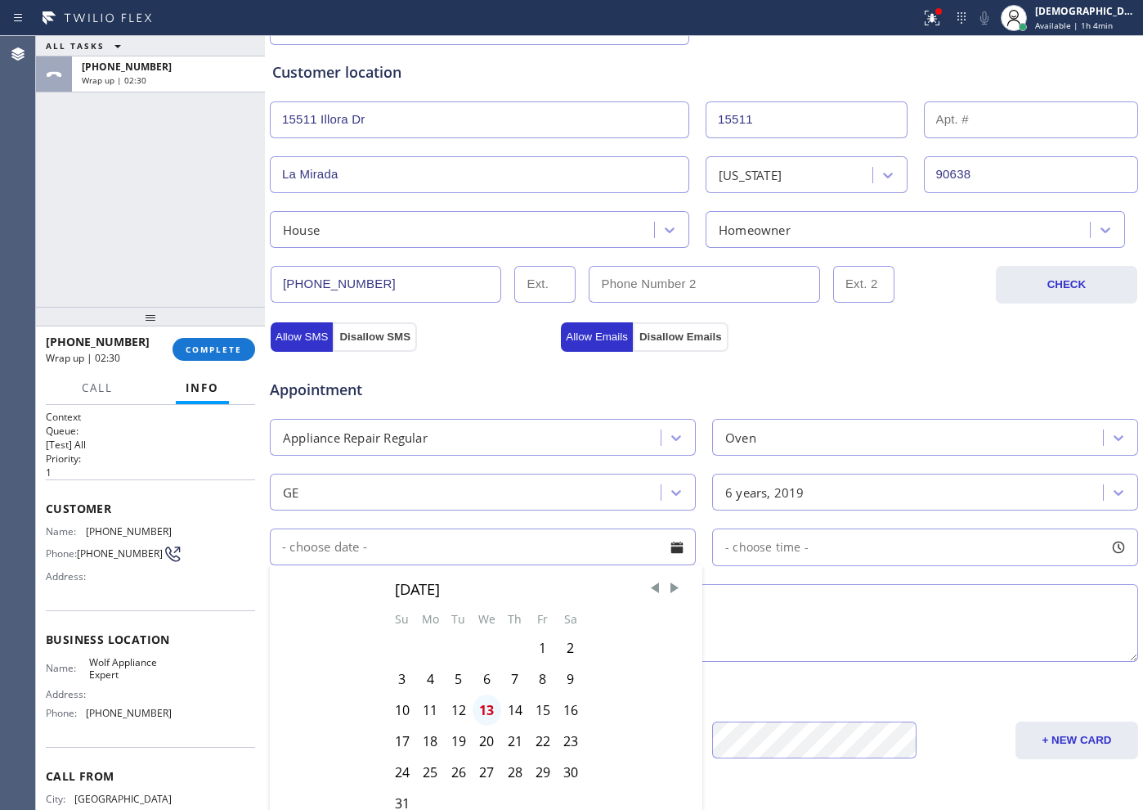
click at [484, 707] on div "13" at bounding box center [487, 709] width 29 height 31
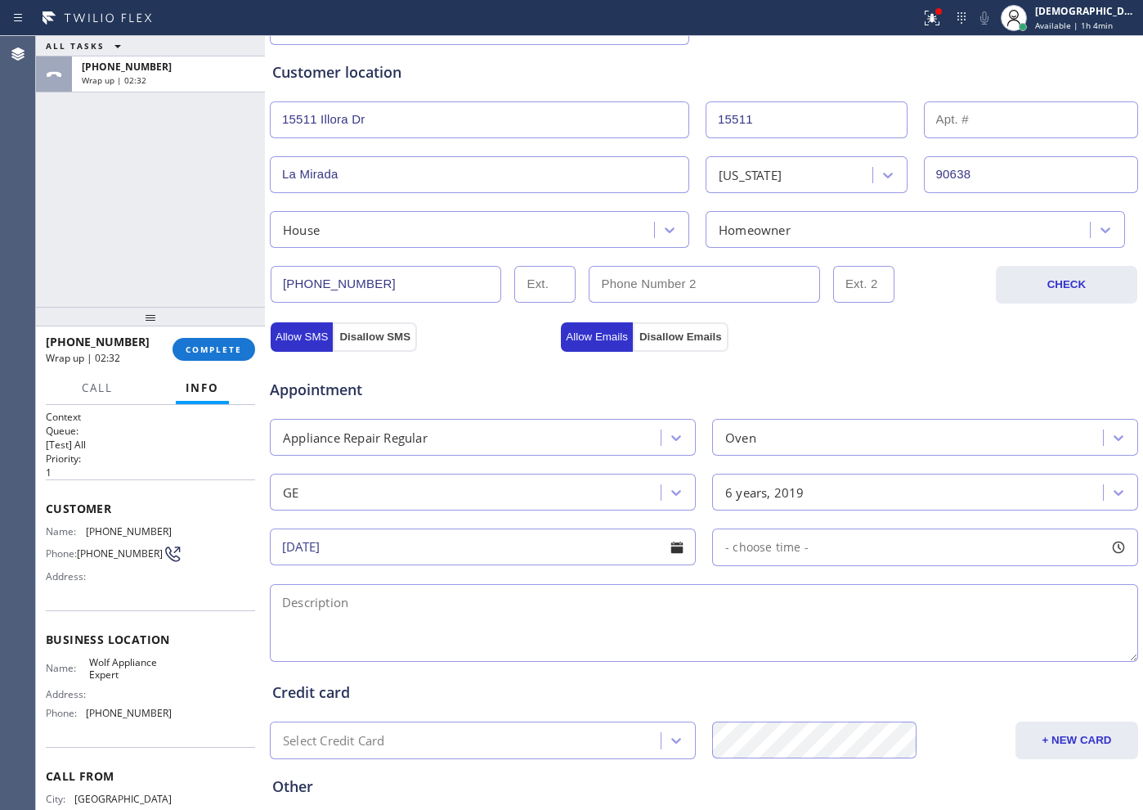
click at [793, 550] on span "- choose time -" at bounding box center [766, 547] width 83 height 16
click at [468, 535] on input "[DATE]" at bounding box center [483, 546] width 426 height 37
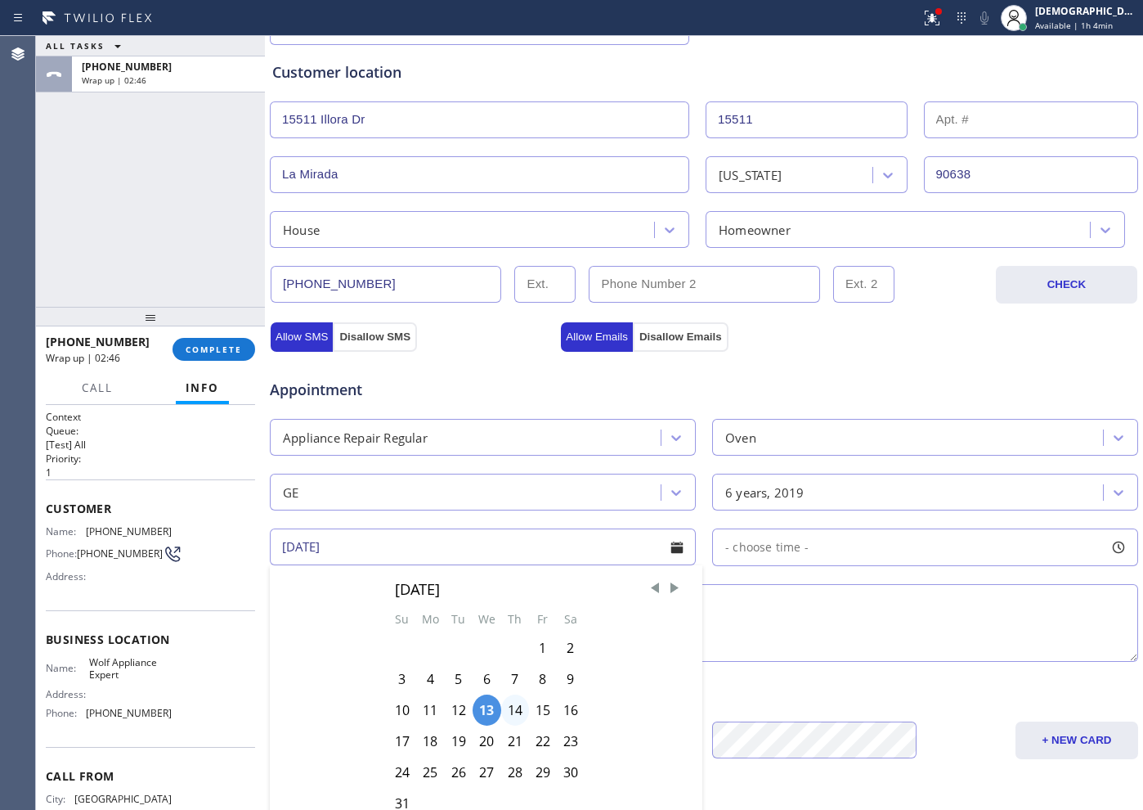
click at [513, 712] on div "14" at bounding box center [515, 709] width 28 height 31
type input "[DATE]"
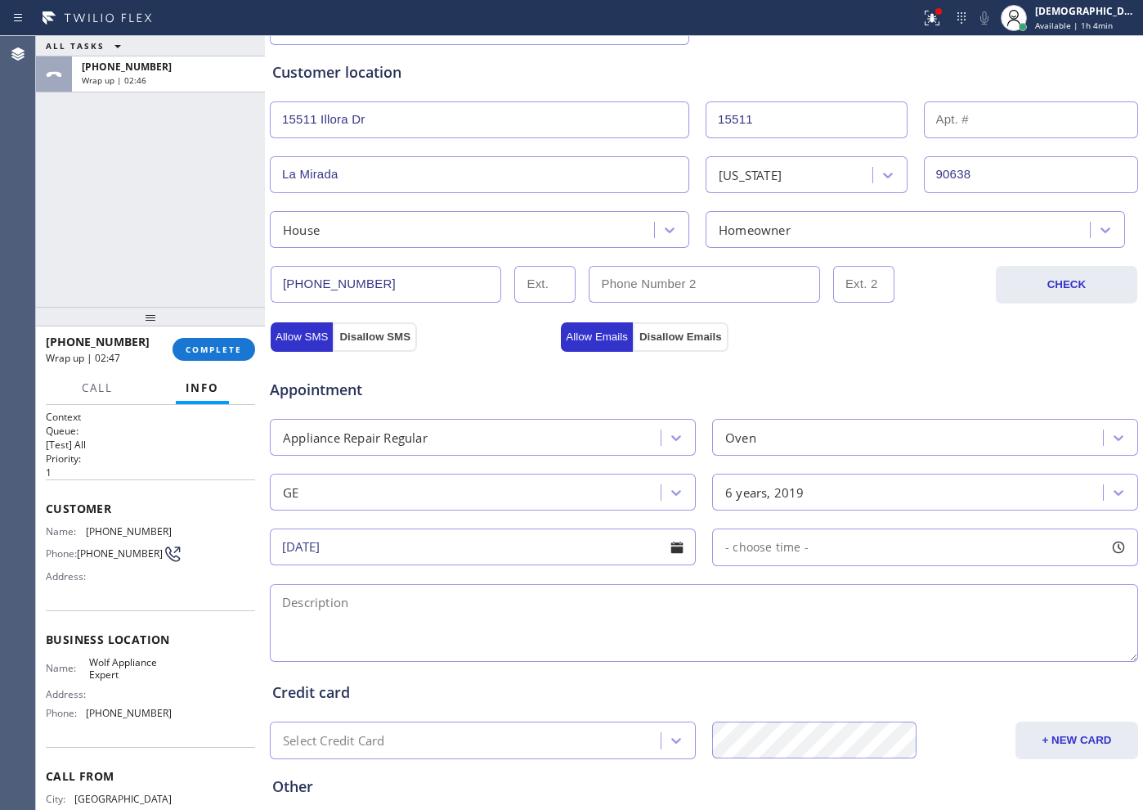
click at [760, 557] on div "- choose time -" at bounding box center [925, 547] width 426 height 38
drag, startPoint x: 723, startPoint y: 643, endPoint x: 897, endPoint y: 643, distance: 174.2
click at [901, 643] on div at bounding box center [911, 647] width 20 height 34
drag, startPoint x: 721, startPoint y: 649, endPoint x: 823, endPoint y: 654, distance: 102.4
click at [825, 654] on div at bounding box center [835, 647] width 20 height 34
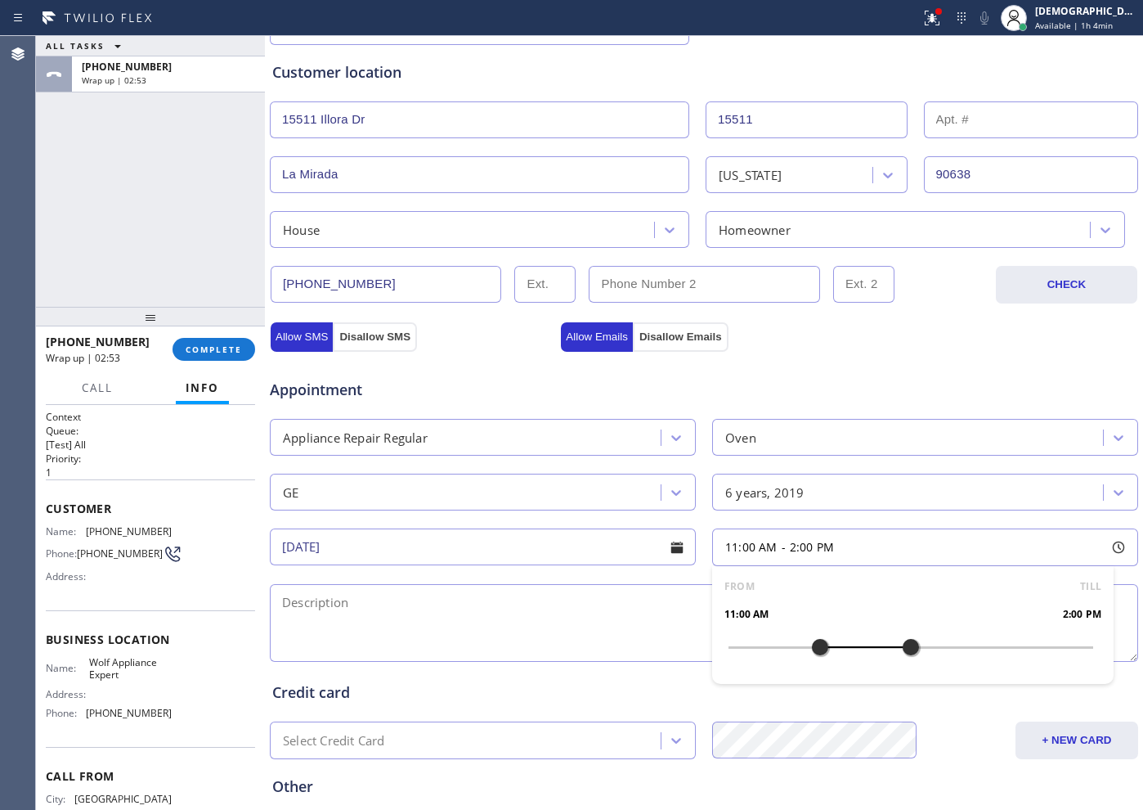
drag, startPoint x: 824, startPoint y: 647, endPoint x: 815, endPoint y: 647, distance: 9.8
click at [815, 647] on div at bounding box center [821, 647] width 20 height 34
click at [521, 610] on textarea at bounding box center [704, 623] width 869 height 78
click at [470, 597] on textarea "11-2 / No SCF /" at bounding box center [704, 623] width 869 height 78
paste textarea "Brown /wall Oven / it wont turn LIT / 6 years"
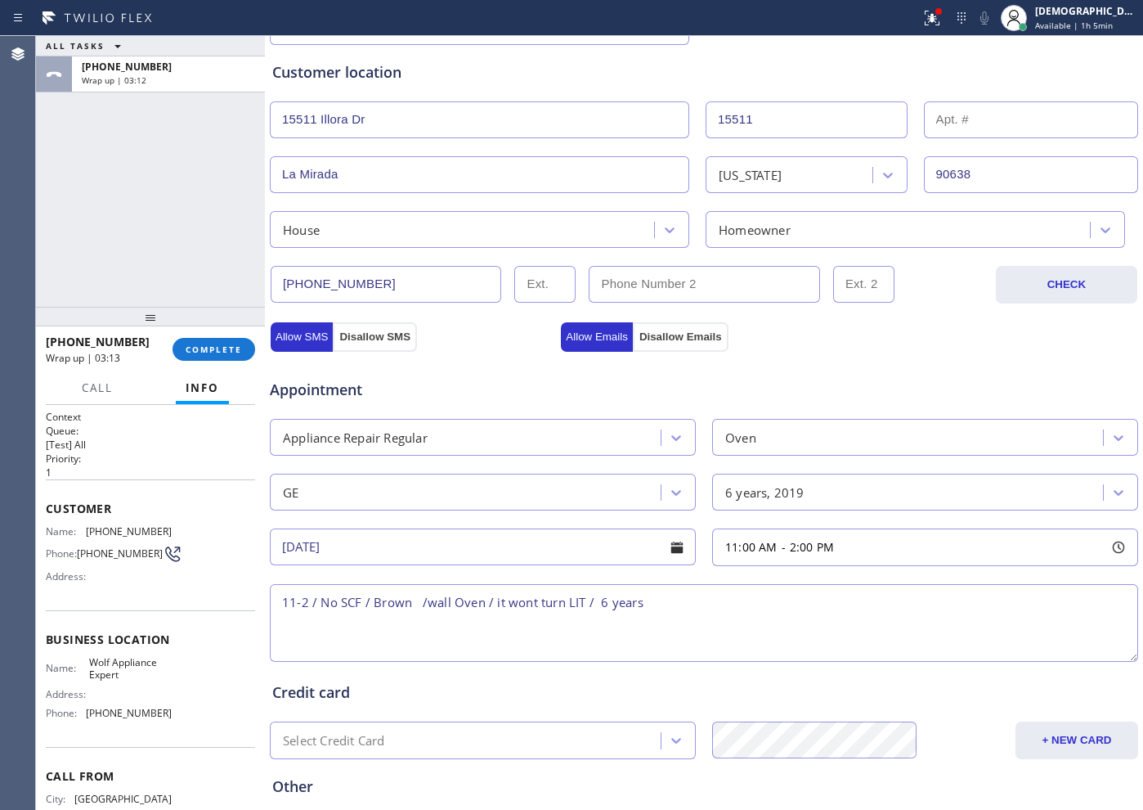
click at [717, 613] on textarea "11-2 / No SCF / Brown /wall Oven / it wont turn LIT / 6 years" at bounding box center [704, 623] width 869 height 78
click at [698, 603] on textarea "11-2 / No SCF / Brown /wall Oven / it wont turn LIT / 6 years /" at bounding box center [704, 623] width 869 height 78
paste textarea "GE /Microwave / its not turning on / 6"
click at [989, 613] on textarea "11-2 / No SCF / Brown /wall Oven / it wont turn LIT / 6 years / GE /Microwave /…" at bounding box center [704, 623] width 869 height 78
paste textarea "[STREET_ADDRESS][PERSON_NAME]"
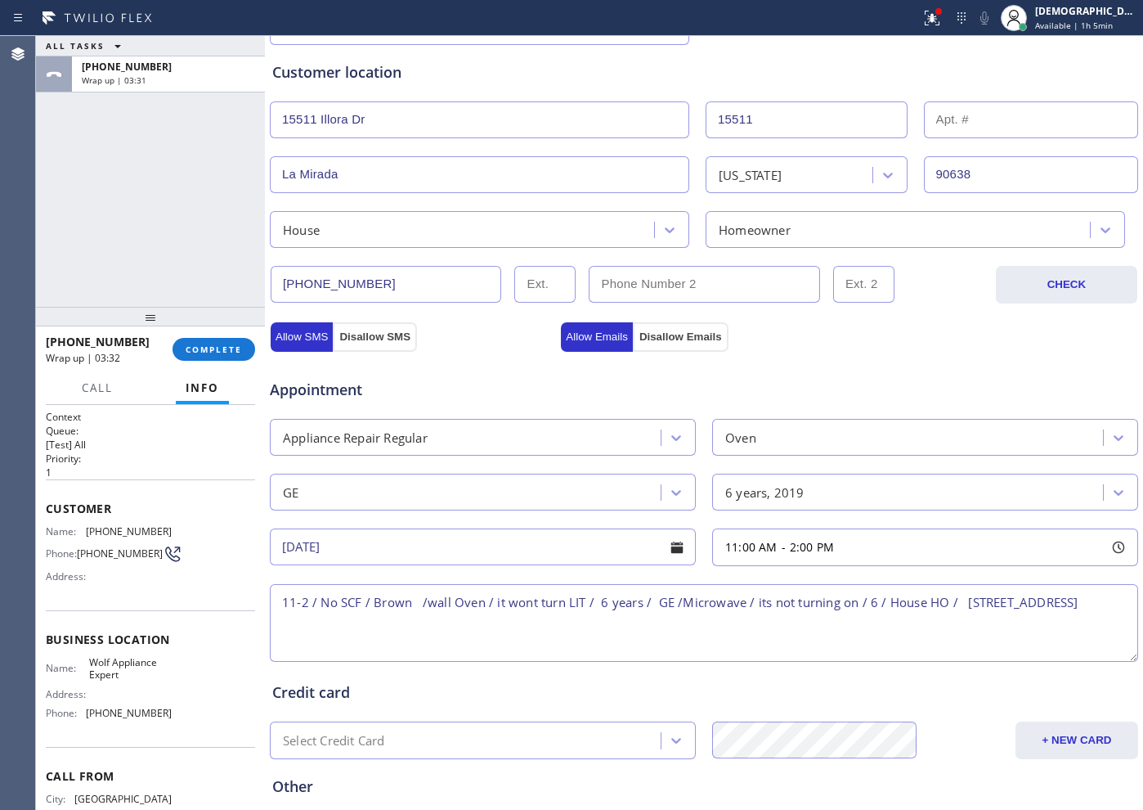
click at [137, 689] on div "Name: Wolf Appliance Expert Address: Phone: [PHONE_NUMBER]" at bounding box center [109, 691] width 126 height 70
drag, startPoint x: 120, startPoint y: 684, endPoint x: 87, endPoint y: 672, distance: 35.4
click at [89, 672] on span "Wolf Appliance Expert" at bounding box center [130, 668] width 82 height 25
copy span "Wolf Appliance Expert"
click at [438, 631] on textarea "11-2 / No SCF / Brown /wall Oven / it wont turn LIT / 6 years / GE /Microwave /…" at bounding box center [704, 623] width 869 height 78
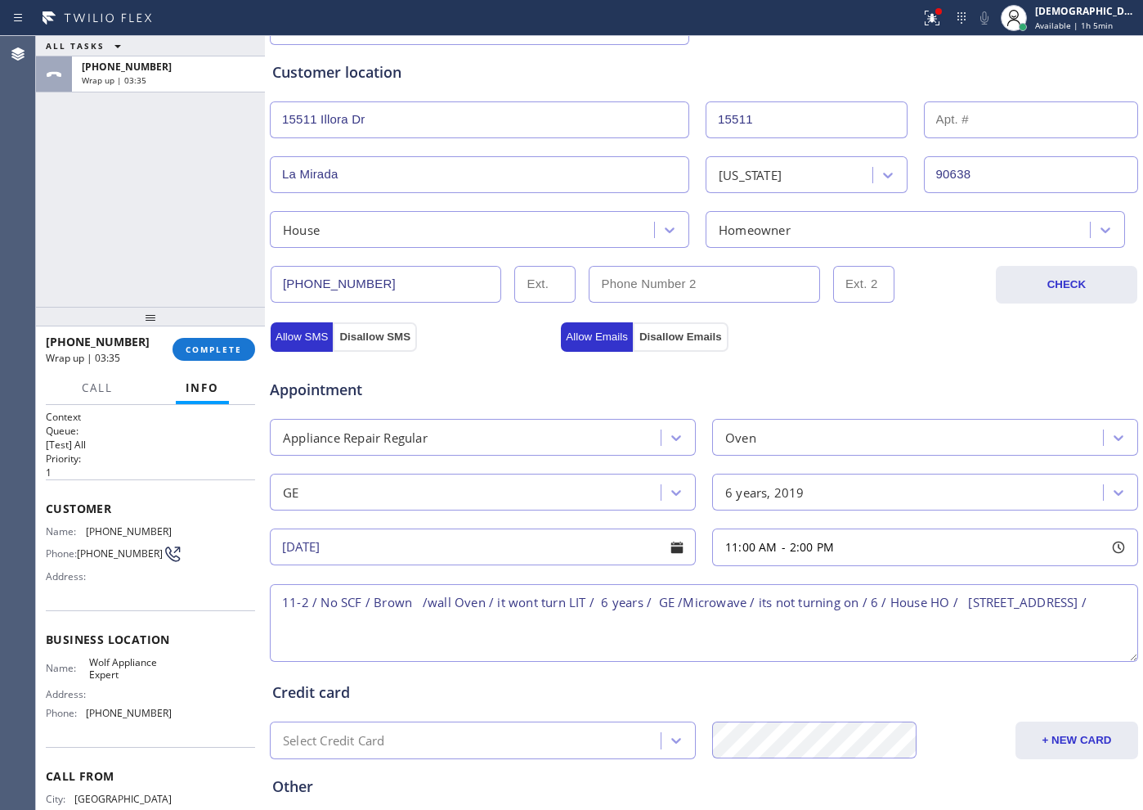
paste textarea "Wolf Appliance Expert"
click at [538, 627] on textarea "11-2 / No SCF / Brown /wall Oven / it wont turn LIT / 6 years / GE /Microwave /…" at bounding box center [704, 623] width 869 height 78
paste textarea "Please call customer 30 minutes prior to arrival"
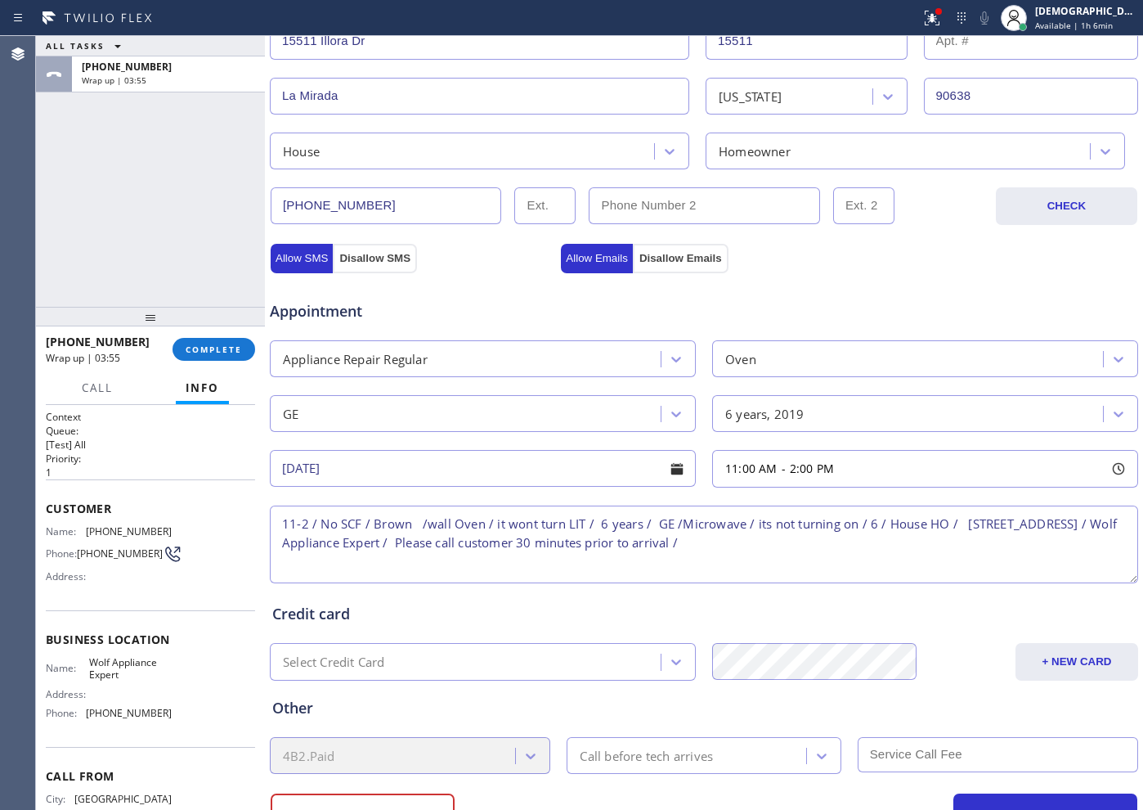
scroll to position [458, 0]
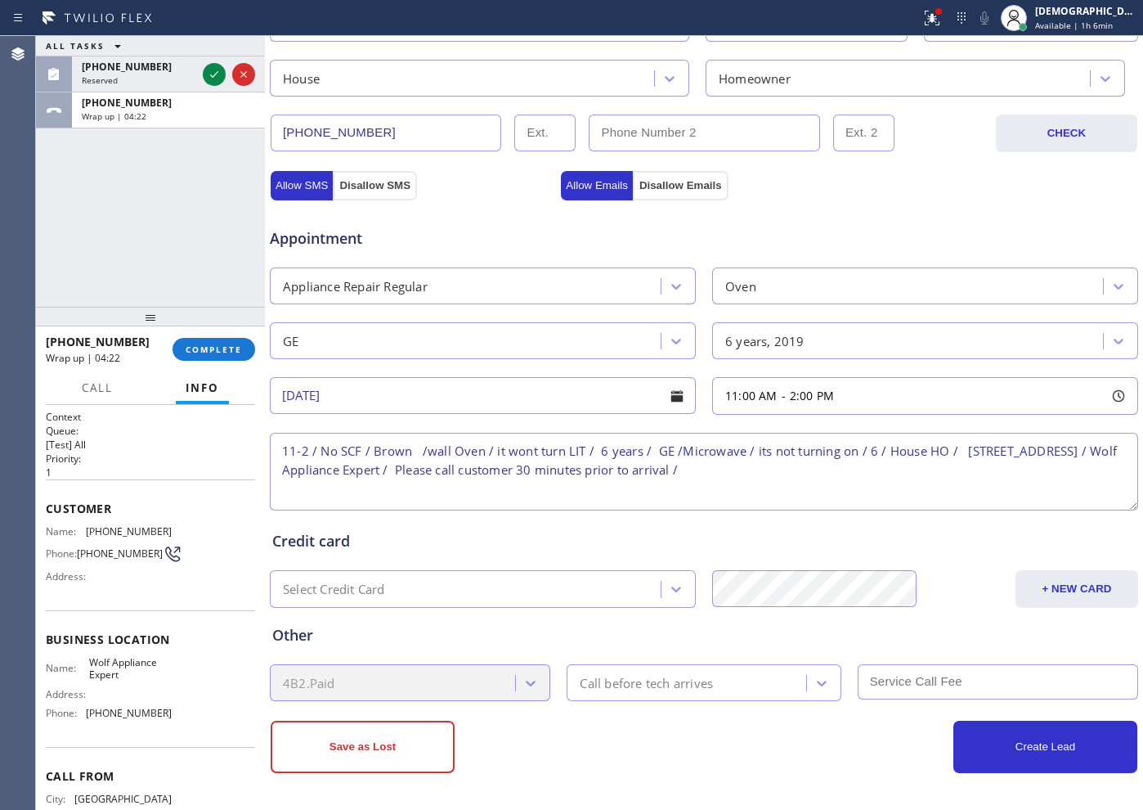
type textarea "11-2 / No SCF / Brown /wall Oven / it wont turn LIT / 6 years / GE /Microwave /…"
click at [647, 685] on div "Call before tech arrives" at bounding box center [646, 682] width 133 height 19
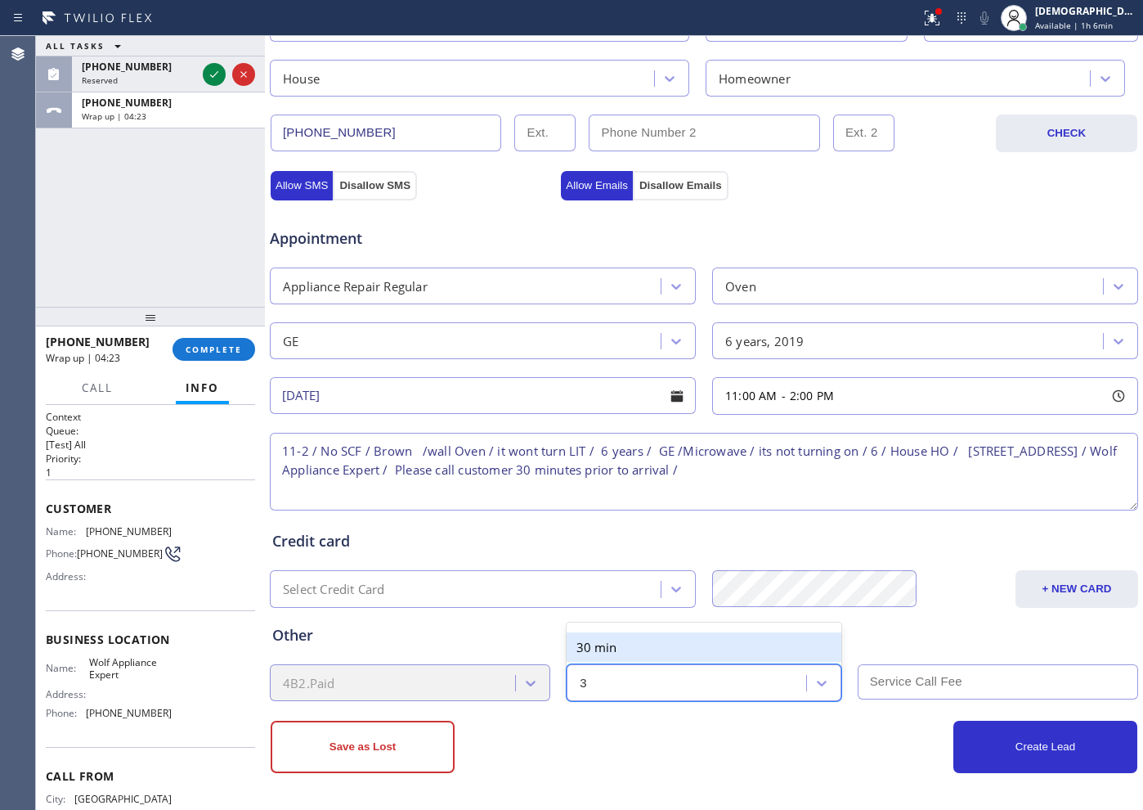
type input "30"
click at [642, 650] on div "30 min" at bounding box center [704, 646] width 274 height 29
click at [903, 679] on input "text" at bounding box center [998, 681] width 281 height 35
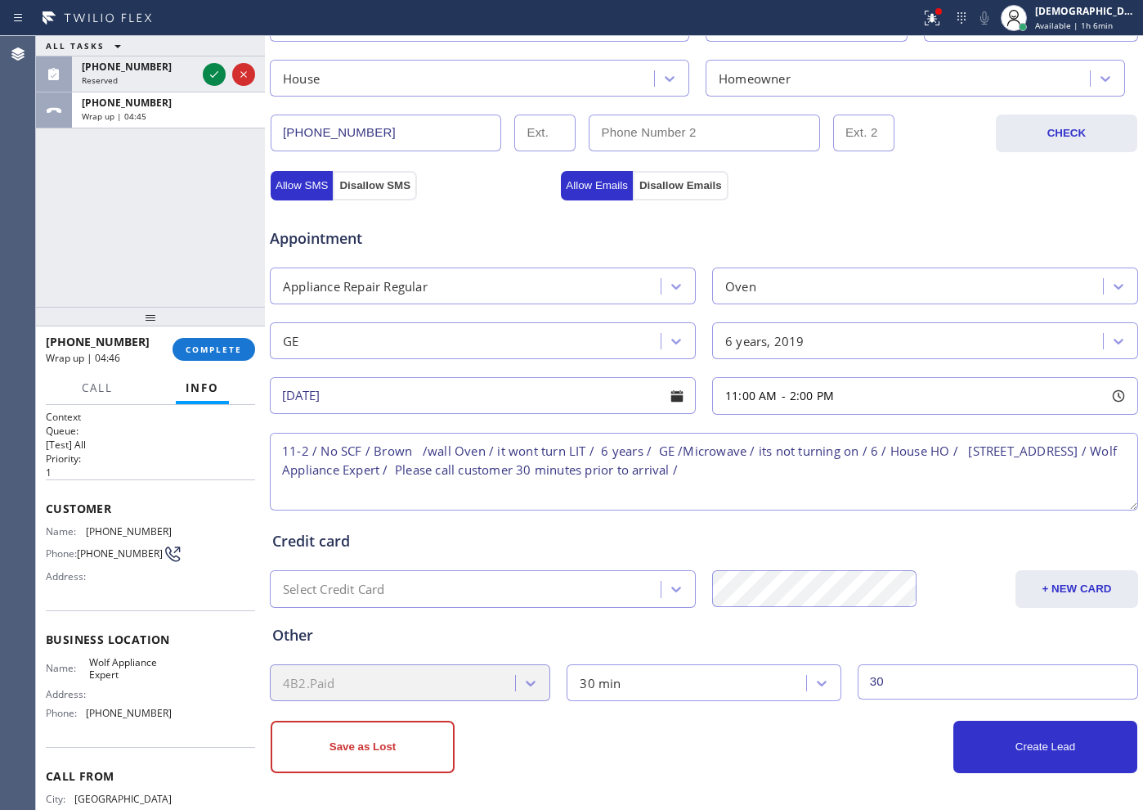
type input "3"
type input "0"
click at [1023, 747] on button "Create Lead" at bounding box center [1046, 747] width 184 height 52
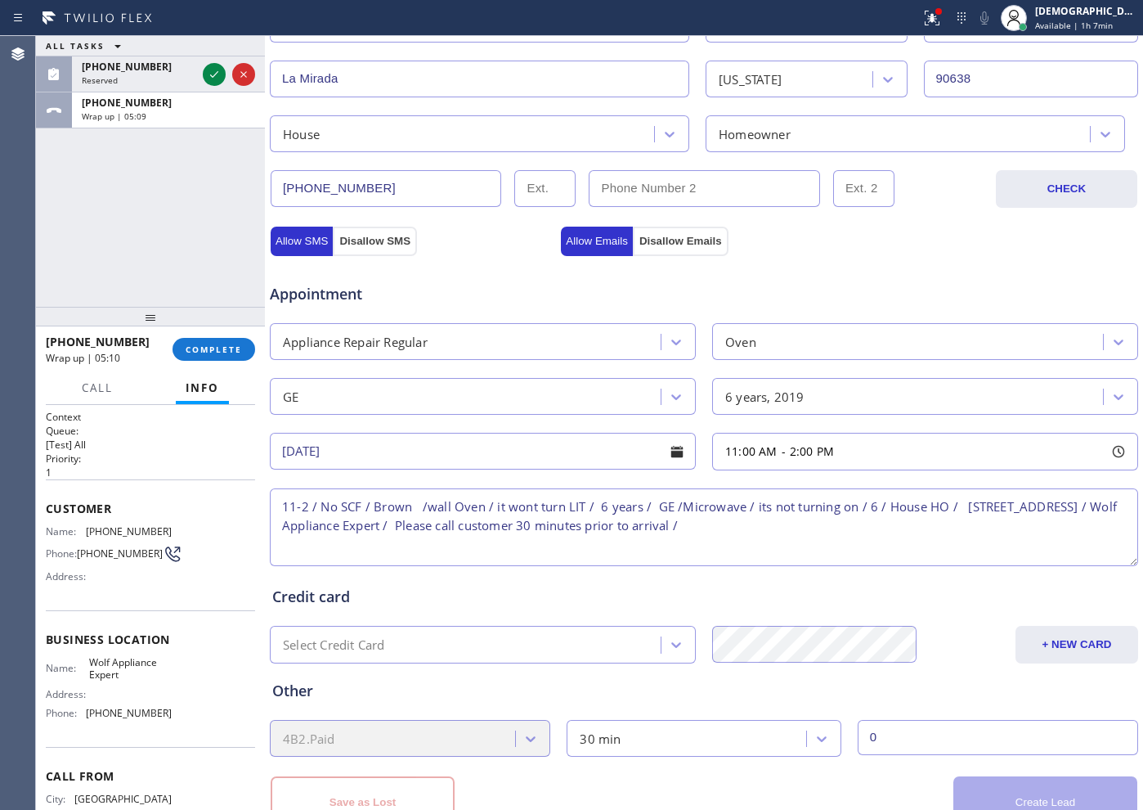
scroll to position [514, 0]
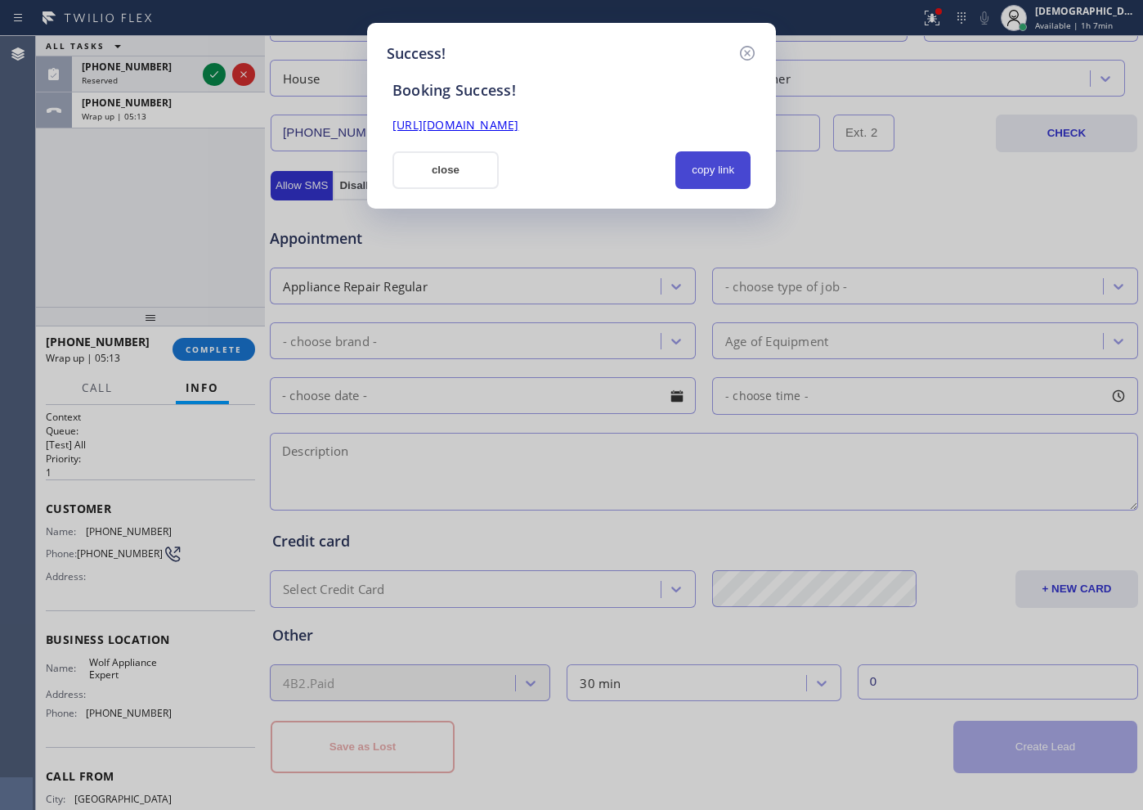
click at [727, 164] on button "copy link" at bounding box center [713, 170] width 75 height 38
click at [623, 135] on div "Booking Success! [URL][DOMAIN_NAME] close copied!" at bounding box center [572, 127] width 370 height 124
click at [519, 124] on link "[URL][DOMAIN_NAME]" at bounding box center [456, 125] width 126 height 16
click at [465, 171] on button "close" at bounding box center [446, 170] width 106 height 38
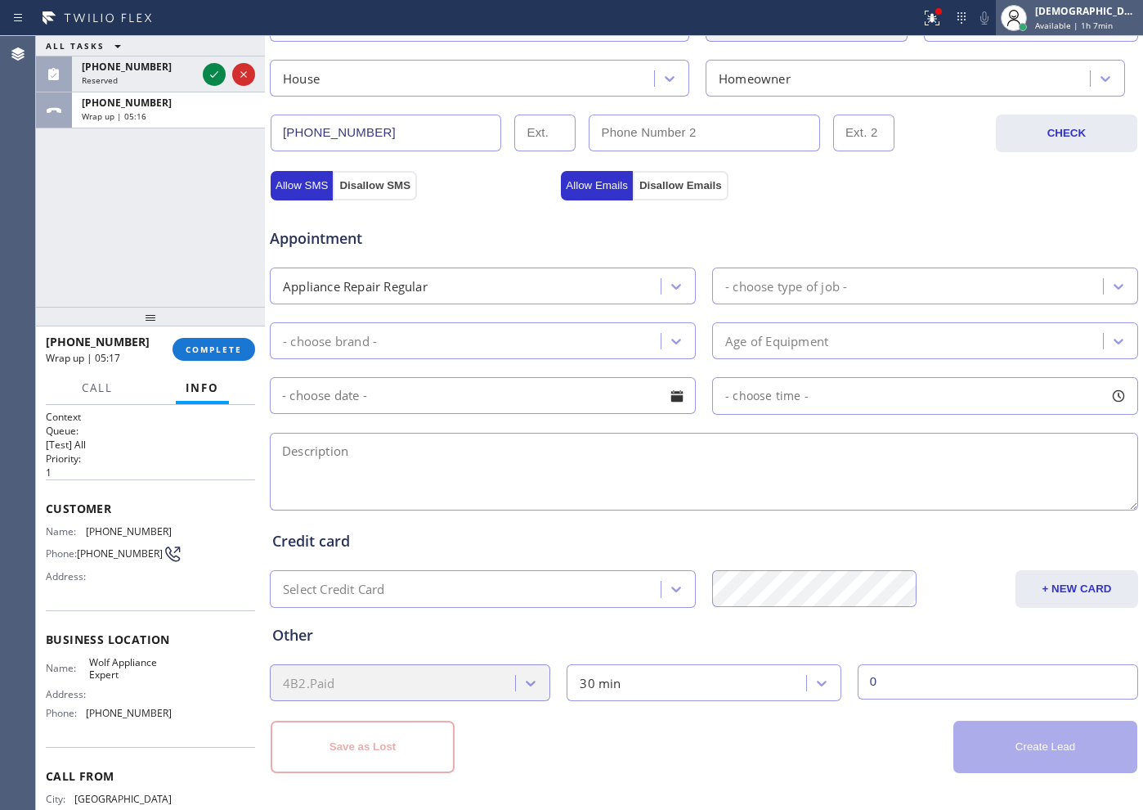
click at [1102, 28] on span "Available | 1h 7min" at bounding box center [1074, 25] width 78 height 11
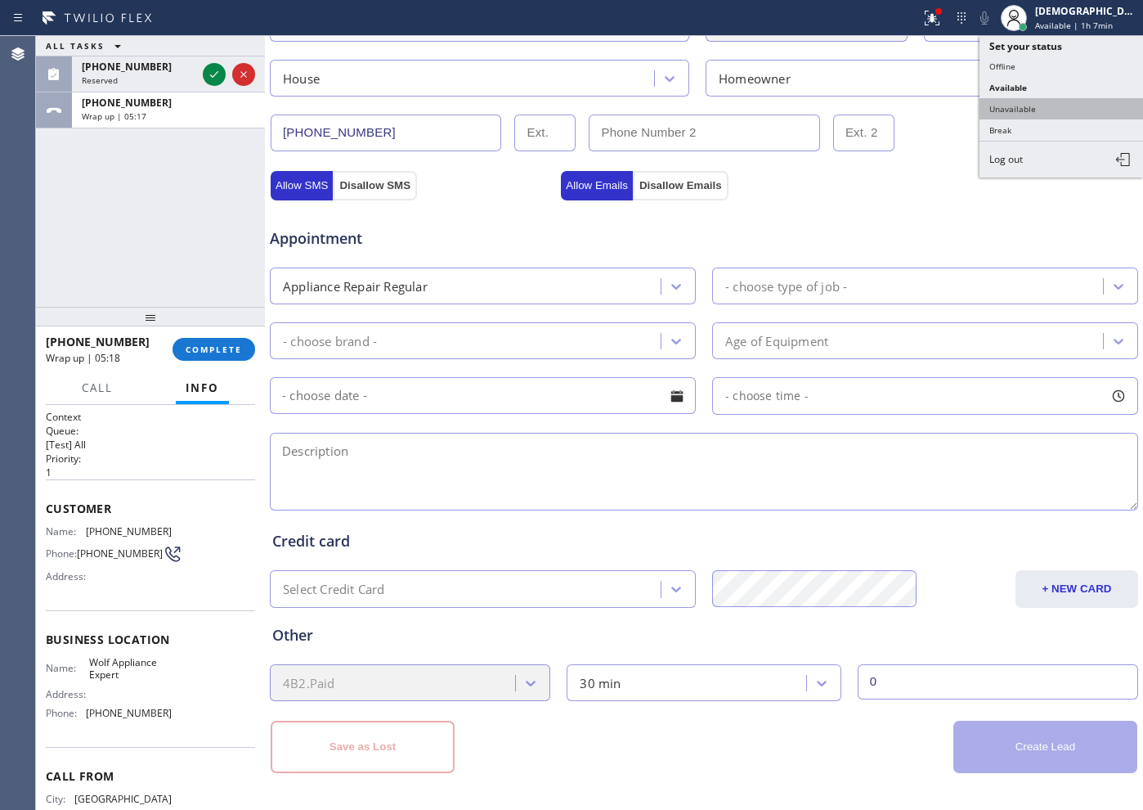
click at [1013, 110] on button "Unavailable" at bounding box center [1062, 108] width 164 height 21
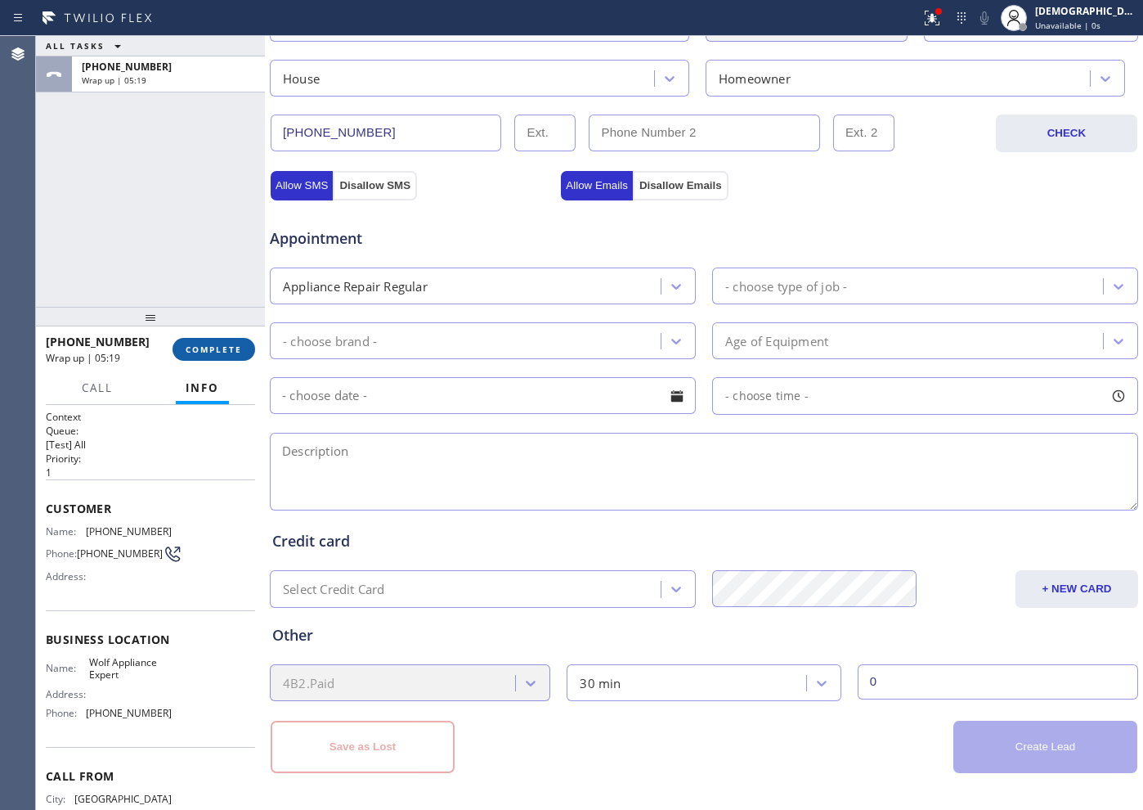
click at [209, 351] on span "COMPLETE" at bounding box center [214, 349] width 56 height 11
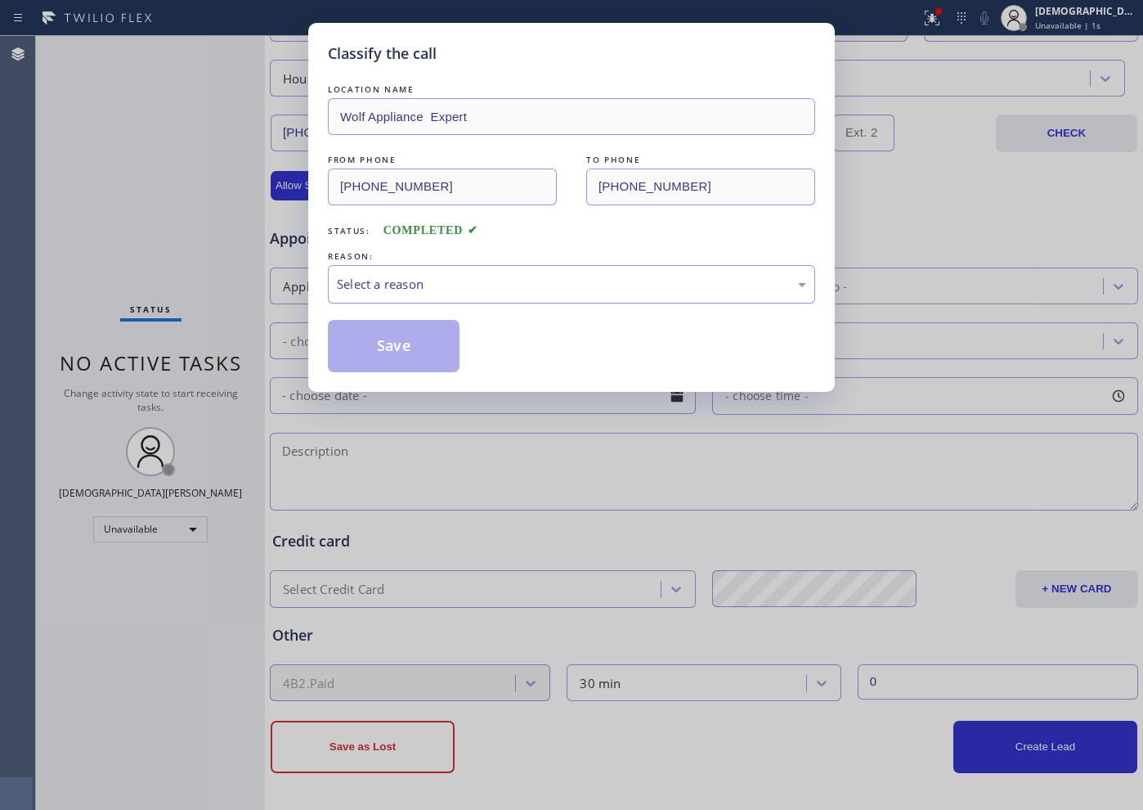
click at [438, 276] on div "Select a reason" at bounding box center [571, 284] width 469 height 19
click at [395, 335] on button "Save" at bounding box center [394, 346] width 132 height 52
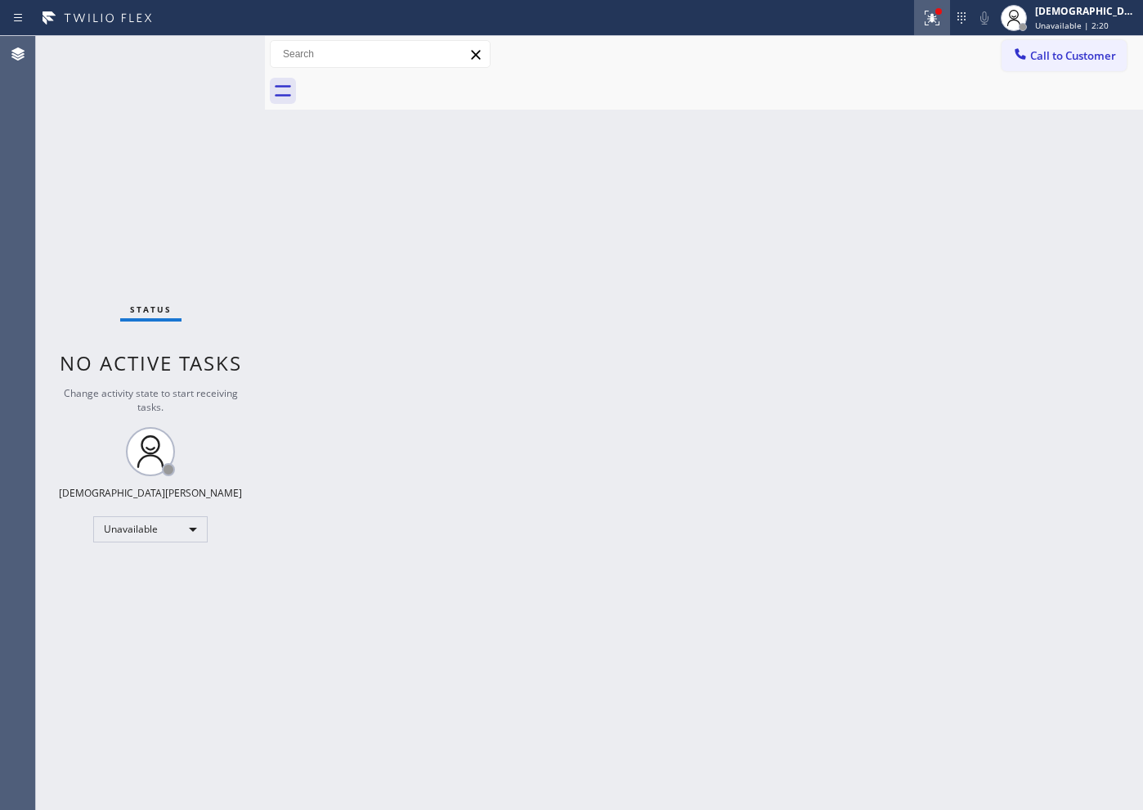
click at [950, 20] on div at bounding box center [932, 18] width 36 height 20
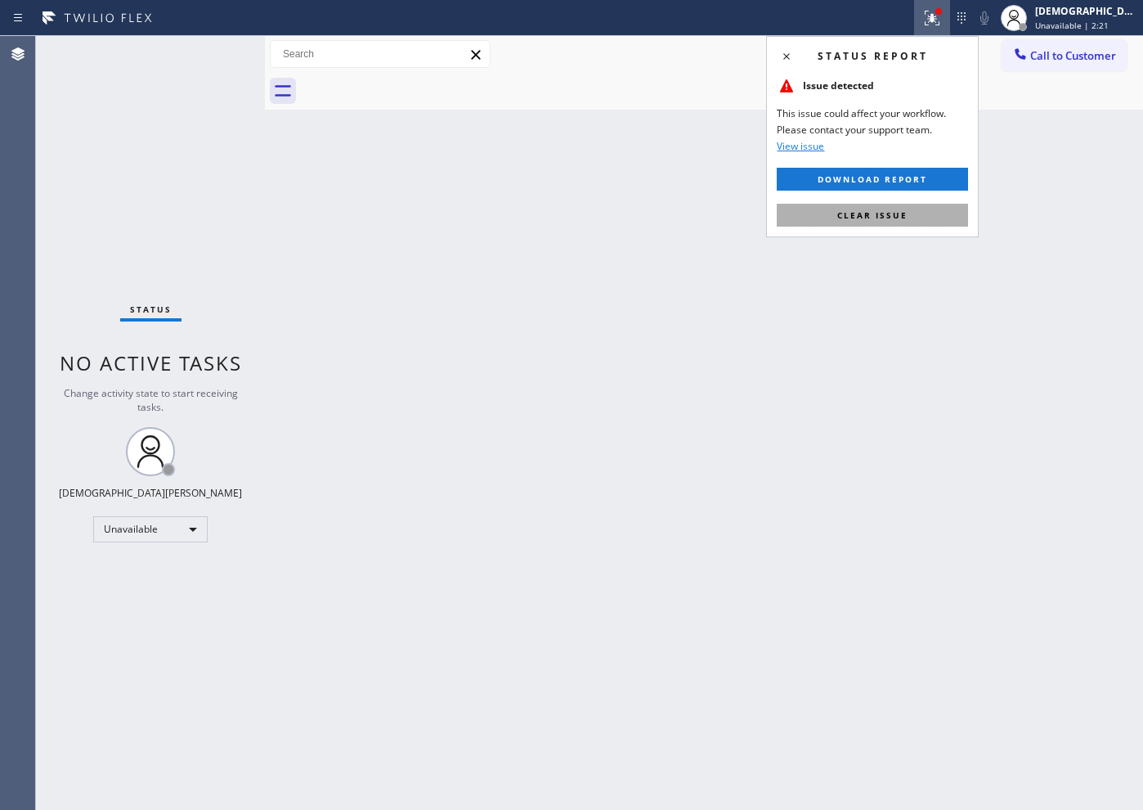
click at [919, 209] on button "Clear issue" at bounding box center [872, 215] width 191 height 23
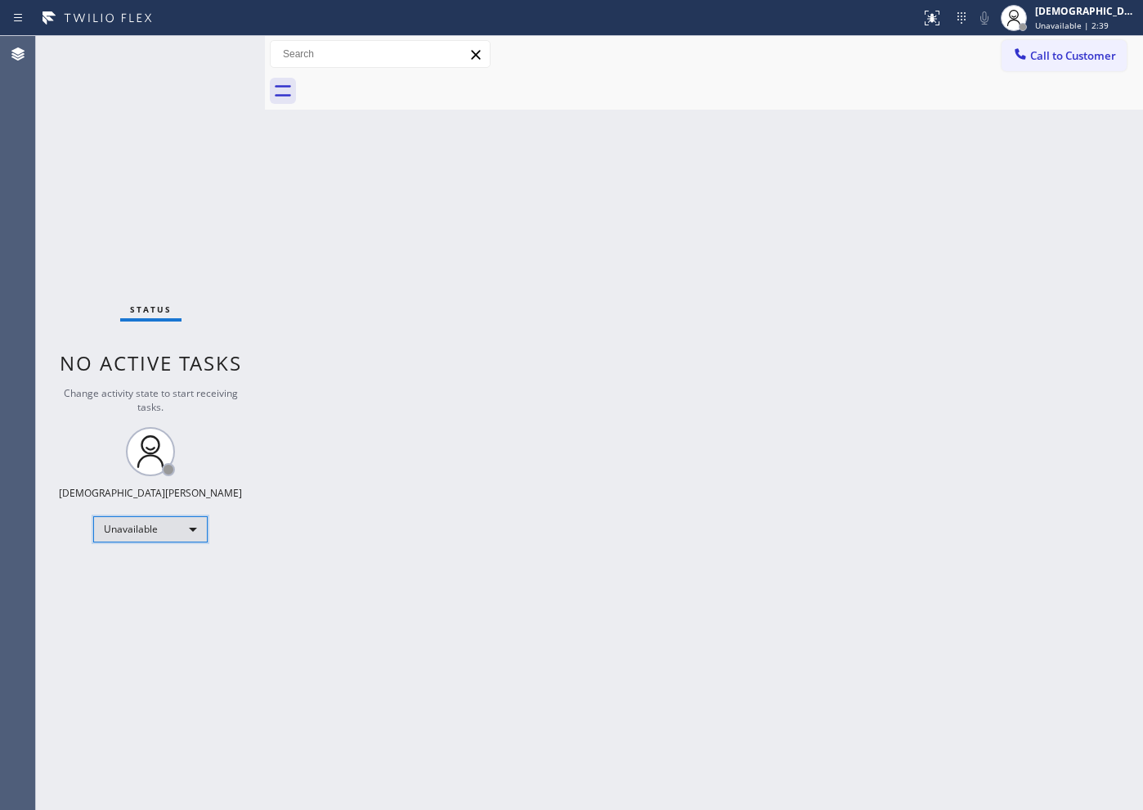
click at [165, 533] on div "Unavailable" at bounding box center [150, 529] width 115 height 26
click at [165, 573] on li "Available" at bounding box center [149, 573] width 111 height 20
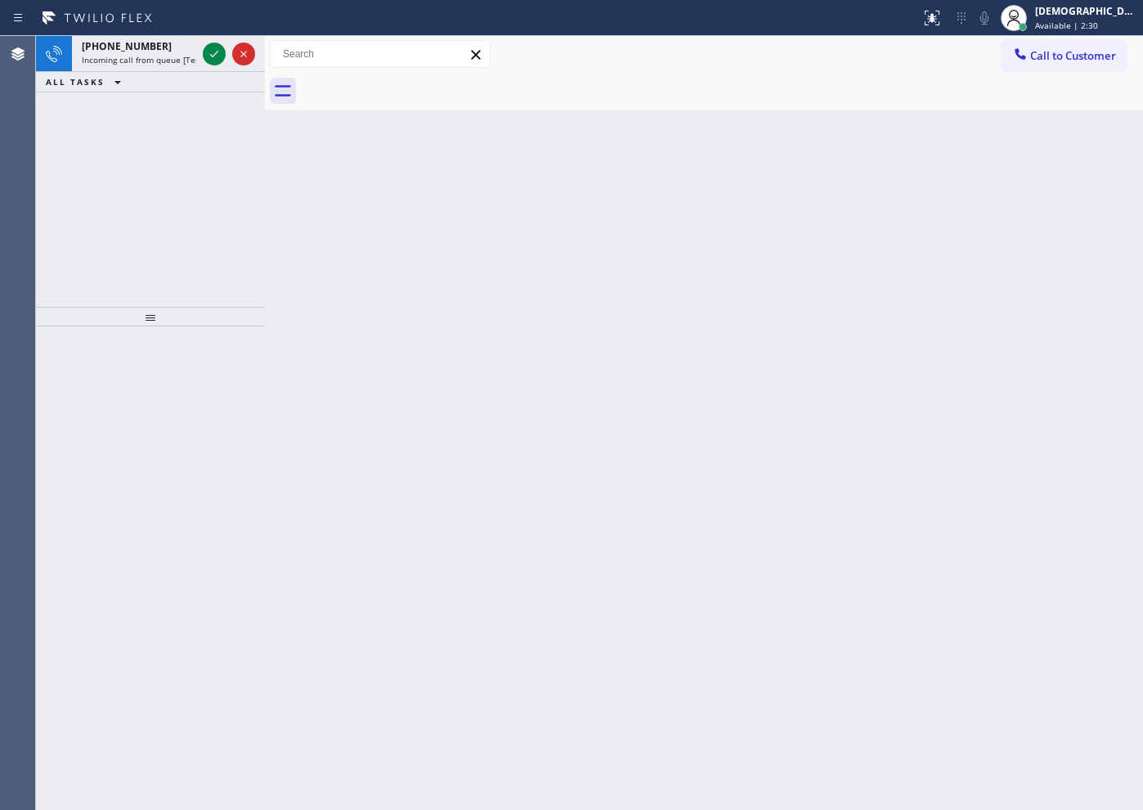
click at [88, 152] on div "[PHONE_NUMBER] Incoming call from queue [Test] All ALL TASKS ALL TASKS ACTIVE T…" at bounding box center [150, 171] width 229 height 271
click at [214, 55] on icon at bounding box center [214, 54] width 8 height 7
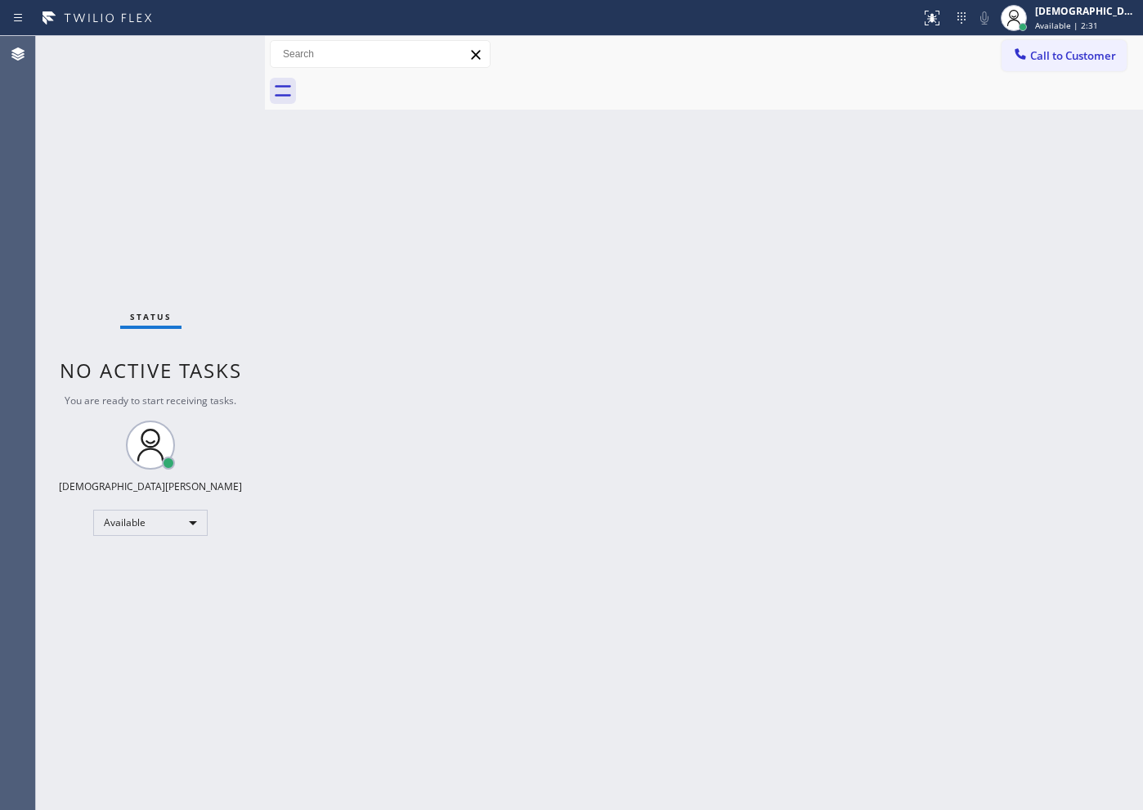
click at [214, 55] on div "Status No active tasks You are ready to start receiving tasks. Christian Cinco …" at bounding box center [150, 423] width 229 height 774
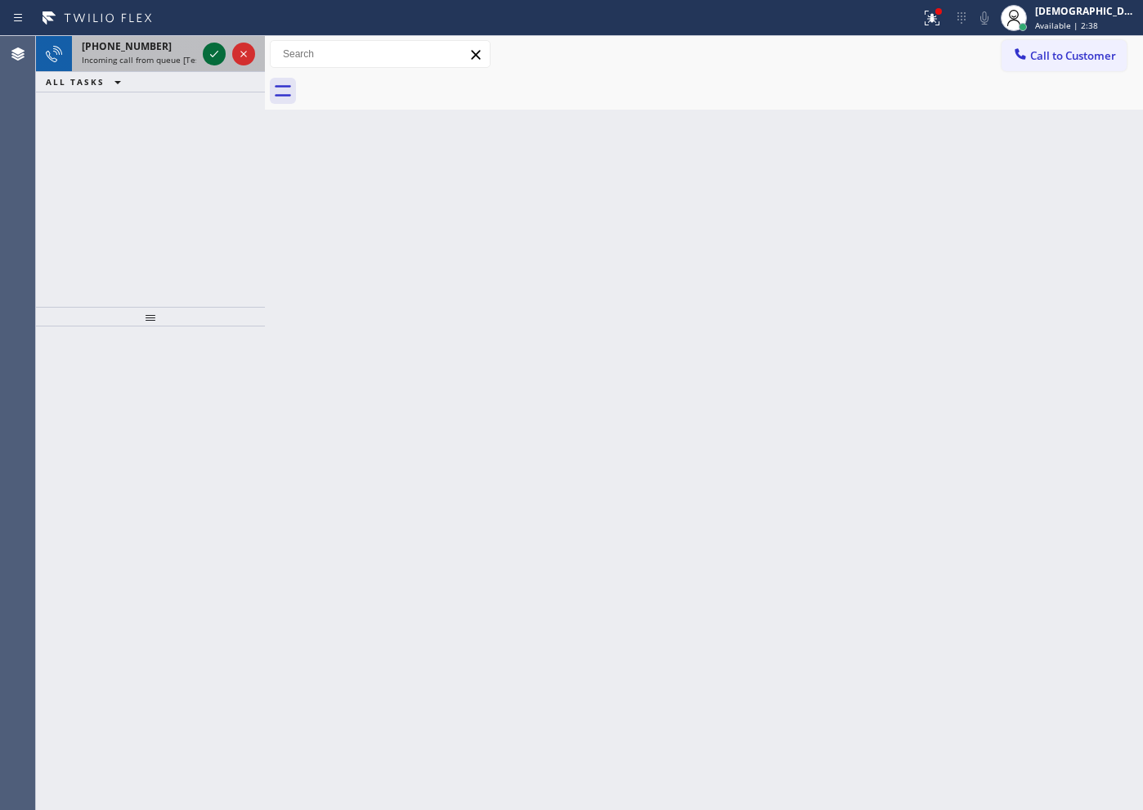
click at [212, 51] on icon at bounding box center [214, 54] width 20 height 20
click at [209, 53] on icon at bounding box center [214, 54] width 20 height 20
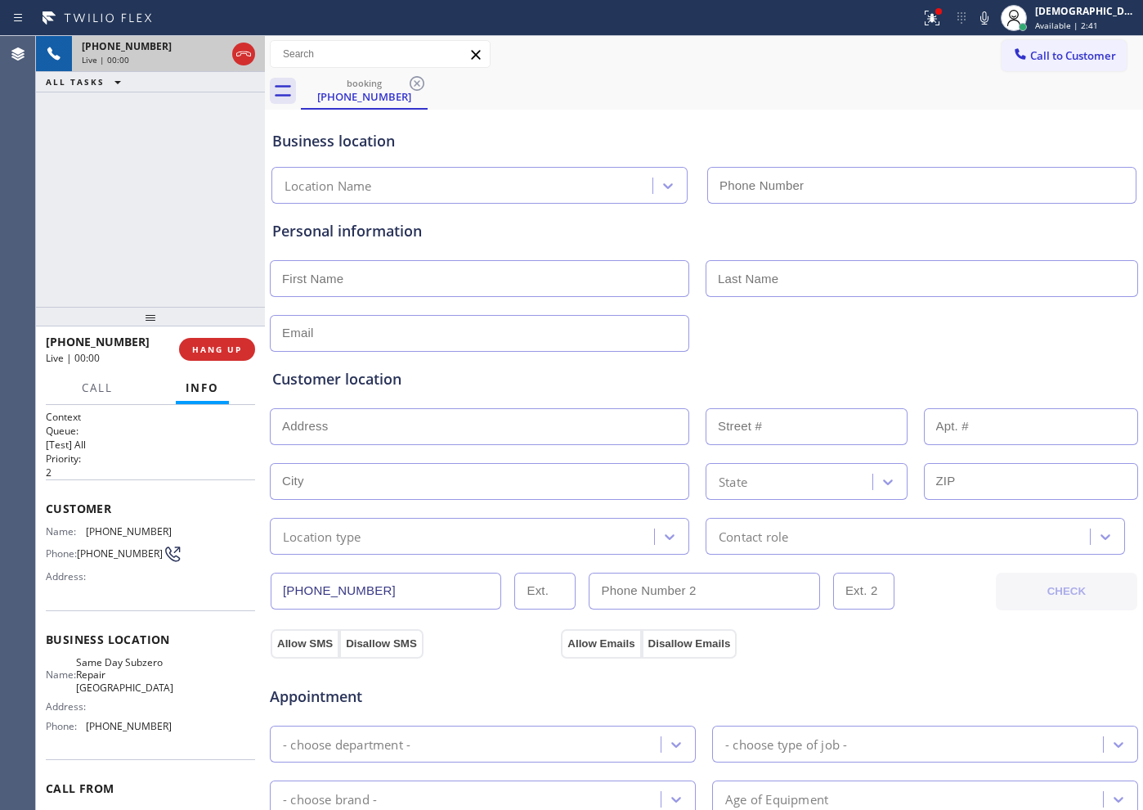
type input "[PHONE_NUMBER]"
click at [239, 55] on icon at bounding box center [244, 54] width 20 height 20
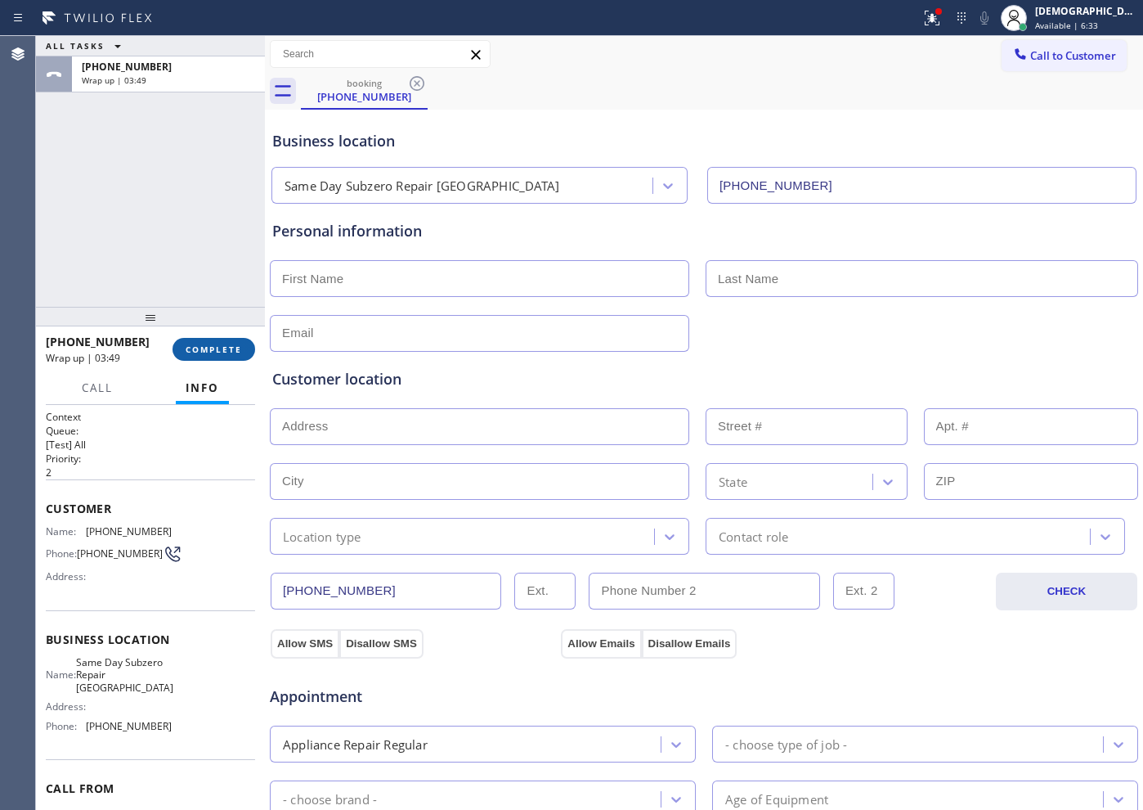
click at [227, 345] on span "COMPLETE" at bounding box center [214, 349] width 56 height 11
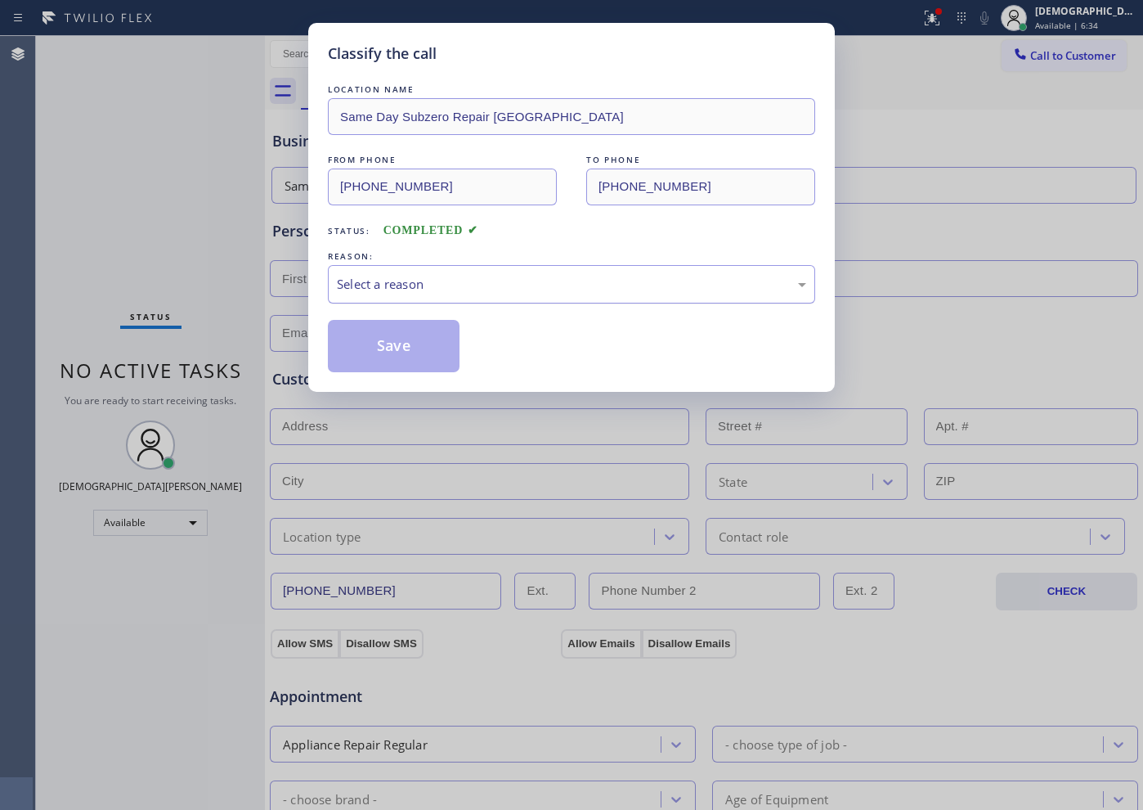
click at [389, 287] on div "Select a reason" at bounding box center [571, 284] width 469 height 19
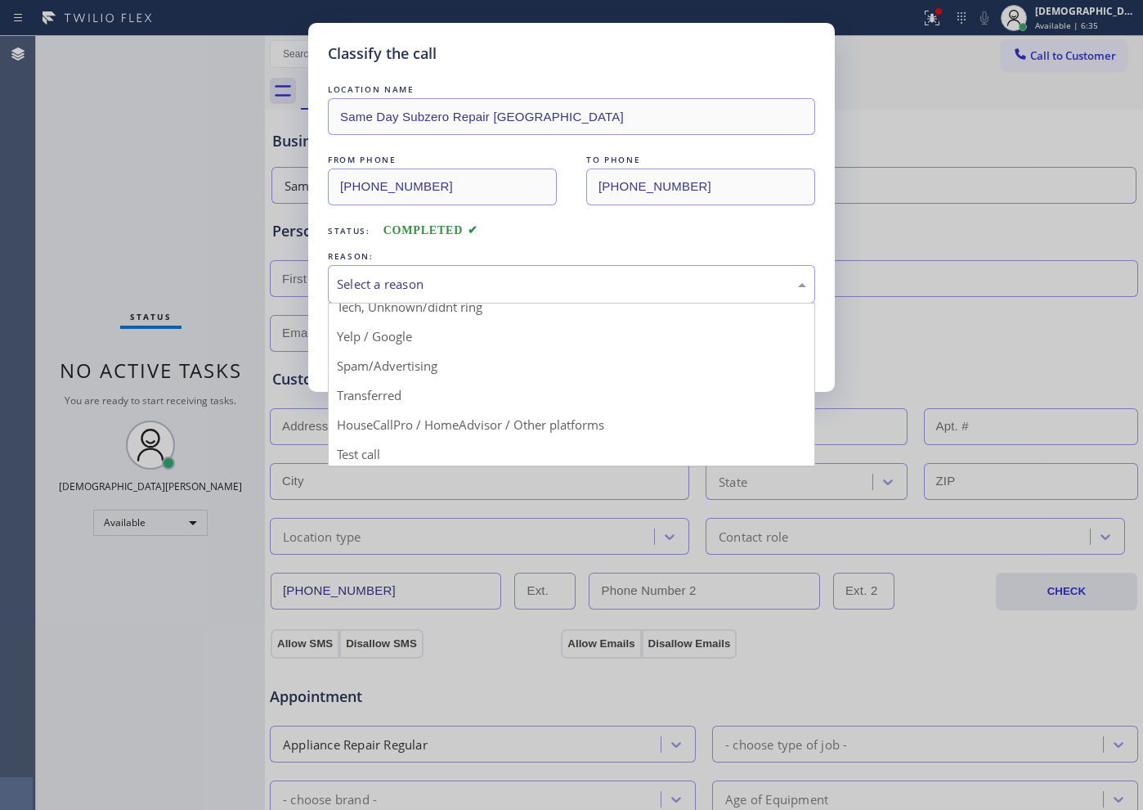
scroll to position [103, 0]
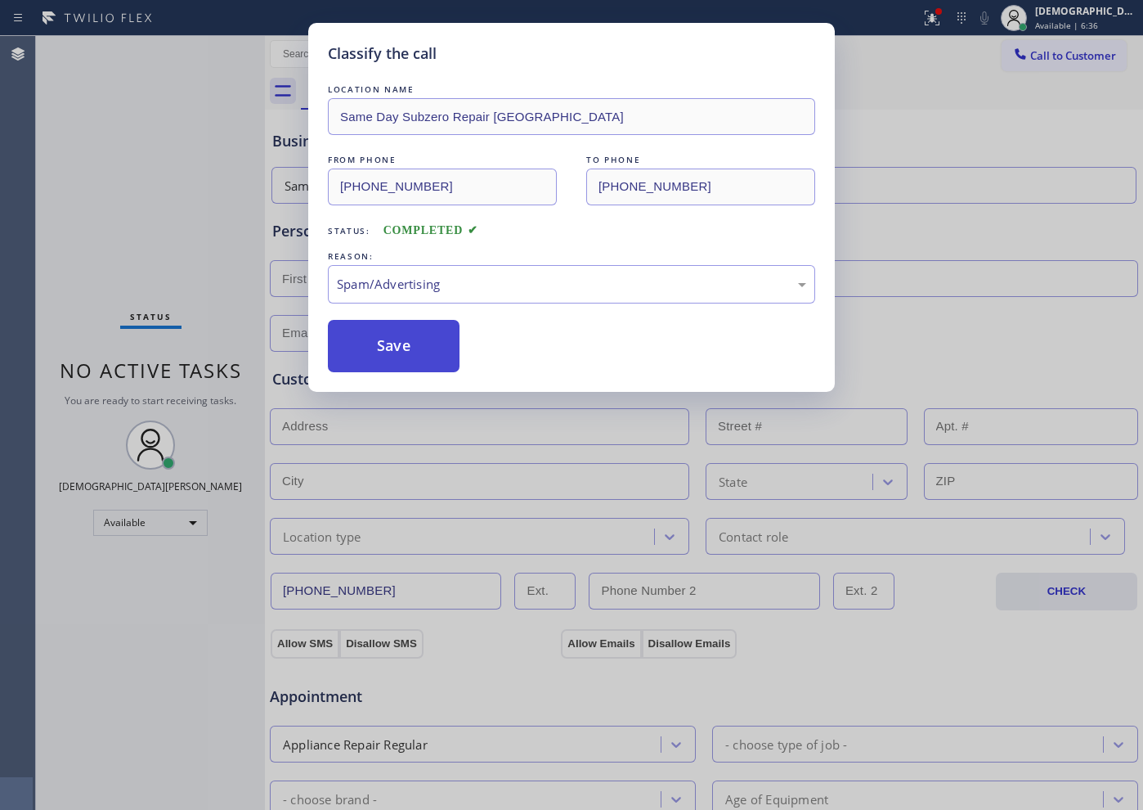
click at [422, 356] on button "Save" at bounding box center [394, 346] width 132 height 52
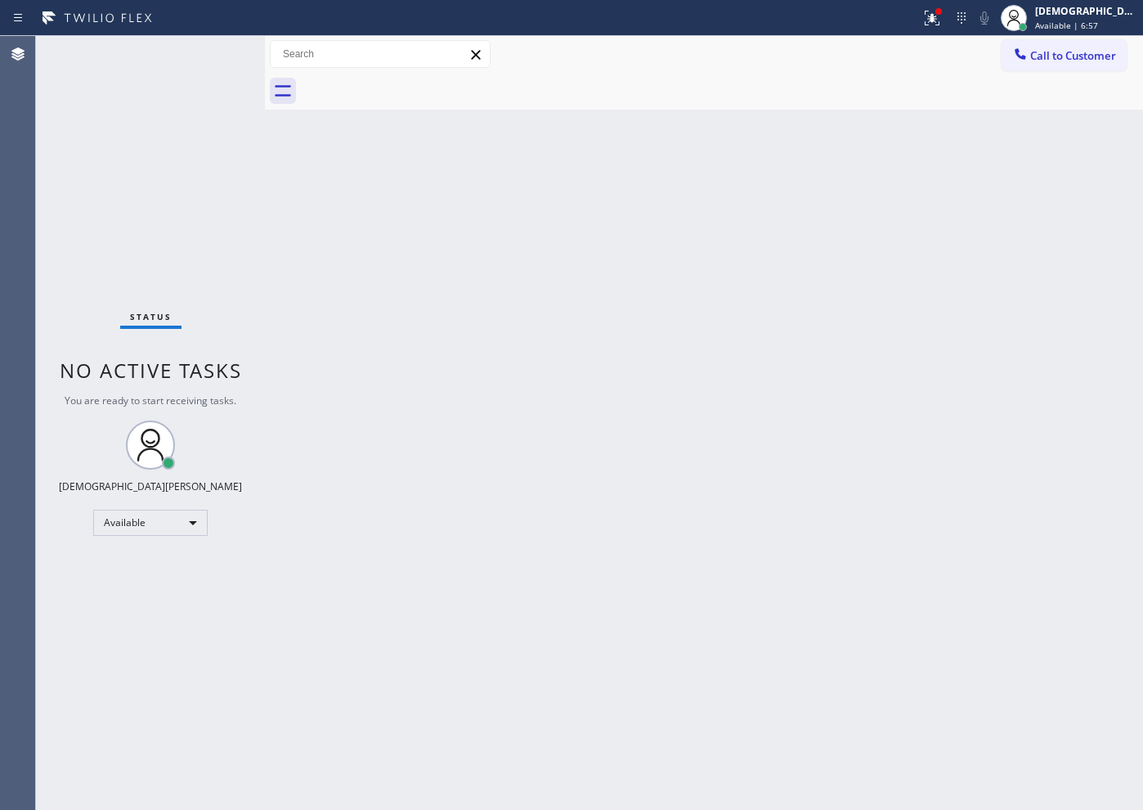
click at [57, 464] on div "Status No active tasks You are ready to start receiving tasks. Christian Cinco …" at bounding box center [150, 423] width 229 height 774
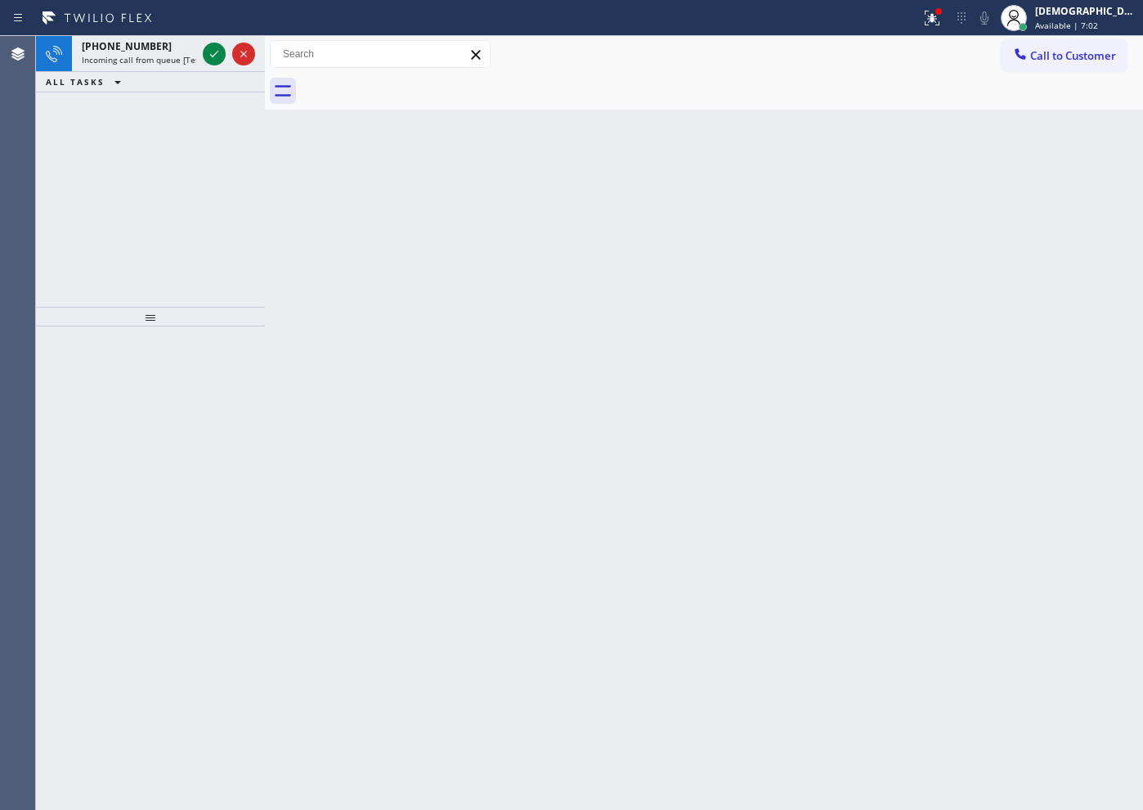
click at [216, 50] on icon at bounding box center [214, 54] width 20 height 20
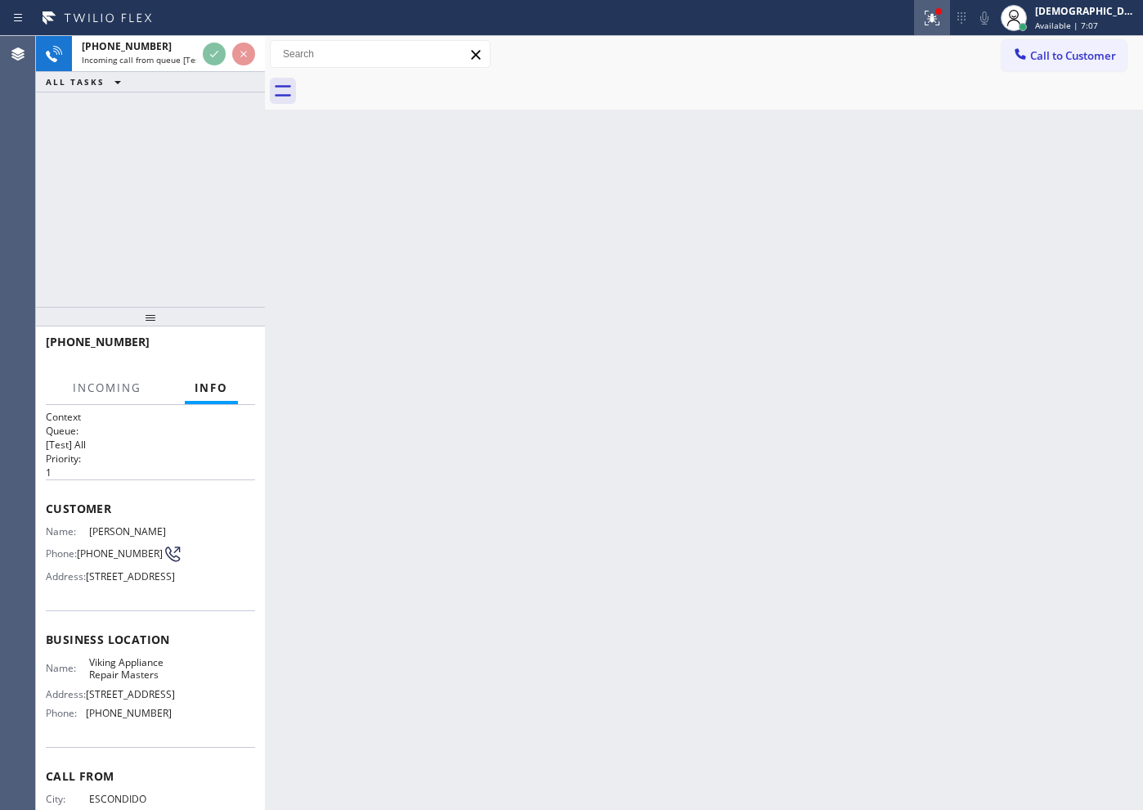
click at [950, 29] on button at bounding box center [932, 18] width 36 height 36
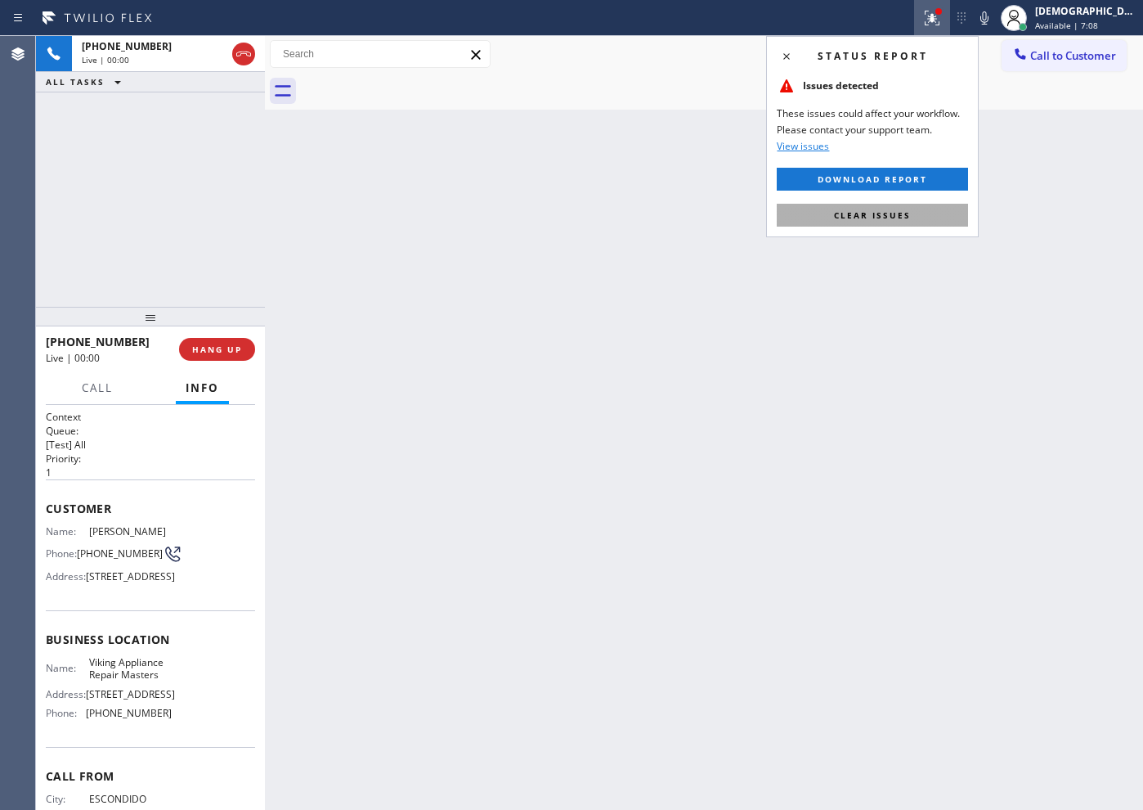
click at [924, 209] on button "Clear issues" at bounding box center [872, 215] width 191 height 23
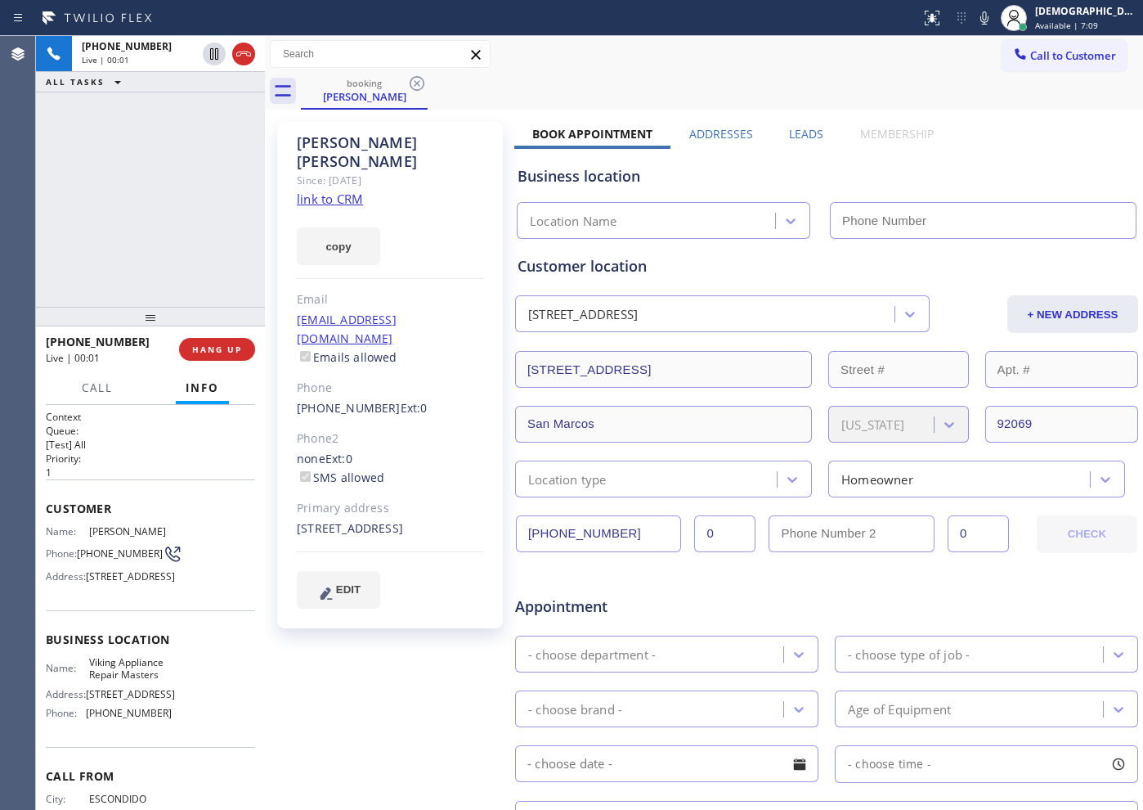
type input "[PHONE_NUMBER]"
click at [324, 191] on link "link to CRM" at bounding box center [330, 199] width 66 height 16
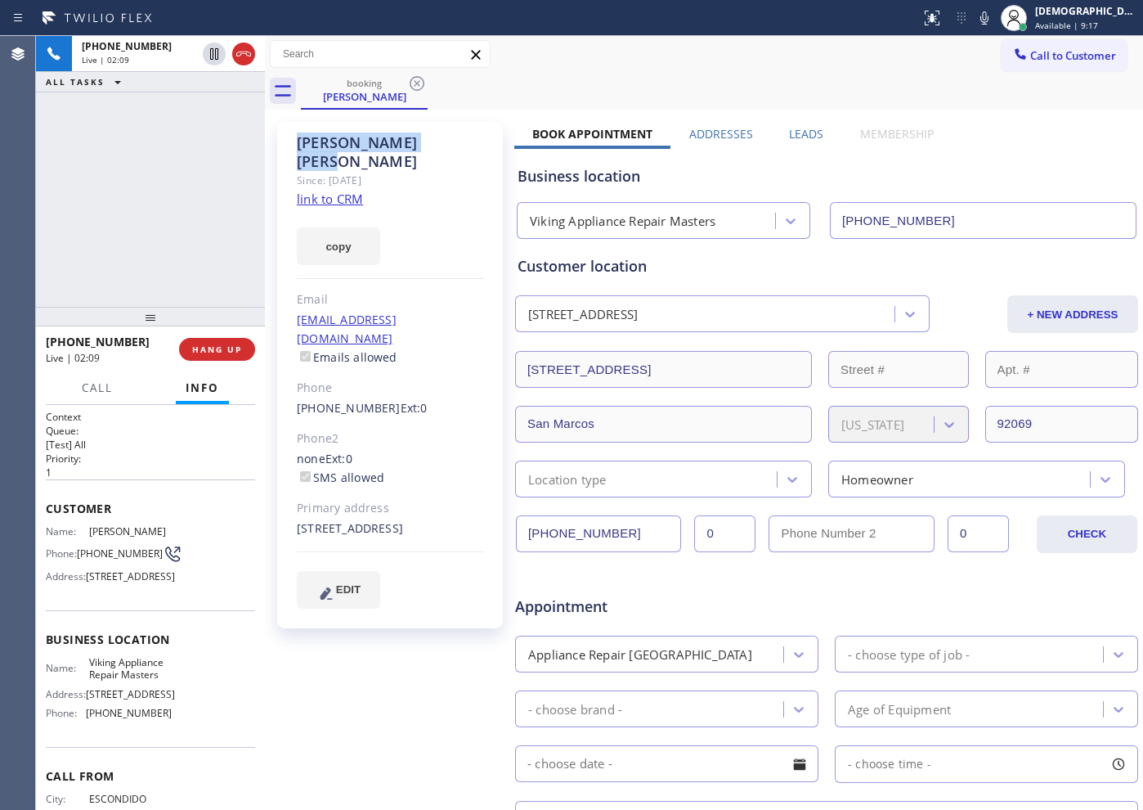
drag, startPoint x: 401, startPoint y: 142, endPoint x: 299, endPoint y: 142, distance: 102.2
click at [299, 142] on div "[PERSON_NAME]" at bounding box center [390, 152] width 187 height 38
copy div "[PERSON_NAME]"
click at [211, 50] on icon at bounding box center [214, 53] width 8 height 11
click at [215, 55] on icon at bounding box center [214, 54] width 20 height 20
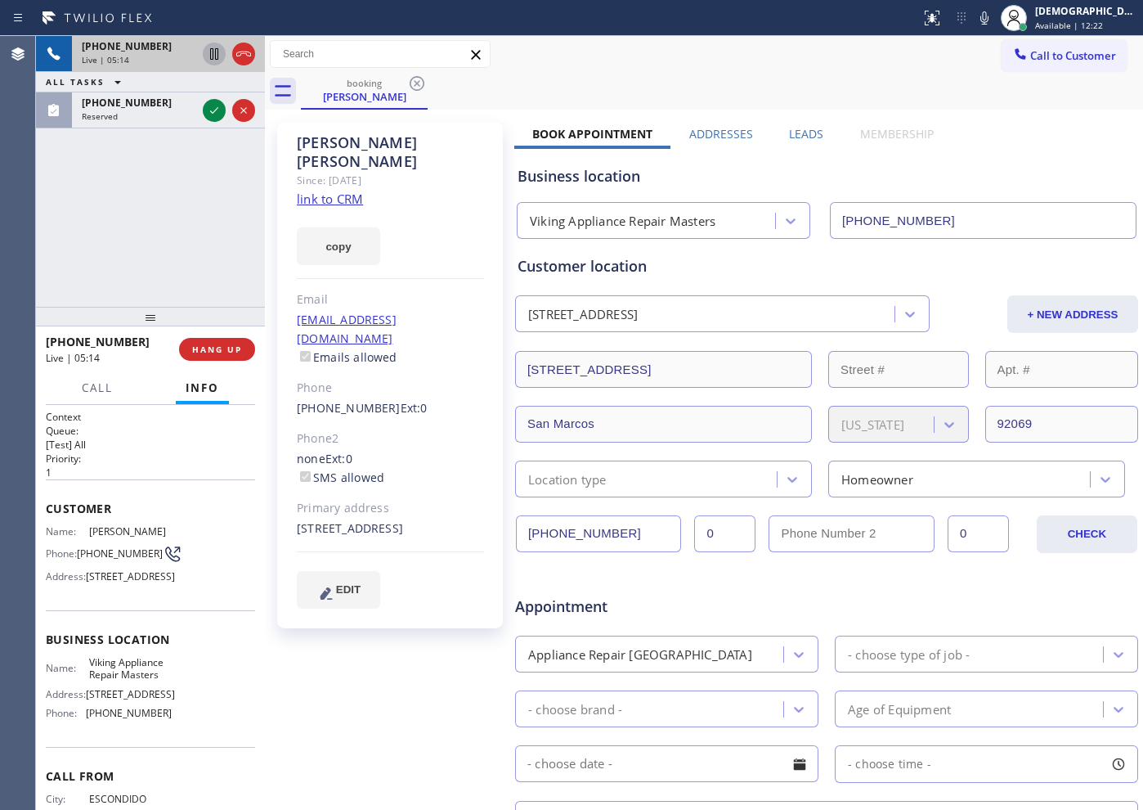
drag, startPoint x: 622, startPoint y: 539, endPoint x: 524, endPoint y: 541, distance: 98.2
click at [524, 541] on input "[PHONE_NUMBER]" at bounding box center [598, 533] width 165 height 37
drag, startPoint x: 453, startPoint y: 302, endPoint x: 293, endPoint y: 305, distance: 160.3
click at [293, 305] on div "[PERSON_NAME] Since: [DATE] link to CRM copy Email [EMAIL_ADDRESS][DOMAIN_NAME]…" at bounding box center [390, 375] width 226 height 506
copy link "[EMAIL_ADDRESS][DOMAIN_NAME]"
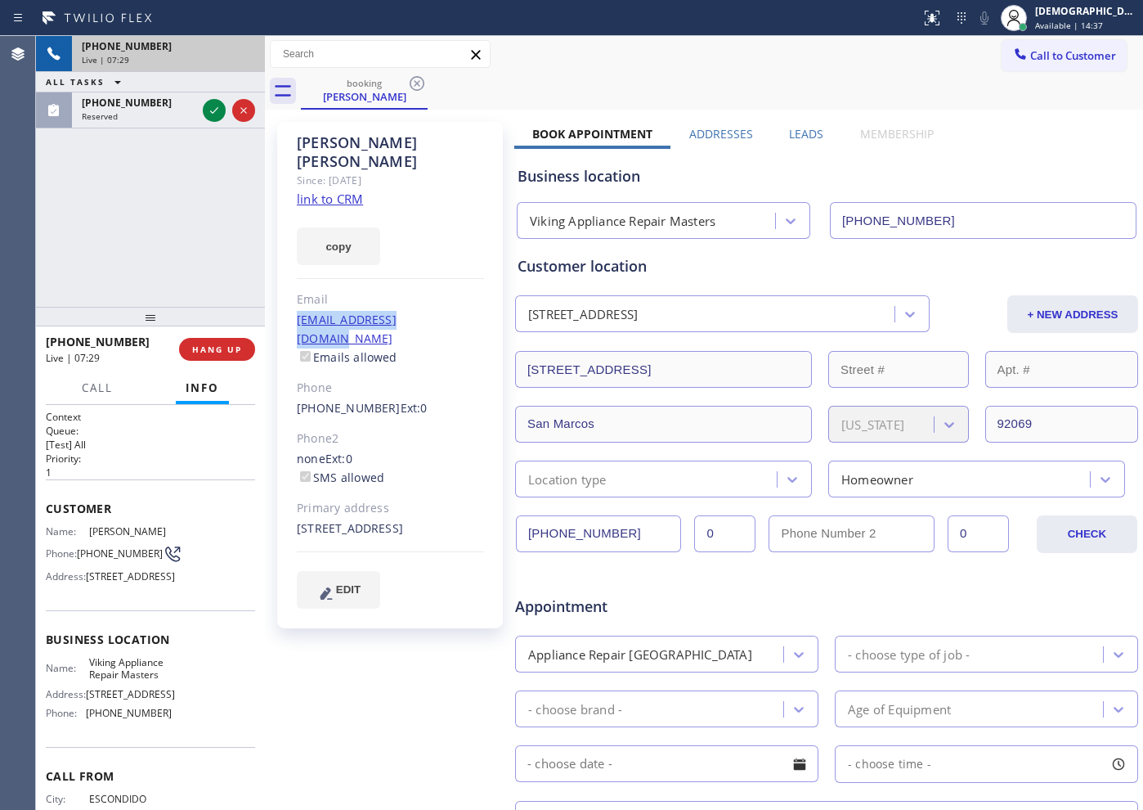
click at [248, 65] on div "[PHONE_NUMBER] Live | 07:29" at bounding box center [150, 54] width 229 height 36
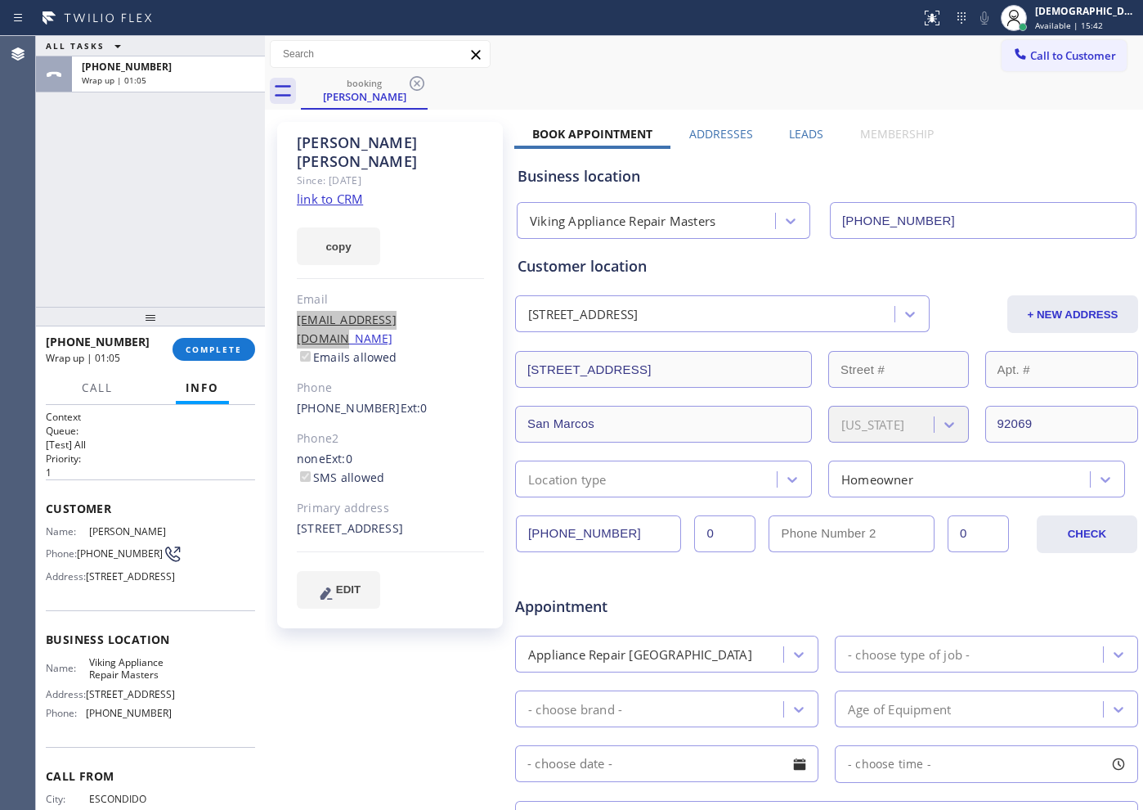
scroll to position [204, 0]
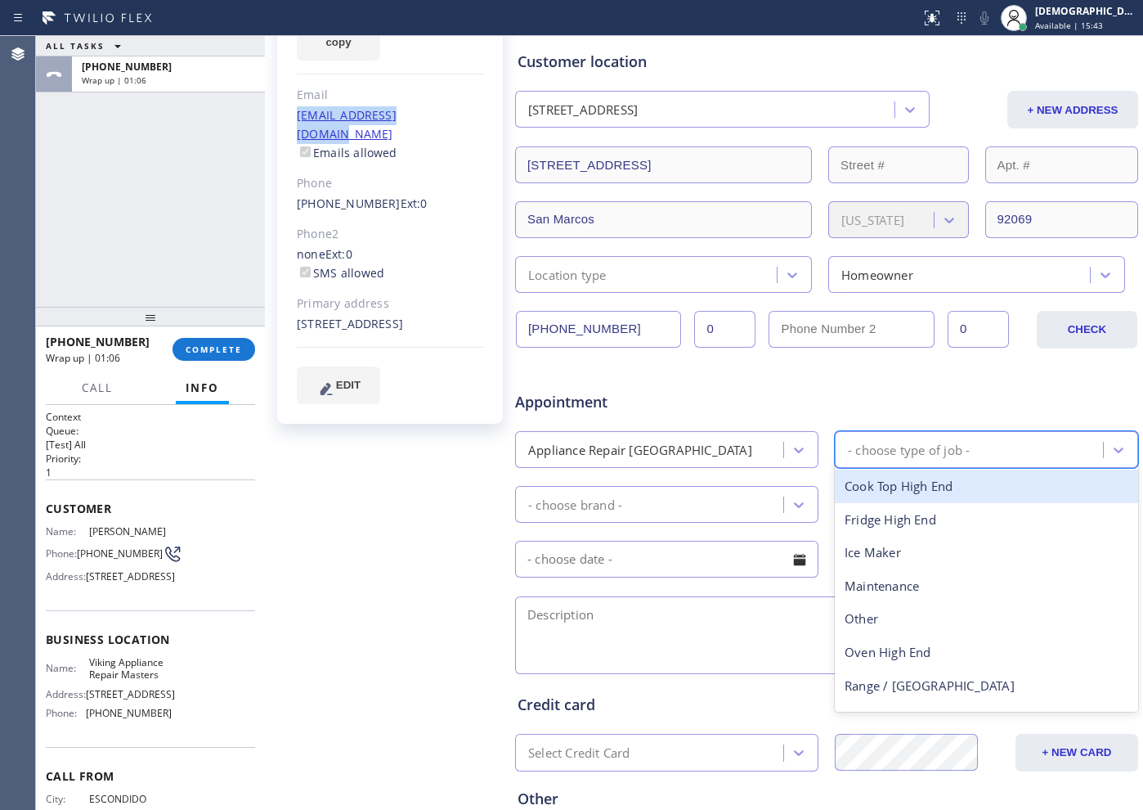
click at [887, 451] on div "- choose type of job -" at bounding box center [909, 449] width 122 height 19
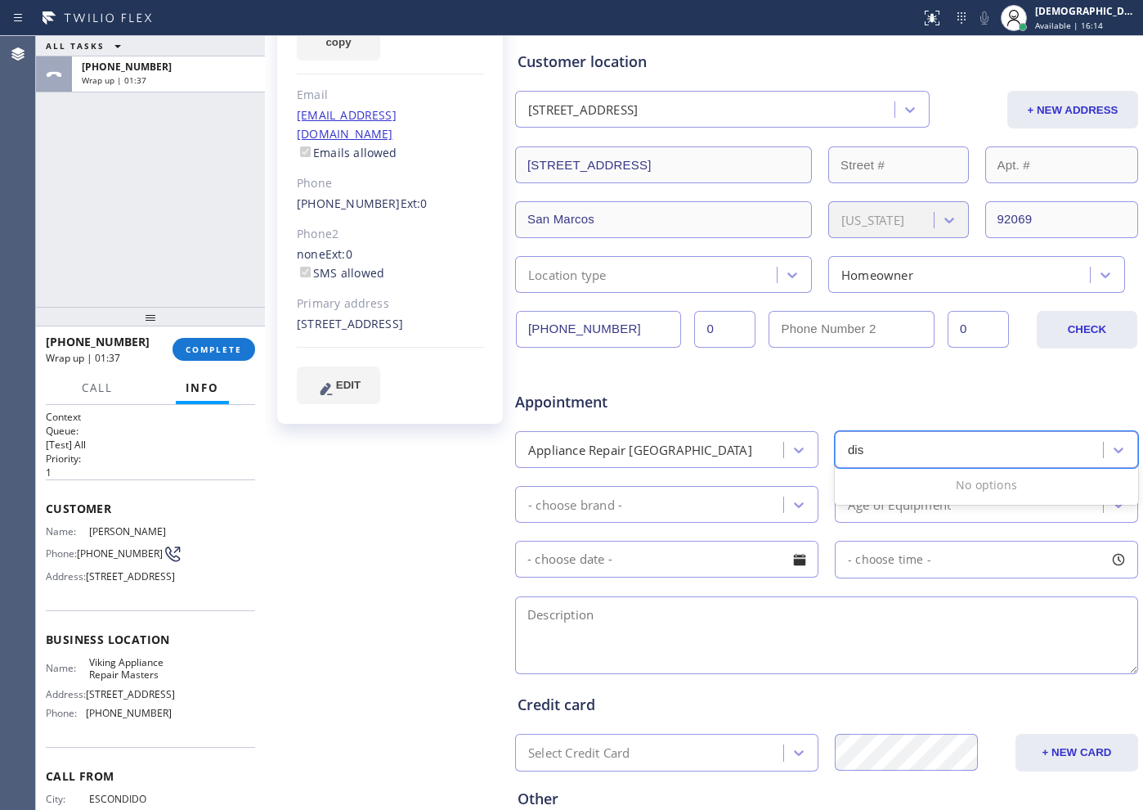
type input "dis"
click at [727, 450] on div "Appliance Repair [GEOGRAPHIC_DATA]" at bounding box center [651, 449] width 263 height 29
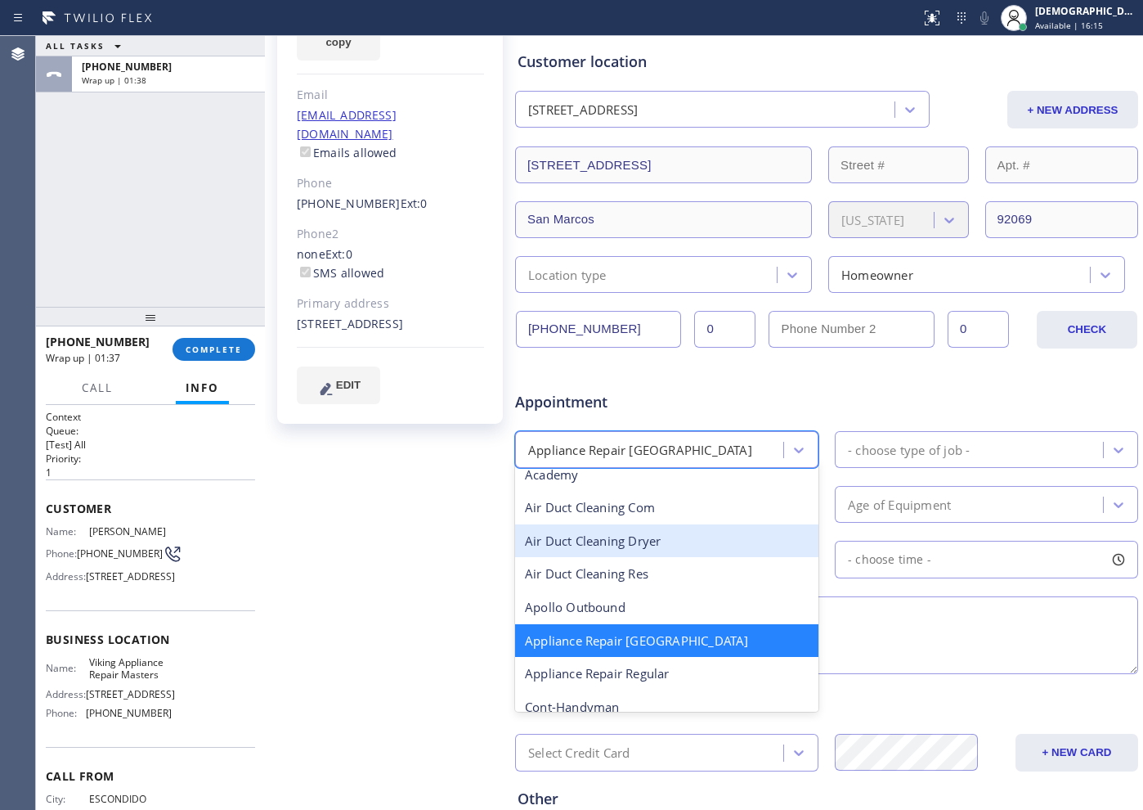
scroll to position [105, 0]
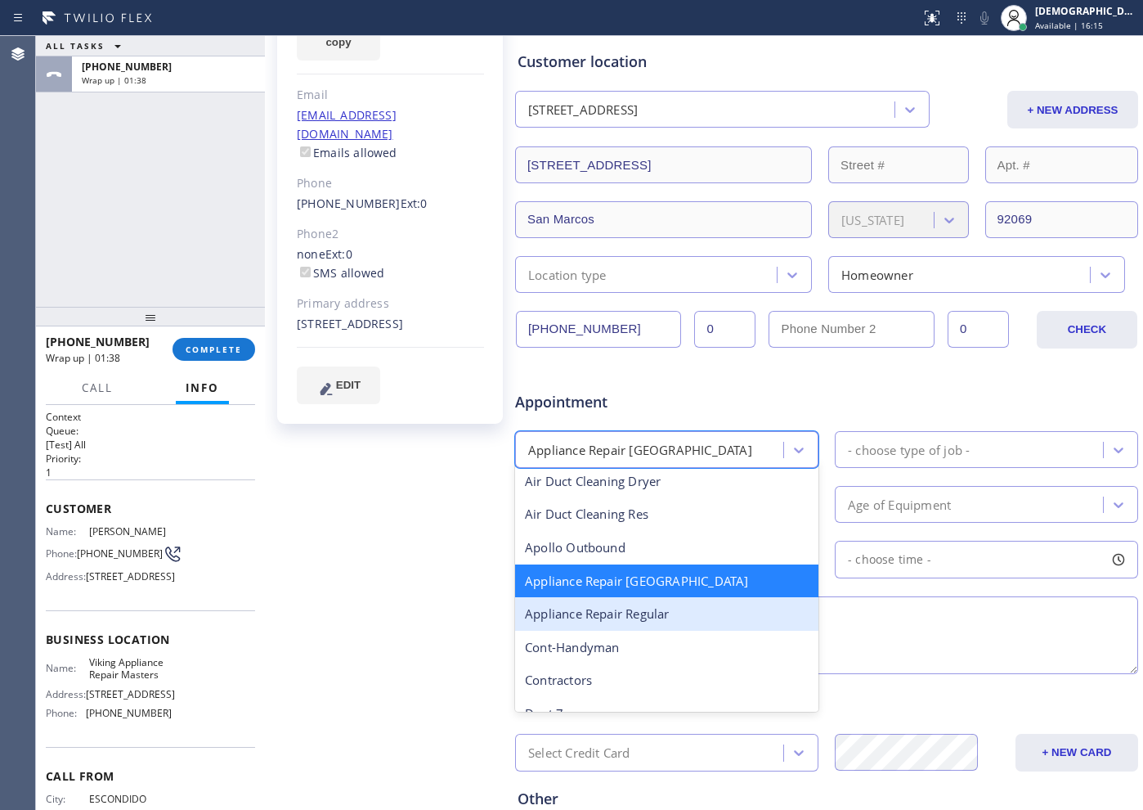
click at [702, 621] on div "Appliance Repair Regular" at bounding box center [666, 614] width 303 height 34
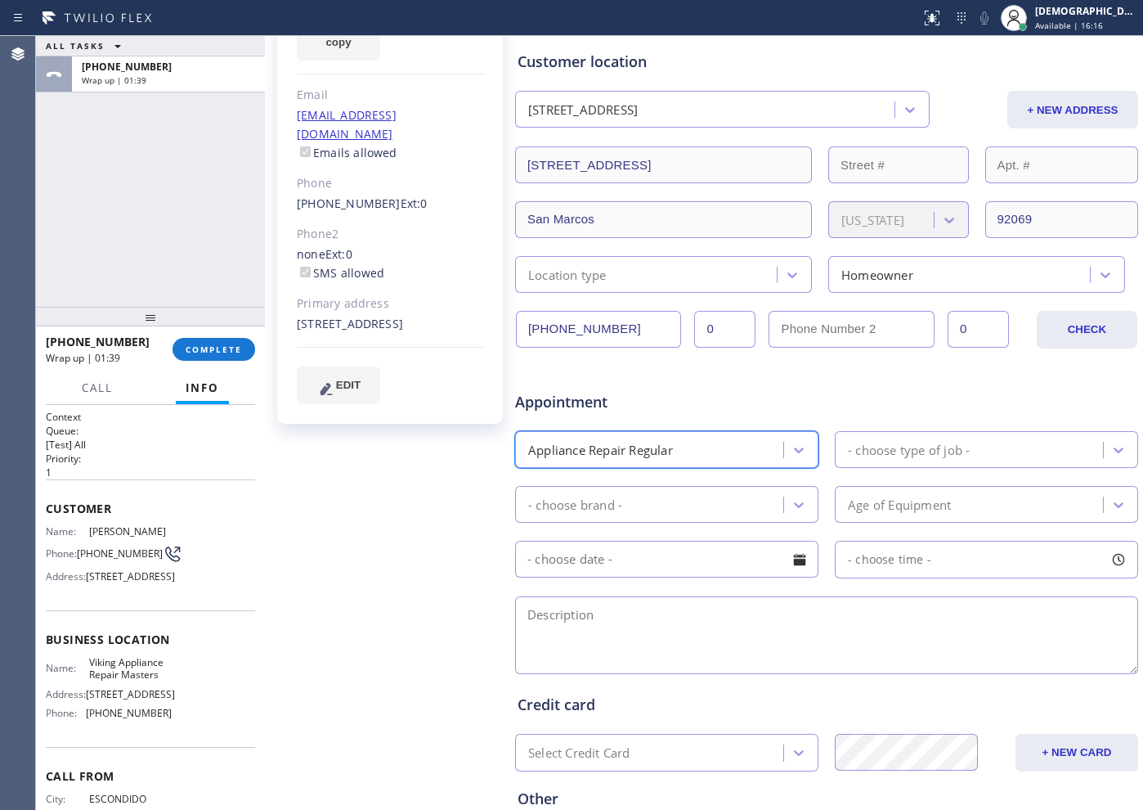
click at [924, 451] on div "- choose type of job -" at bounding box center [909, 449] width 122 height 19
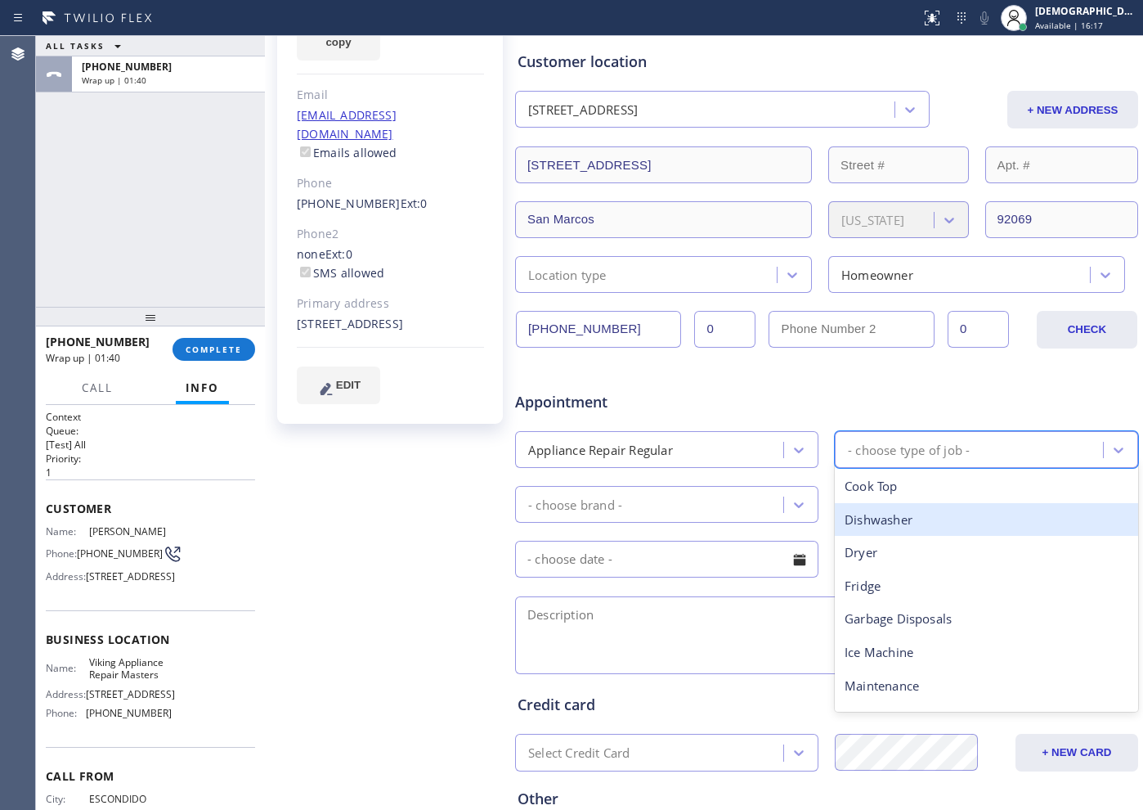
click at [917, 521] on div "Dishwasher" at bounding box center [986, 520] width 303 height 34
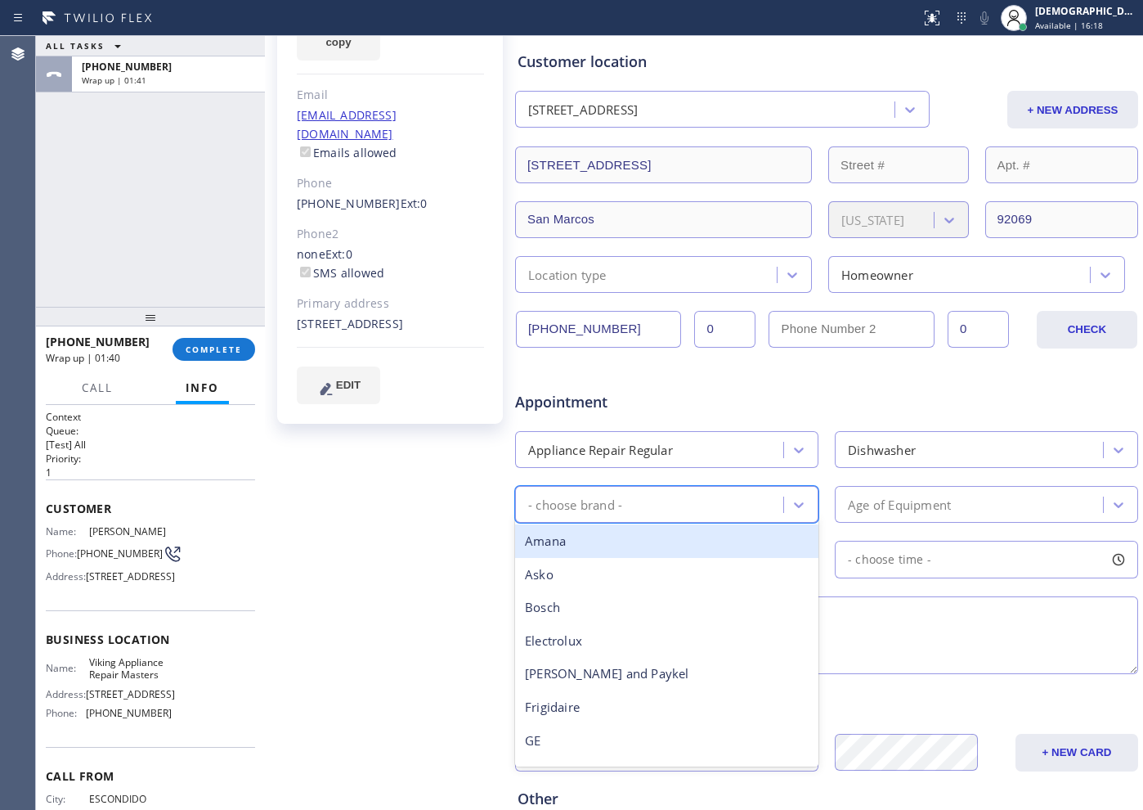
click at [640, 506] on div "- choose brand -" at bounding box center [651, 504] width 263 height 29
type input "ki"
click at [643, 547] on div "Kitchen Aid" at bounding box center [666, 541] width 303 height 34
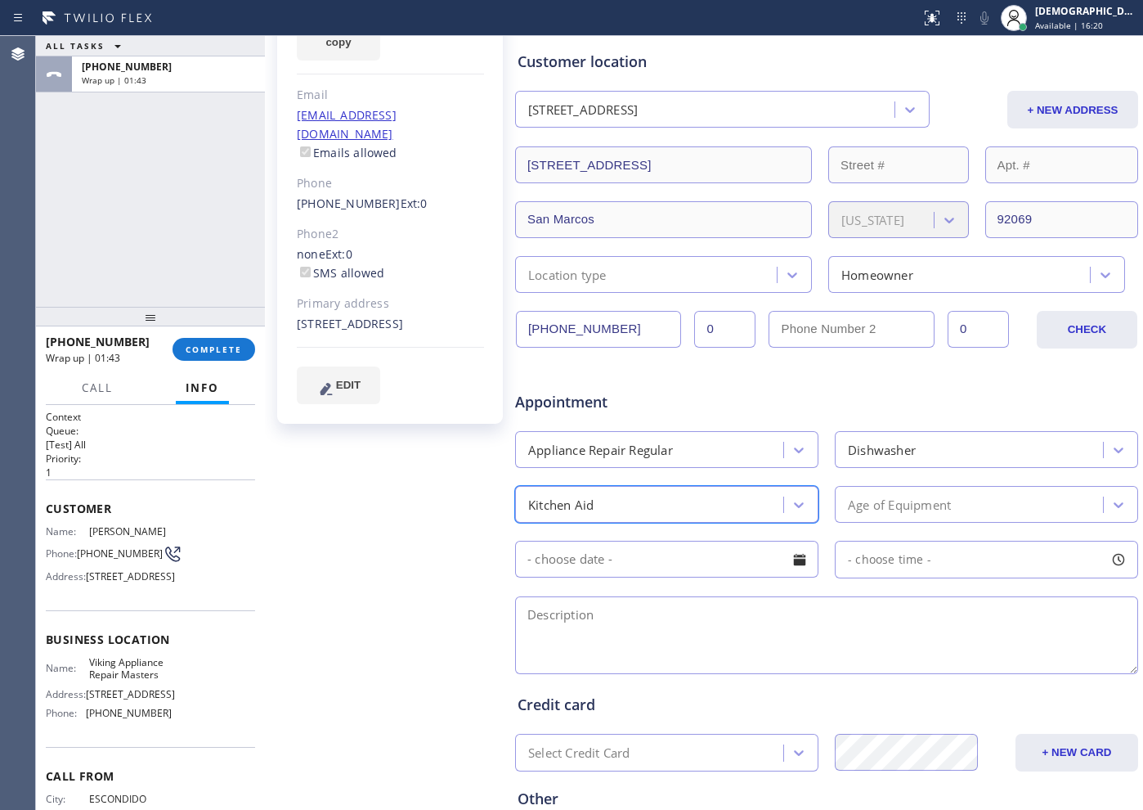
click at [906, 517] on div "Age of Equipment" at bounding box center [971, 504] width 263 height 29
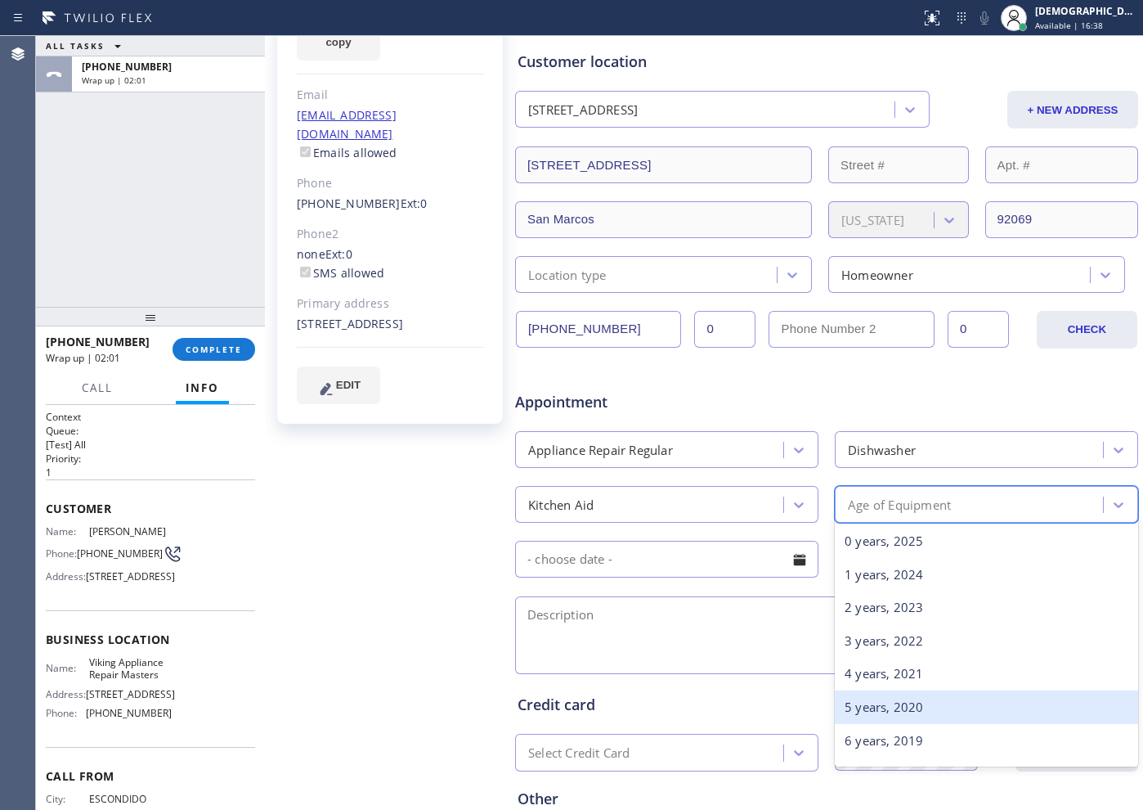
click at [907, 703] on div "5 years, 2020" at bounding box center [986, 707] width 303 height 34
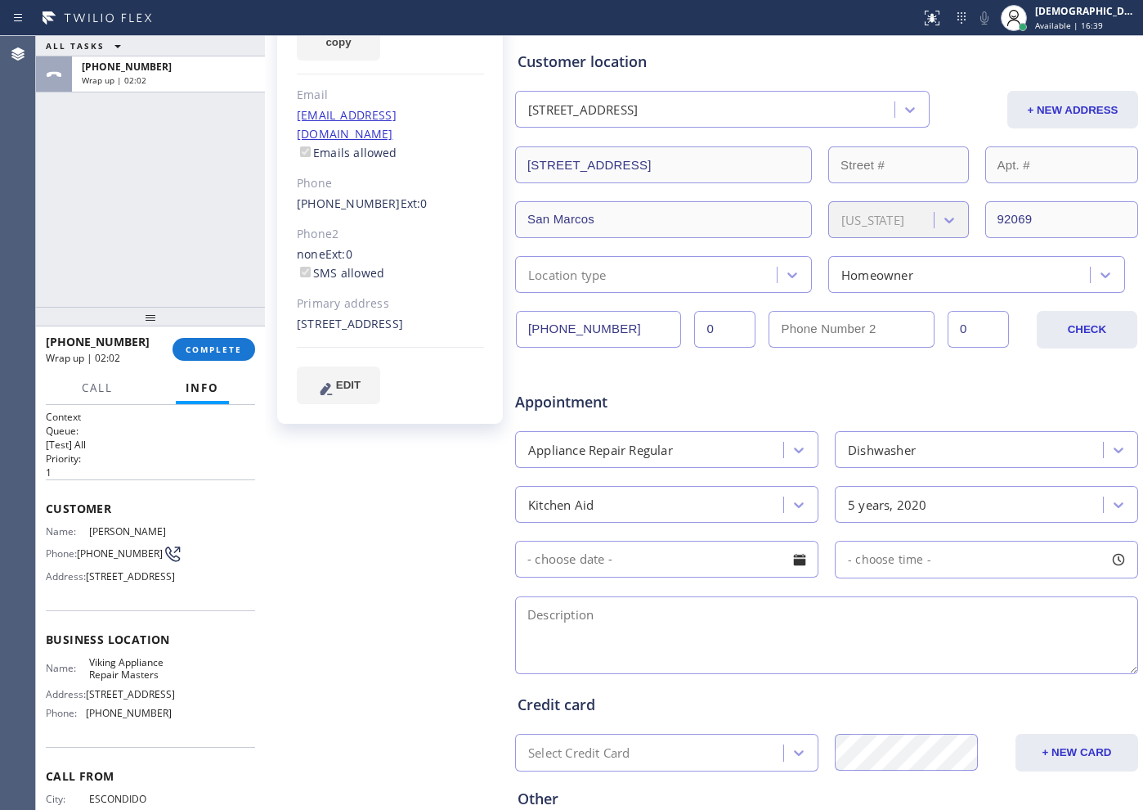
click at [647, 563] on input "text" at bounding box center [666, 559] width 303 height 37
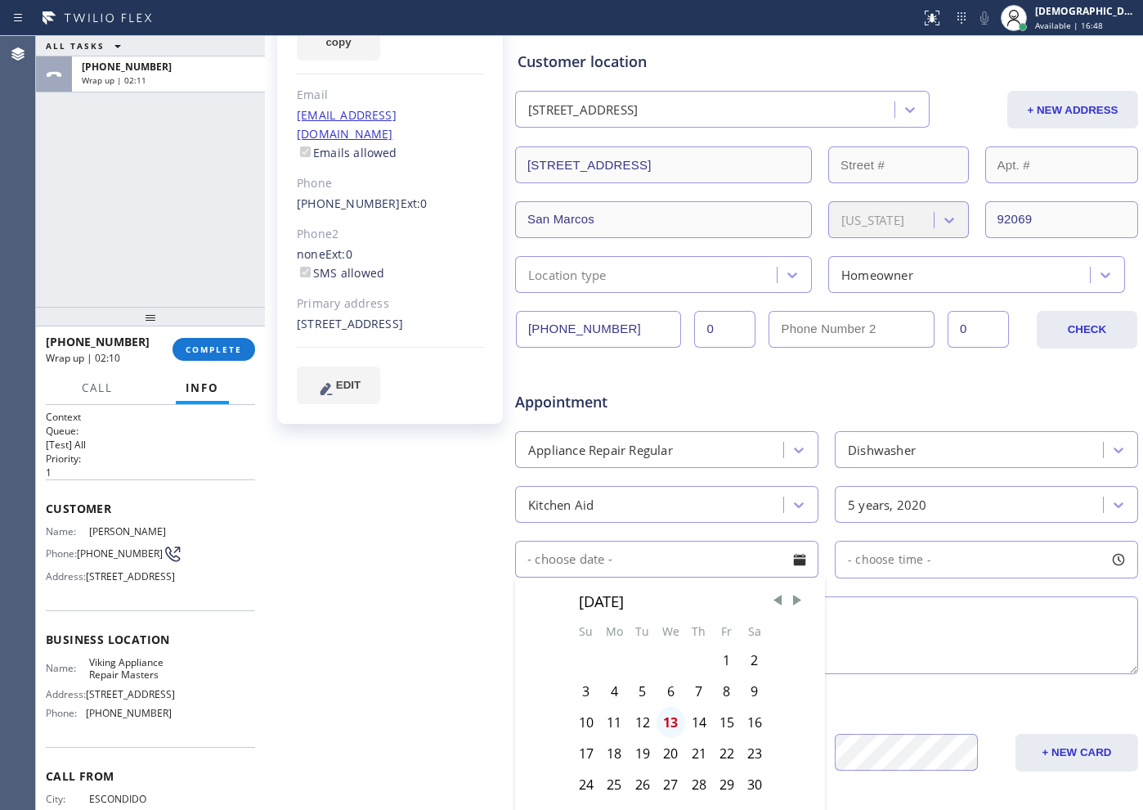
click at [667, 729] on div "13" at bounding box center [671, 722] width 29 height 31
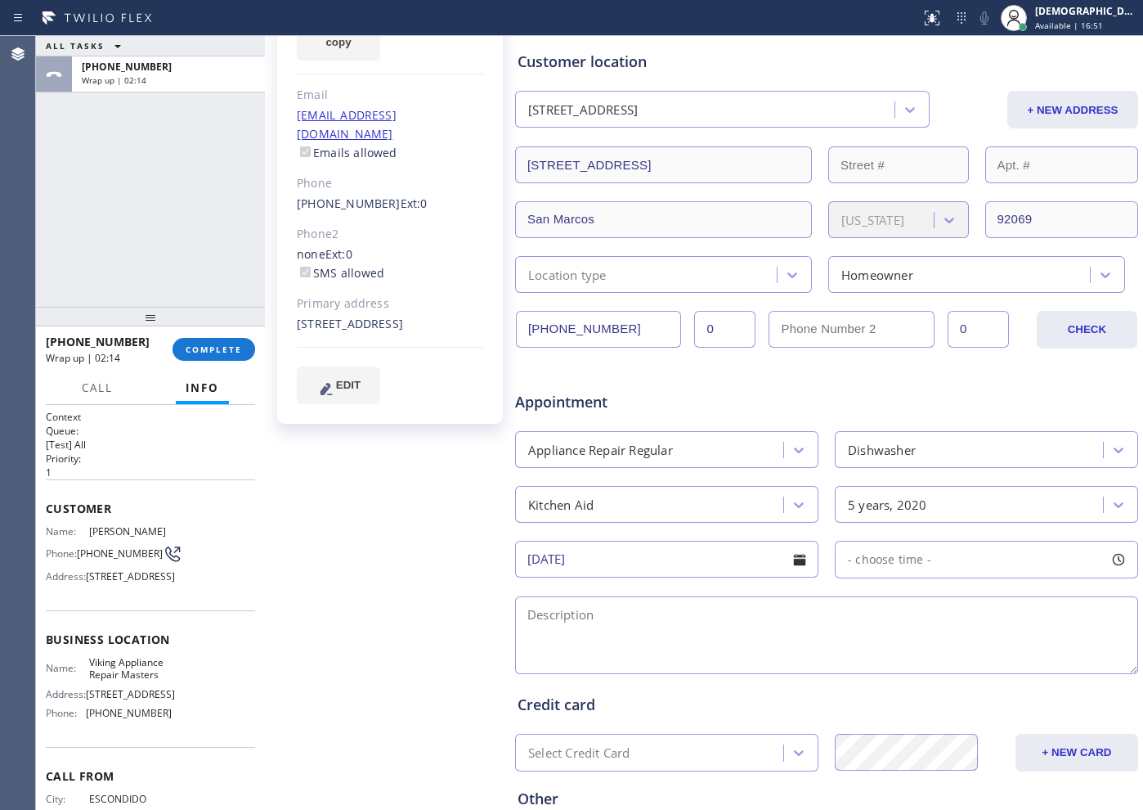
click at [912, 563] on span "- choose time -" at bounding box center [889, 559] width 83 height 16
click at [710, 561] on input "[DATE]" at bounding box center [666, 559] width 303 height 37
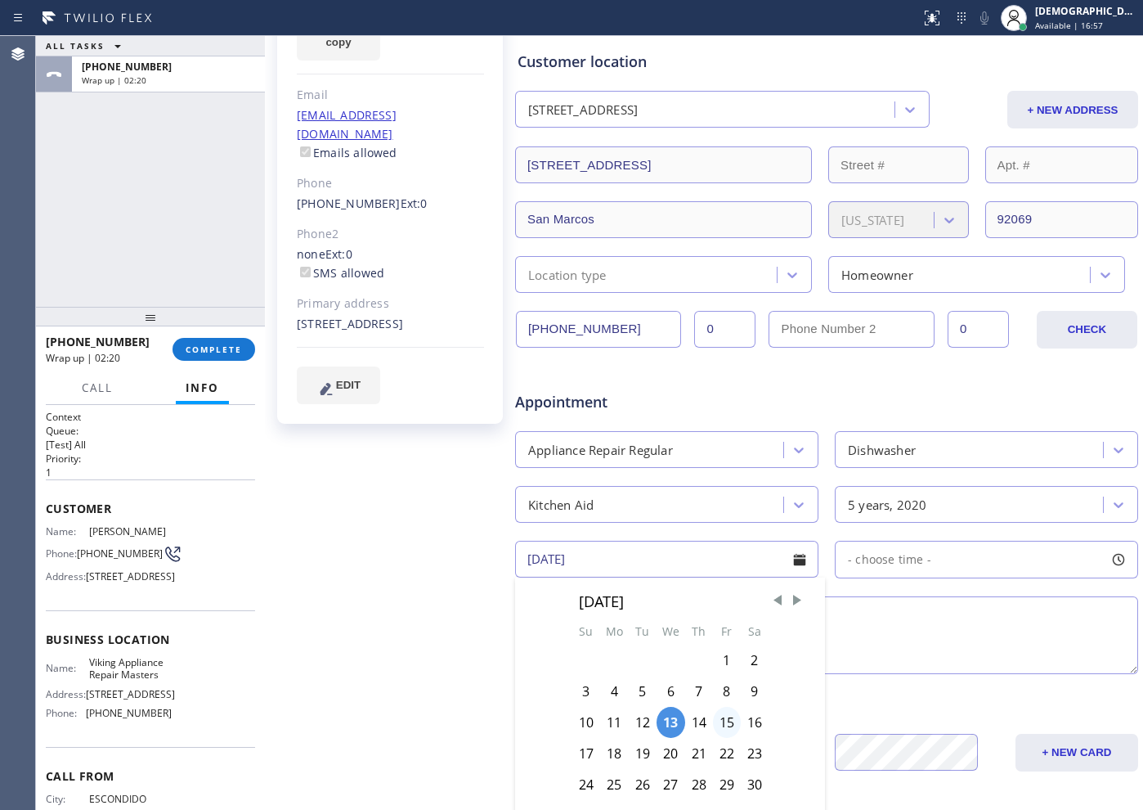
click at [730, 727] on div "15" at bounding box center [727, 722] width 28 height 31
type input "[DATE]"
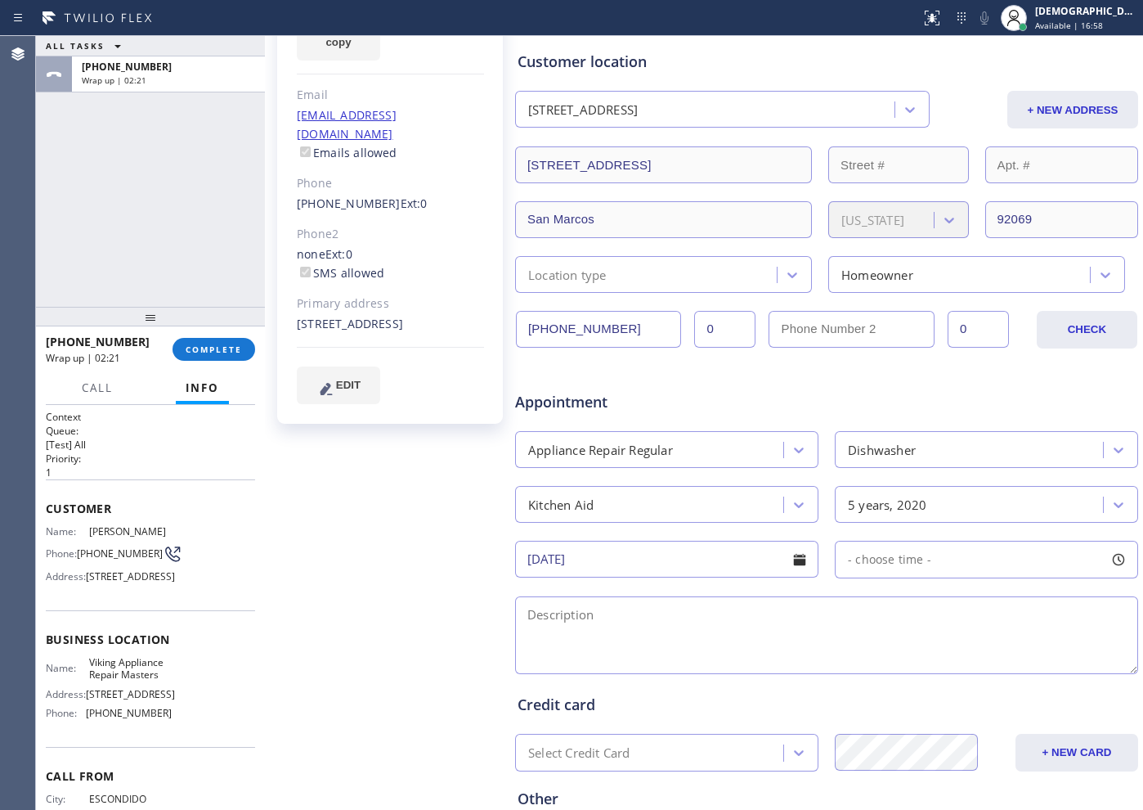
click at [896, 571] on div "- choose time -" at bounding box center [986, 560] width 303 height 38
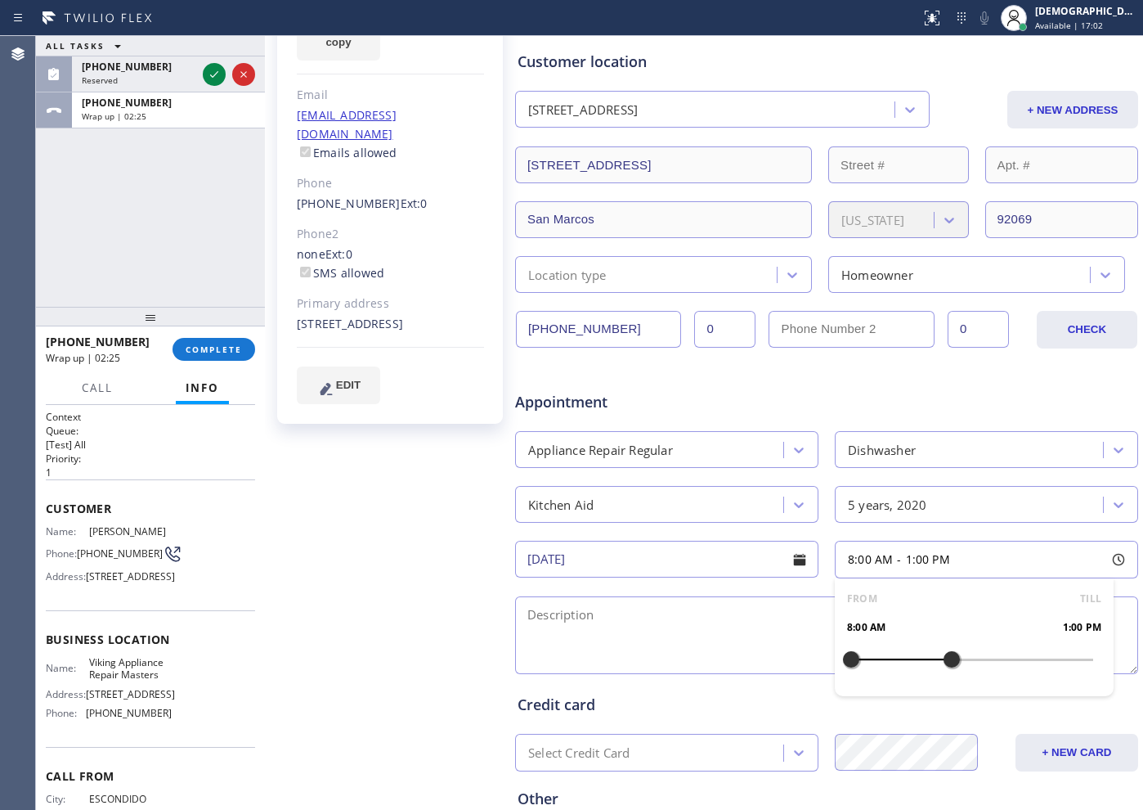
drag, startPoint x: 874, startPoint y: 650, endPoint x: 945, endPoint y: 647, distance: 71.2
click at [945, 647] on div at bounding box center [952, 659] width 20 height 34
drag, startPoint x: 851, startPoint y: 658, endPoint x: 881, endPoint y: 662, distance: 30.5
click at [882, 662] on div at bounding box center [892, 659] width 20 height 34
click at [567, 622] on textarea at bounding box center [826, 635] width 623 height 78
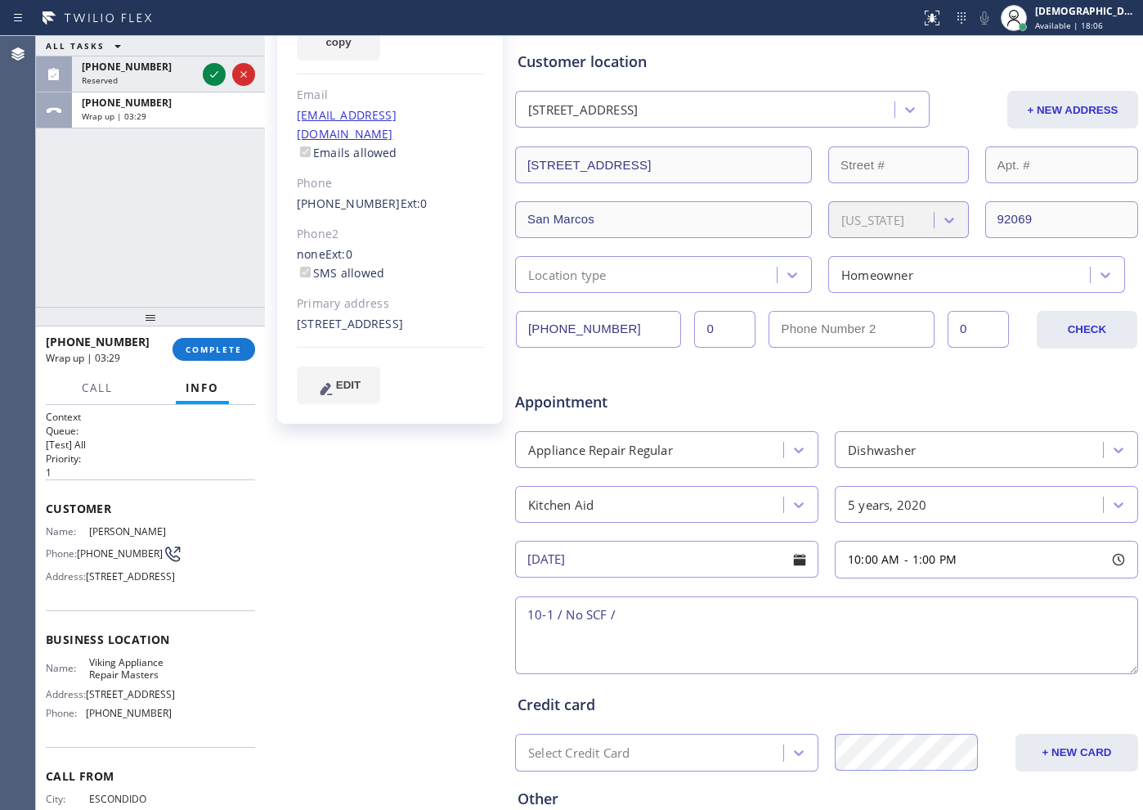
click at [661, 624] on textarea "10-1 / No SCF /" at bounding box center [826, 635] width 623 height 78
paste textarea "kitchen aid / Dishwasher / it wont do anything / 5 years"
click at [963, 609] on textarea "10-1 / No SCF / kitchen aid / Dishwasher / it wont do anything / 5 years" at bounding box center [826, 635] width 623 height 78
click at [1049, 613] on textarea "10-1 / No SCF / kitchen aid / Dishwasher / it wont do anything / 5 years / Hous…" at bounding box center [826, 635] width 623 height 78
paste textarea "[STREET_ADDRESS]"
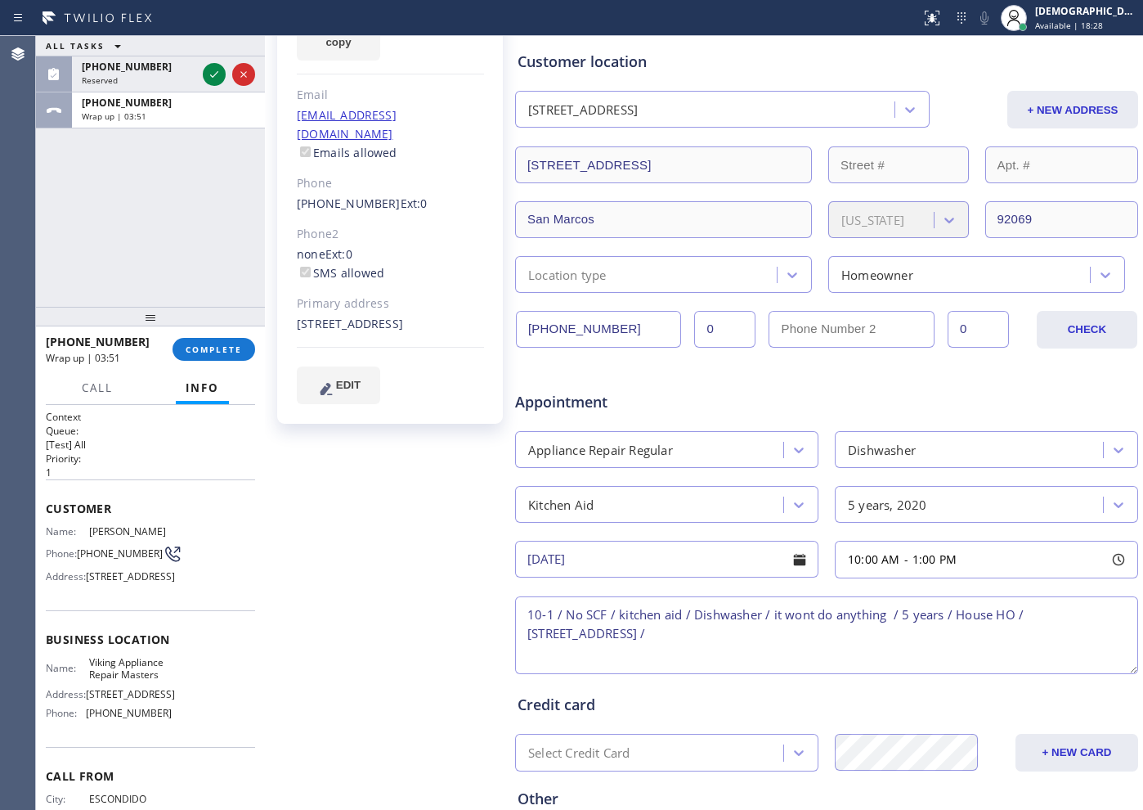
click at [783, 638] on textarea "10-1 / No SCF / kitchen aid / Dishwasher / it wont do anything / 5 years / Hous…" at bounding box center [826, 635] width 623 height 78
paste textarea "Please call customer 30 minutes prior to arrival"
click at [1001, 634] on textarea "10-1 / No SCF / kitchen aid / Dishwasher / it wont do anything / 5 years / Hous…" at bounding box center [826, 635] width 623 height 78
click at [159, 716] on div "Name: Viking Appliance Repair Masters Address: [STREET_ADDRESS] Phone: [PHONE_N…" at bounding box center [109, 691] width 126 height 70
drag, startPoint x: 157, startPoint y: 703, endPoint x: 81, endPoint y: 696, distance: 76.4
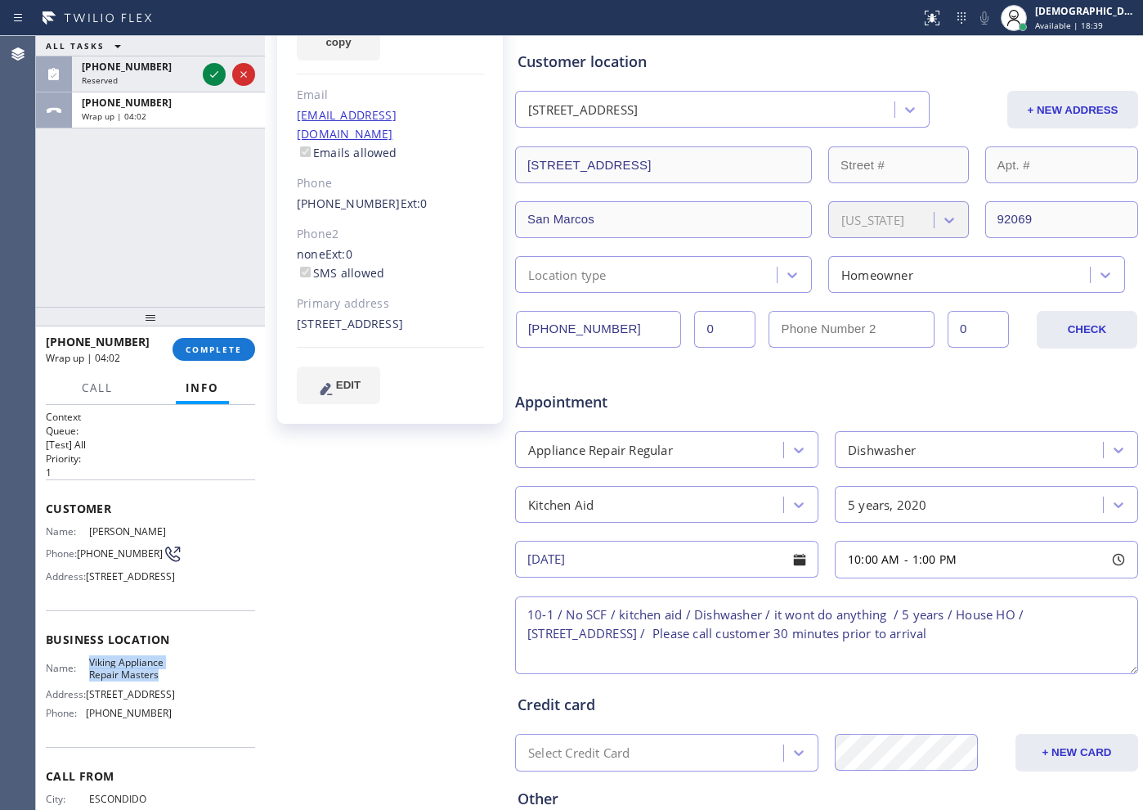
click at [81, 681] on div "Name: Viking Appliance Repair Masters" at bounding box center [109, 668] width 126 height 25
copy div "Viking Appliance Repair Masters"
click at [710, 632] on textarea "10-1 / No SCF / kitchen aid / Dishwasher / it wont do anything / 5 years / Hous…" at bounding box center [826, 635] width 623 height 78
paste textarea "Viking Appliance Repair Masters"
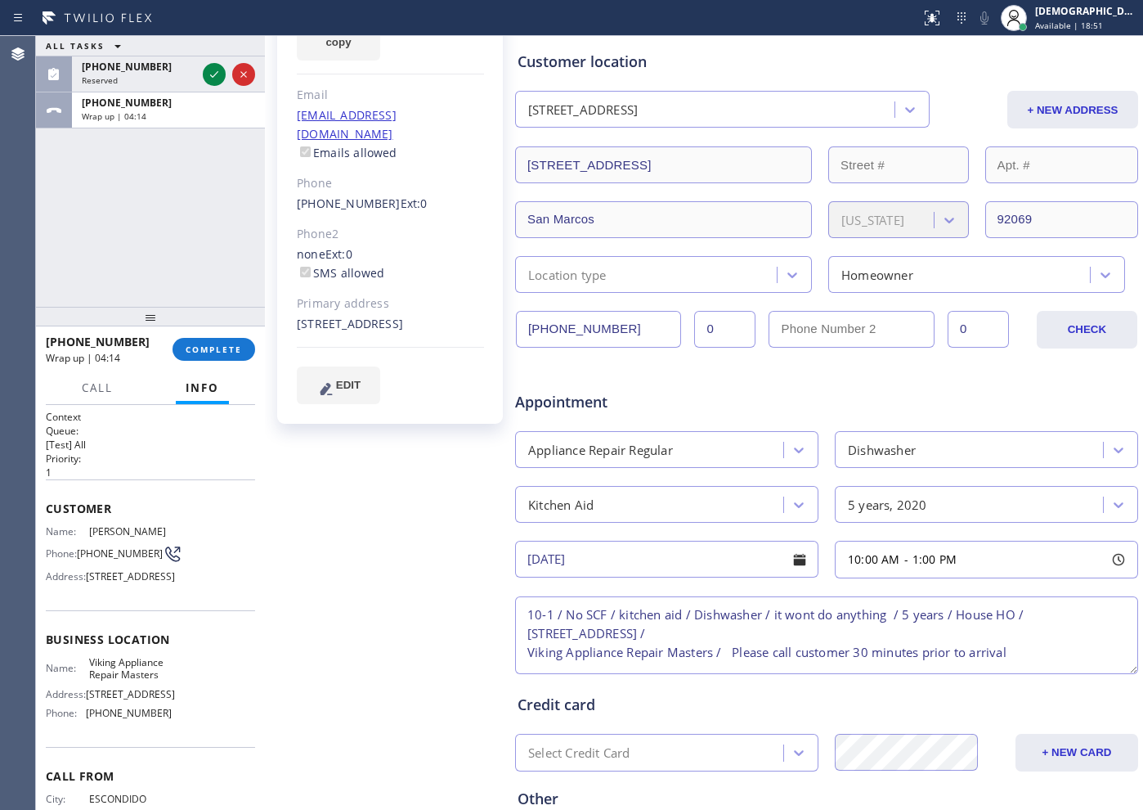
scroll to position [368, 0]
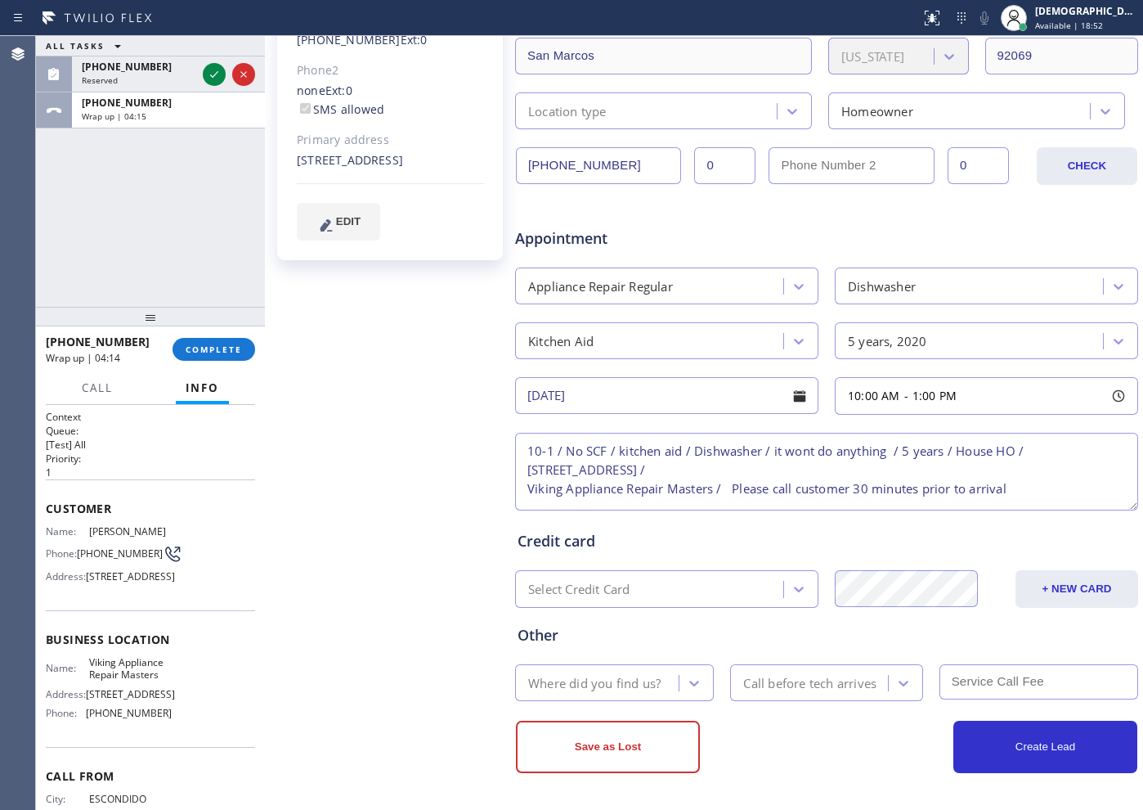
type textarea "10-1 / No SCF / kitchen aid / Dishwasher / it wont do anything / 5 years / Hous…"
click at [644, 673] on div "Where did you find us?" at bounding box center [594, 682] width 132 height 19
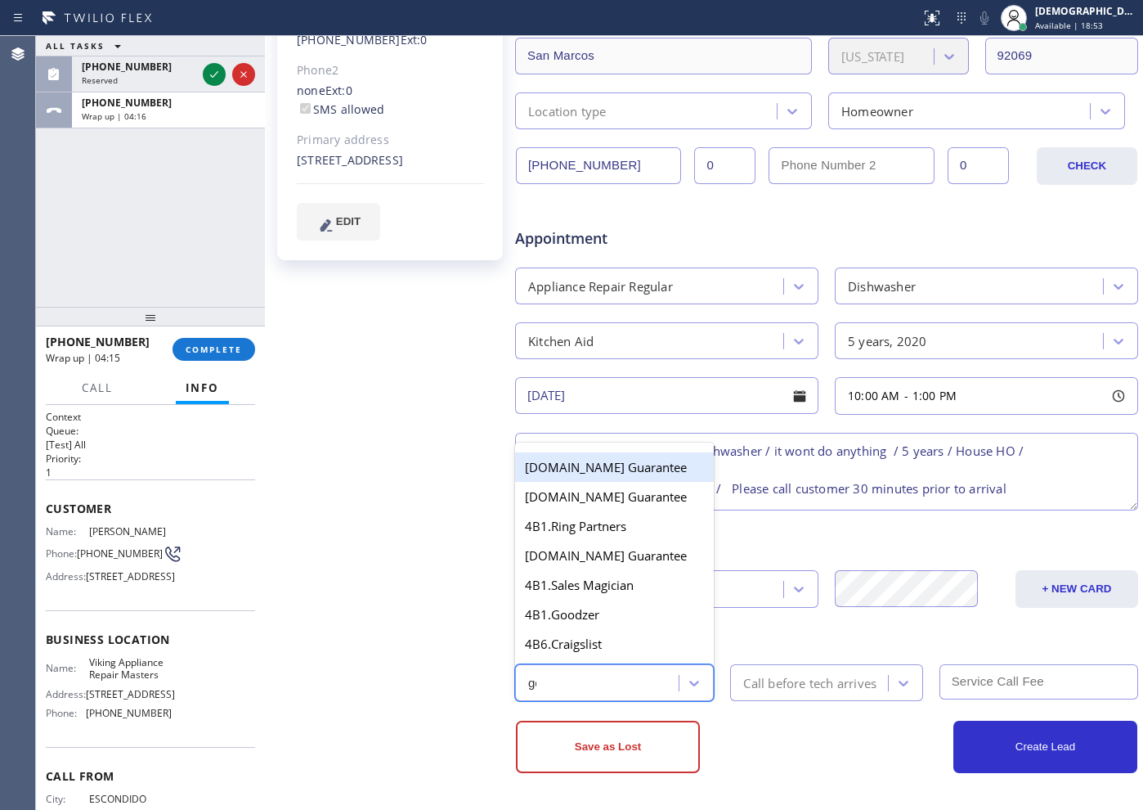
type input "goo"
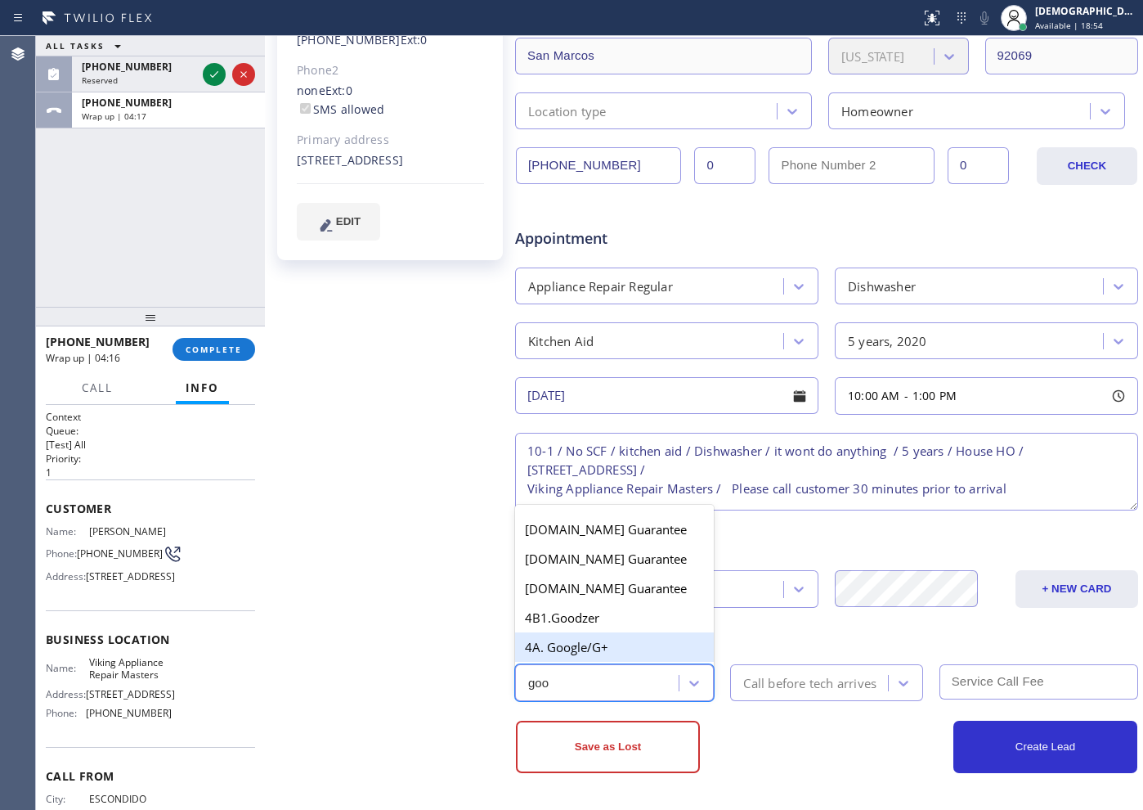
click at [618, 654] on div "4A. Google/G+" at bounding box center [614, 646] width 199 height 29
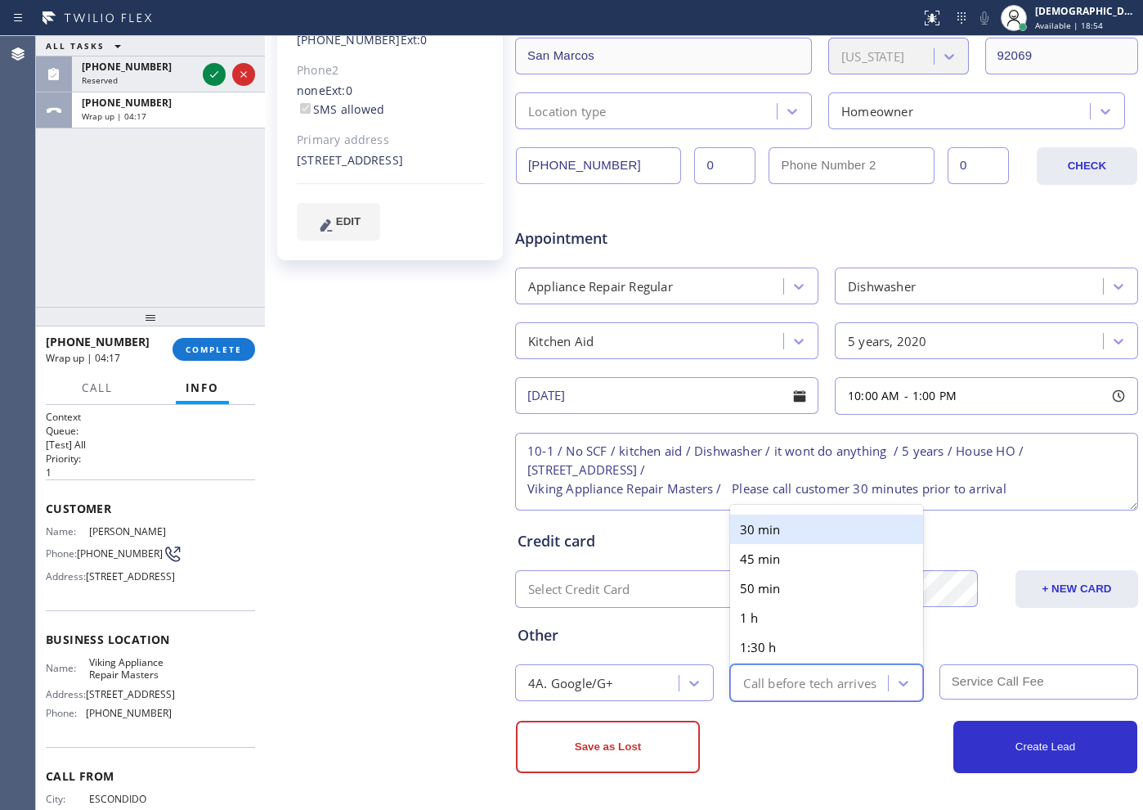
click at [761, 695] on div "Call before tech arrives" at bounding box center [811, 682] width 152 height 29
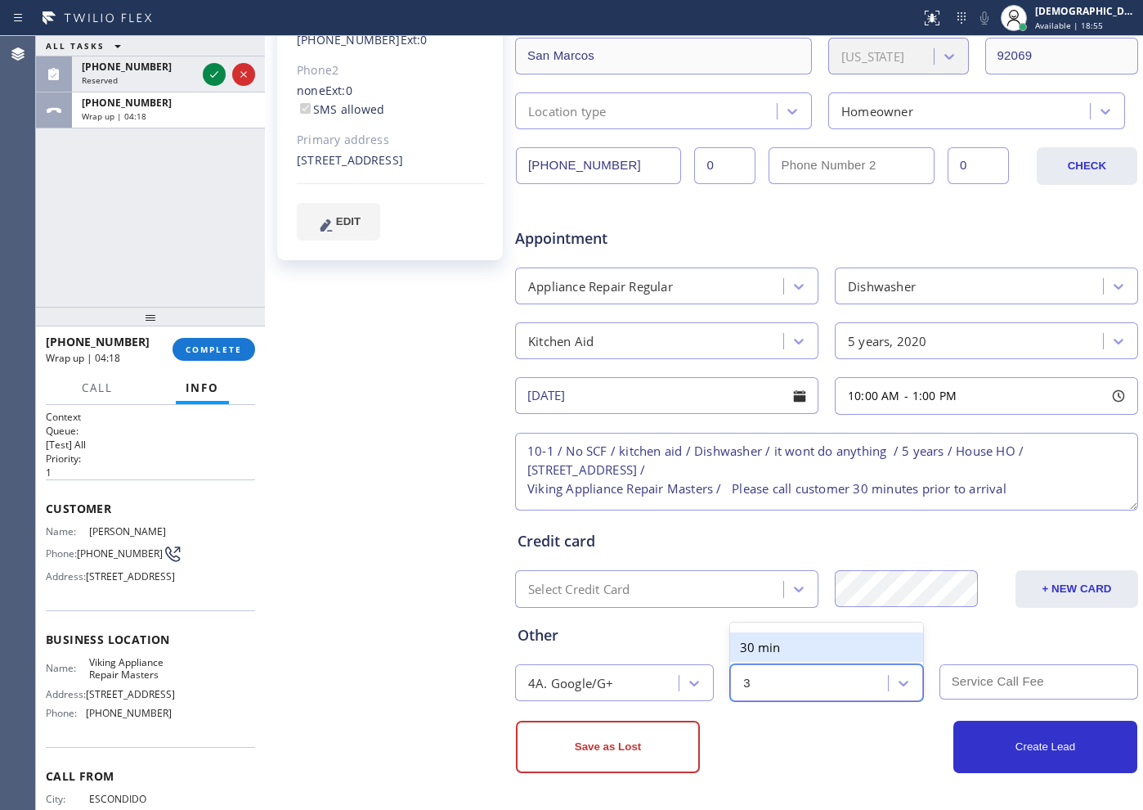
type input "30"
click at [799, 643] on div "30 min" at bounding box center [826, 646] width 192 height 29
click at [1017, 682] on input "text" at bounding box center [1039, 681] width 199 height 35
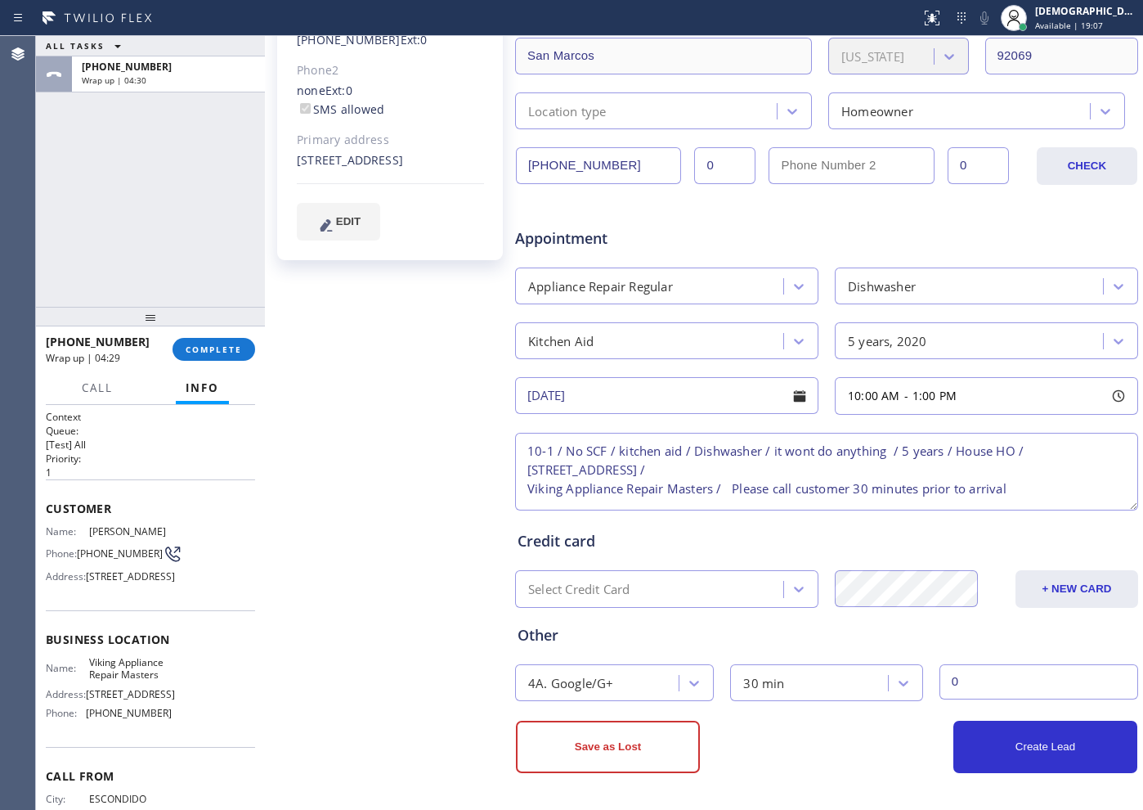
scroll to position [164, 0]
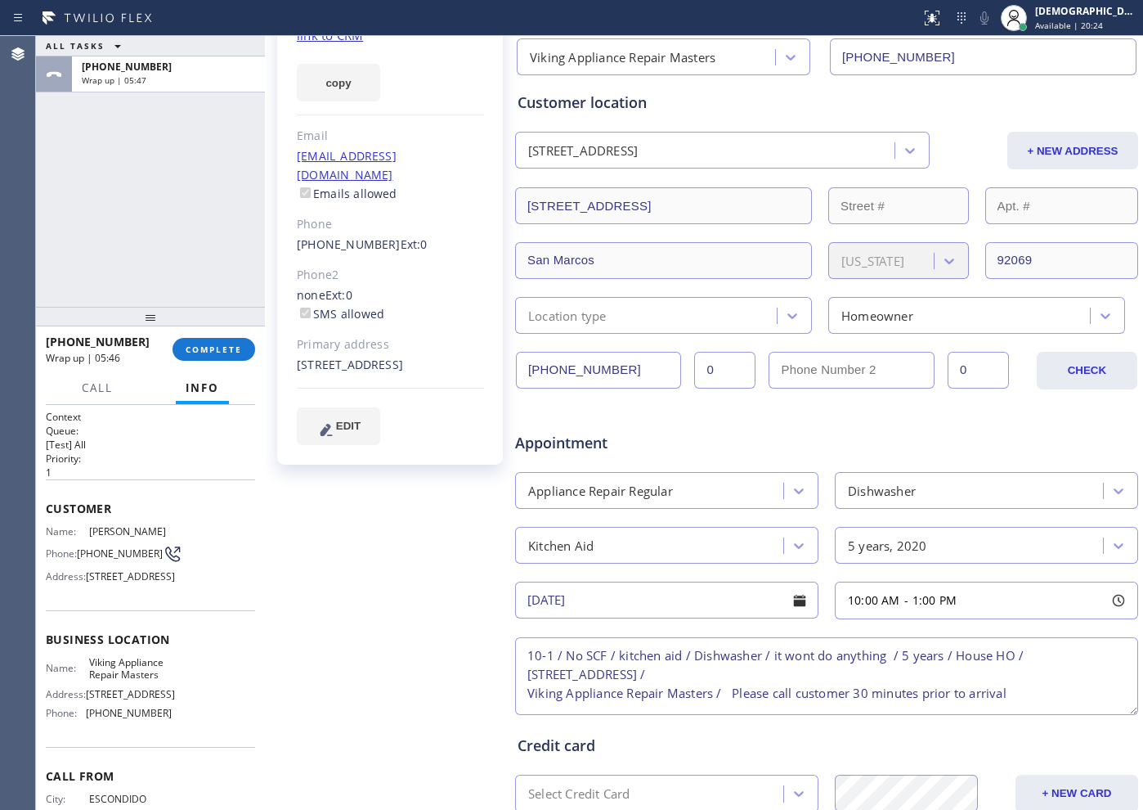
type input "0"
click at [1040, 676] on textarea "10-1 / No SCF / kitchen aid / Dishwasher / it wont do anything / 5 years / Hous…" at bounding box center [826, 676] width 623 height 78
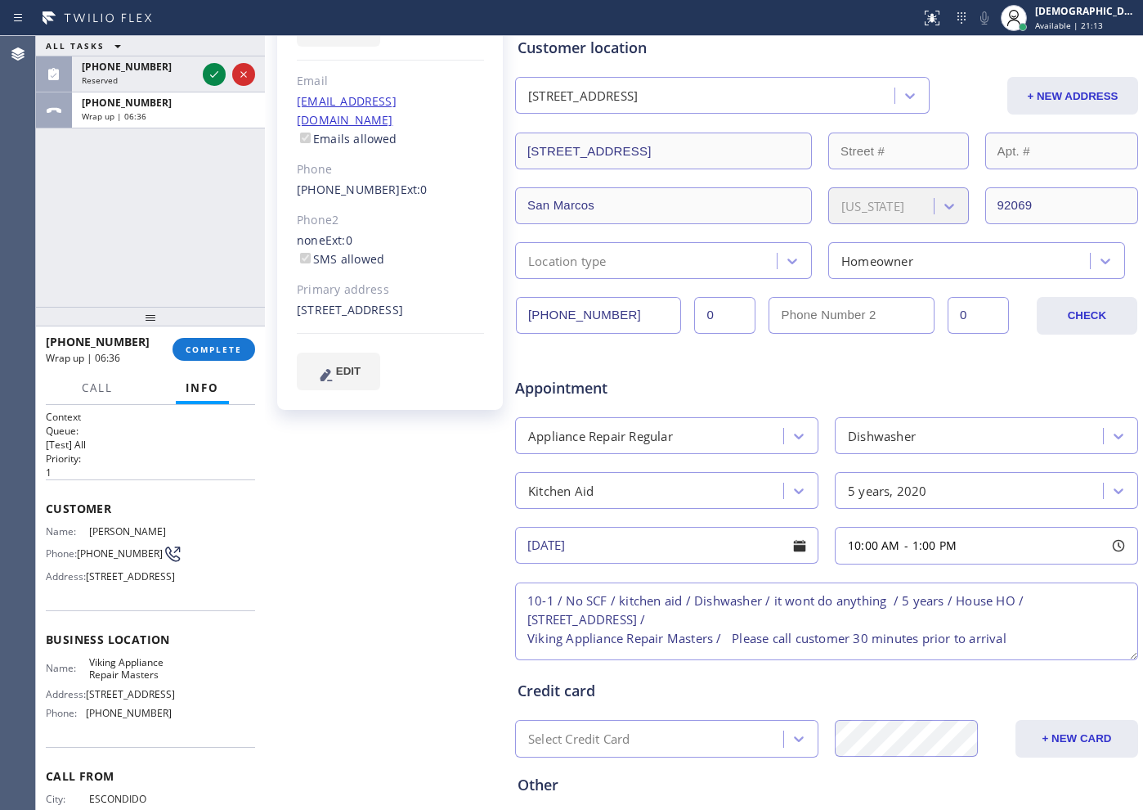
scroll to position [368, 0]
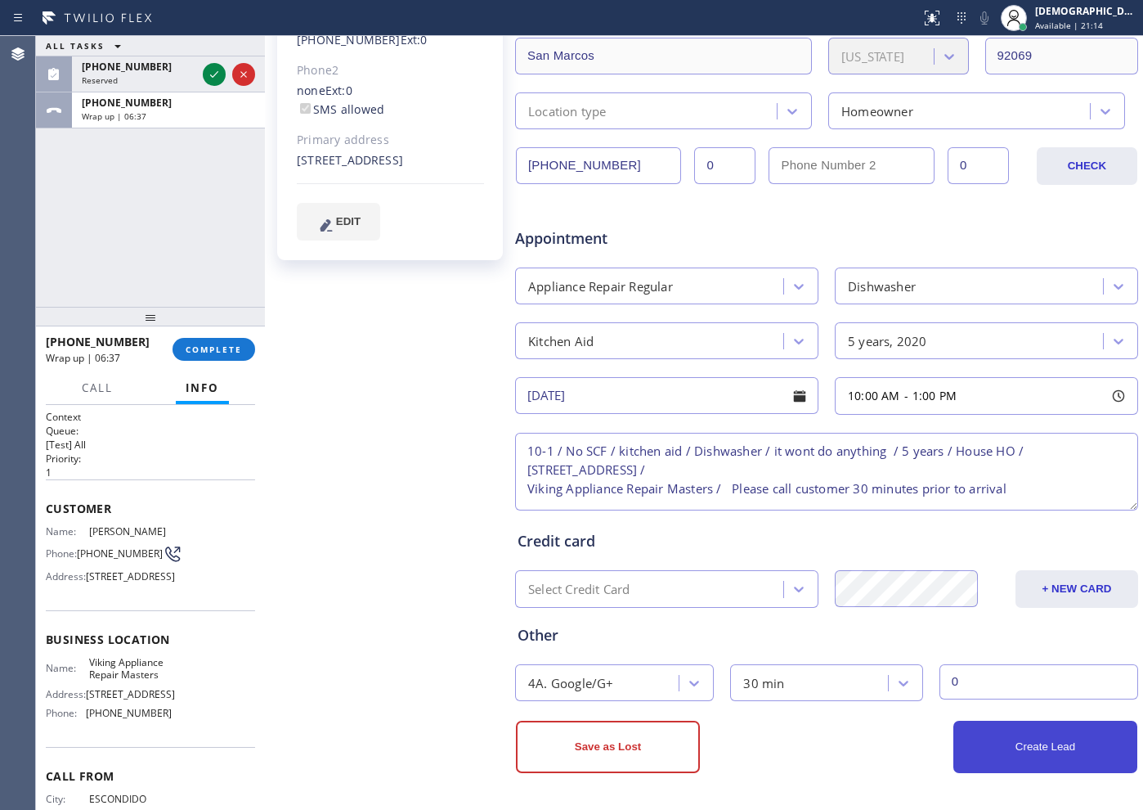
click at [1053, 757] on button "Create Lead" at bounding box center [1046, 747] width 184 height 52
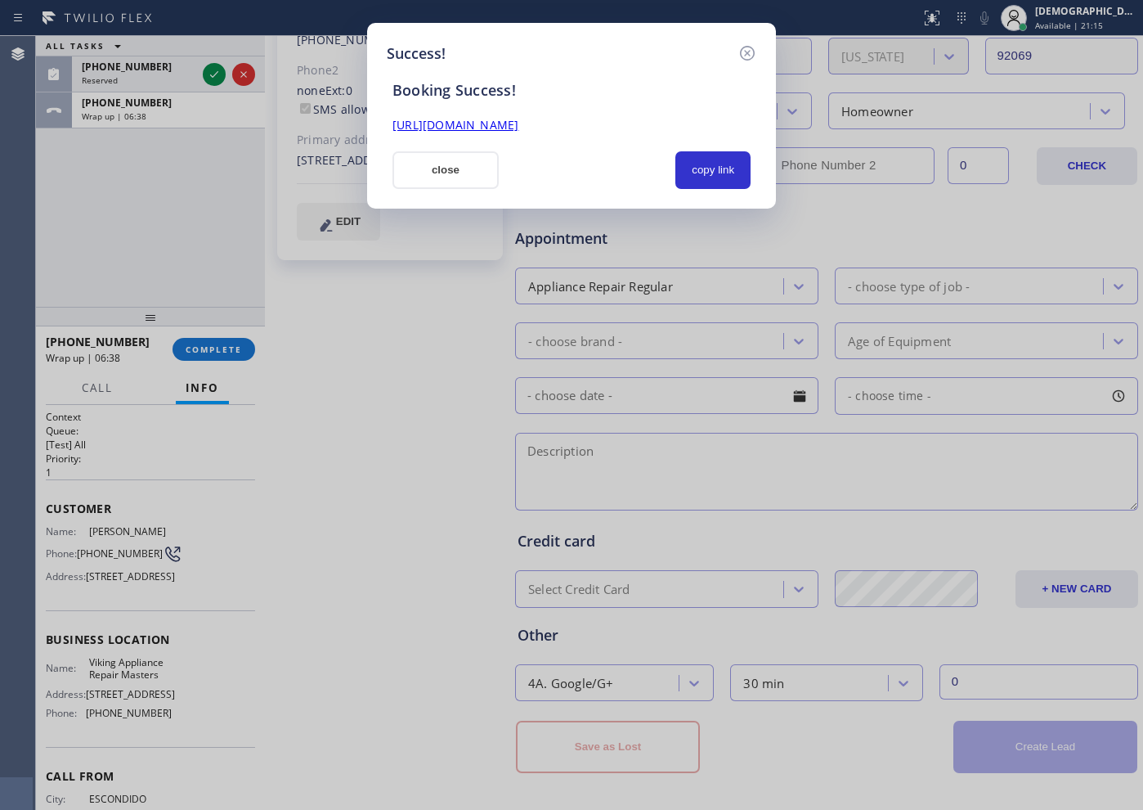
scroll to position [0, 0]
click at [731, 161] on button "copy link" at bounding box center [713, 170] width 75 height 38
click at [519, 128] on link "[URL][DOMAIN_NAME]" at bounding box center [456, 125] width 126 height 16
drag, startPoint x: 445, startPoint y: 173, endPoint x: 833, endPoint y: 125, distance: 390.6
click at [445, 173] on button "close" at bounding box center [446, 170] width 106 height 38
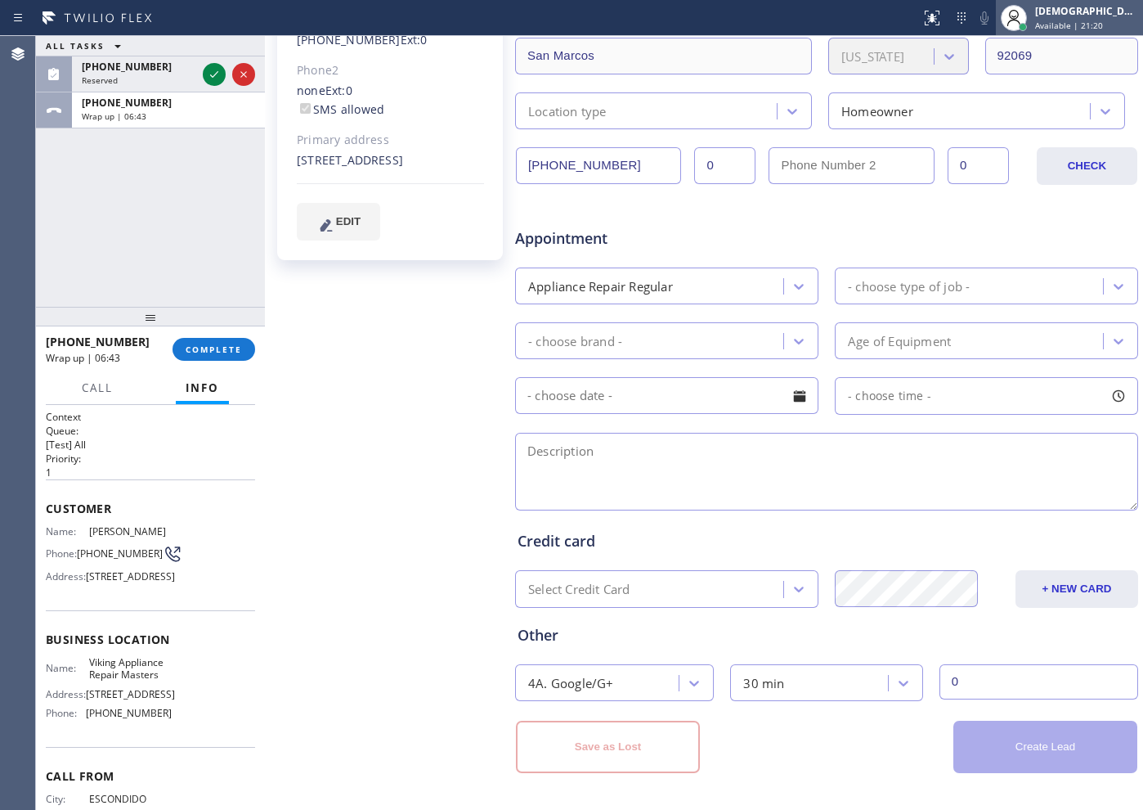
click at [1087, 25] on span "Available | 21:20" at bounding box center [1069, 25] width 68 height 11
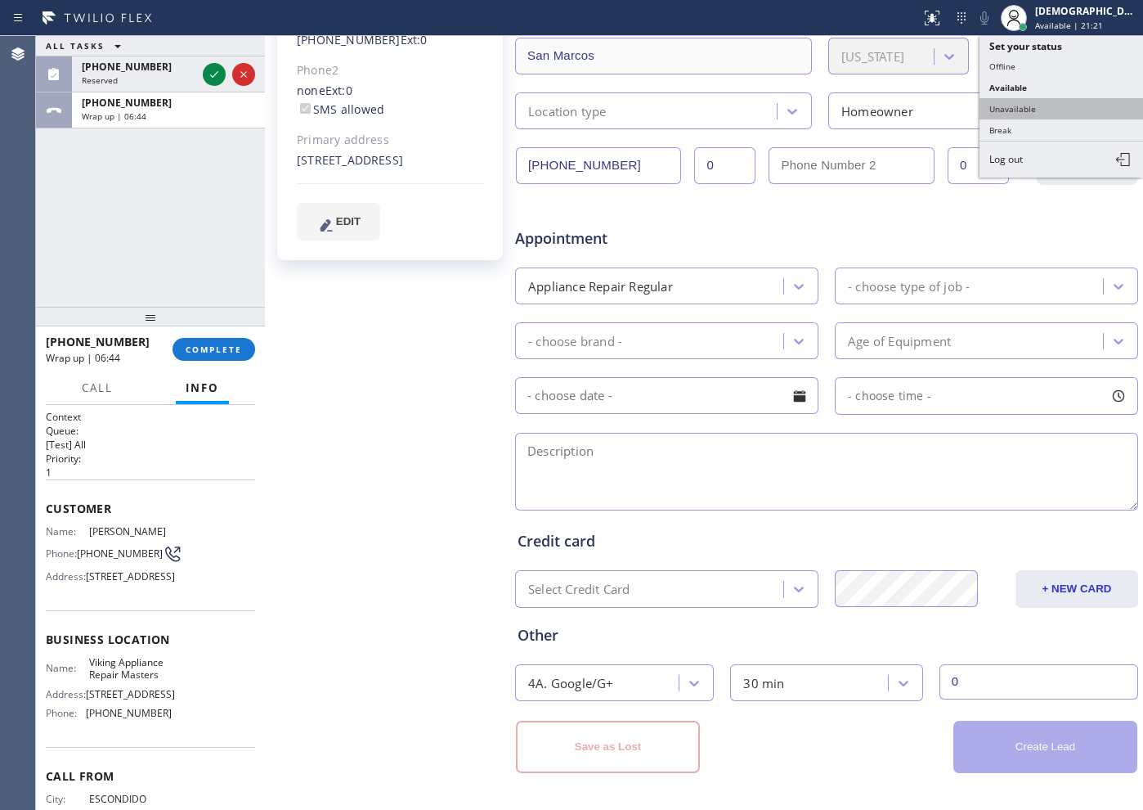
click at [1050, 111] on button "Unavailable" at bounding box center [1062, 108] width 164 height 21
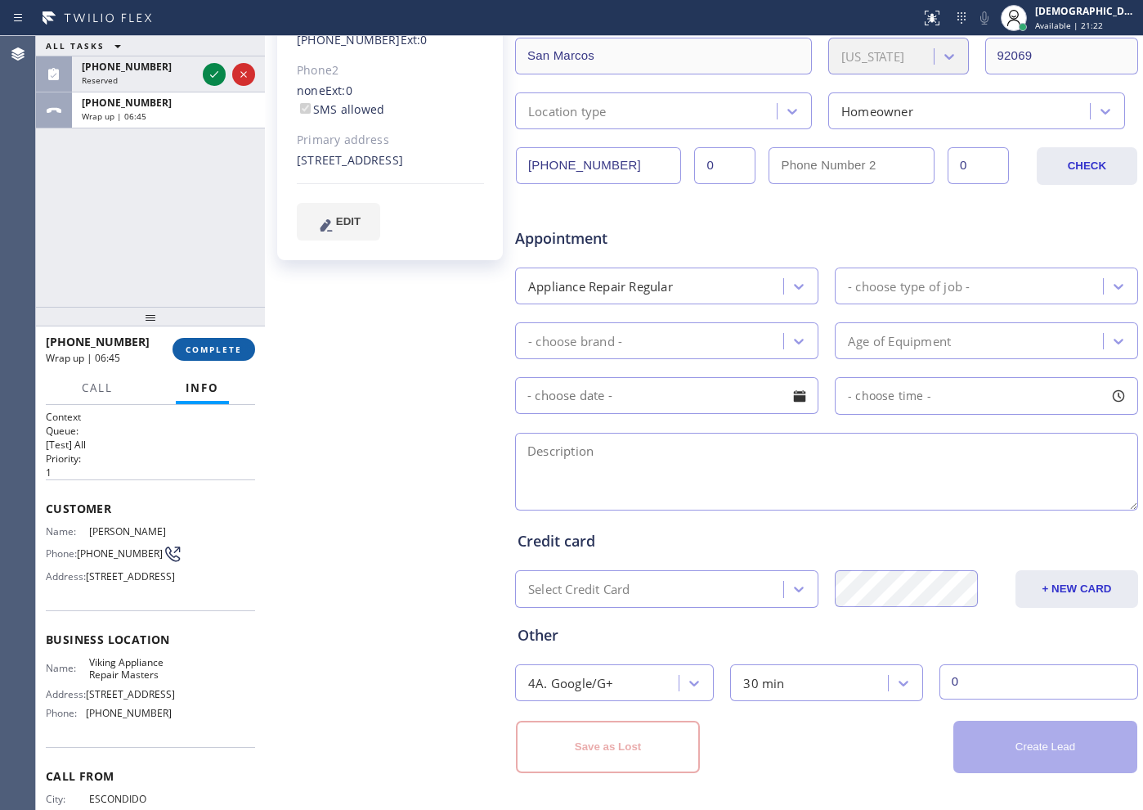
click at [218, 349] on span "COMPLETE" at bounding box center [214, 349] width 56 height 11
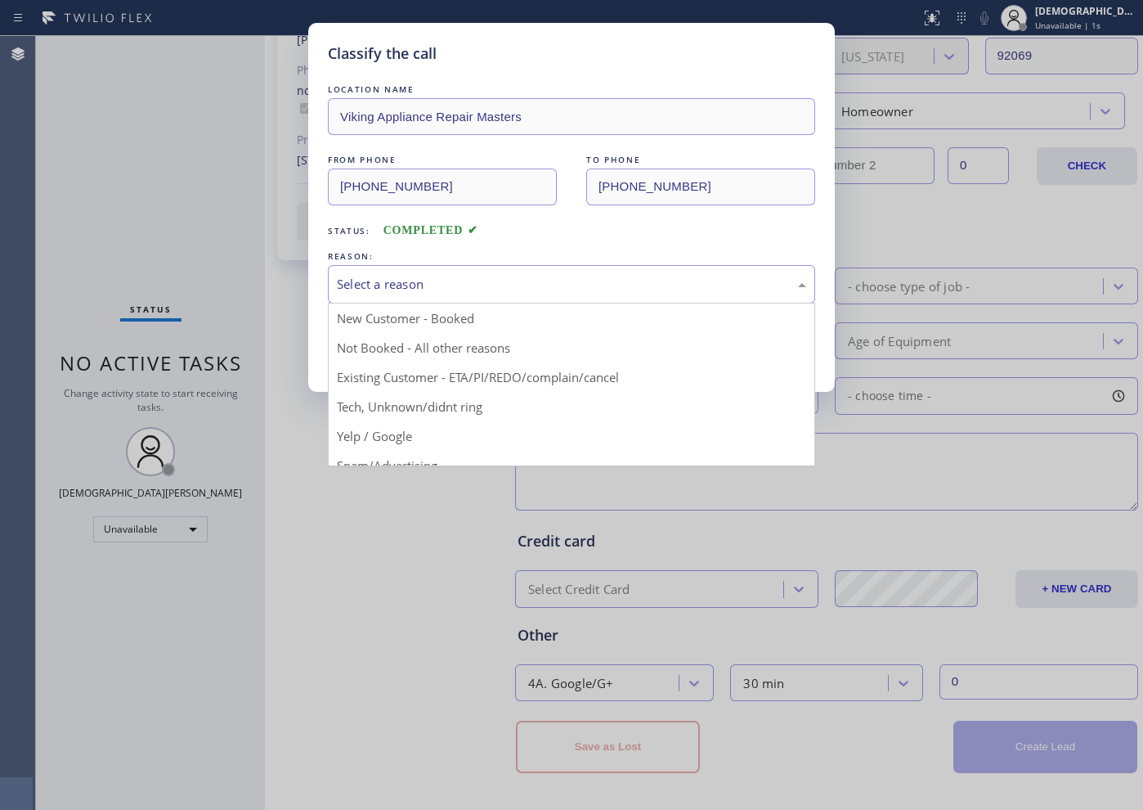
click at [421, 286] on div "Select a reason" at bounding box center [571, 284] width 469 height 19
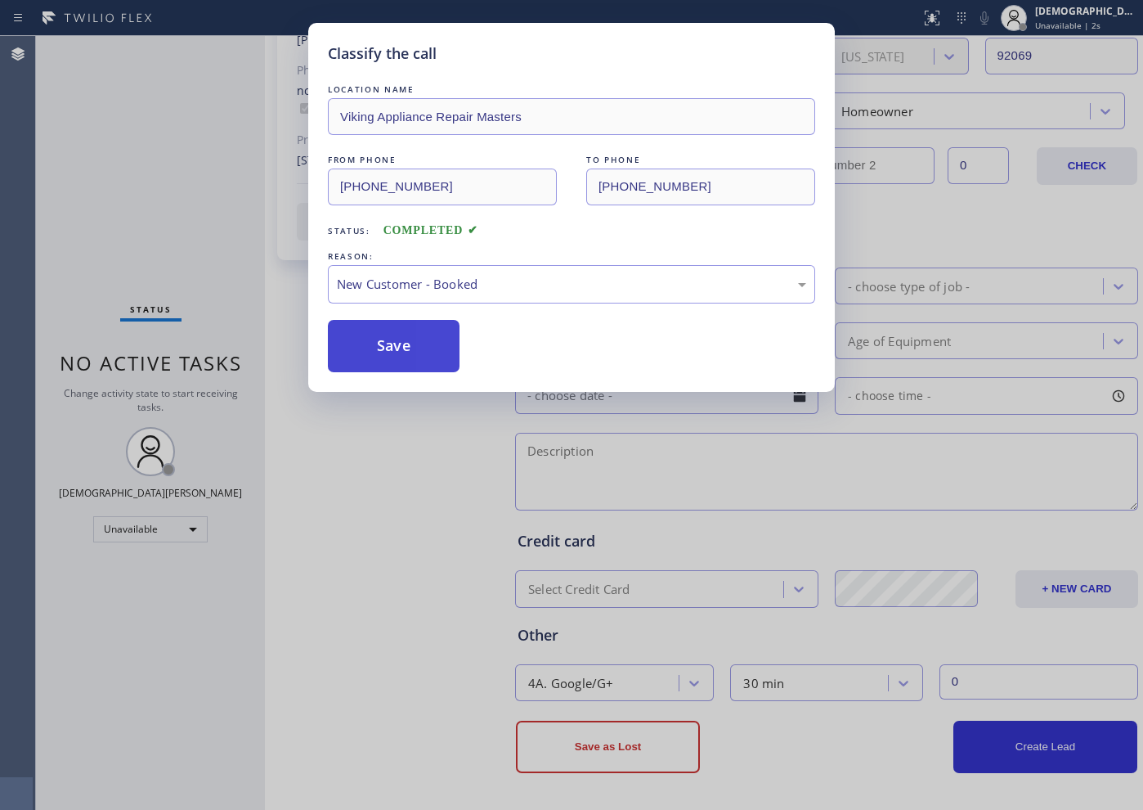
click at [406, 346] on button "Save" at bounding box center [394, 346] width 132 height 52
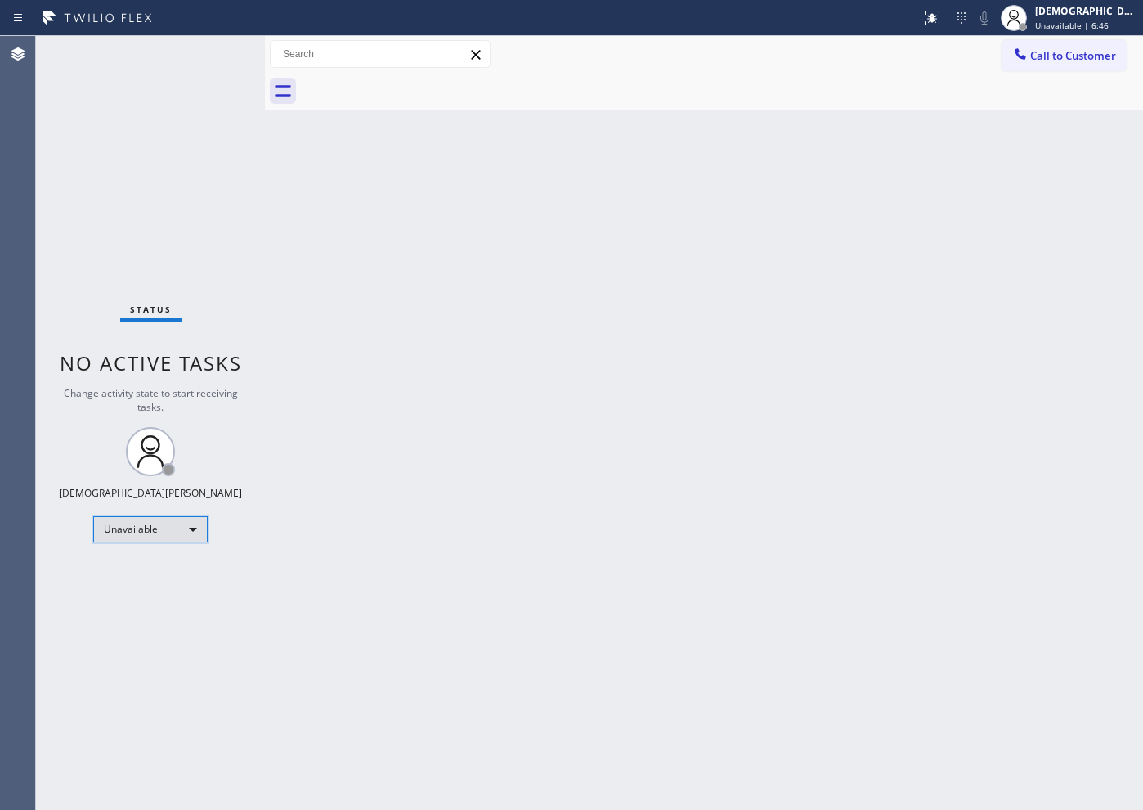
click at [162, 526] on div "Unavailable" at bounding box center [150, 529] width 115 height 26
click at [153, 576] on li "Available" at bounding box center [149, 573] width 111 height 20
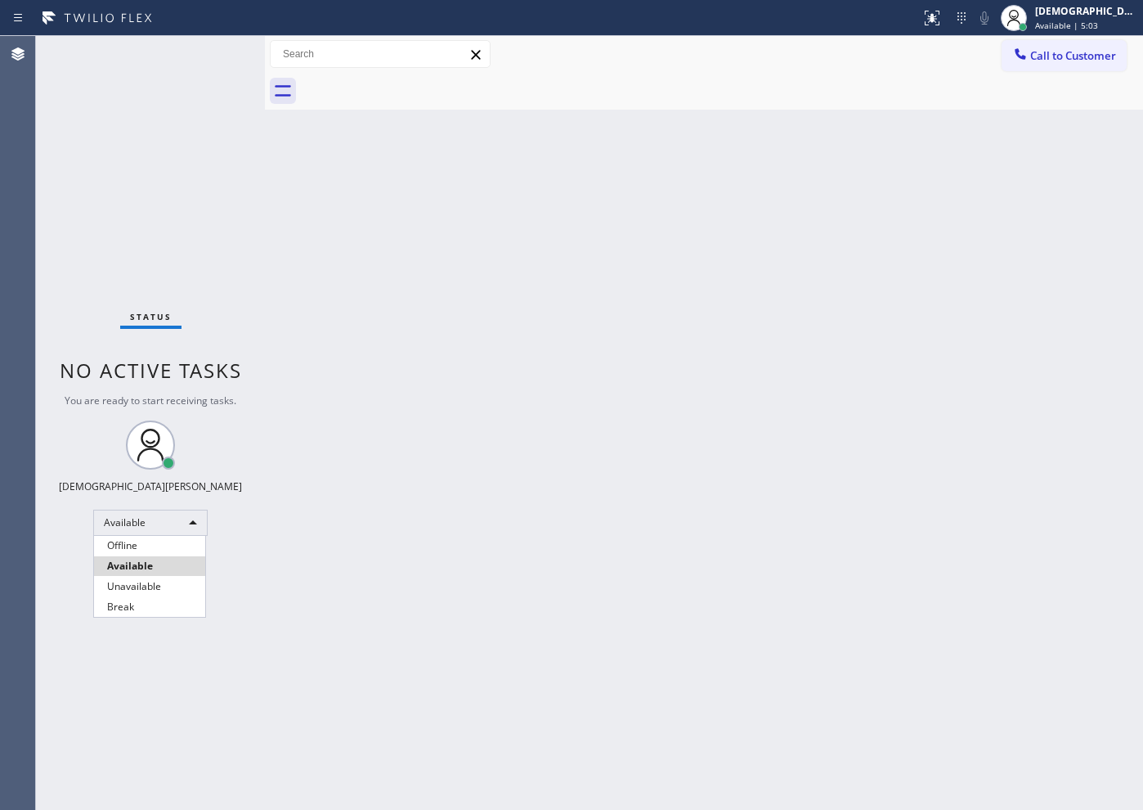
click at [507, 249] on div at bounding box center [571, 405] width 1143 height 810
click at [212, 60] on div "Status No active tasks You are ready to start receiving tasks. Christian Cinco …" at bounding box center [150, 423] width 229 height 774
click at [154, 510] on div "Available" at bounding box center [150, 523] width 115 height 26
click at [155, 600] on li "Break" at bounding box center [149, 607] width 111 height 20
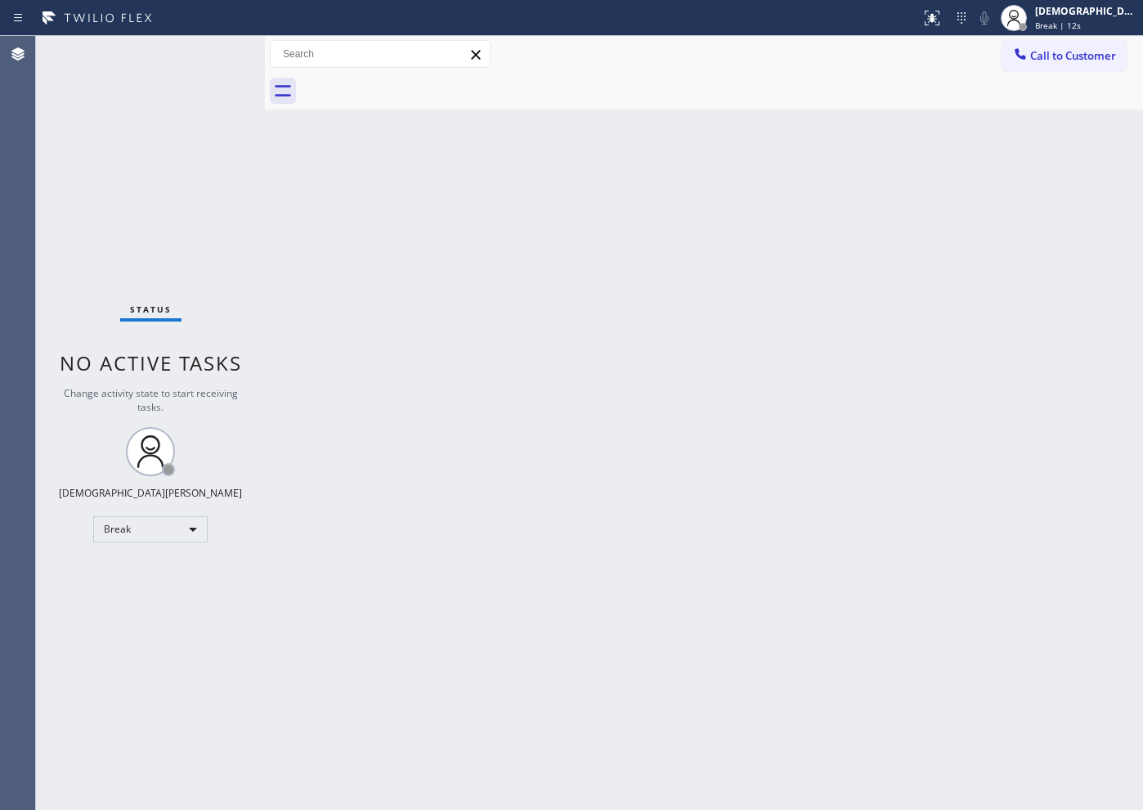
click at [70, 297] on div "Status No active tasks Change activity state to start receiving tasks. Christia…" at bounding box center [150, 423] width 229 height 774
click at [138, 514] on div "Status No active tasks Change activity state to start receiving tasks. Christia…" at bounding box center [150, 423] width 229 height 774
click at [153, 541] on div "Break" at bounding box center [150, 529] width 115 height 26
click at [158, 578] on li "Available" at bounding box center [149, 573] width 111 height 20
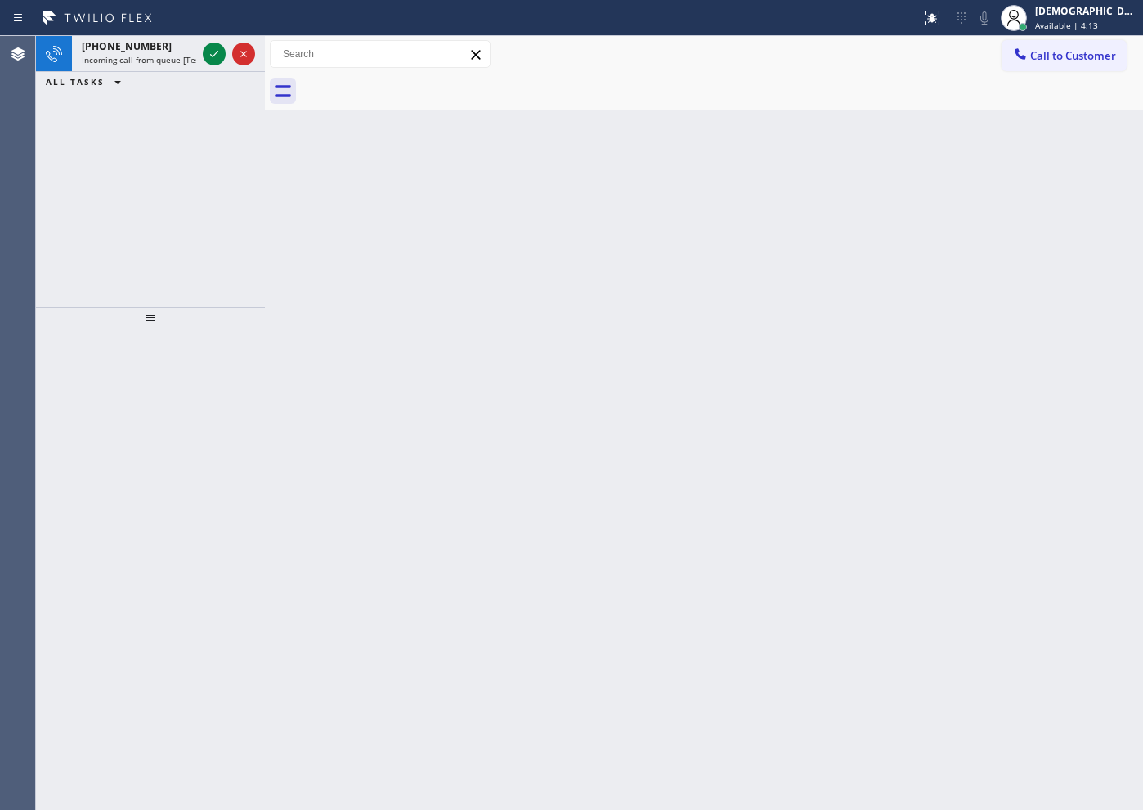
click at [61, 223] on div "[PHONE_NUMBER] Incoming call from queue [Test] All ALL TASKS ALL TASKS ACTIVE T…" at bounding box center [150, 171] width 229 height 271
click at [221, 54] on icon at bounding box center [214, 54] width 20 height 20
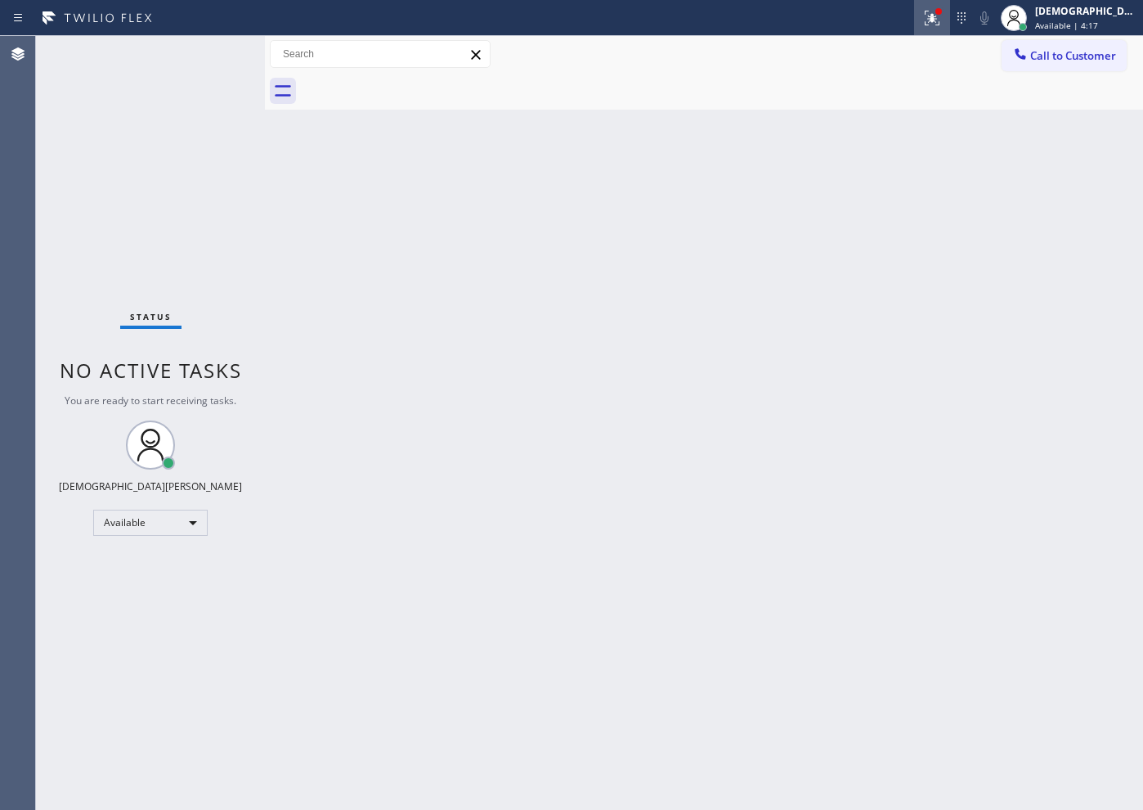
click at [940, 16] on icon at bounding box center [932, 18] width 15 height 15
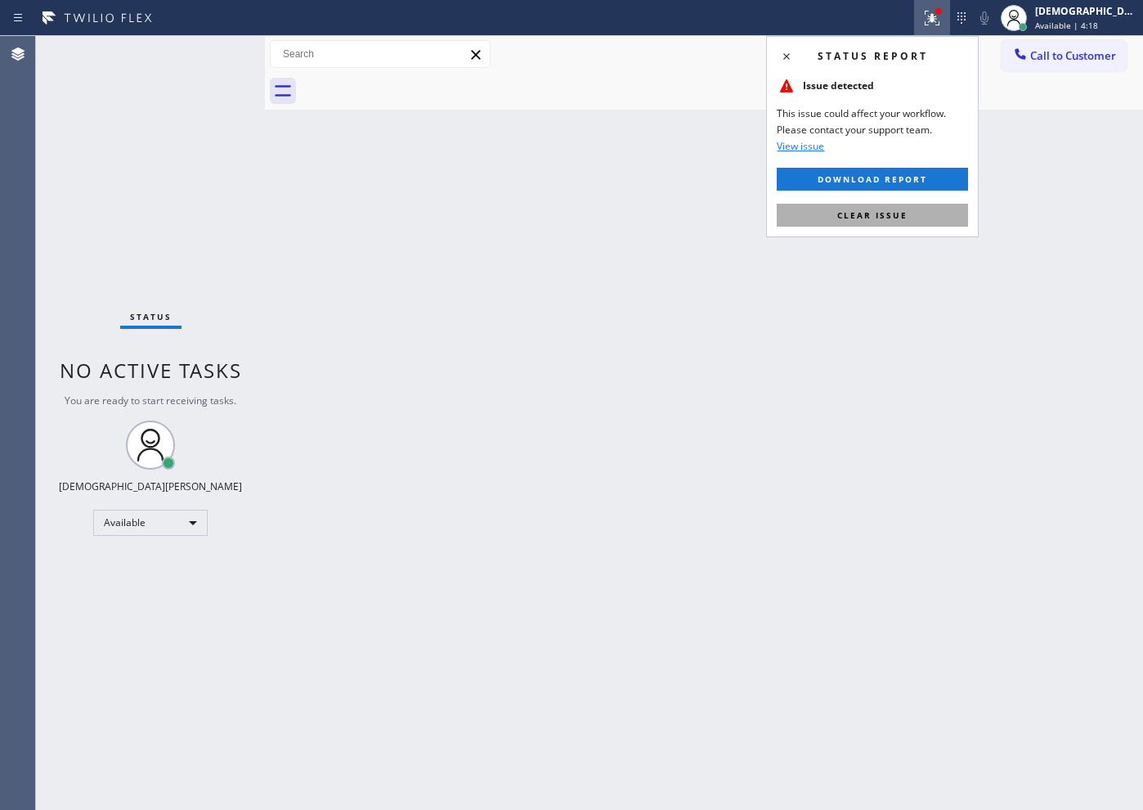
click at [812, 211] on button "Clear issue" at bounding box center [872, 215] width 191 height 23
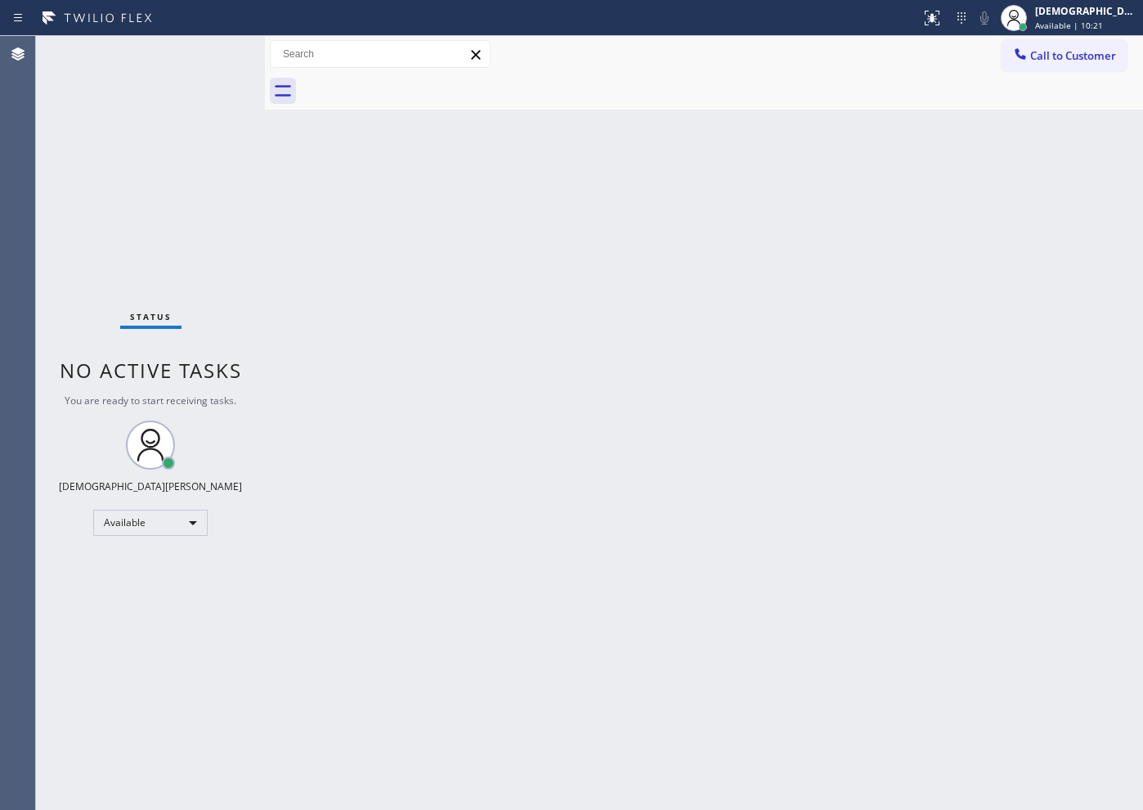
click at [84, 214] on div "Status No active tasks You are ready to start receiving tasks. Christian Cinco …" at bounding box center [150, 423] width 229 height 774
click at [216, 47] on div "Status No active tasks You are ready to start receiving tasks. Christian Cinco …" at bounding box center [150, 423] width 229 height 774
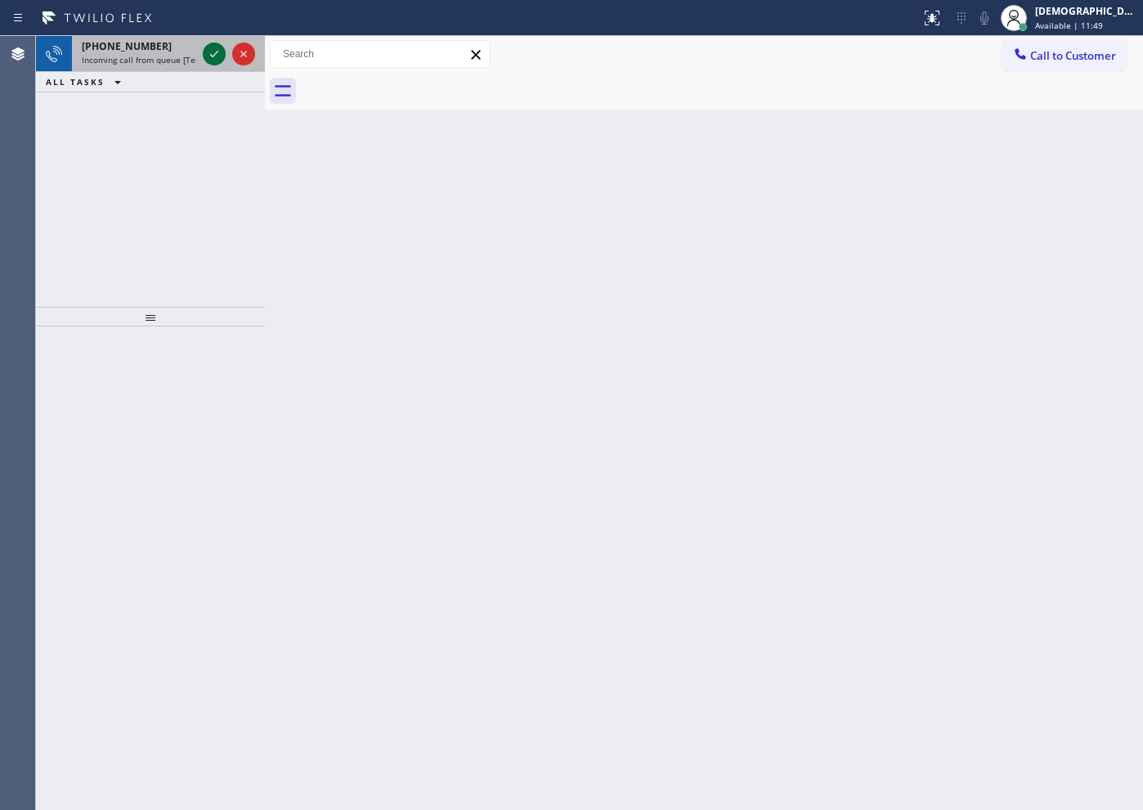
click at [215, 51] on icon at bounding box center [214, 54] width 20 height 20
click at [212, 60] on icon at bounding box center [214, 54] width 20 height 20
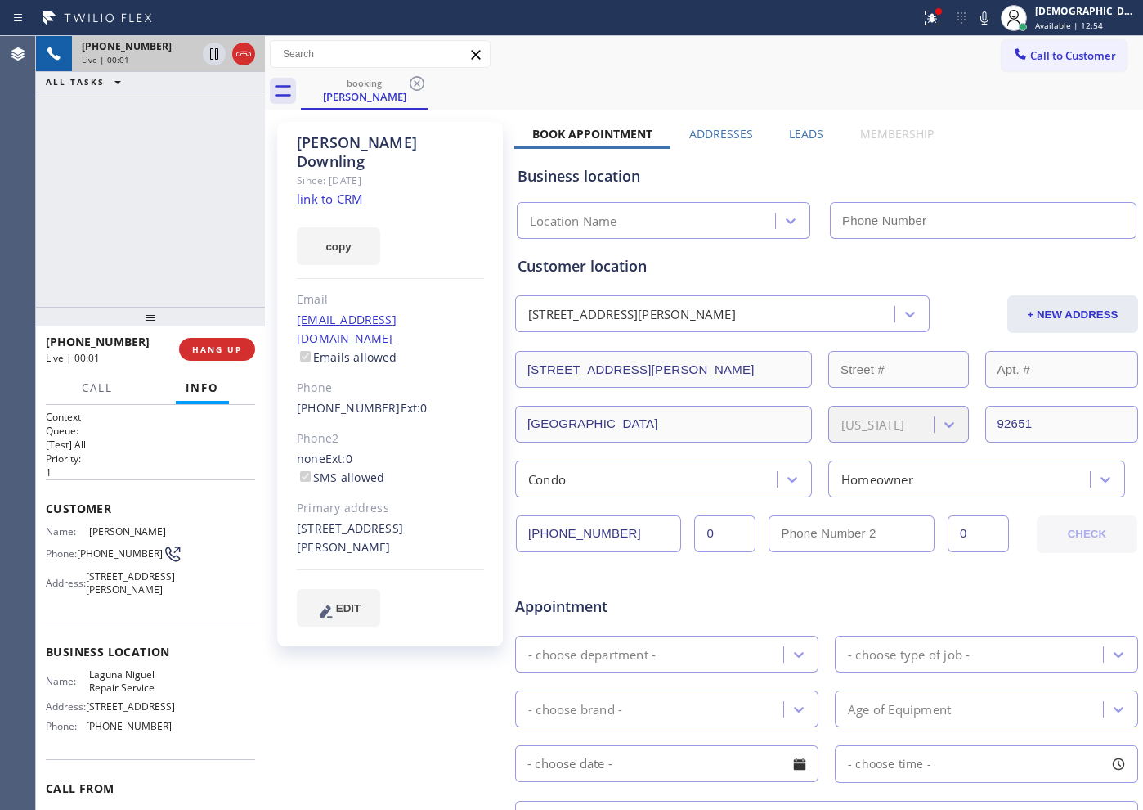
type input "[PHONE_NUMBER]"
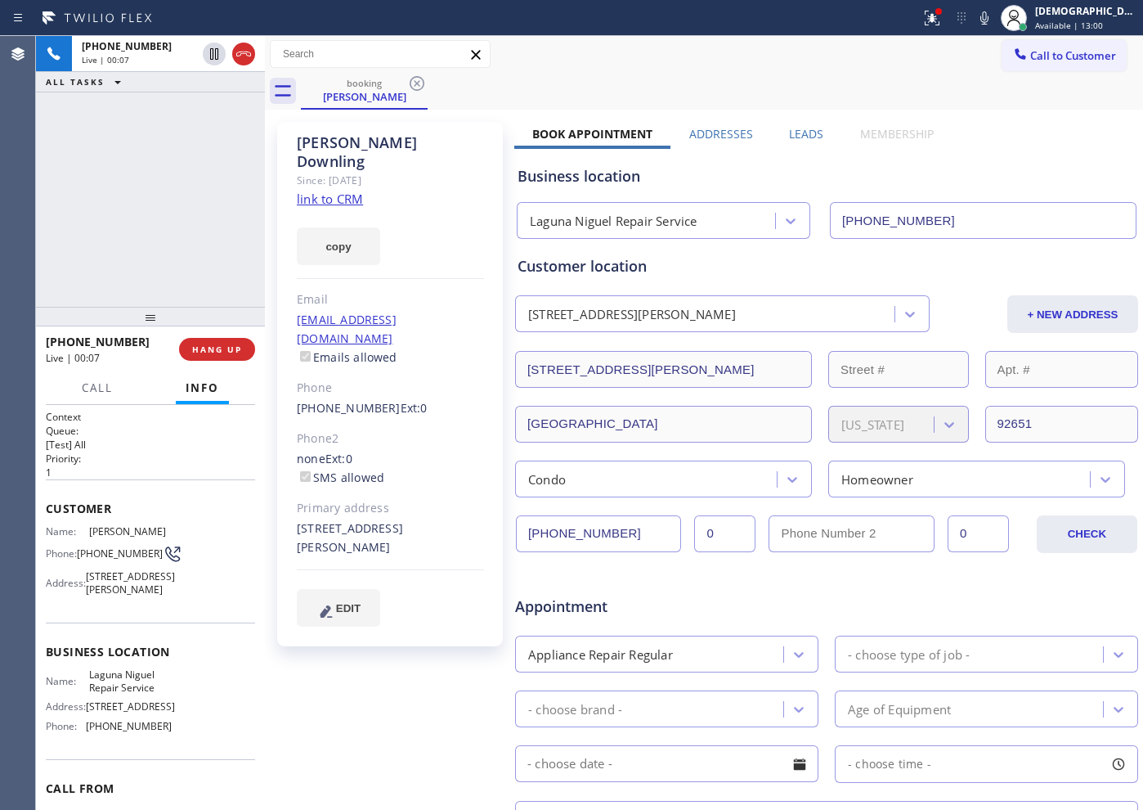
click at [345, 191] on link "link to CRM" at bounding box center [330, 199] width 66 height 16
click at [242, 57] on icon at bounding box center [244, 54] width 20 height 20
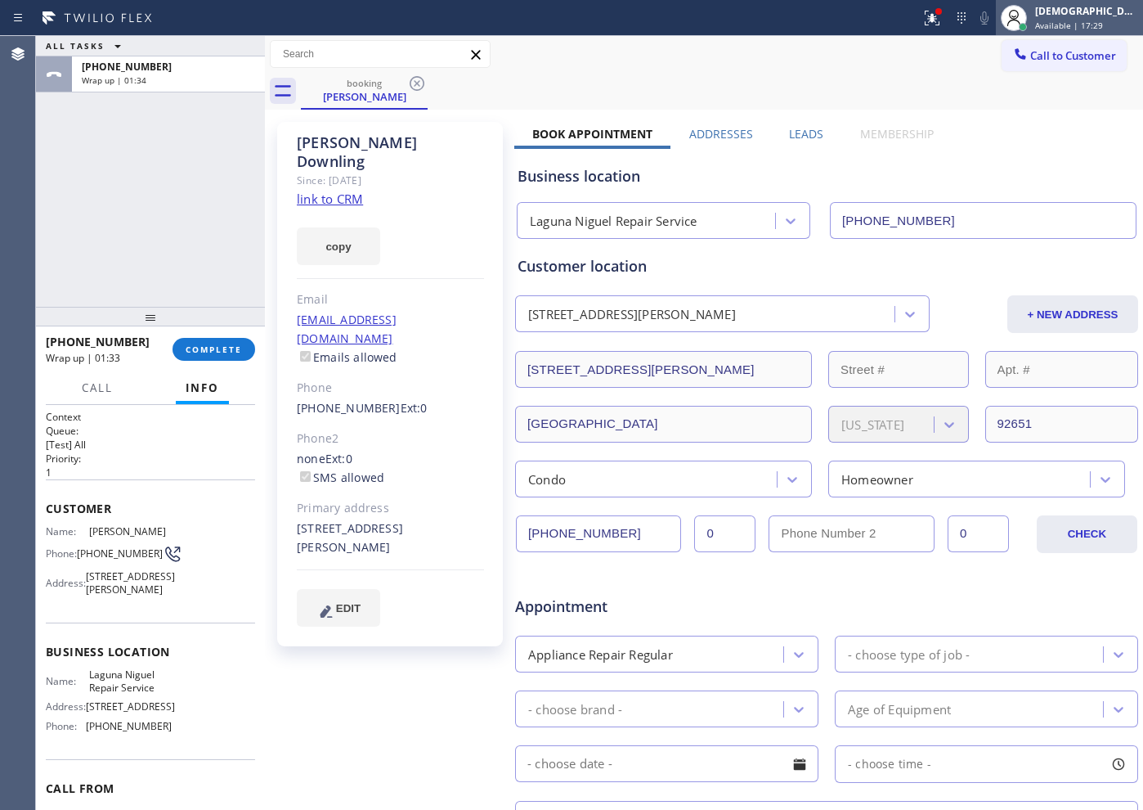
click at [1087, 23] on span "Available | 17:29" at bounding box center [1069, 25] width 68 height 11
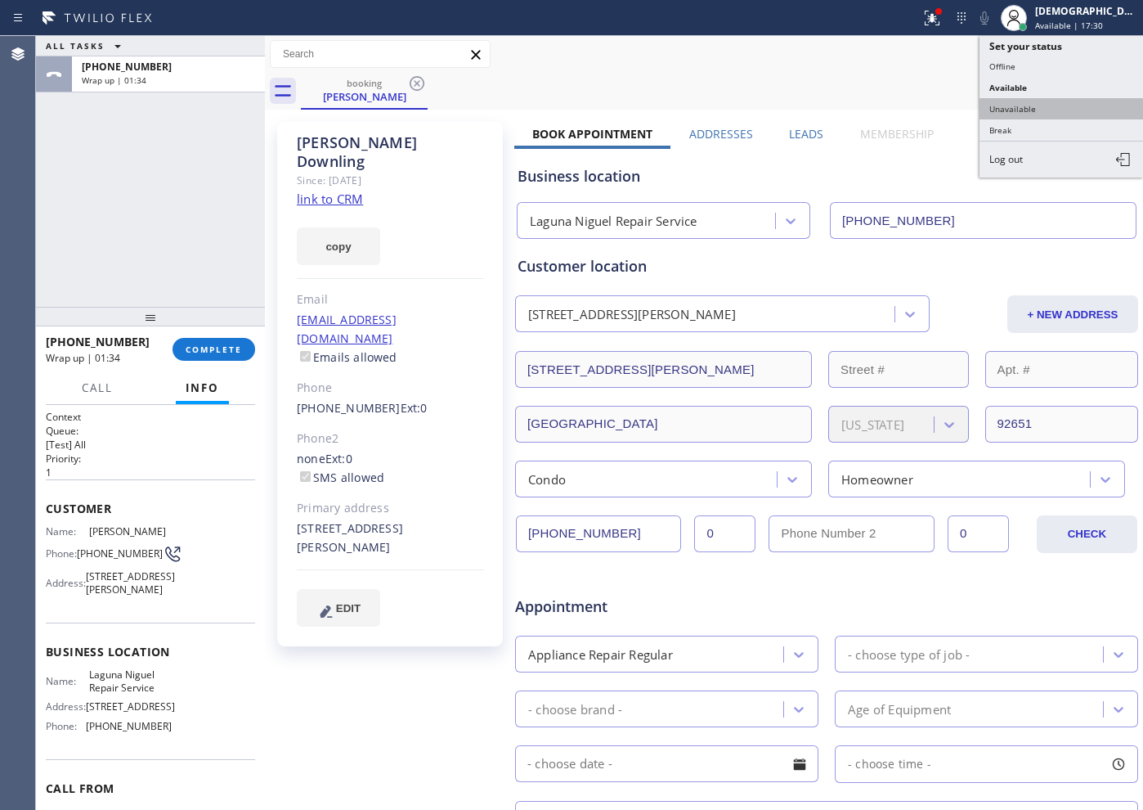
click at [1026, 110] on button "Unavailable" at bounding box center [1062, 108] width 164 height 21
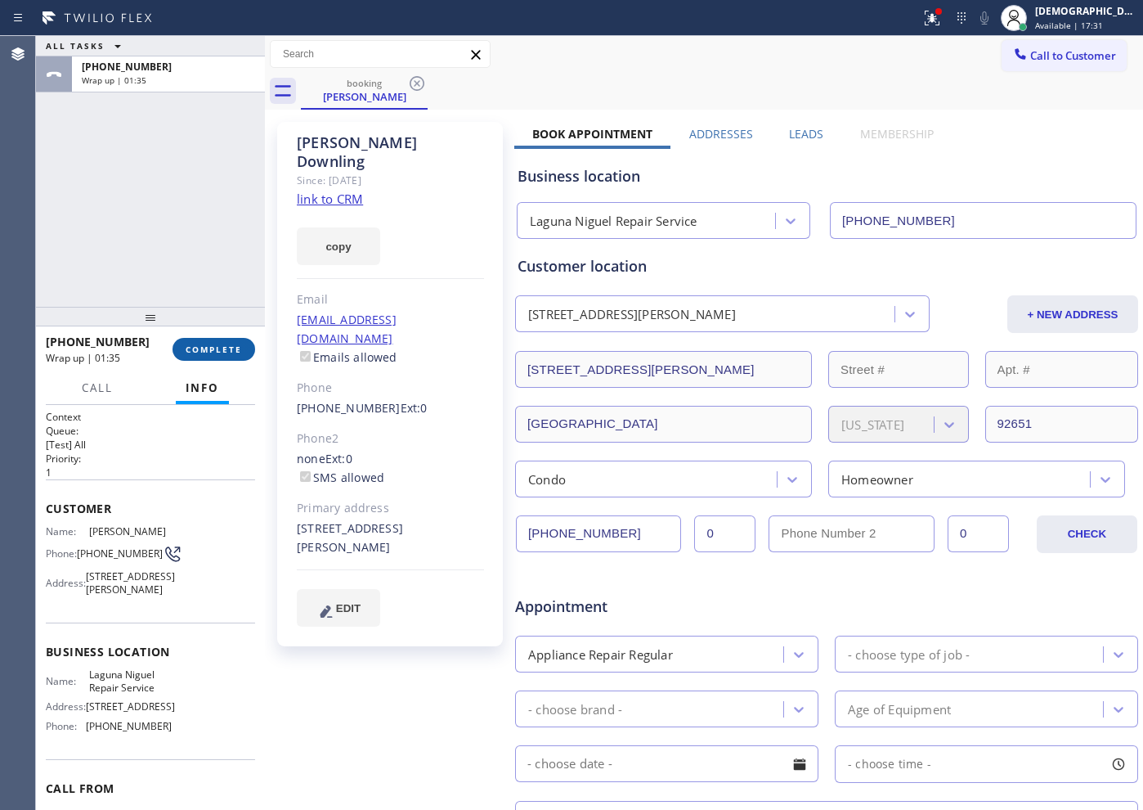
click at [204, 348] on span "COMPLETE" at bounding box center [214, 349] width 56 height 11
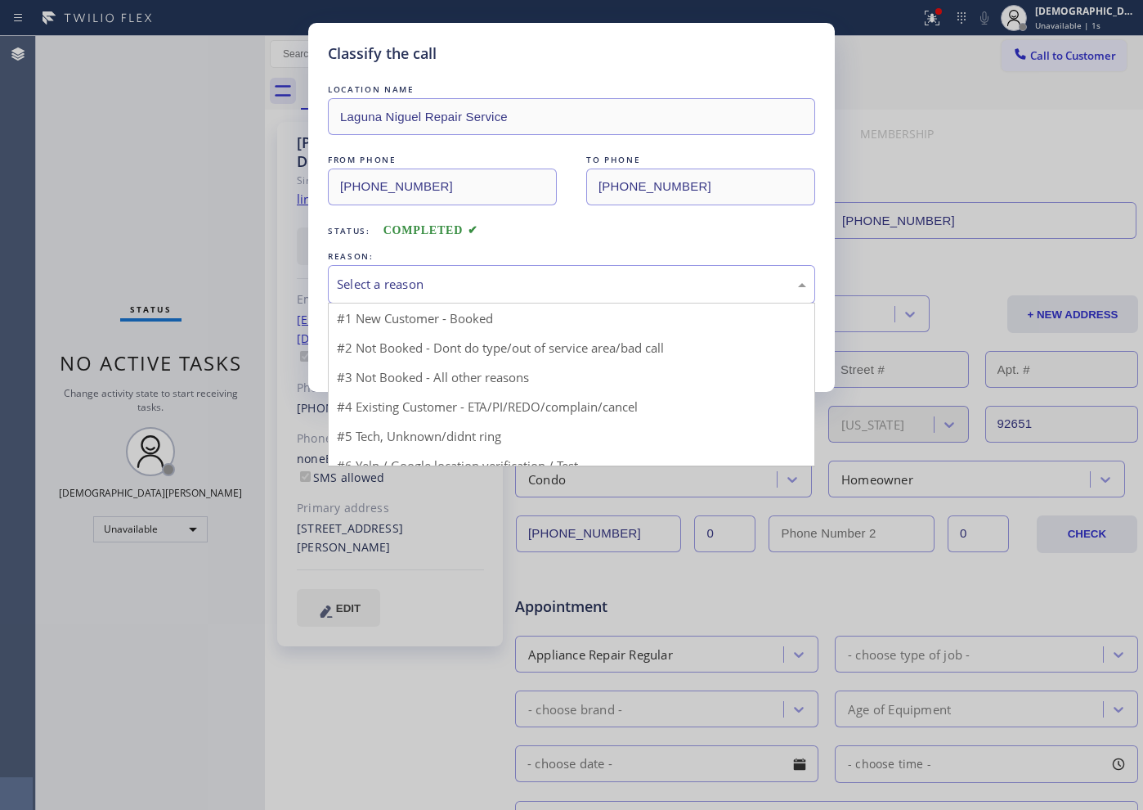
click at [412, 299] on div "Select a reason" at bounding box center [571, 284] width 487 height 38
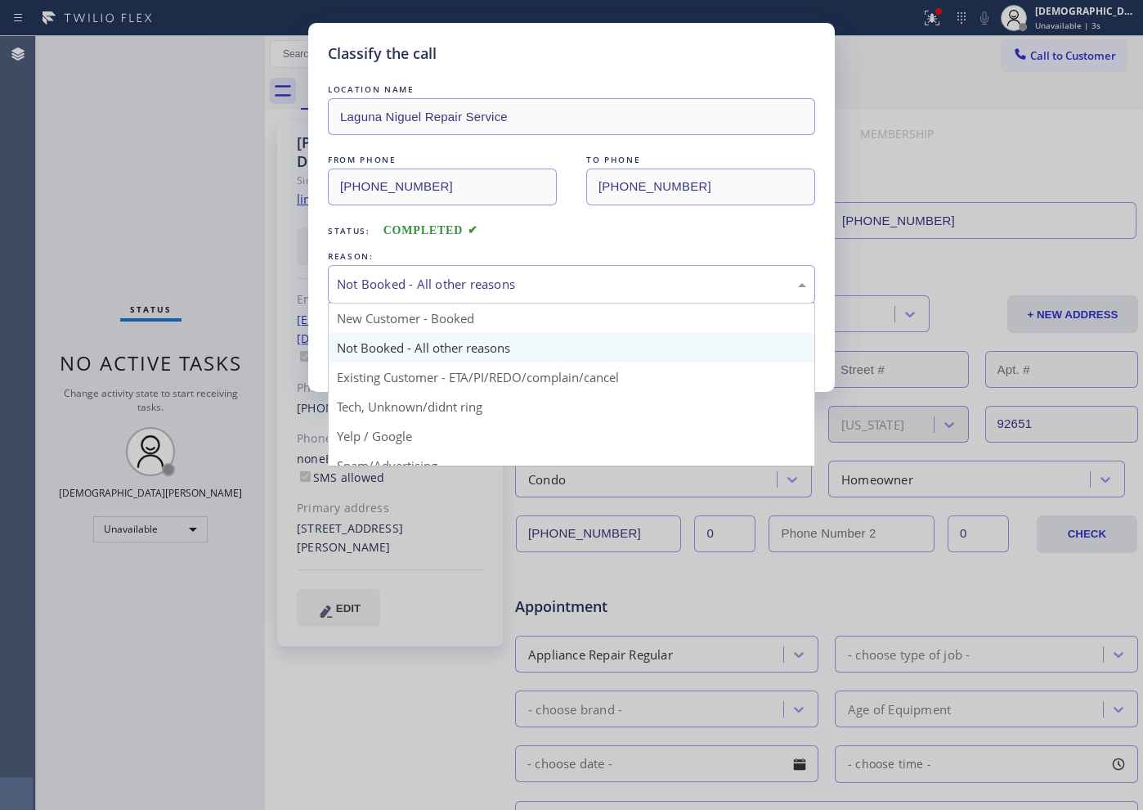
click at [437, 285] on div "Not Booked - All other reasons" at bounding box center [571, 284] width 469 height 19
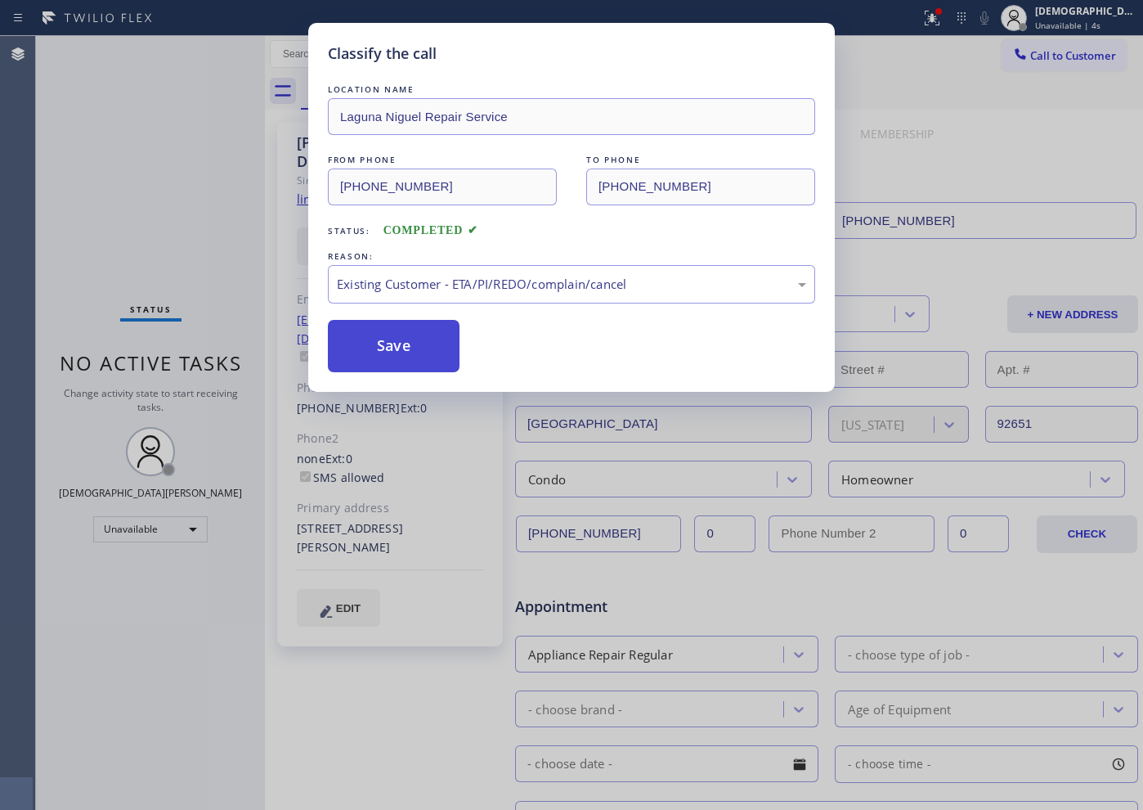
click at [411, 368] on button "Save" at bounding box center [394, 346] width 132 height 52
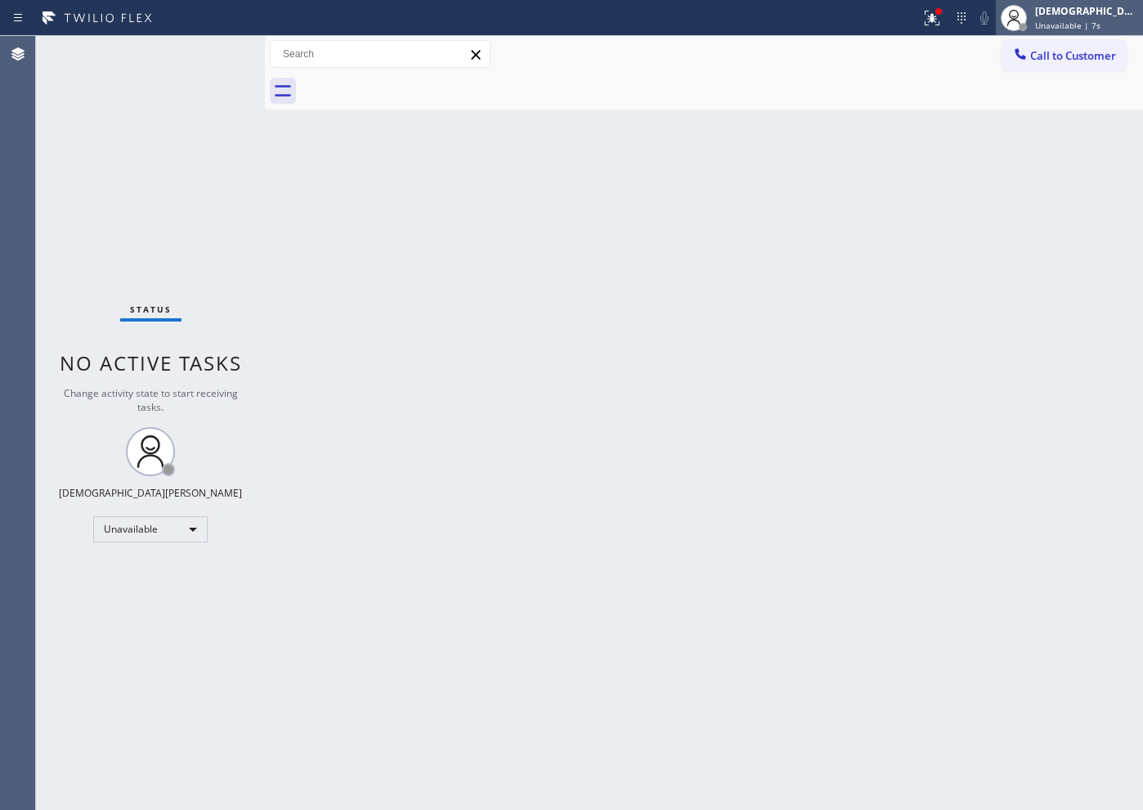
click at [1087, 25] on span "Unavailable | 7s" at bounding box center [1067, 25] width 65 height 11
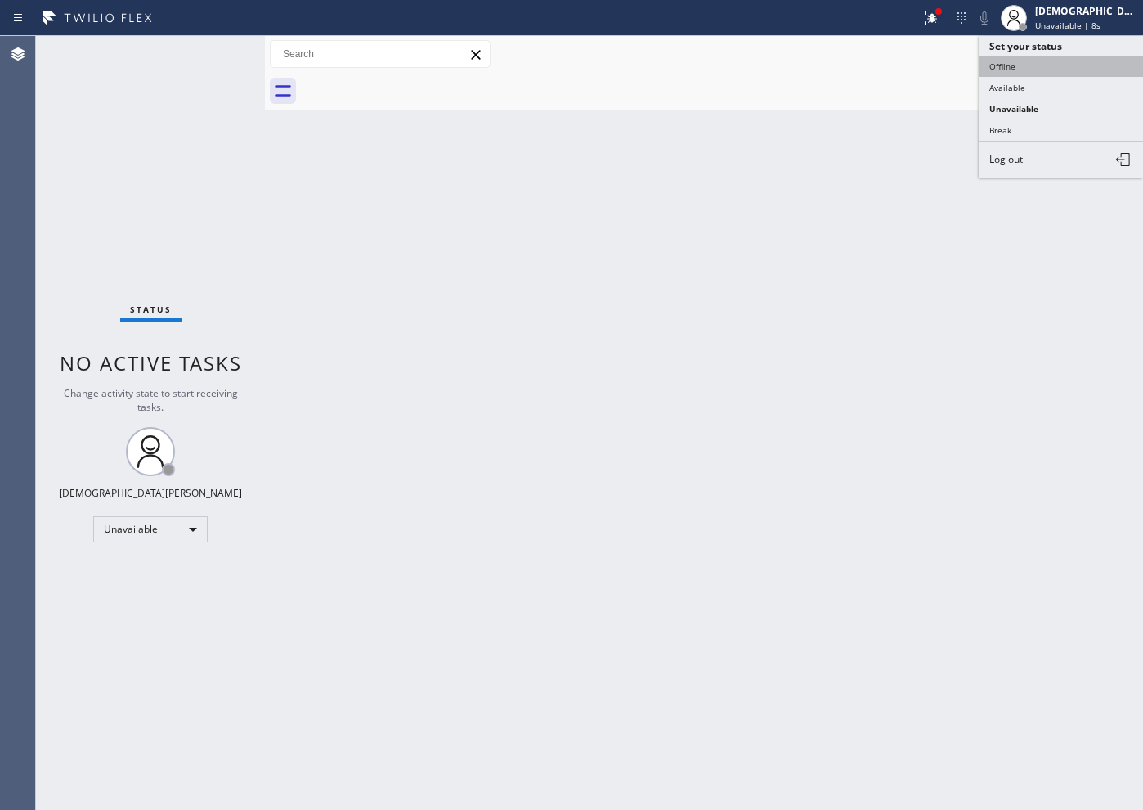
click at [1069, 69] on button "Offline" at bounding box center [1062, 66] width 164 height 21
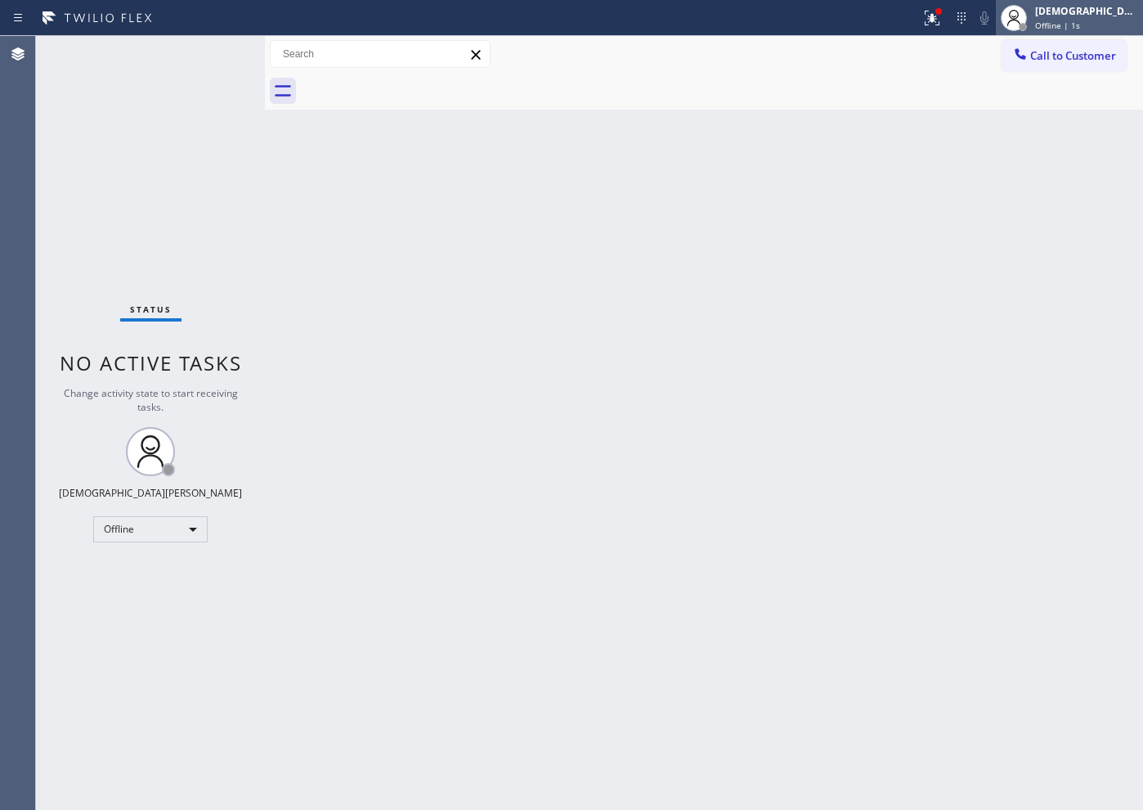
click at [1080, 20] on span "Offline | 1s" at bounding box center [1057, 25] width 45 height 11
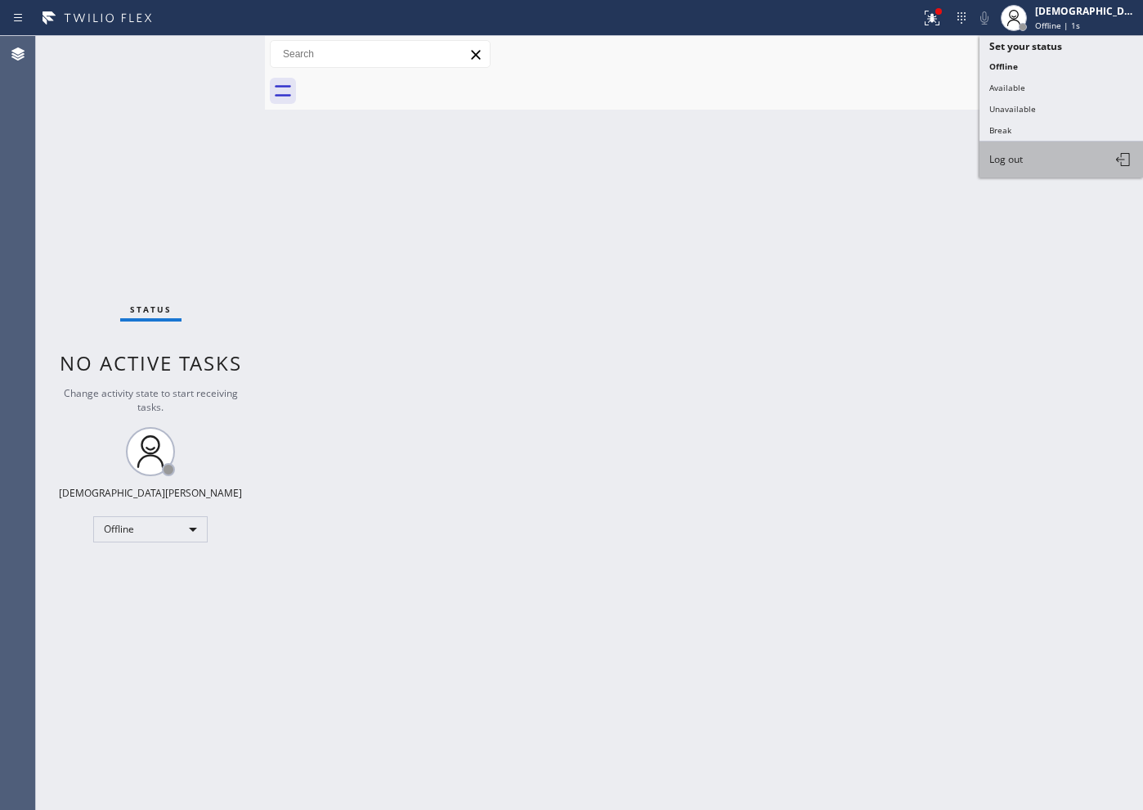
click at [1054, 143] on button "Log out" at bounding box center [1062, 159] width 164 height 36
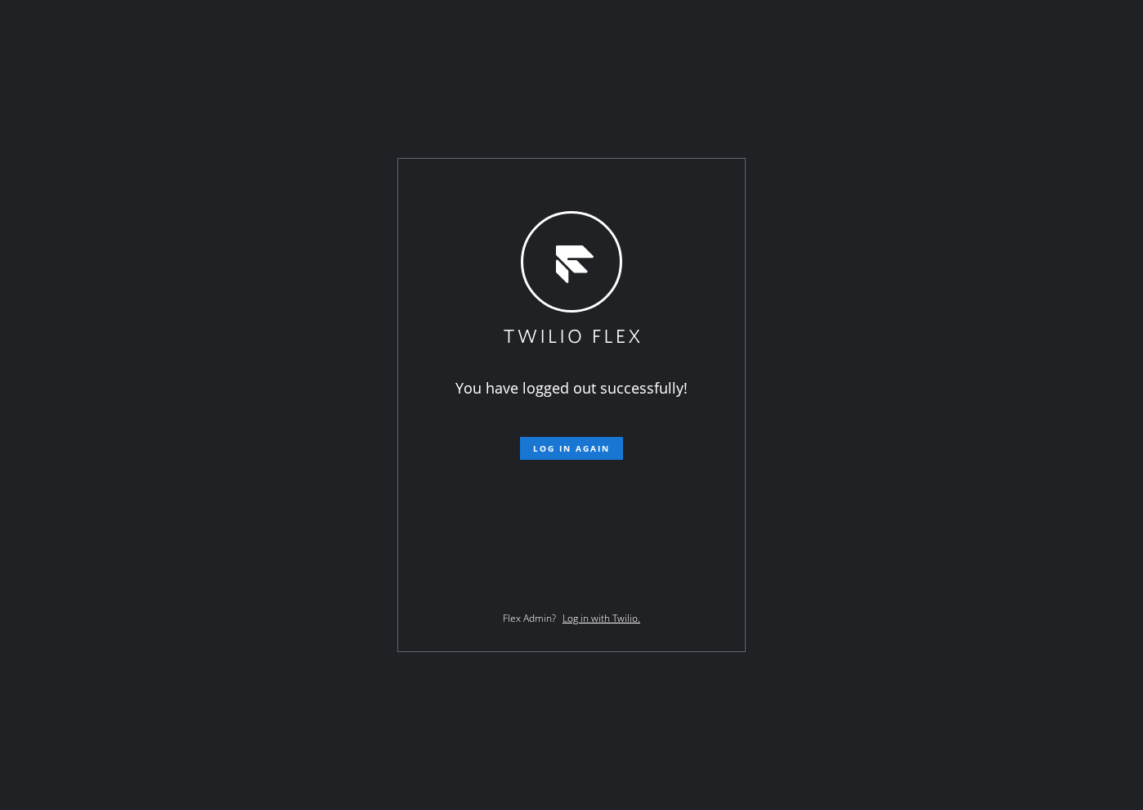
click at [83, 85] on div "You have logged out successfully! Log in again Flex Admin? Log in with Twilio." at bounding box center [571, 405] width 1143 height 810
click at [79, 521] on div "You have logged out successfully! Log in again Flex Admin? Log in with Twilio." at bounding box center [571, 405] width 1143 height 810
drag, startPoint x: 29, startPoint y: 193, endPoint x: 37, endPoint y: 180, distance: 15.0
click at [34, 185] on div "You have logged out successfully! Log in again Flex Admin? Log in with Twilio." at bounding box center [571, 405] width 1143 height 810
